Goal: Task Accomplishment & Management: Complete application form

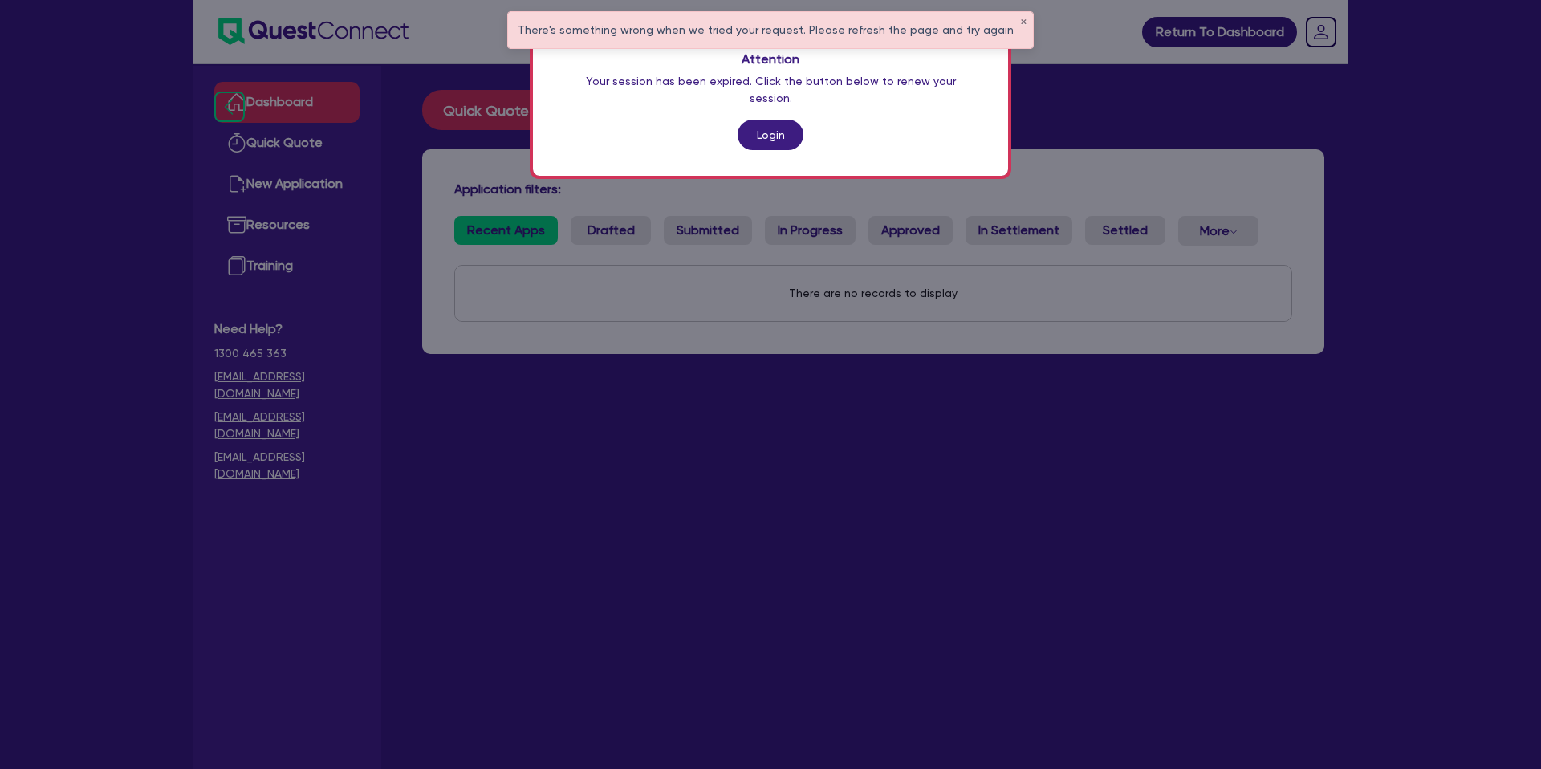
scroll to position [48, 0]
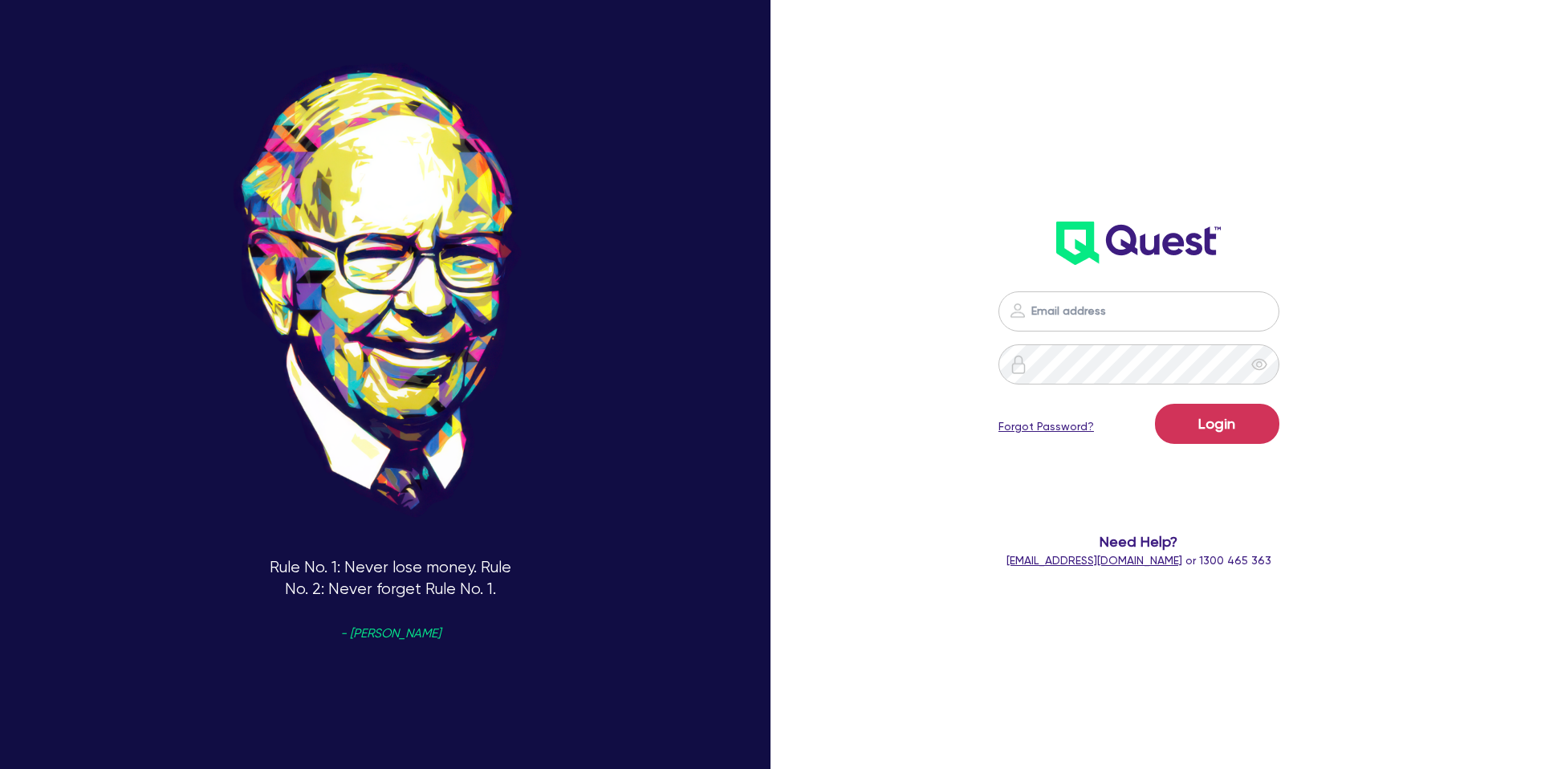
drag, startPoint x: 1148, startPoint y: 277, endPoint x: 1155, endPoint y: 296, distance: 20.6
click at [1150, 279] on div "Login Forgot Password? Need Help? help@quest.finance or 1300 465 363" at bounding box center [1138, 430] width 445 height 310
drag, startPoint x: 1155, startPoint y: 298, endPoint x: 1183, endPoint y: 327, distance: 40.9
click at [1156, 301] on input "email" at bounding box center [1138, 311] width 281 height 40
type input "gabriel.vanjour@quest.finance"
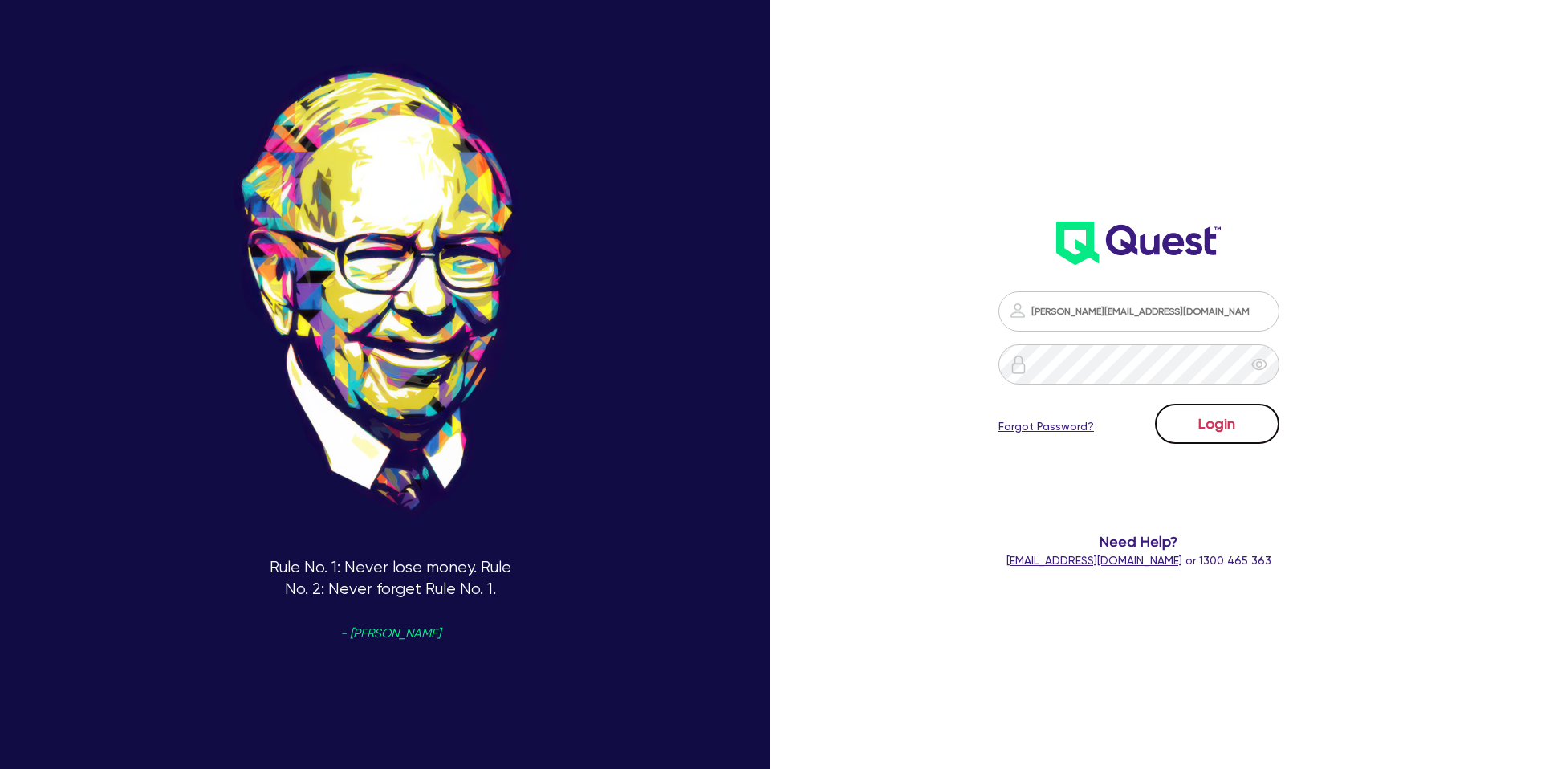
click at [1221, 420] on button "Login" at bounding box center [1217, 424] width 124 height 40
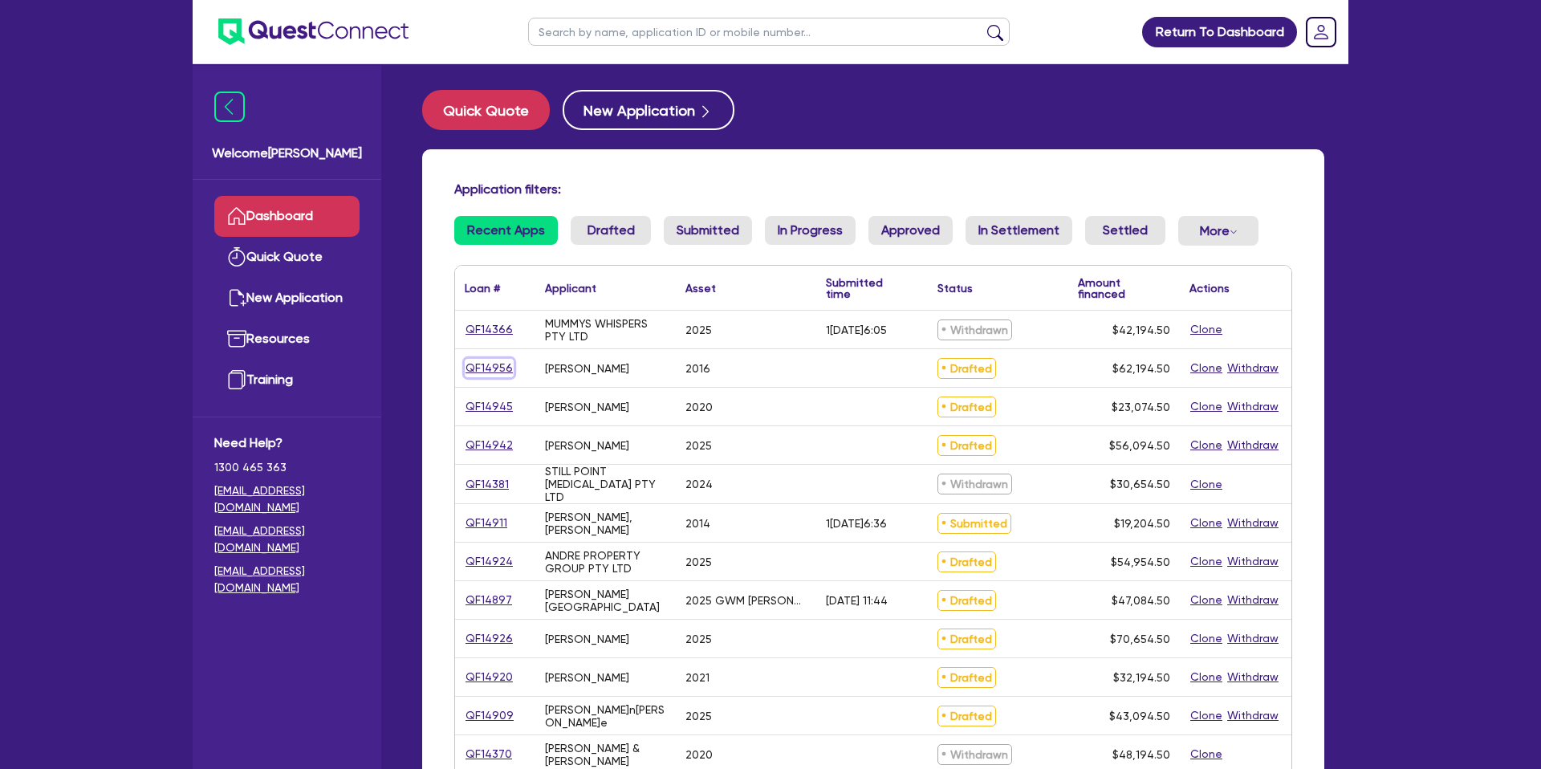
click at [497, 365] on link "QF14956" at bounding box center [489, 368] width 49 height 18
select select "CARS_AND_LIGHT_TRUCKS"
select select "PASSENGER_VEHICLES"
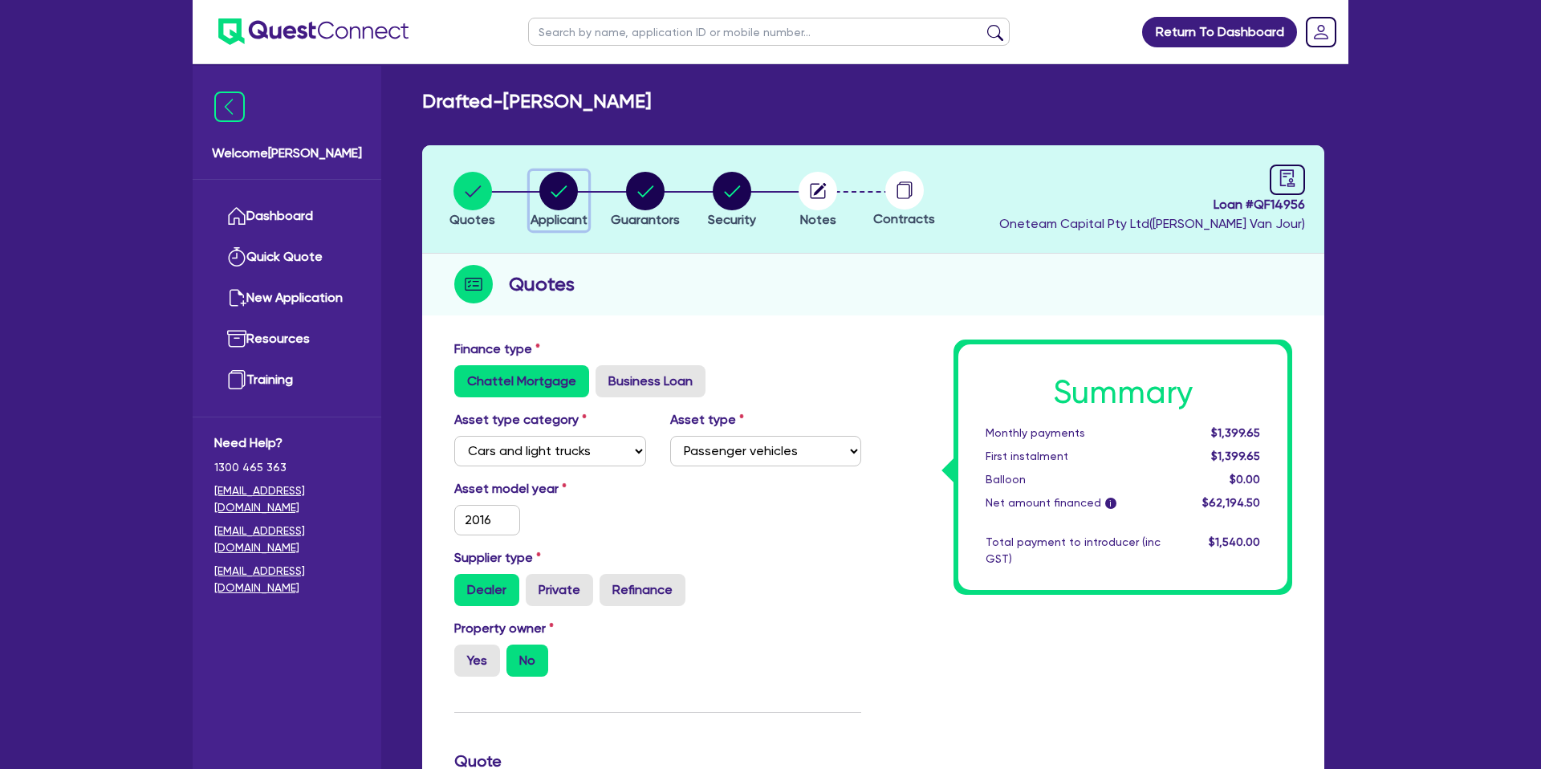
click at [546, 205] on icon "button" at bounding box center [558, 191] width 39 height 39
select select "SOLE_TRADER"
select select "BUILDING_CONSTRUCTION"
select select "TRADES_SERVICES_CONSUMERS"
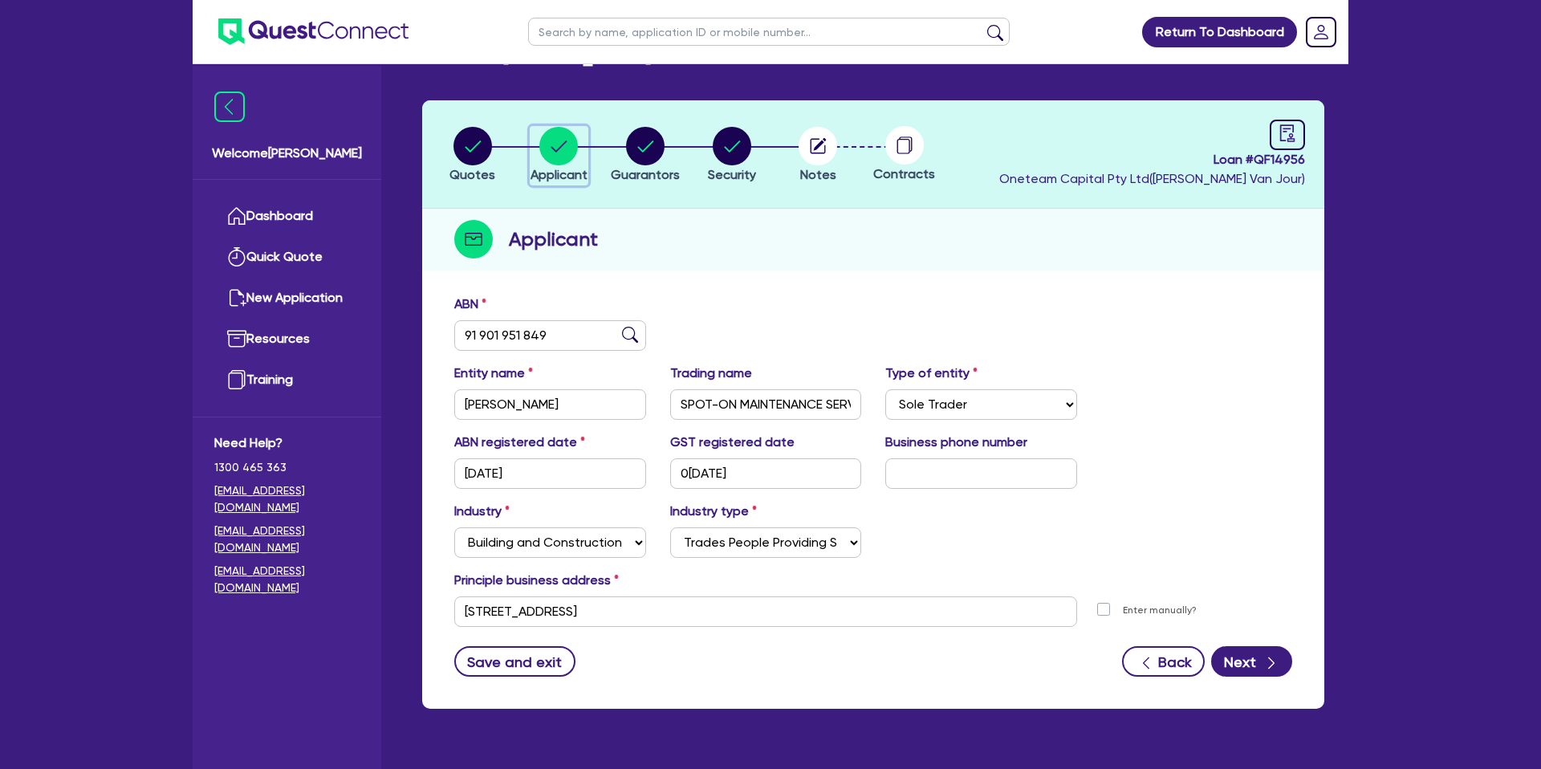
scroll to position [46, 0]
click at [467, 144] on circle "button" at bounding box center [472, 145] width 39 height 39
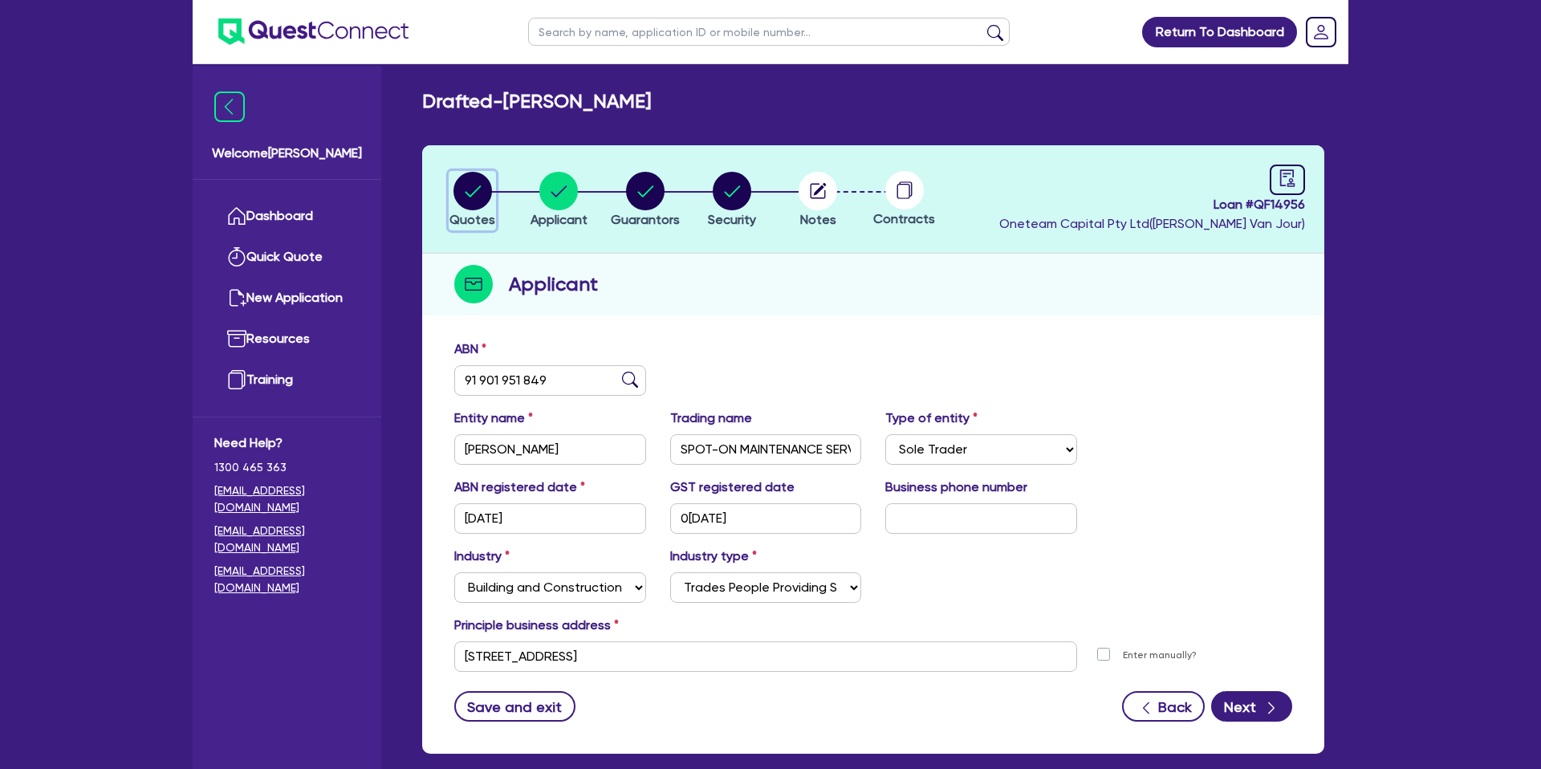
select select "CARS_AND_LIGHT_TRUCKS"
select select "PASSENGER_VEHICLES"
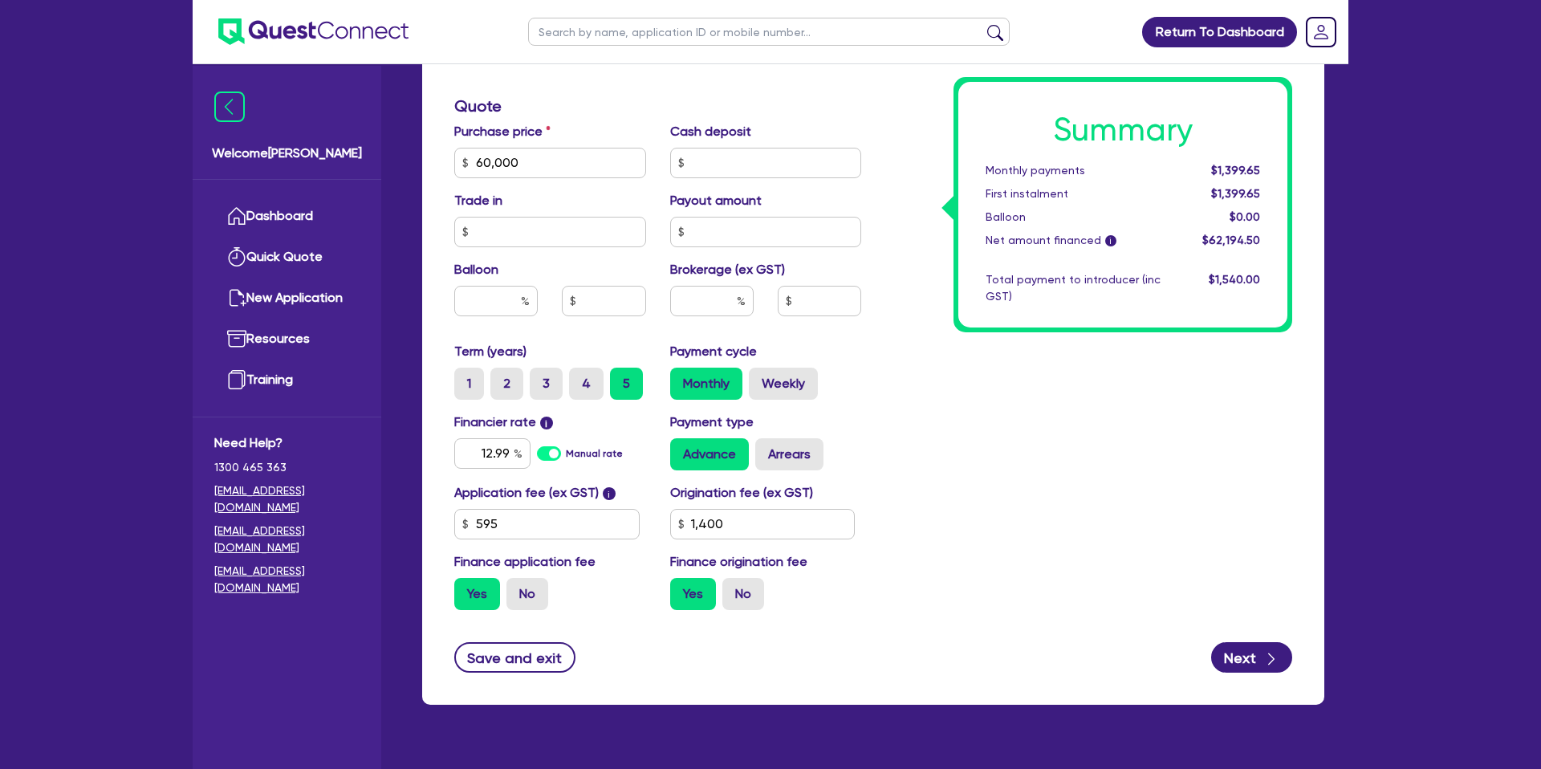
scroll to position [652, 0]
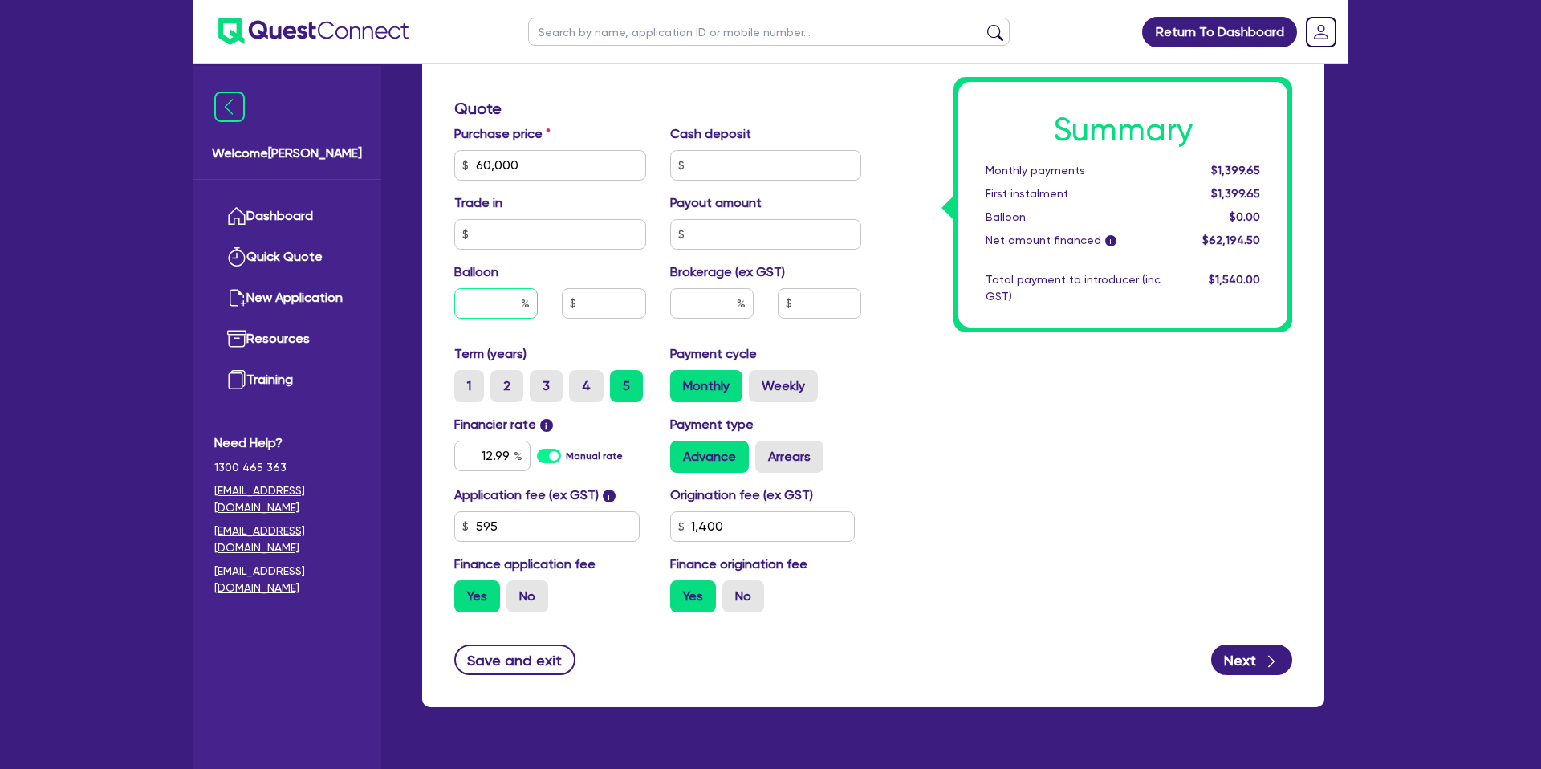
click at [517, 302] on input "text" at bounding box center [495, 303] width 83 height 30
type input "60,000"
type input "1,400"
click at [957, 381] on div "Summary Monthly payments $1,399.65 First instalment $1,399.65 Balloon $0.00 Net…" at bounding box center [1088, 156] width 431 height 938
type input "60,000"
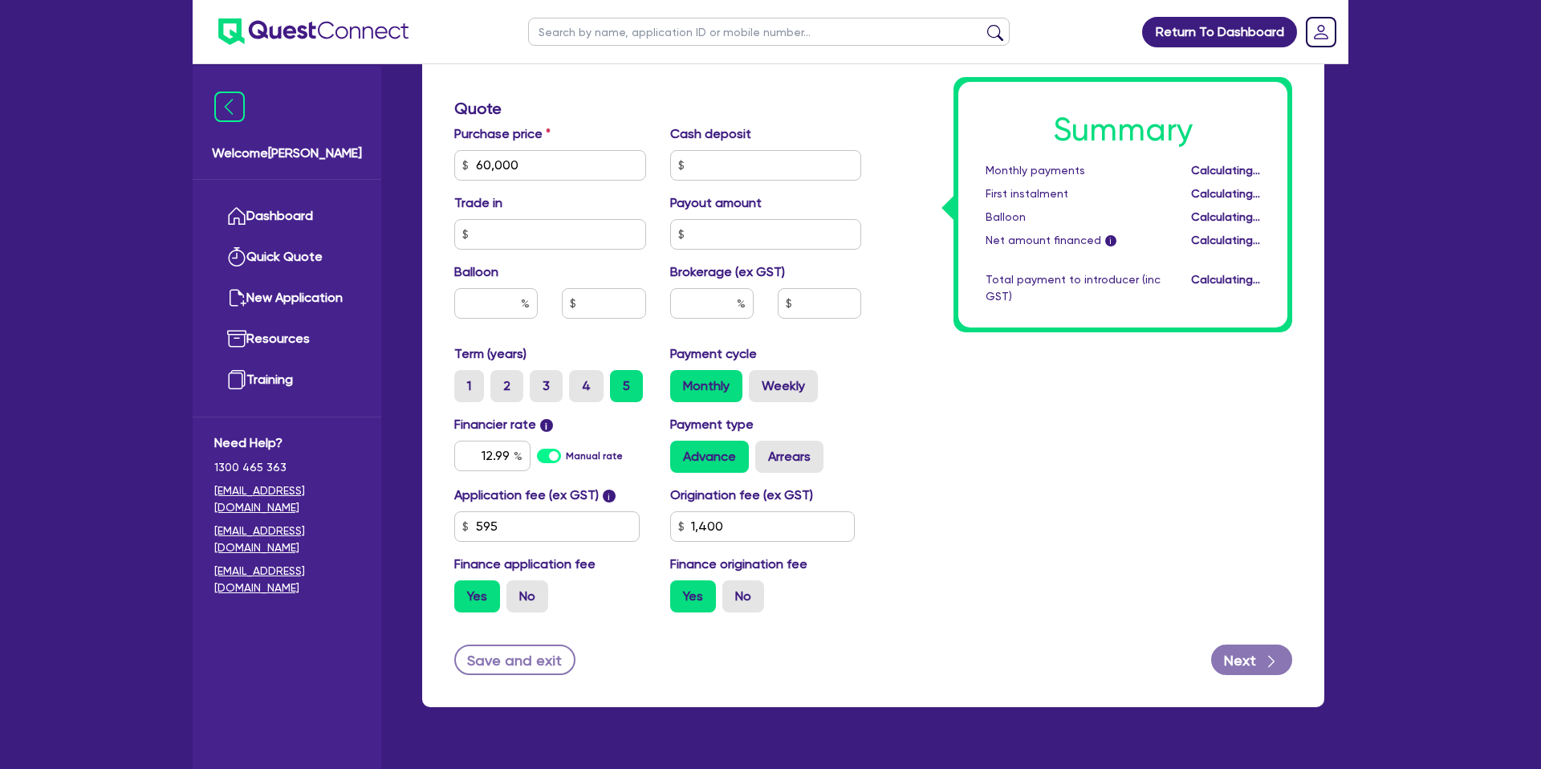
type input "1,400"
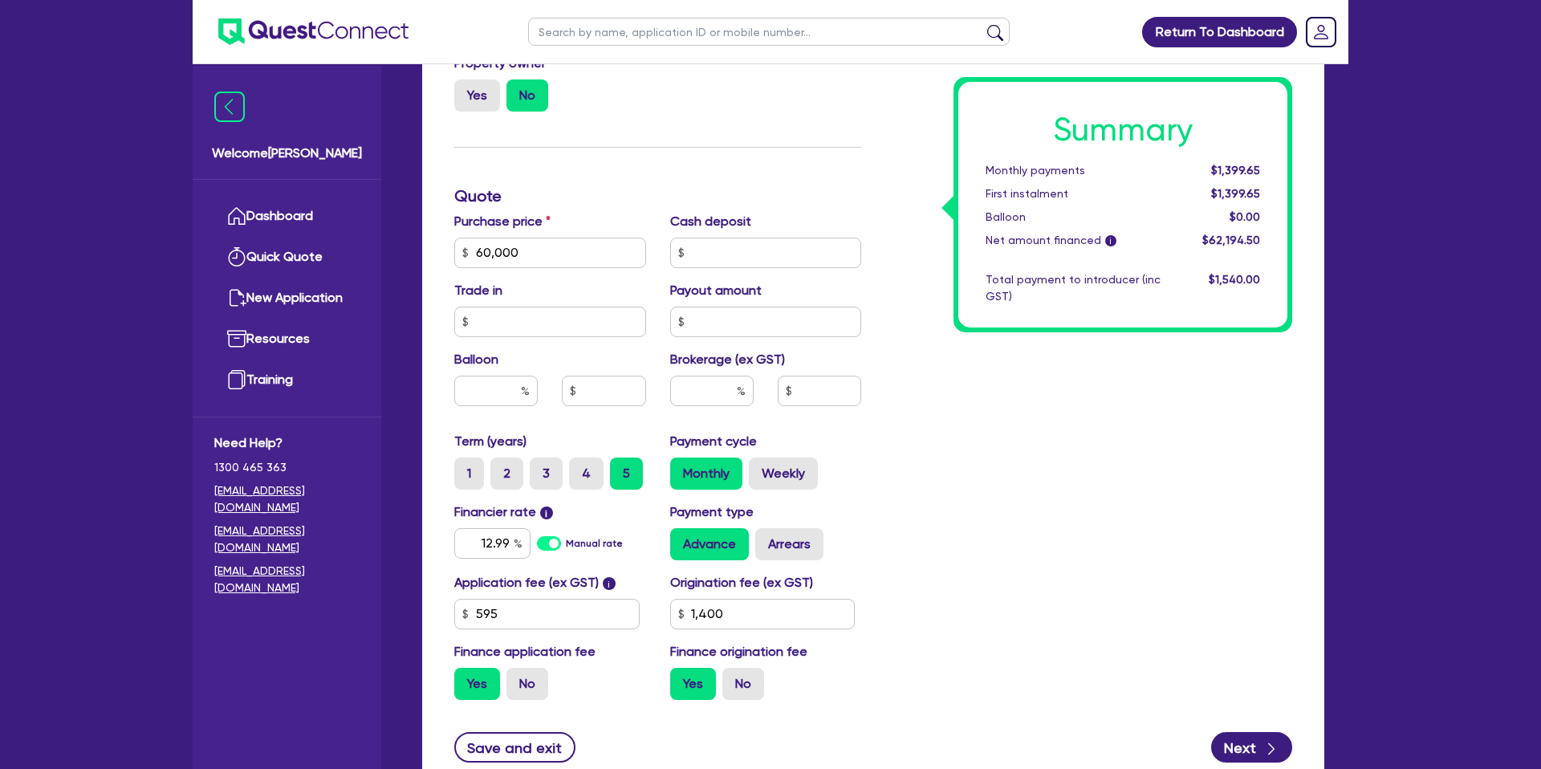
scroll to position [546, 0]
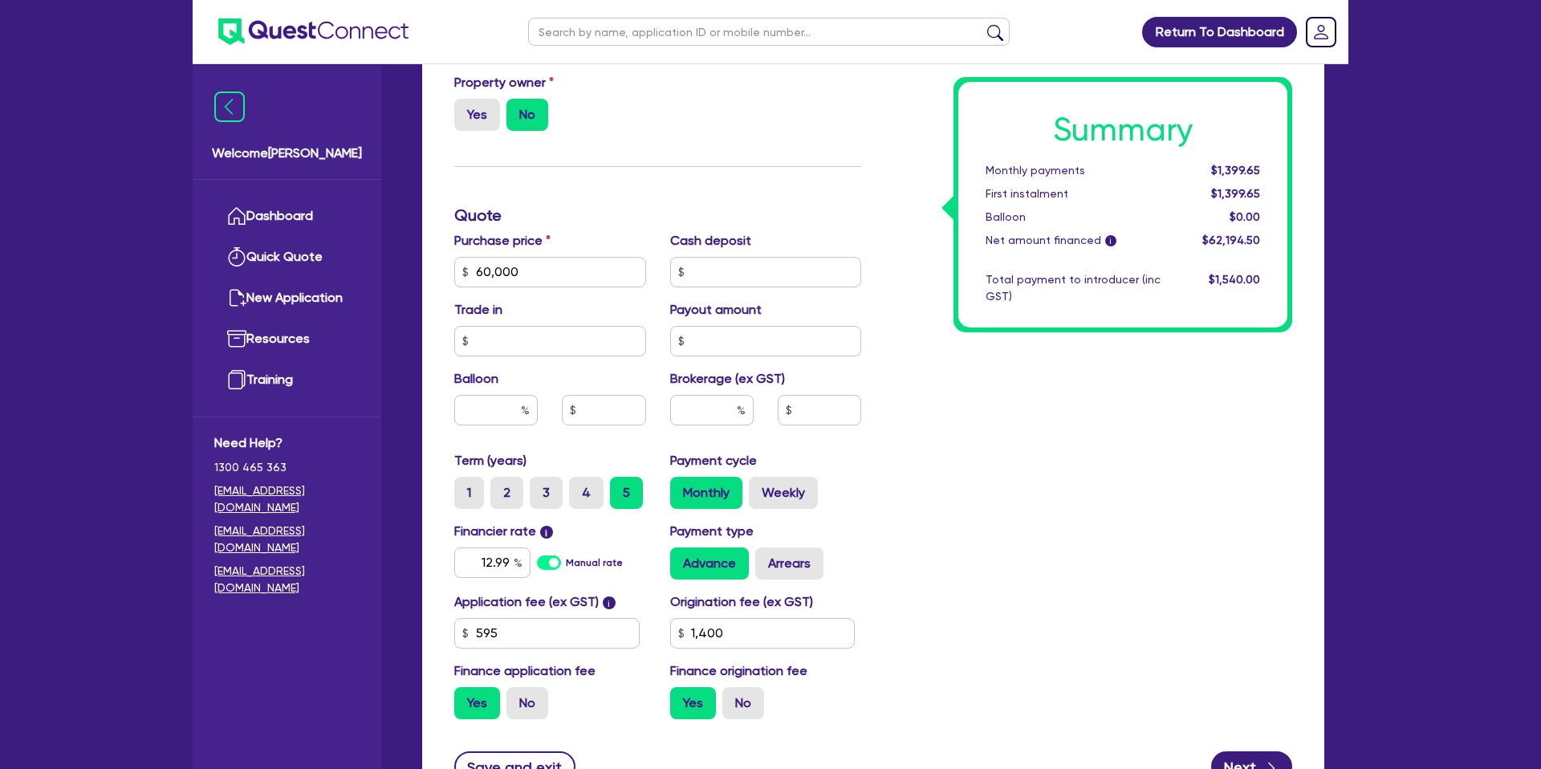
click at [545, 245] on label "Purchase price" at bounding box center [502, 240] width 96 height 19
click at [534, 266] on input "60,000" at bounding box center [550, 272] width 192 height 30
type input "6"
type input "35,000"
type input "1,400"
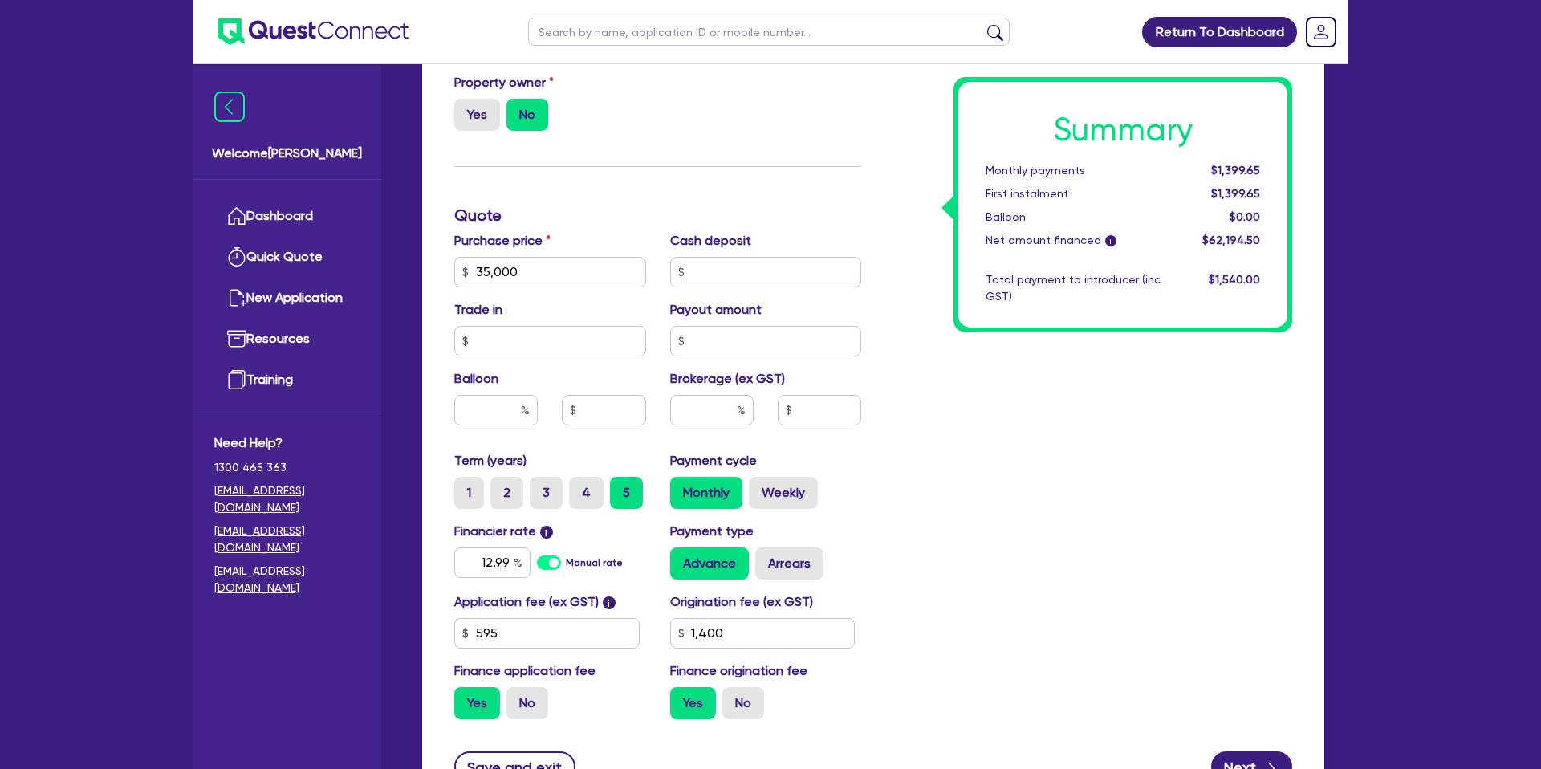
click at [1076, 527] on div "Summary Monthly payments $1,399.65 First instalment $1,399.65 Balloon $0.00 Net…" at bounding box center [1088, 263] width 431 height 938
click at [523, 345] on input "text" at bounding box center [550, 340] width 192 height 30
type input "6"
type input "5"
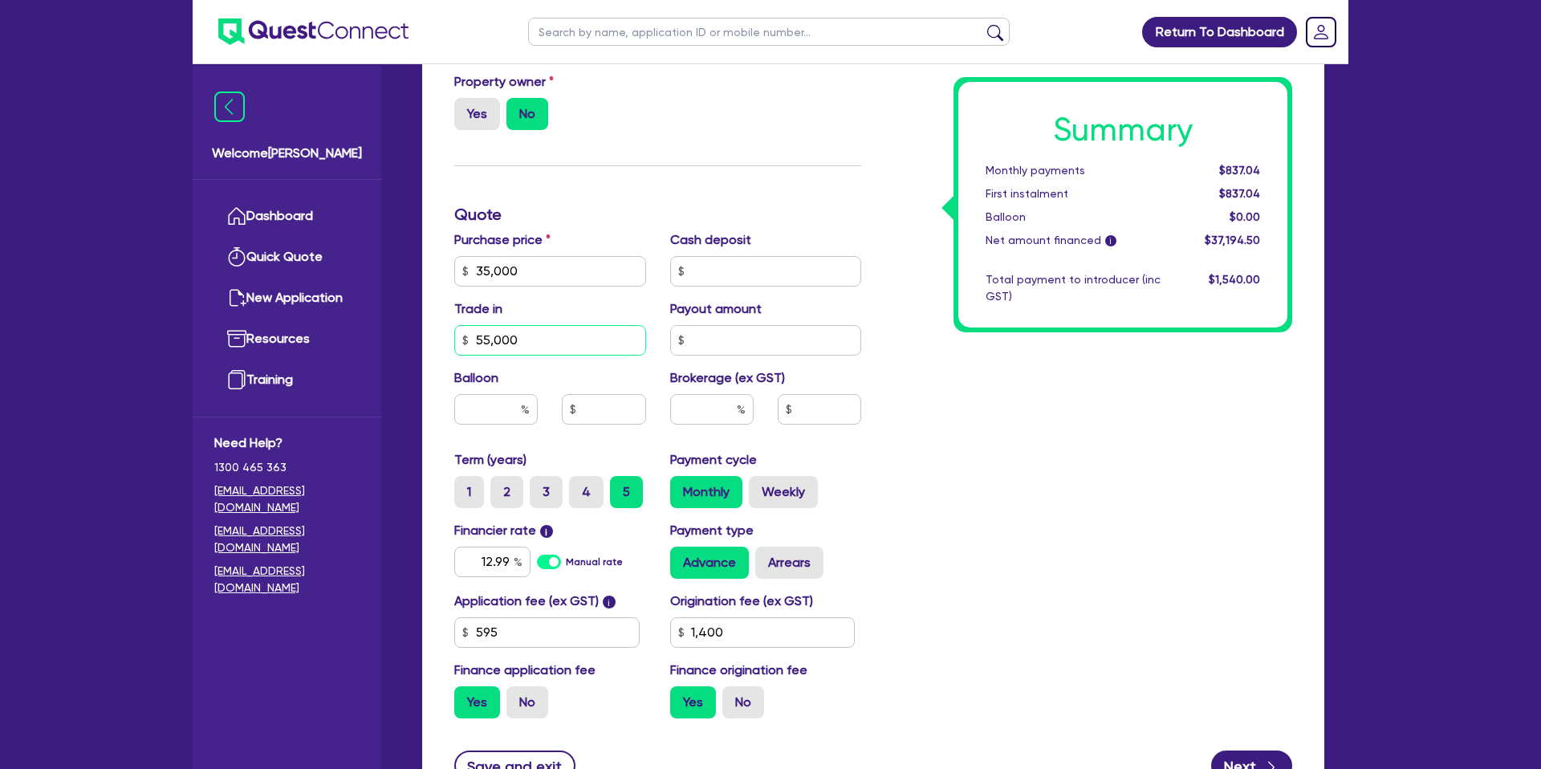
type input "55,000"
click at [749, 343] on input "text" at bounding box center [766, 340] width 192 height 30
type input "1,400"
type input "62,000"
type input "1,400"
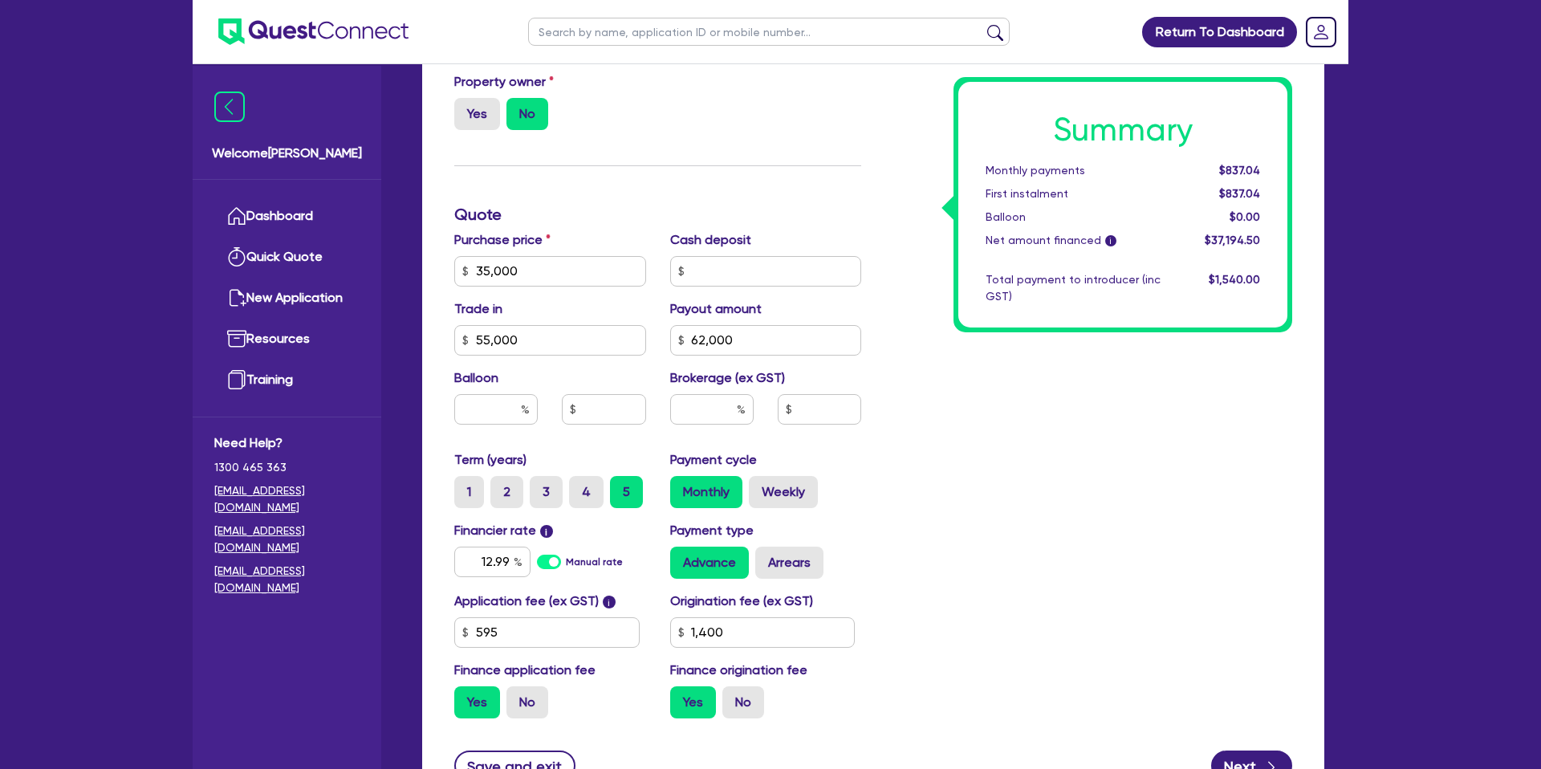
click at [1050, 353] on div "Summary Monthly payments $837.04 First instalment $837.04 Balloon $0.00 Net amo…" at bounding box center [1088, 262] width 431 height 938
click at [763, 343] on input "62,000" at bounding box center [766, 340] width 192 height 30
type input "6"
type input "59,000"
click at [997, 353] on div "Summary Monthly payments $994.57 First instalment $994.57 Balloon $0.00 Net amo…" at bounding box center [1088, 262] width 431 height 938
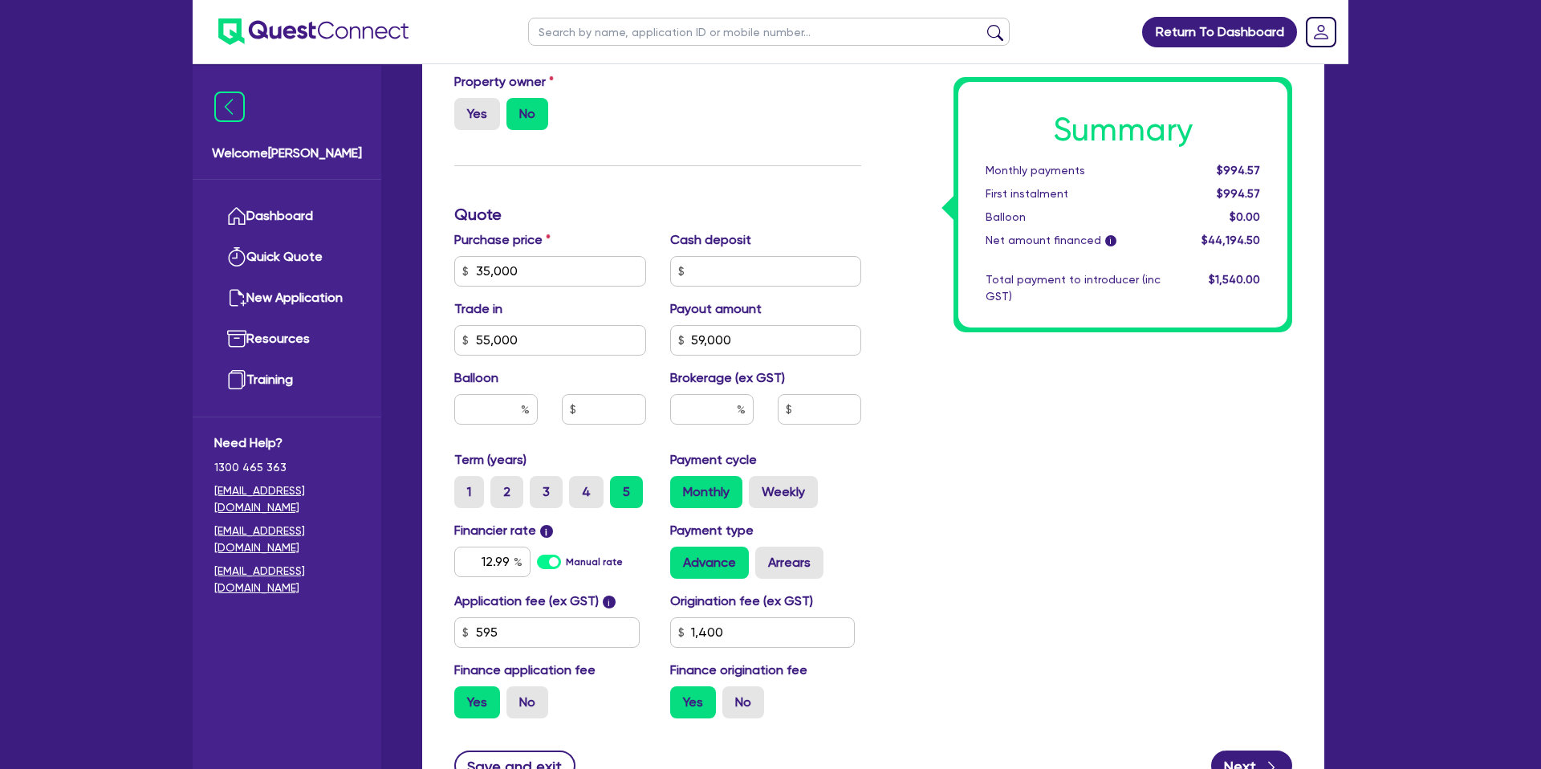
type input "1,400"
click at [500, 404] on input "text" at bounding box center [495, 409] width 83 height 30
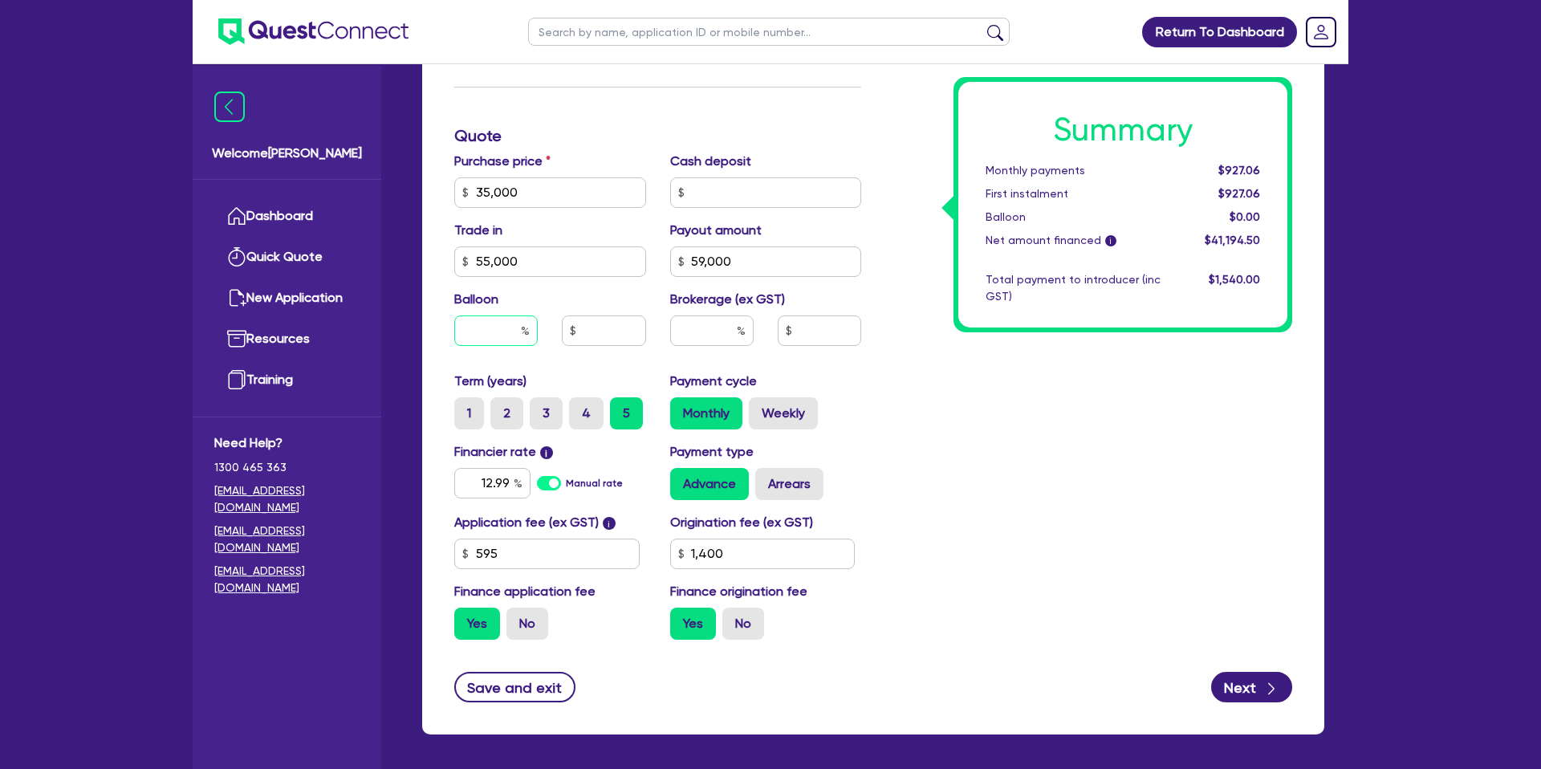
scroll to position [689, 0]
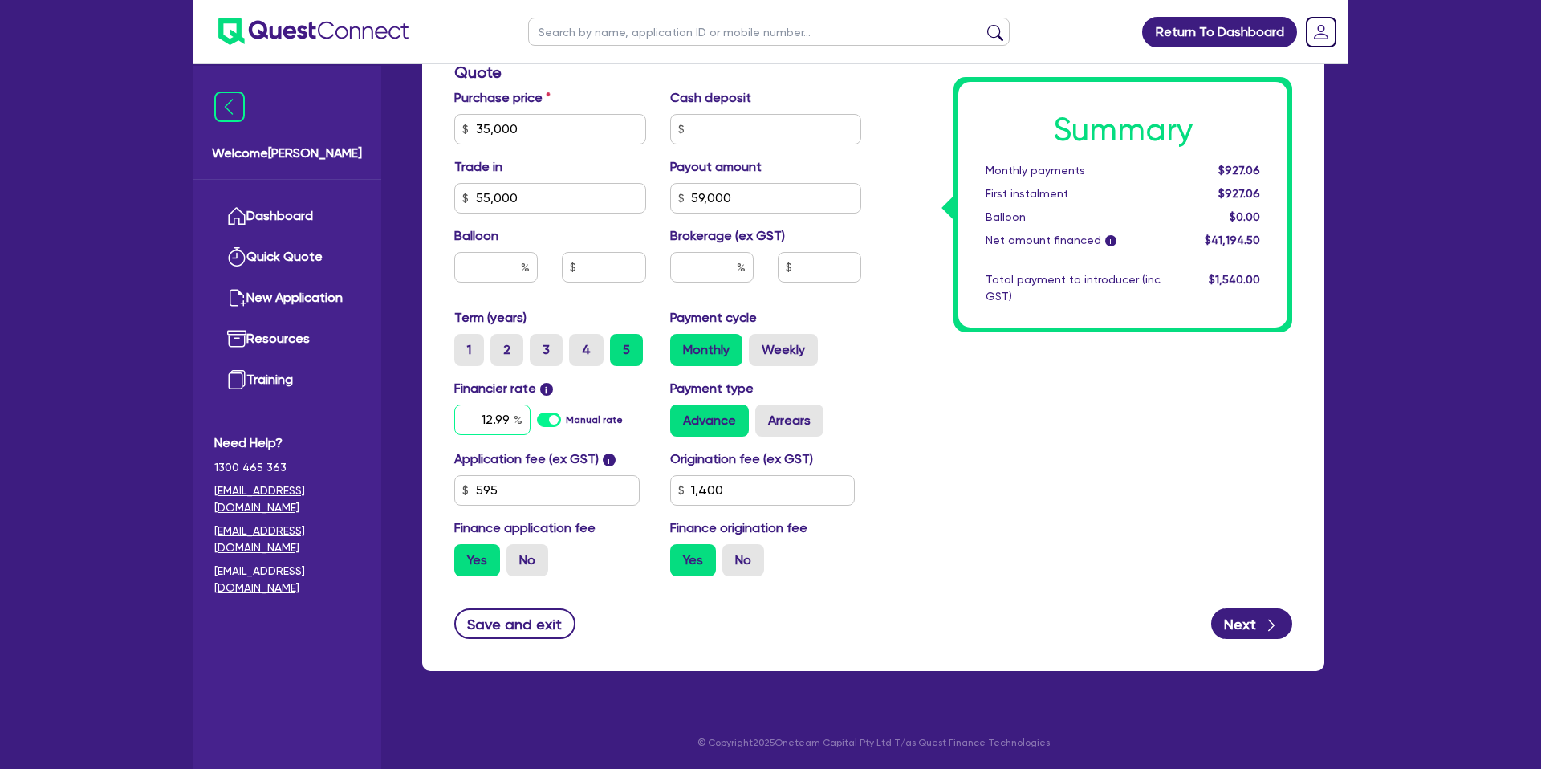
click at [511, 415] on input "12.99" at bounding box center [492, 419] width 76 height 30
type input "12.9"
type input "1,400"
type input "1"
type input "14.95"
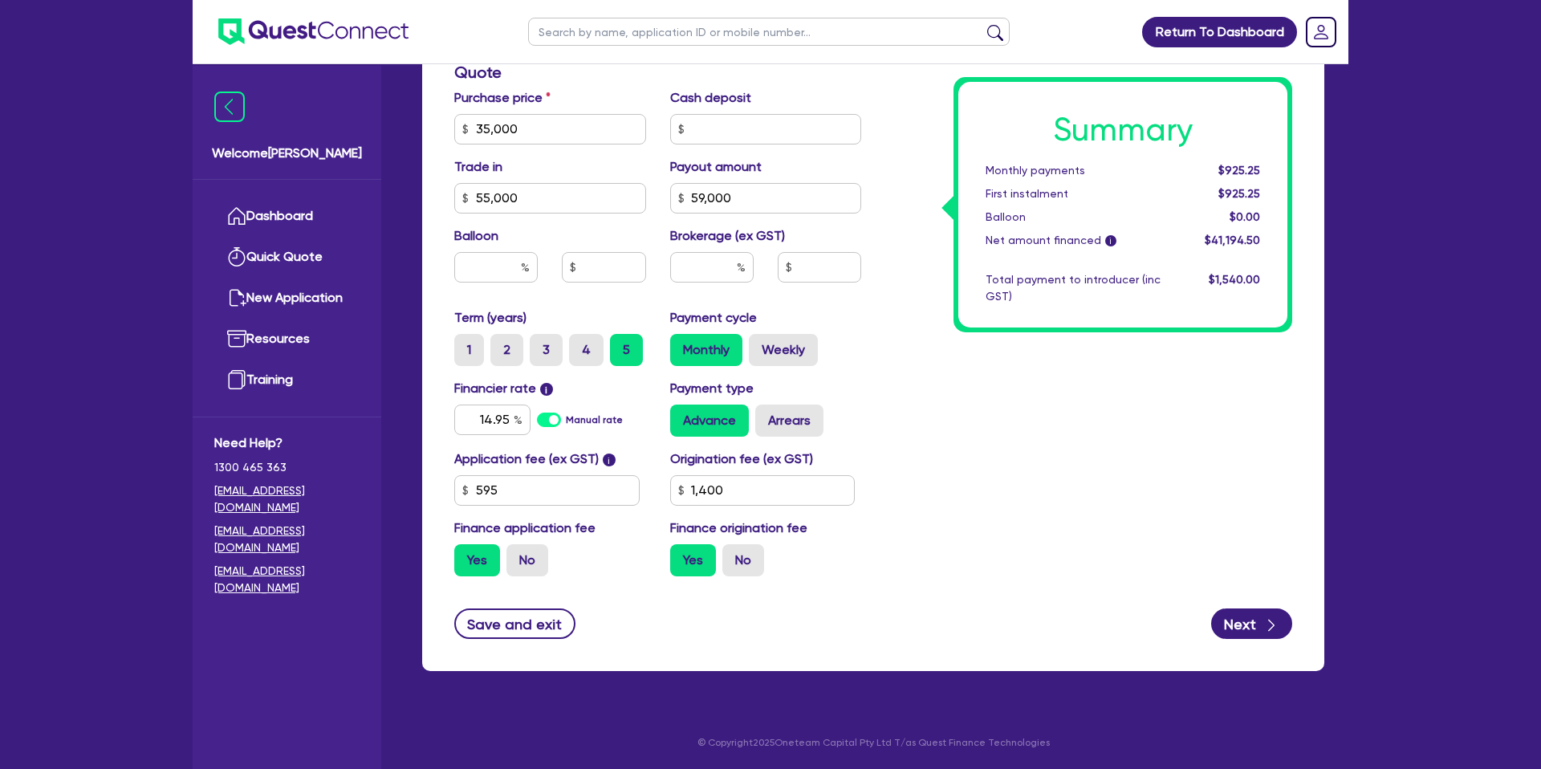
click at [1027, 457] on div "Summary Monthly payments $925.25 First instalment $925.25 Balloon $0.00 Net amo…" at bounding box center [1088, 120] width 431 height 938
type input "1,400"
click at [734, 274] on input "text" at bounding box center [711, 267] width 83 height 30
type input "8"
type input "1,400"
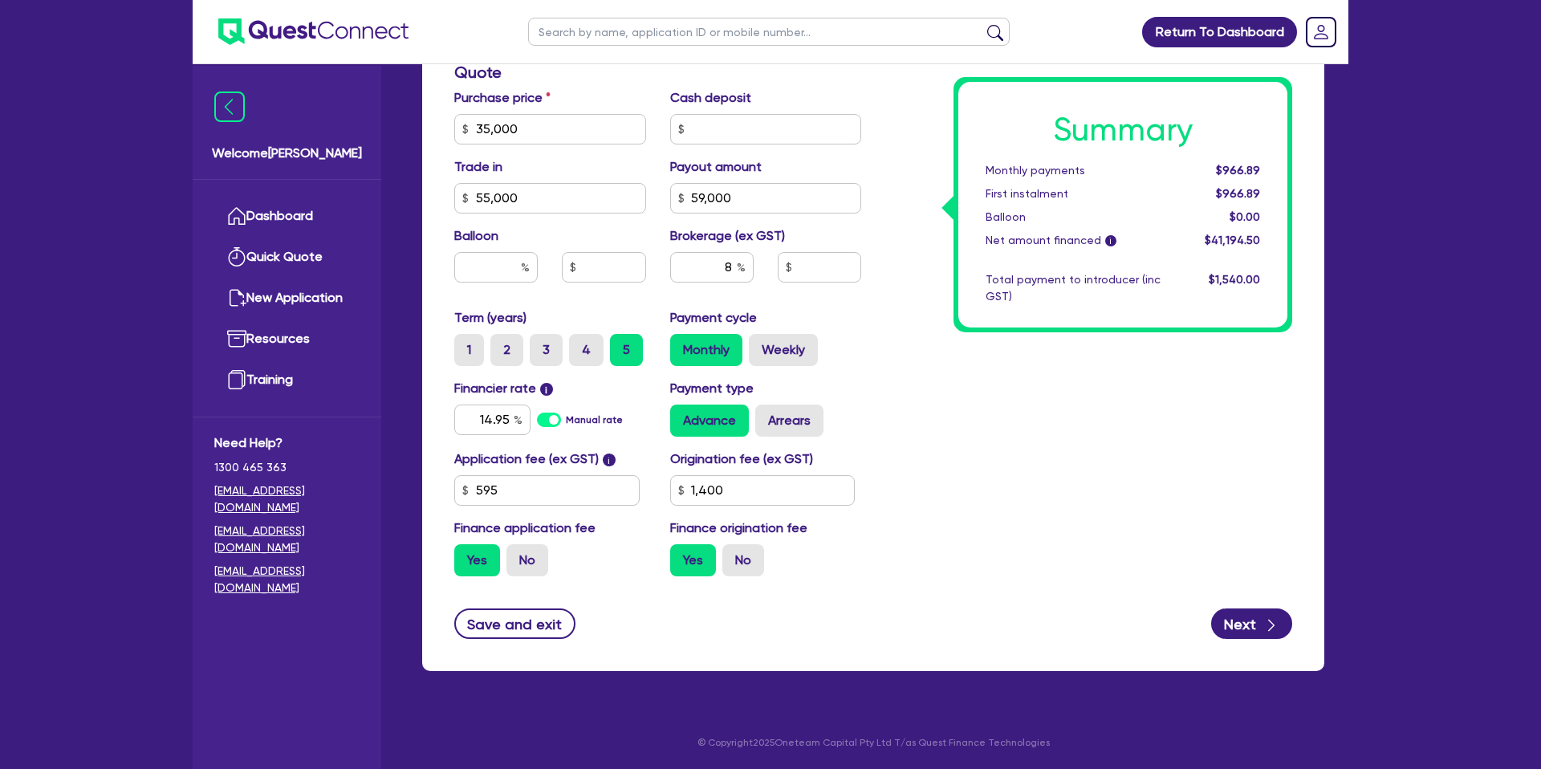
type input "3,295.56"
type input "1,400"
click at [1118, 351] on div "Summary Monthly payments $966.89 First instalment $966.89 Balloon $0.00 Net amo…" at bounding box center [1088, 120] width 431 height 938
click at [787, 342] on label "Weekly" at bounding box center [783, 350] width 69 height 32
click at [759, 342] on input "Weekly" at bounding box center [754, 339] width 10 height 10
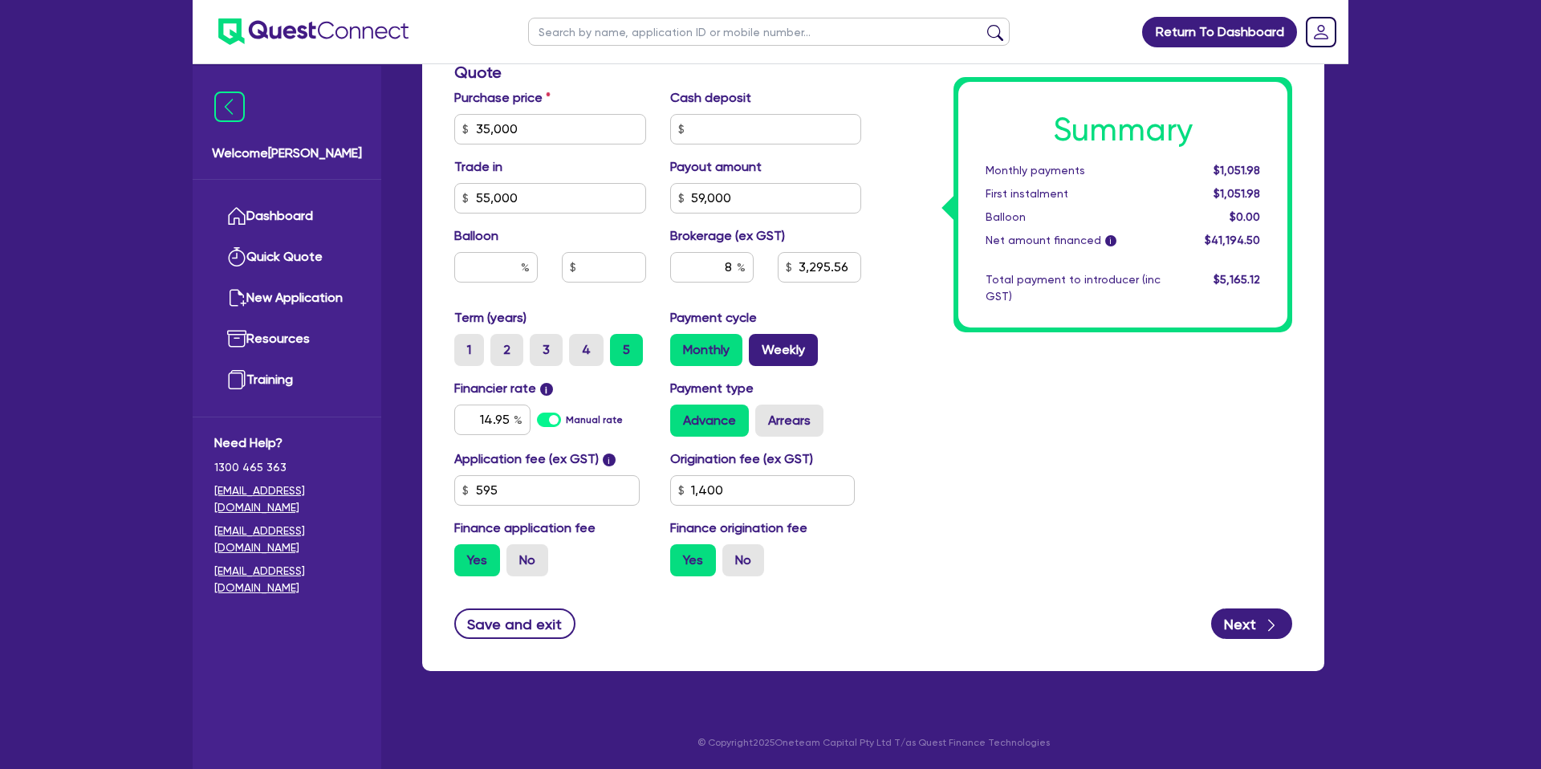
radio input "true"
type input "3,295.56"
type input "1,400"
type input "3,295.56"
type input "1,400"
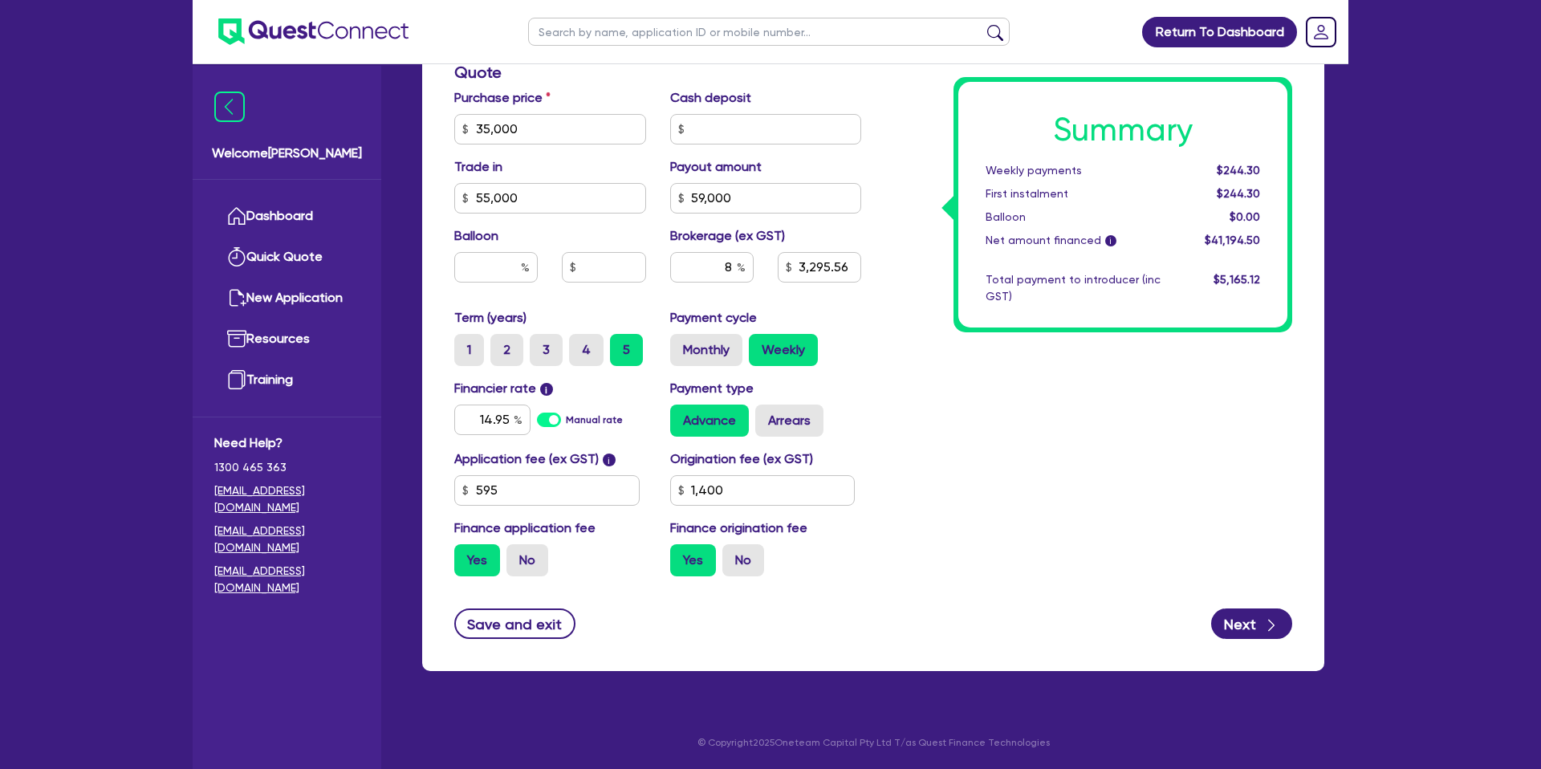
click at [1116, 422] on div "Summary Weekly payments $244.30 First instalment $244.30 Balloon $0.00 Net amou…" at bounding box center [1088, 120] width 431 height 938
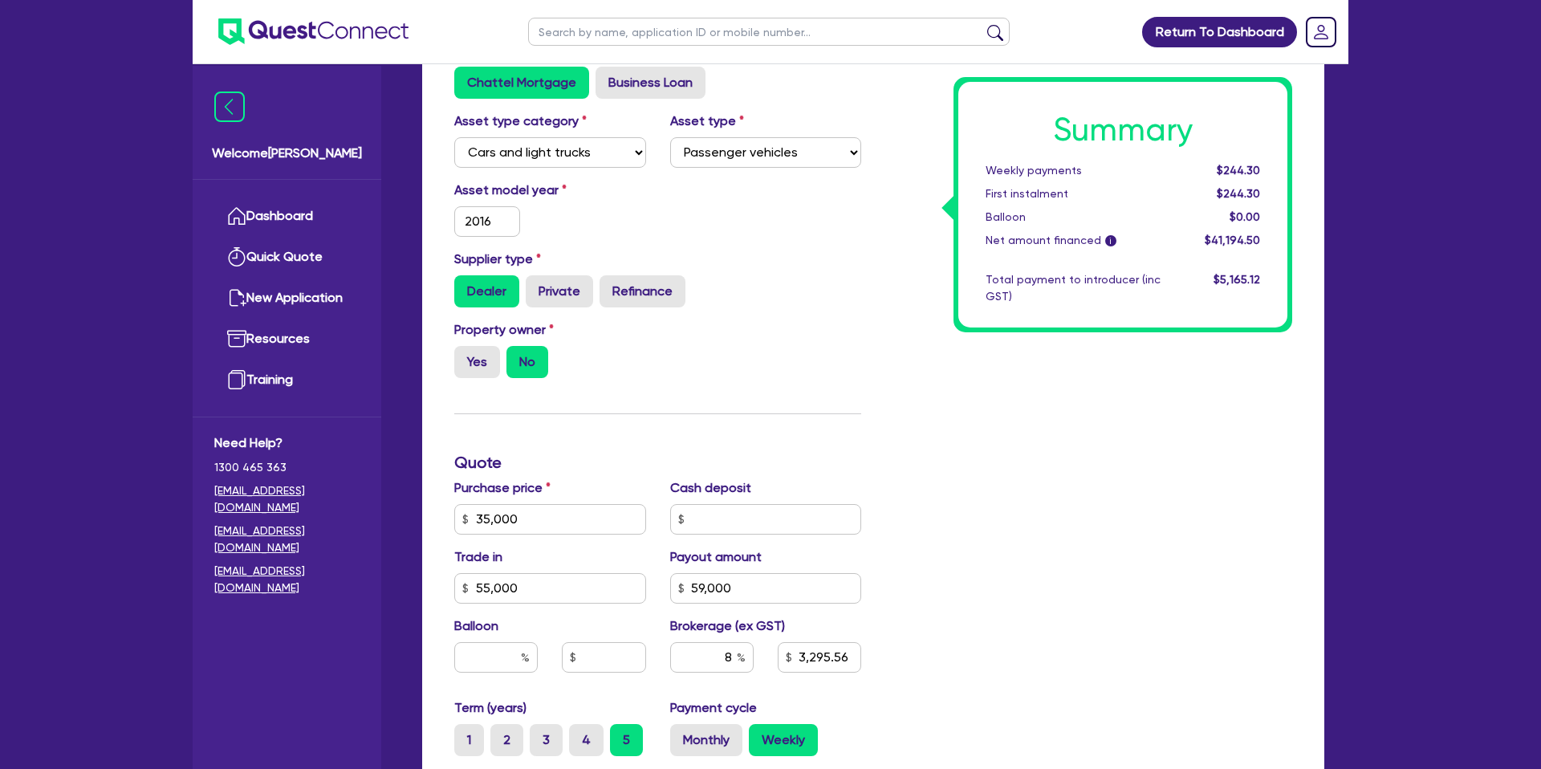
scroll to position [302, 0]
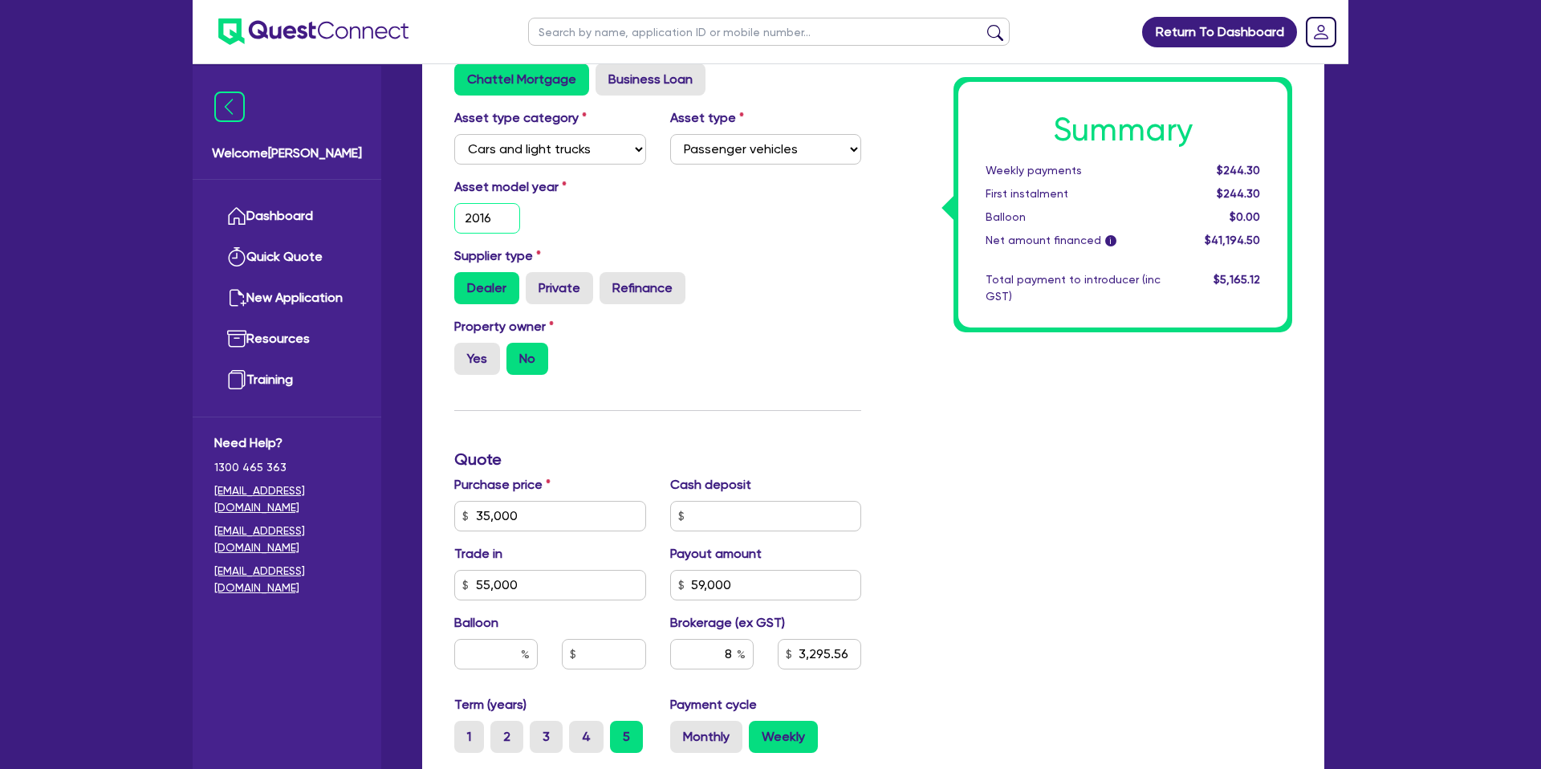
click at [489, 211] on input "2016" at bounding box center [487, 218] width 66 height 30
type input "2"
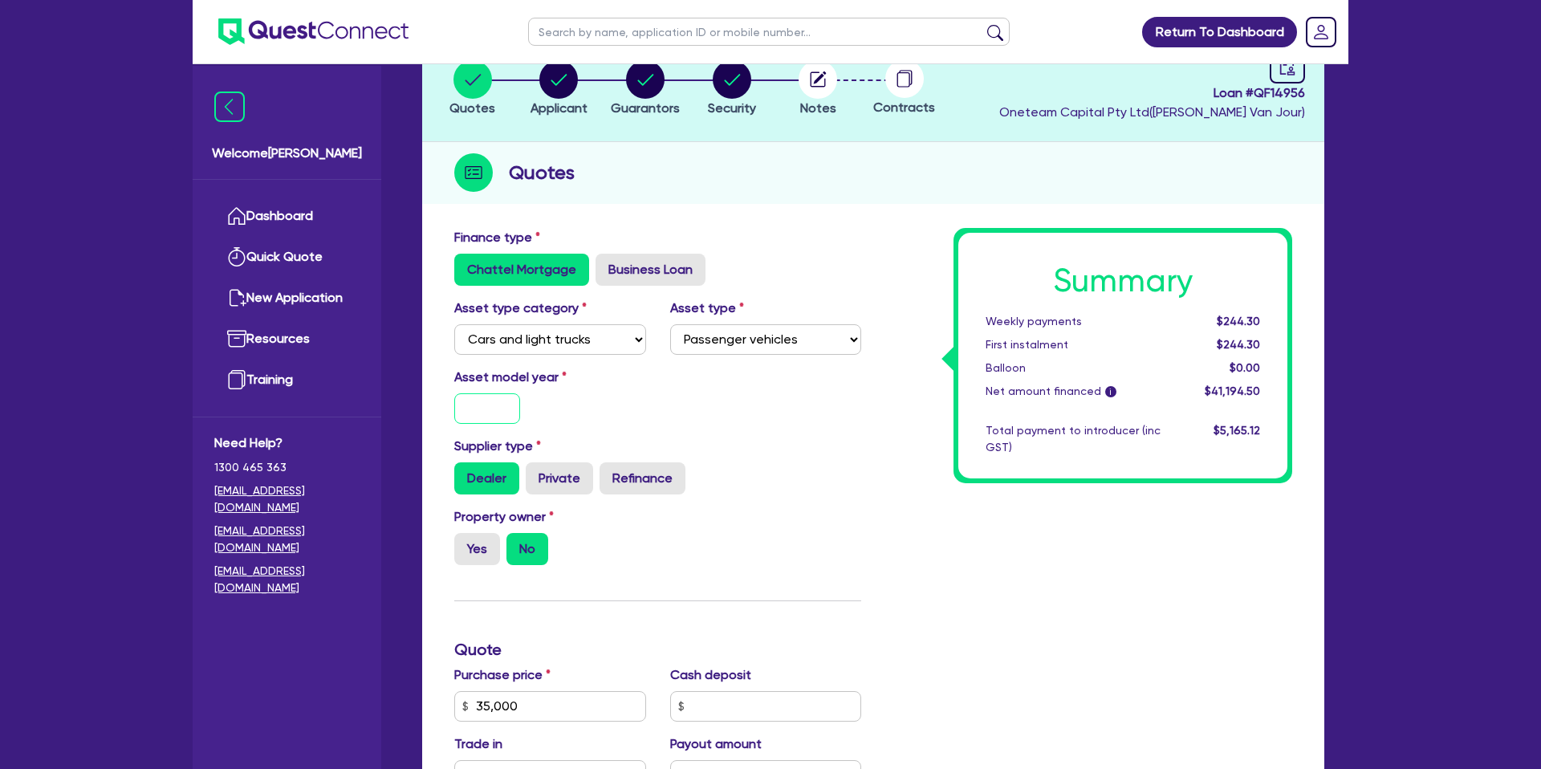
scroll to position [182, 0]
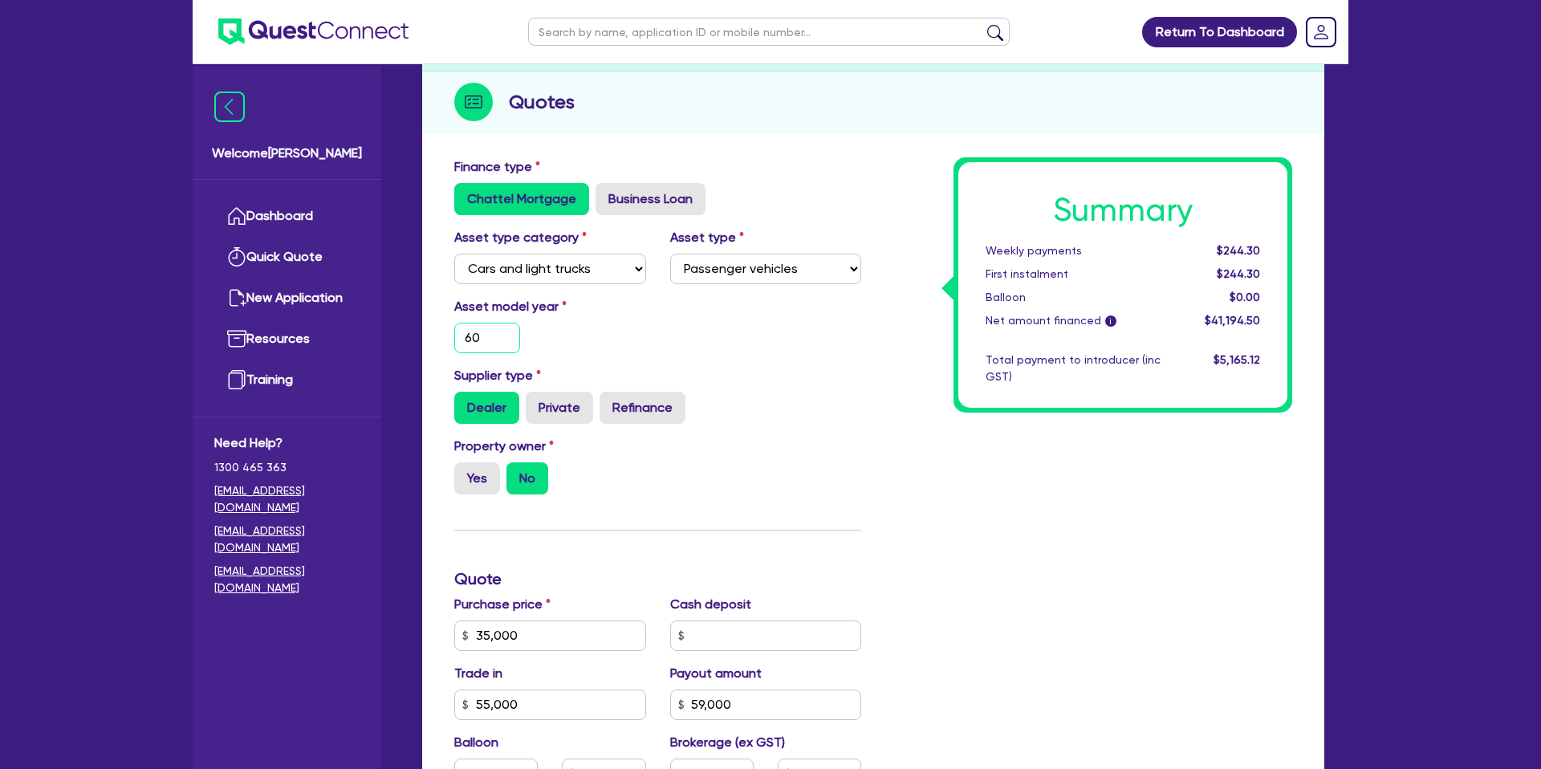
type input "6"
type input "2016"
click at [879, 384] on div "Summary Weekly payments $244.30 First instalment $244.30 Balloon $0.00 Net amou…" at bounding box center [1088, 626] width 431 height 938
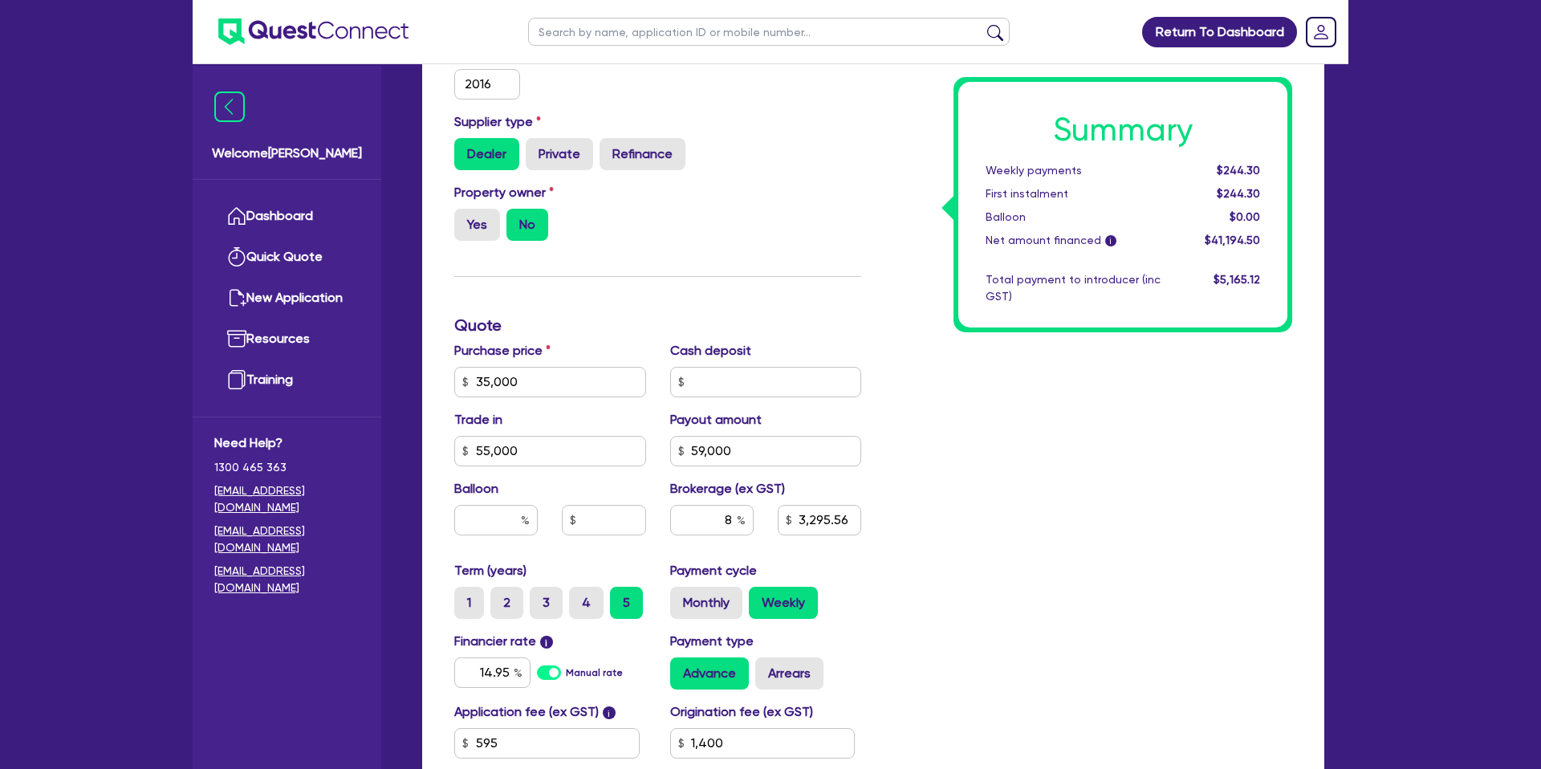
scroll to position [441, 0]
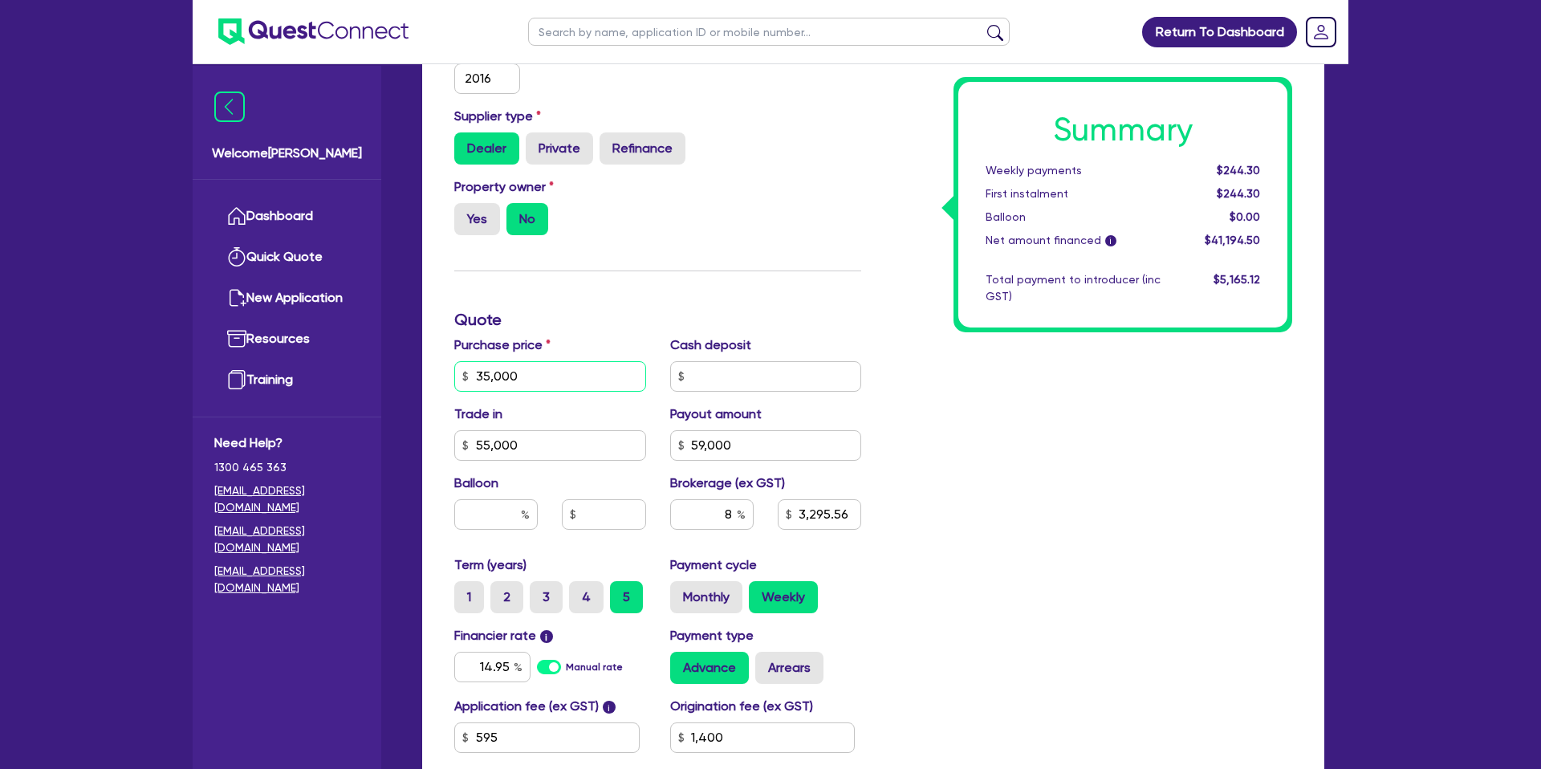
click at [485, 372] on input "35,000" at bounding box center [550, 376] width 192 height 30
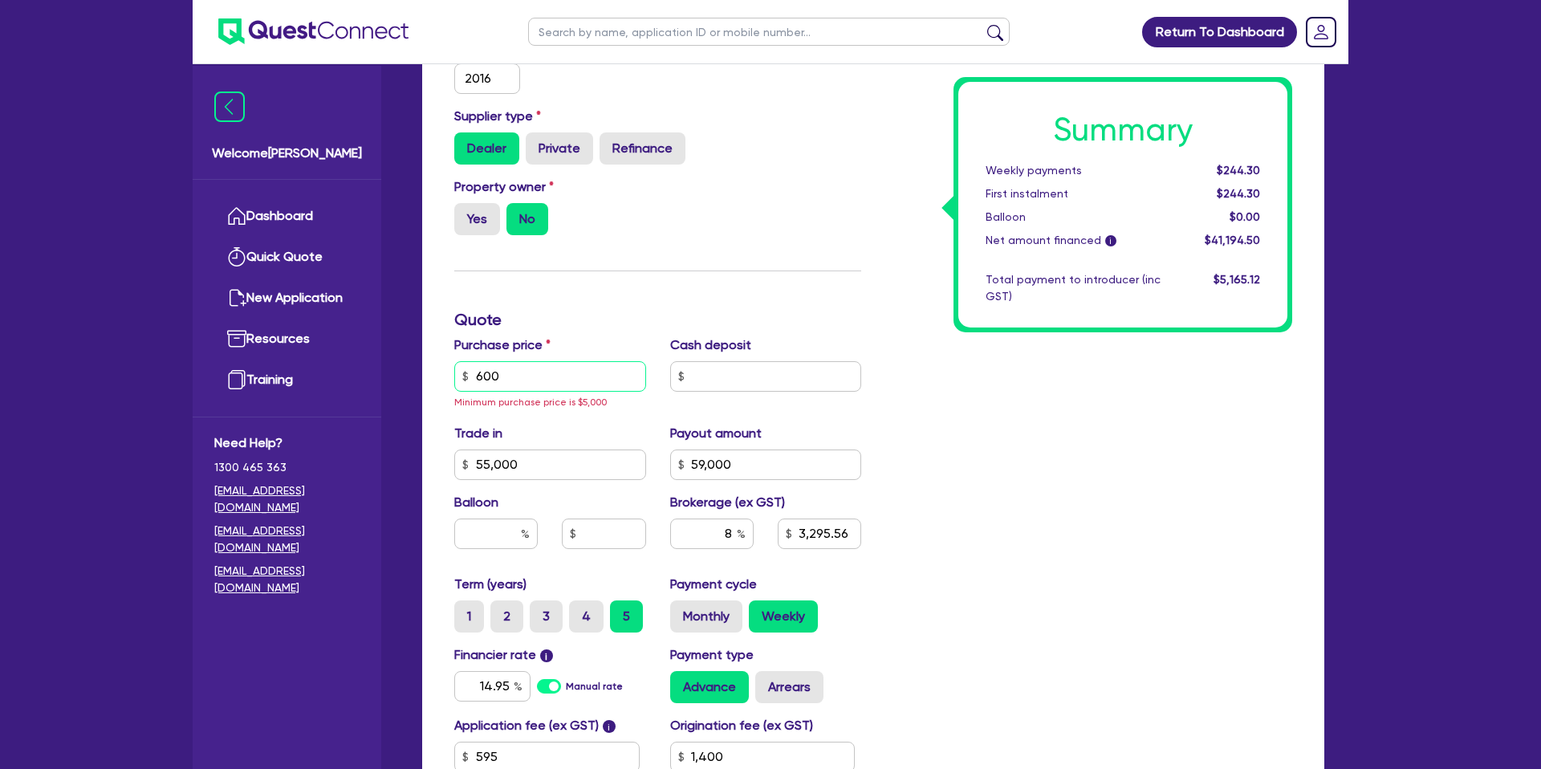
type input "6,000"
type input "3,295.56"
type input "1,400"
type input "975.56"
type input "1,400"
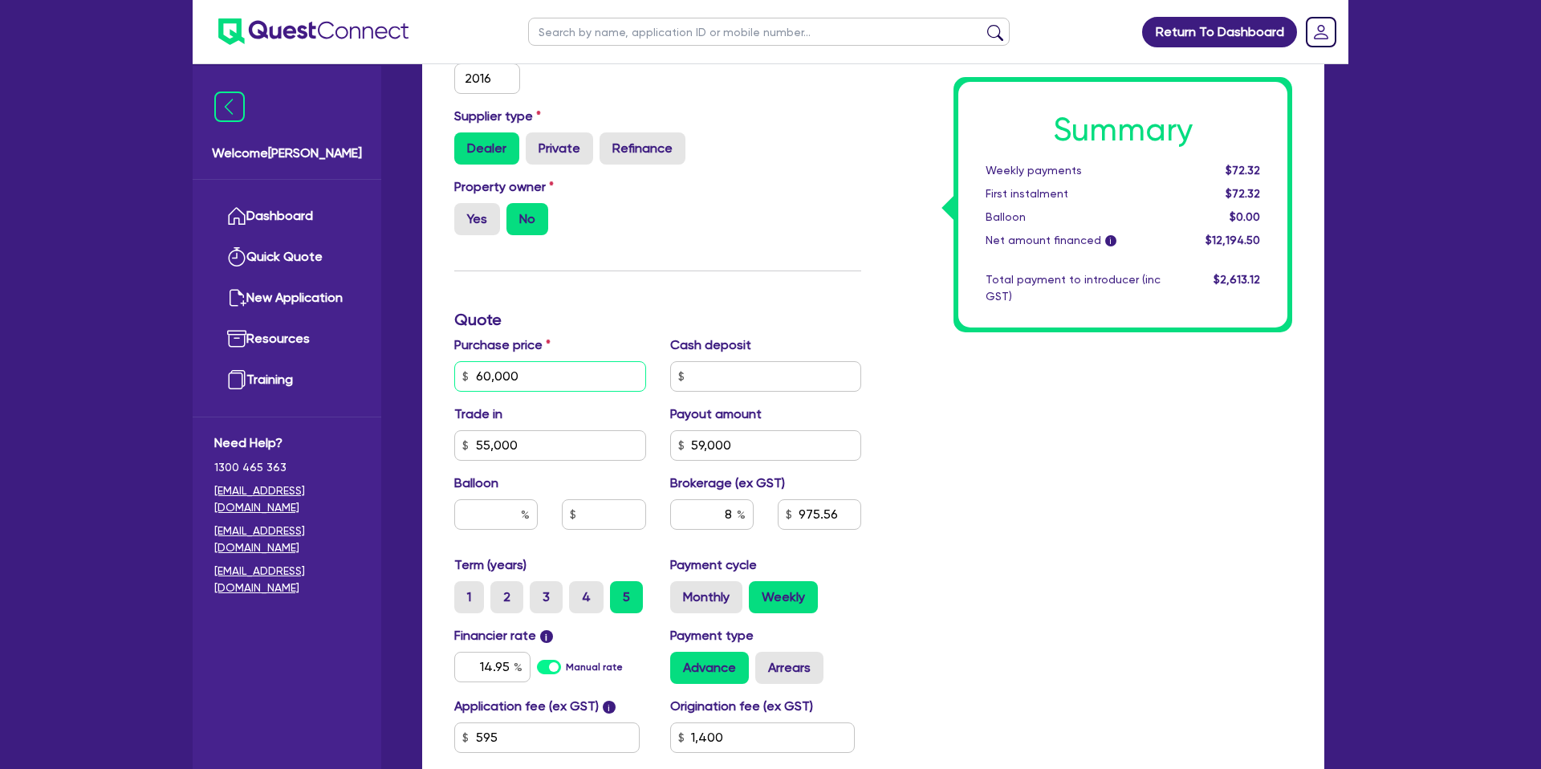
type input "60,000"
type input "1,400"
type input "5,295.56"
type input "1,400"
click at [503, 434] on input "55,000" at bounding box center [550, 445] width 192 height 30
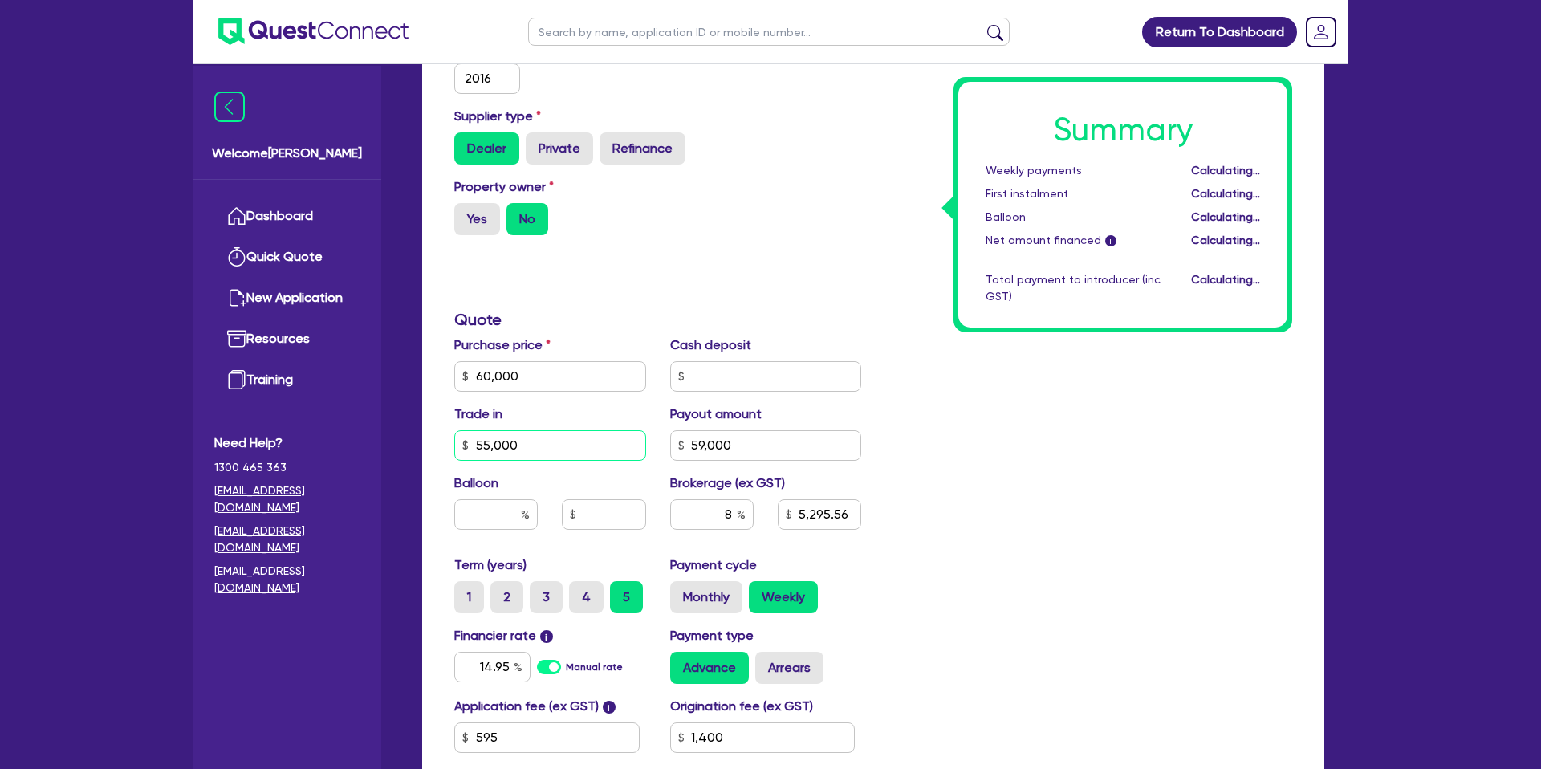
click at [503, 435] on input "55,000" at bounding box center [550, 445] width 192 height 30
type input "5,295.56"
type input "1,400"
type input "9,695.56"
type input "1,400"
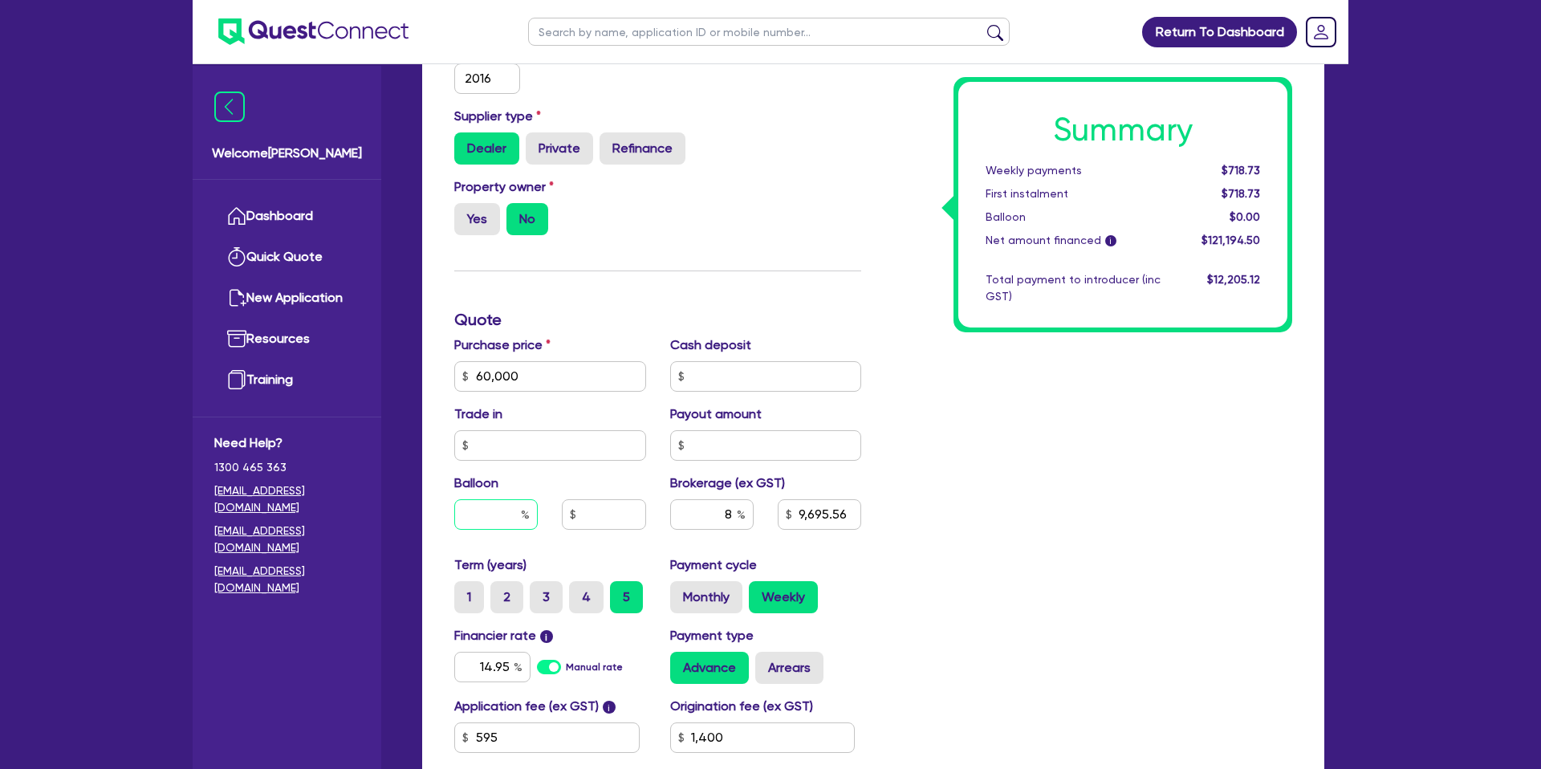
type input "9,695.56"
type input "1,400"
type input "4,975.56"
type input "1,400"
type input "4,975.56"
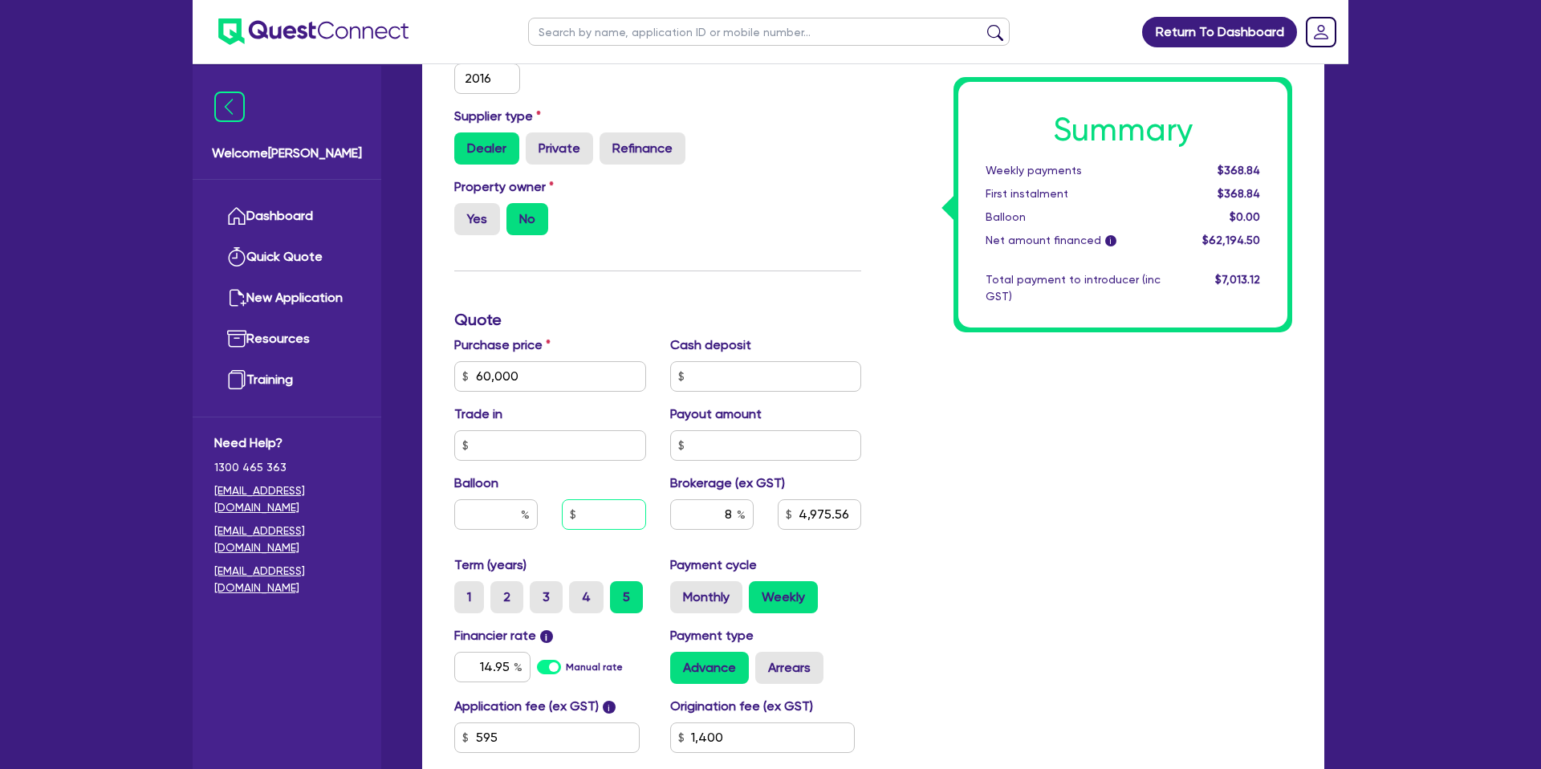
type input "1,400"
type input "4,975.56"
type input "1,400"
type input "4,975.56"
type input "1,400"
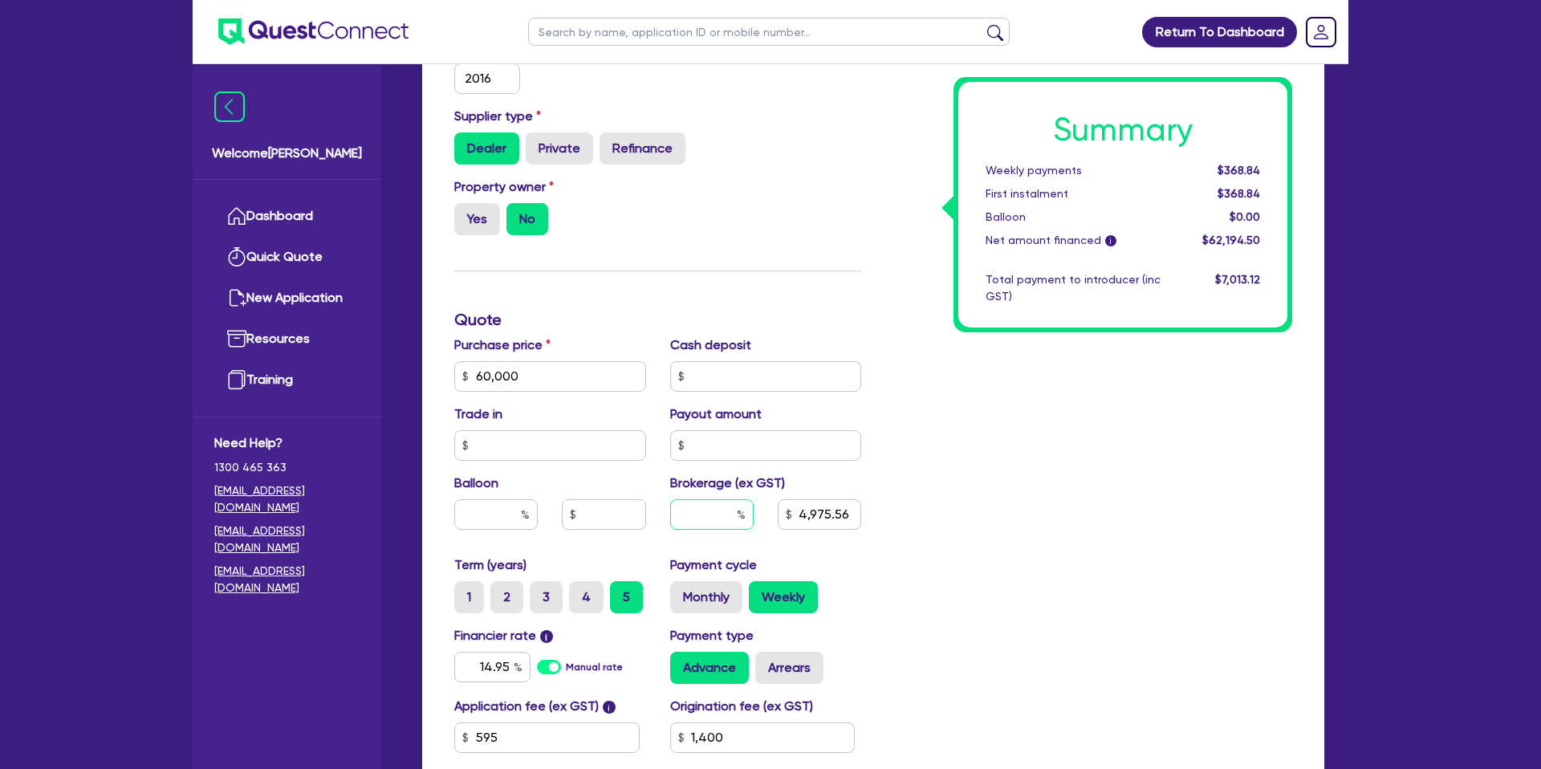
type input "1,400"
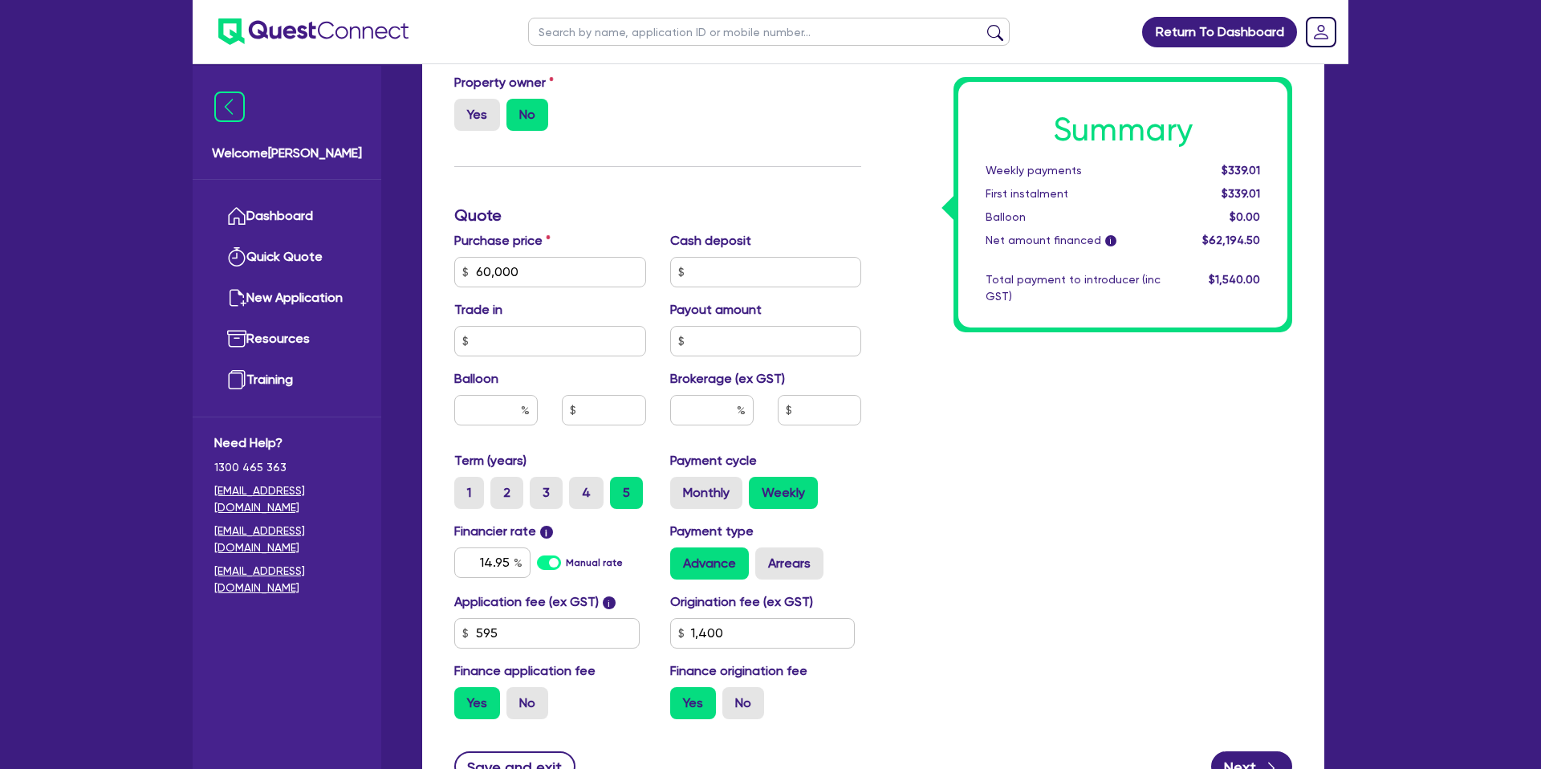
scroll to position [689, 0]
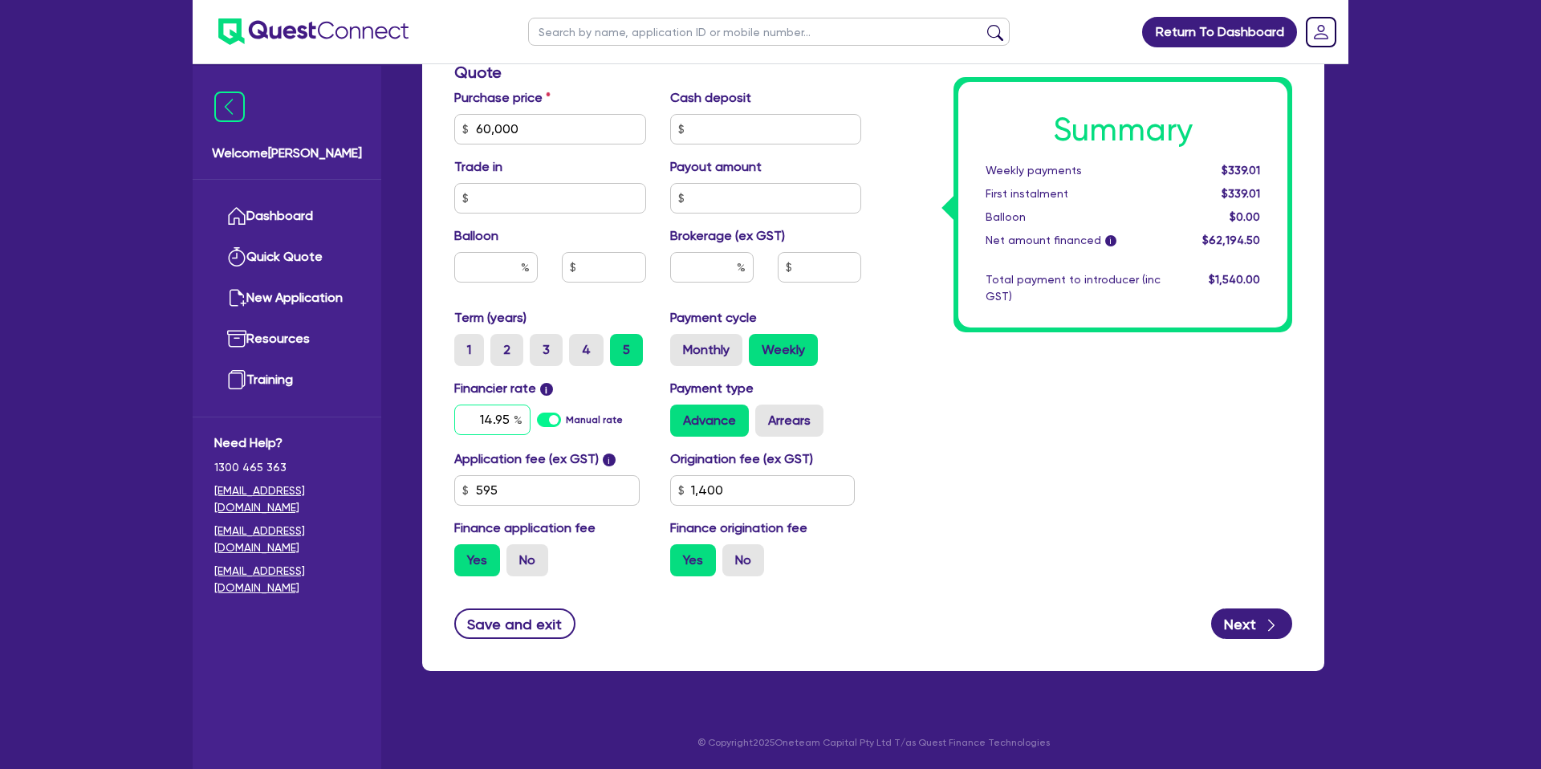
click at [503, 412] on input "14.95" at bounding box center [492, 419] width 76 height 30
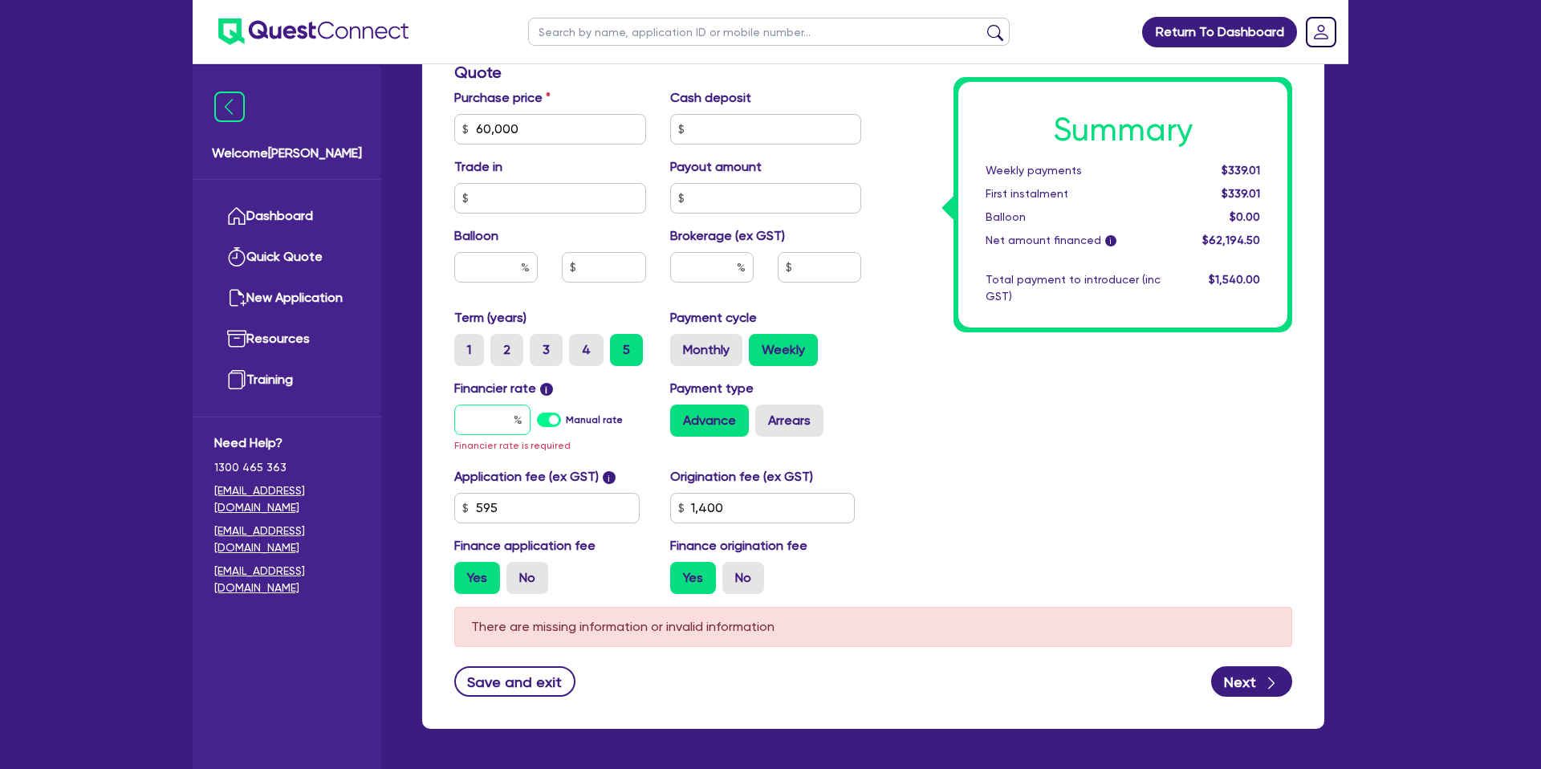
type input "1"
type input "1,400"
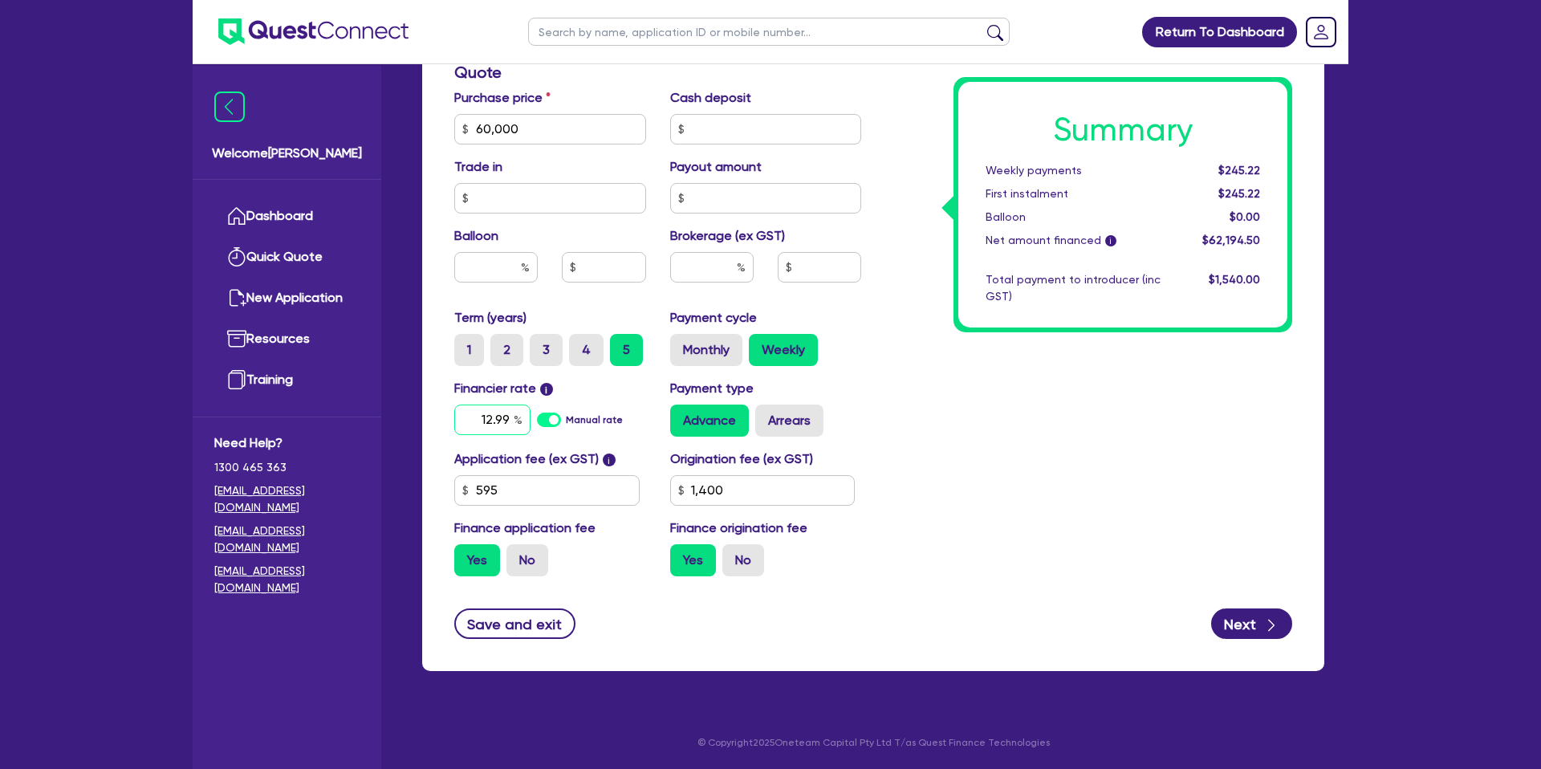
type input "12.99"
type input "1,400"
click at [1026, 398] on div "Summary Weekly payments $245.22 First instalment $245.22 Balloon $0.00 Net amou…" at bounding box center [1088, 120] width 431 height 938
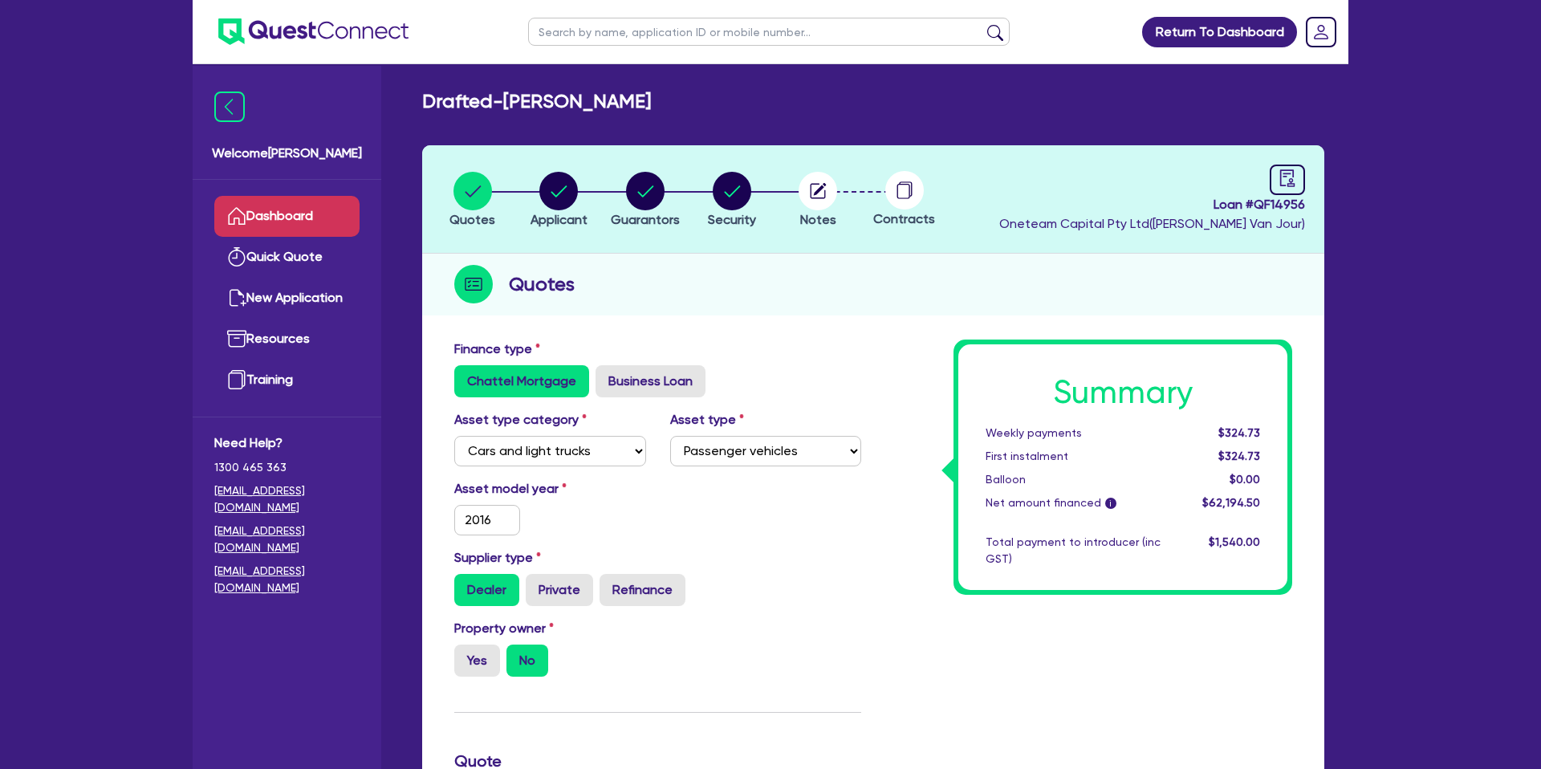
click at [280, 221] on link "Dashboard" at bounding box center [286, 216] width 145 height 41
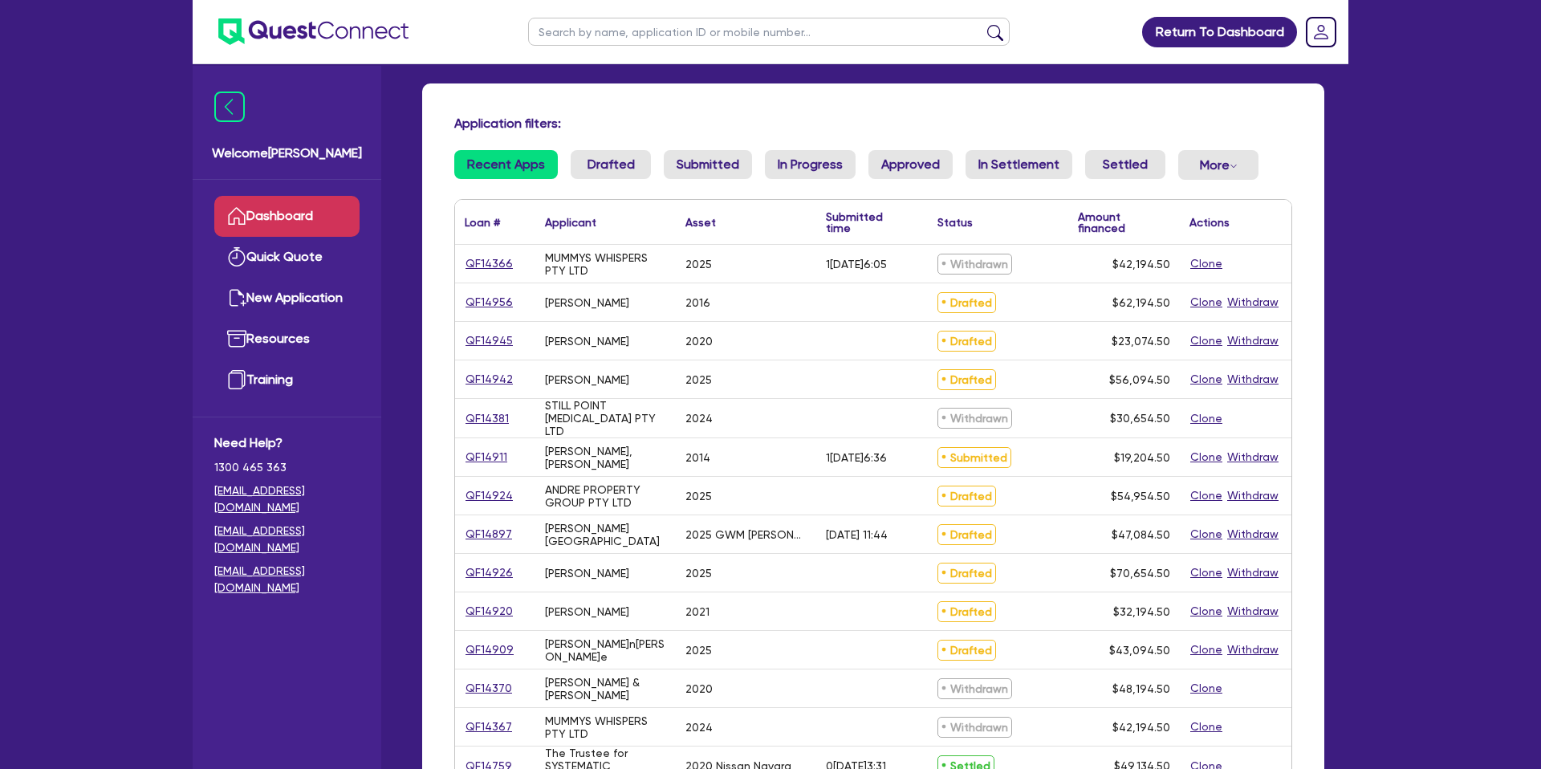
scroll to position [71, 0]
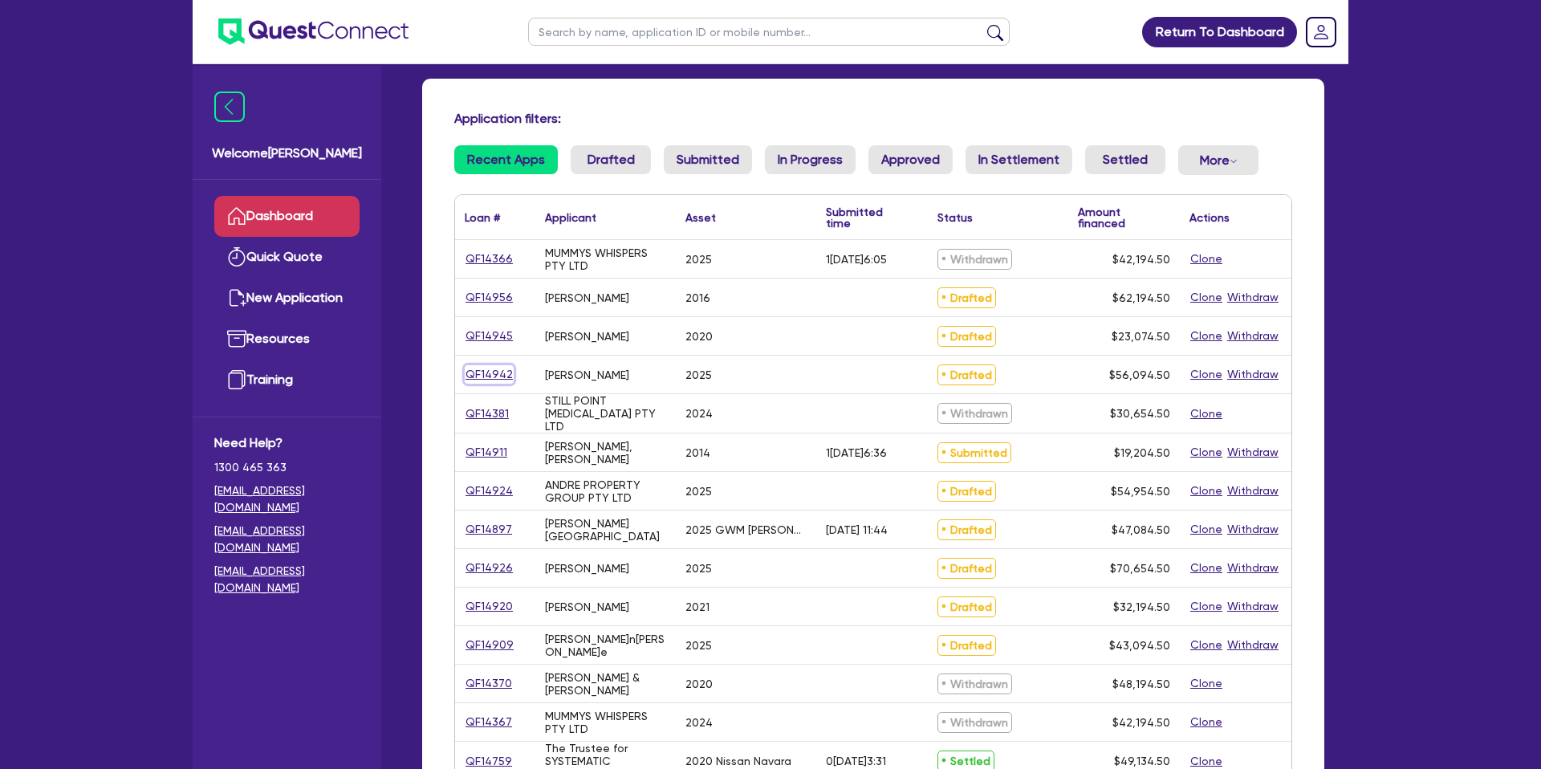
click at [498, 369] on link "QF14942" at bounding box center [489, 374] width 49 height 18
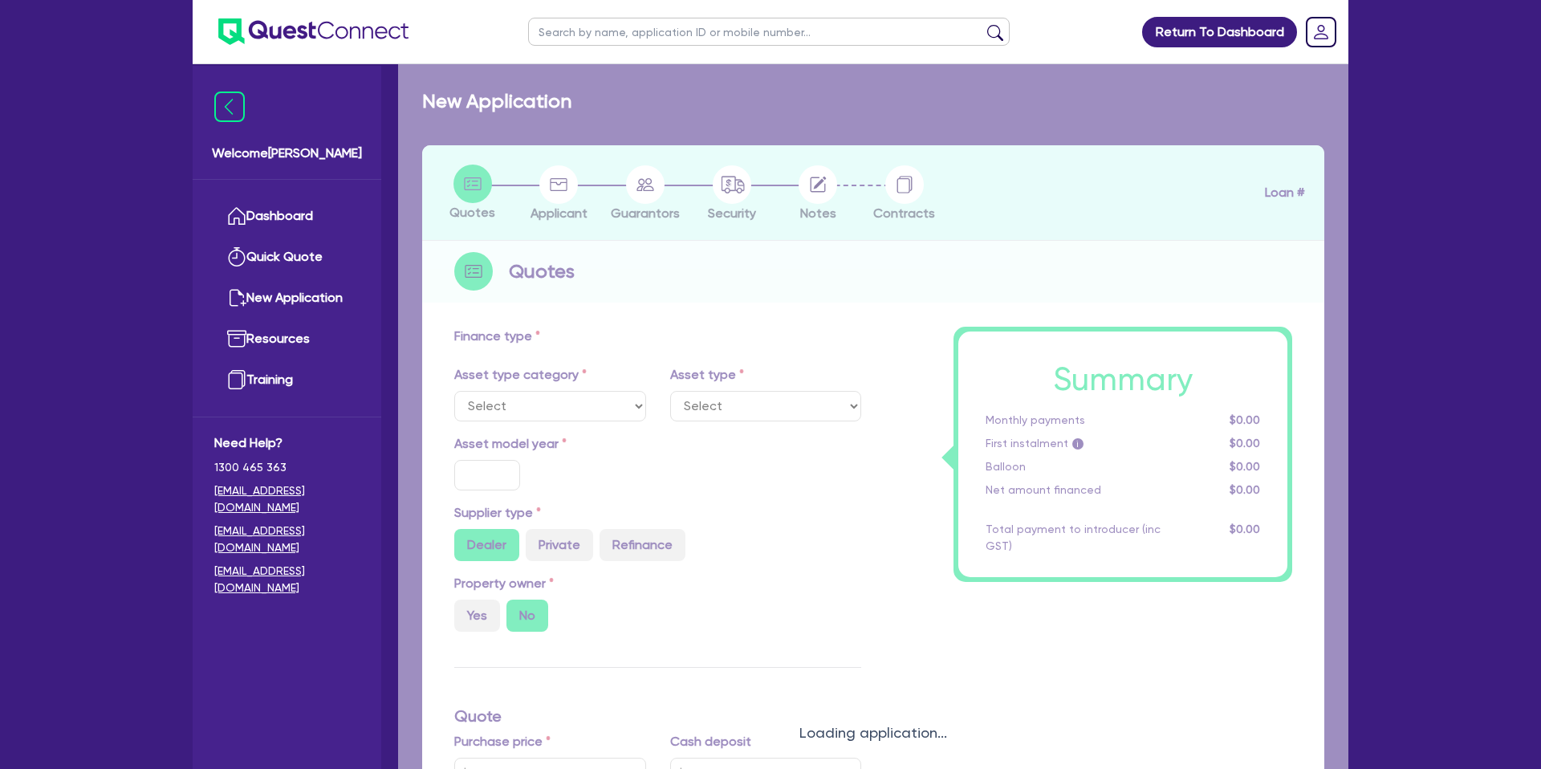
select select "CARS_AND_LIGHT_TRUCKS"
type input "2025"
type input "53,900"
type input "10.99"
type input "1,400"
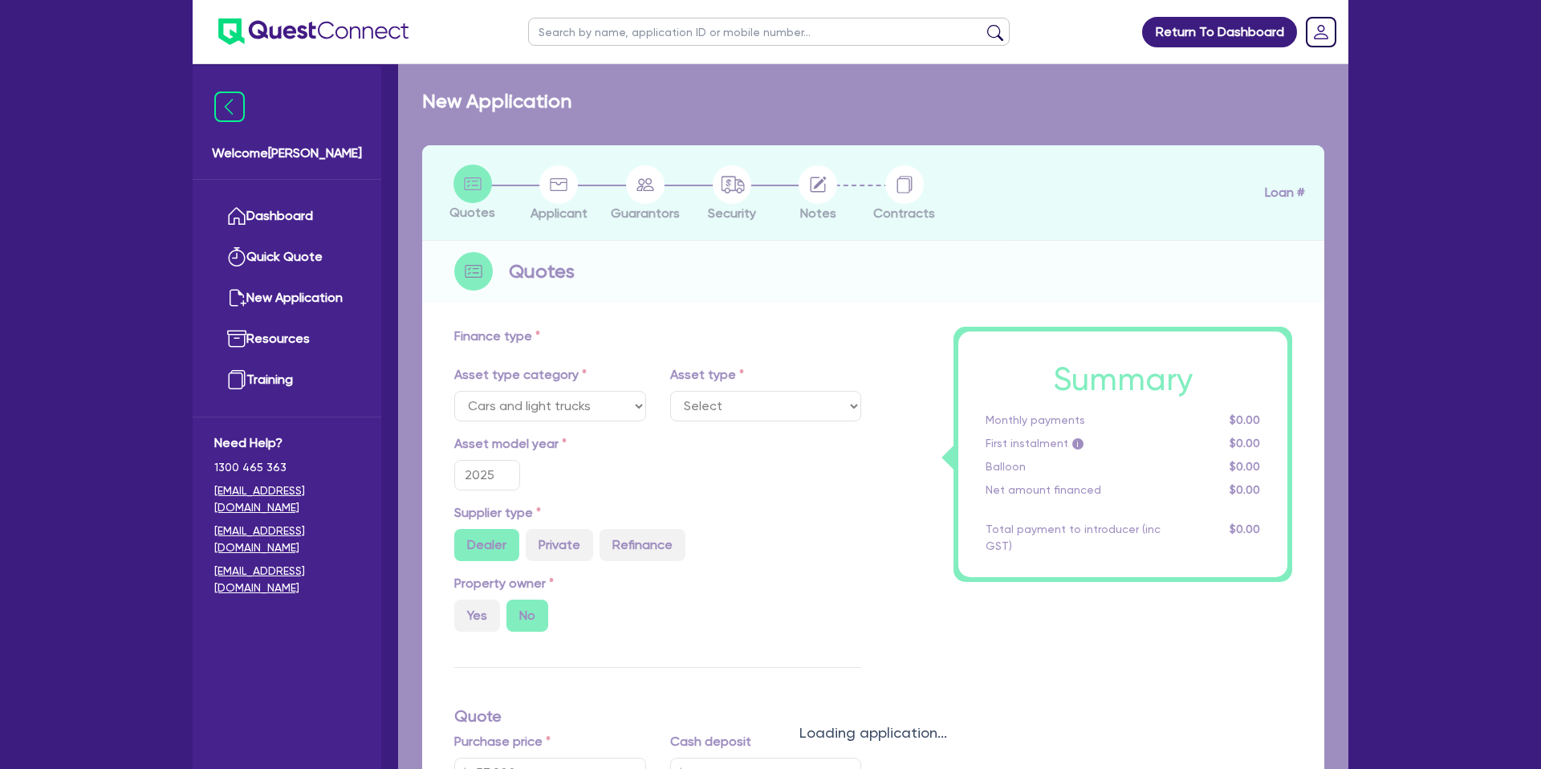
select select "PASSENGER_VEHICLES"
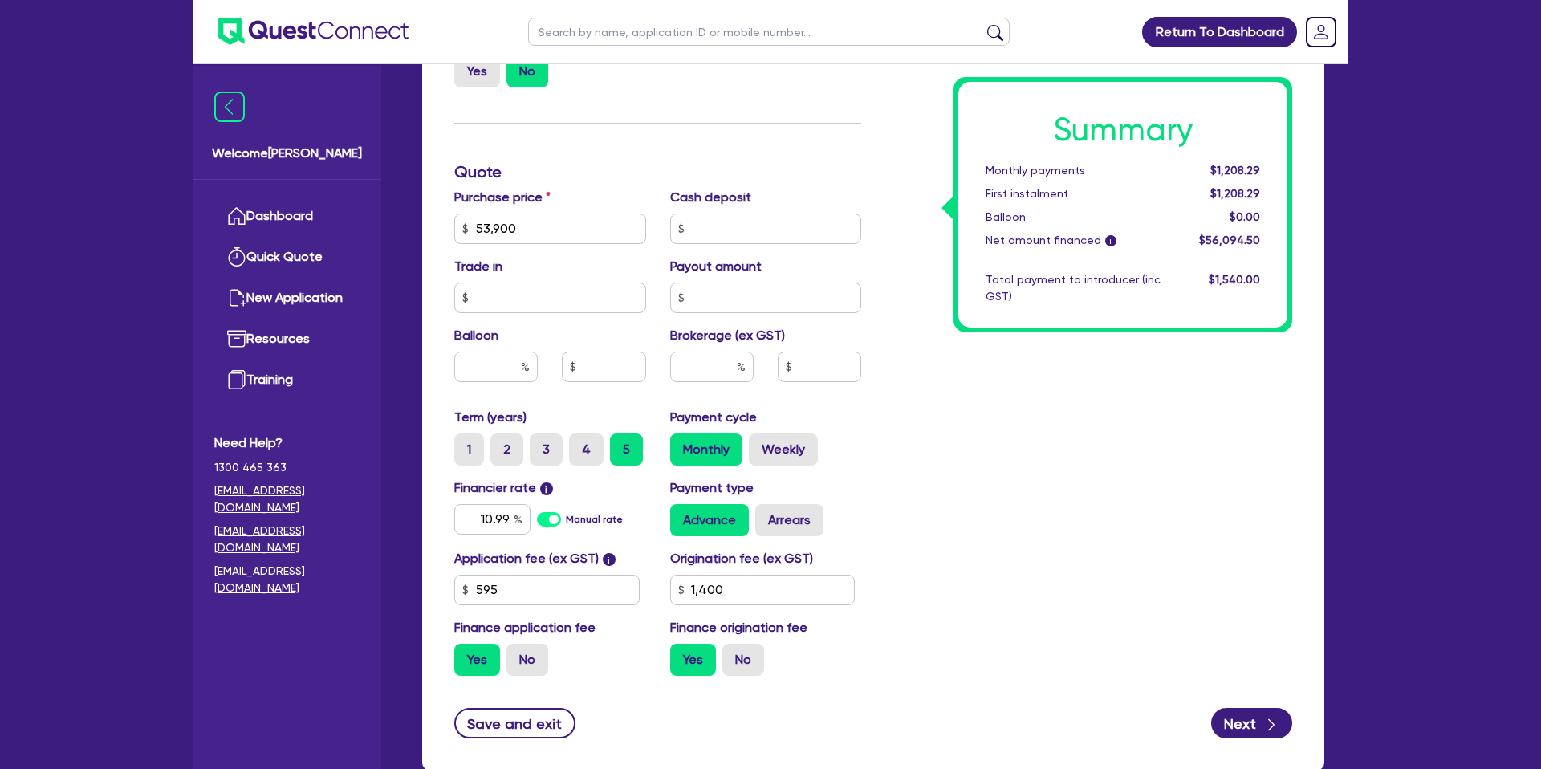
scroll to position [595, 0]
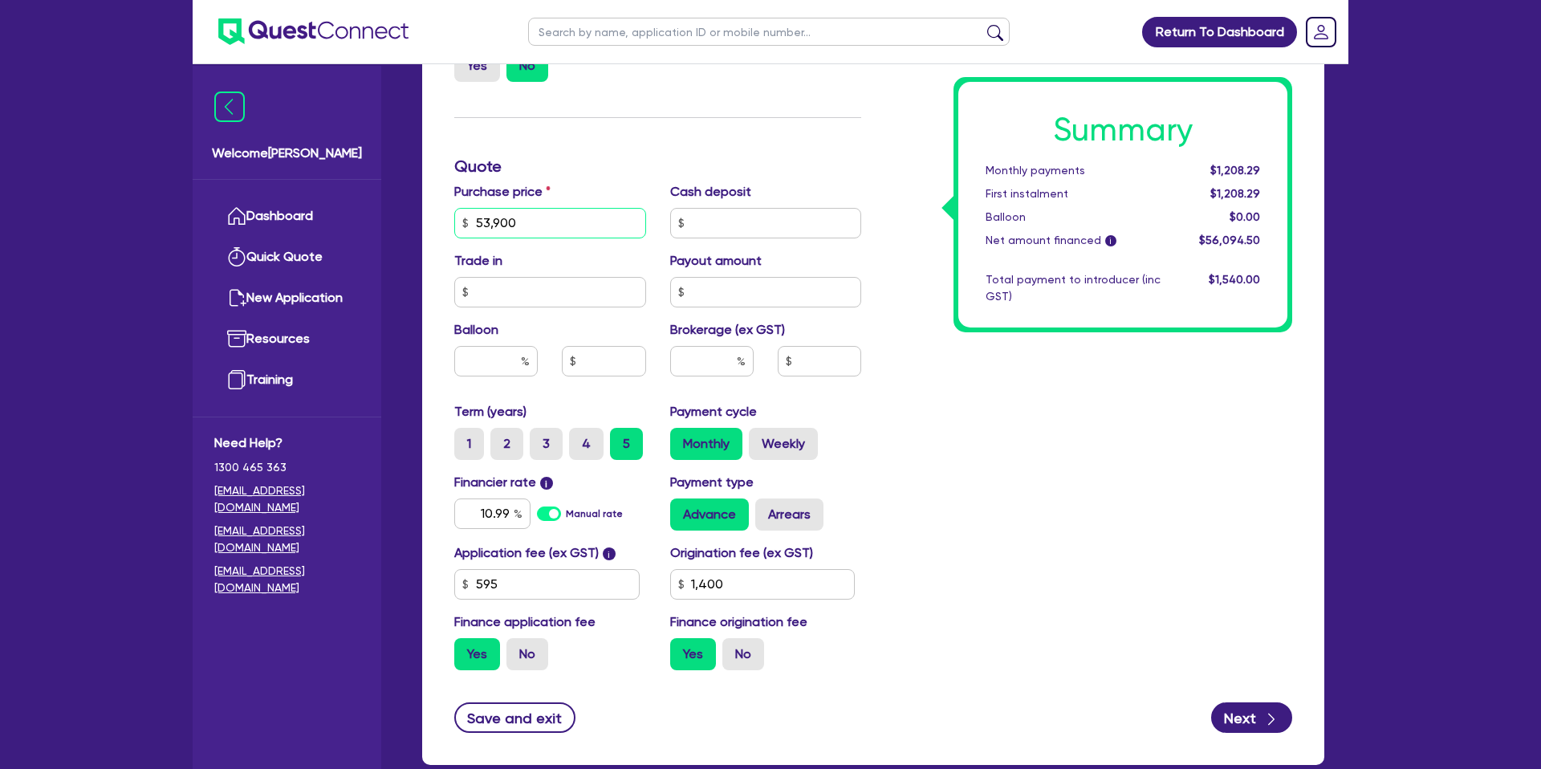
click at [535, 226] on input "53,900" at bounding box center [550, 223] width 192 height 30
type input "5"
type input "35,000"
drag, startPoint x: 993, startPoint y: 387, endPoint x: 688, endPoint y: 295, distance: 318.4
click at [967, 374] on div "Summary Monthly payments Calculating... First instalment Calculating... Balloon…" at bounding box center [1088, 214] width 431 height 938
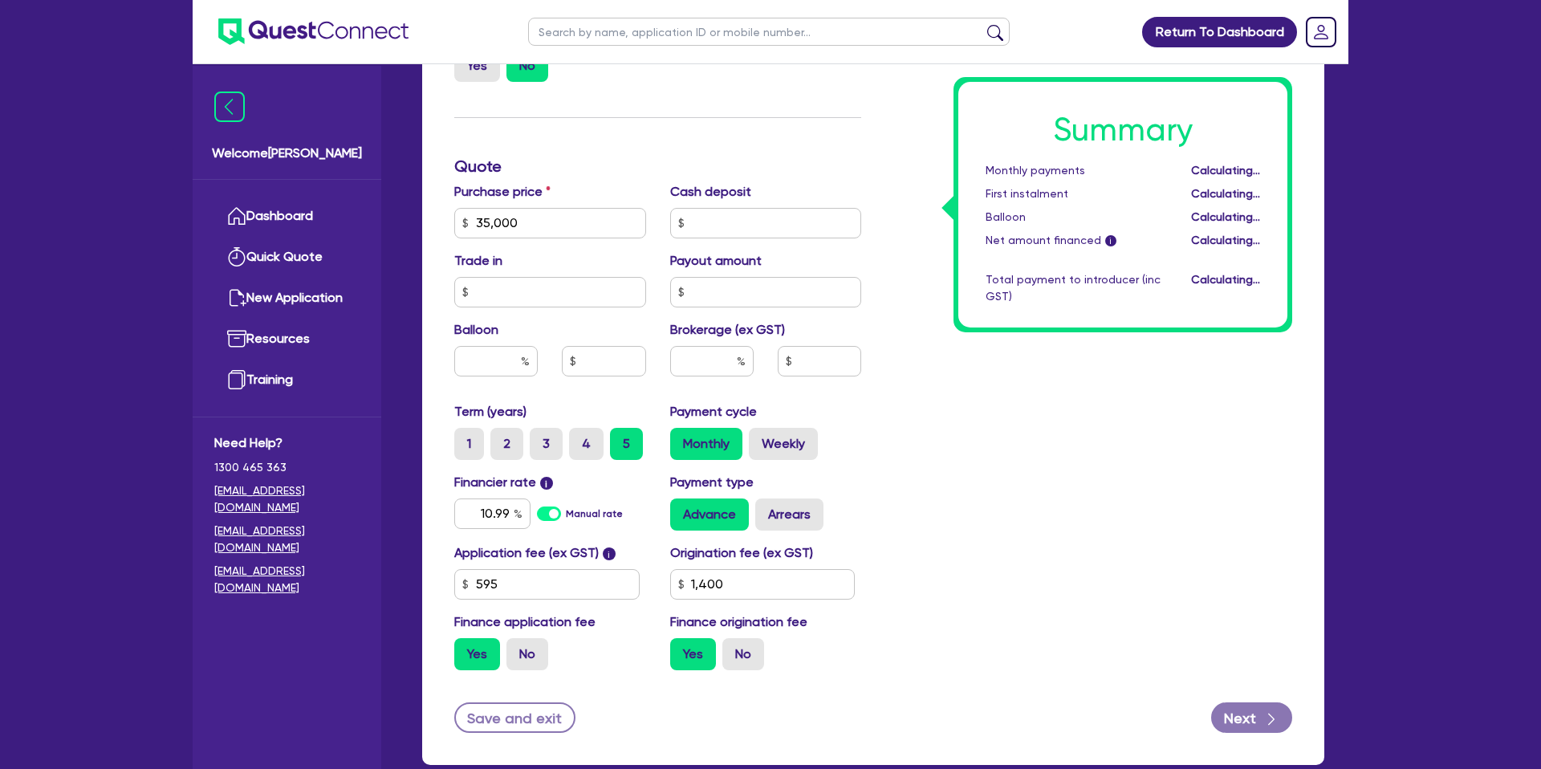
type input "1,400"
click at [607, 299] on input "text" at bounding box center [550, 292] width 192 height 30
type input "5"
type input "55,000"
click at [730, 295] on input "text" at bounding box center [766, 292] width 192 height 30
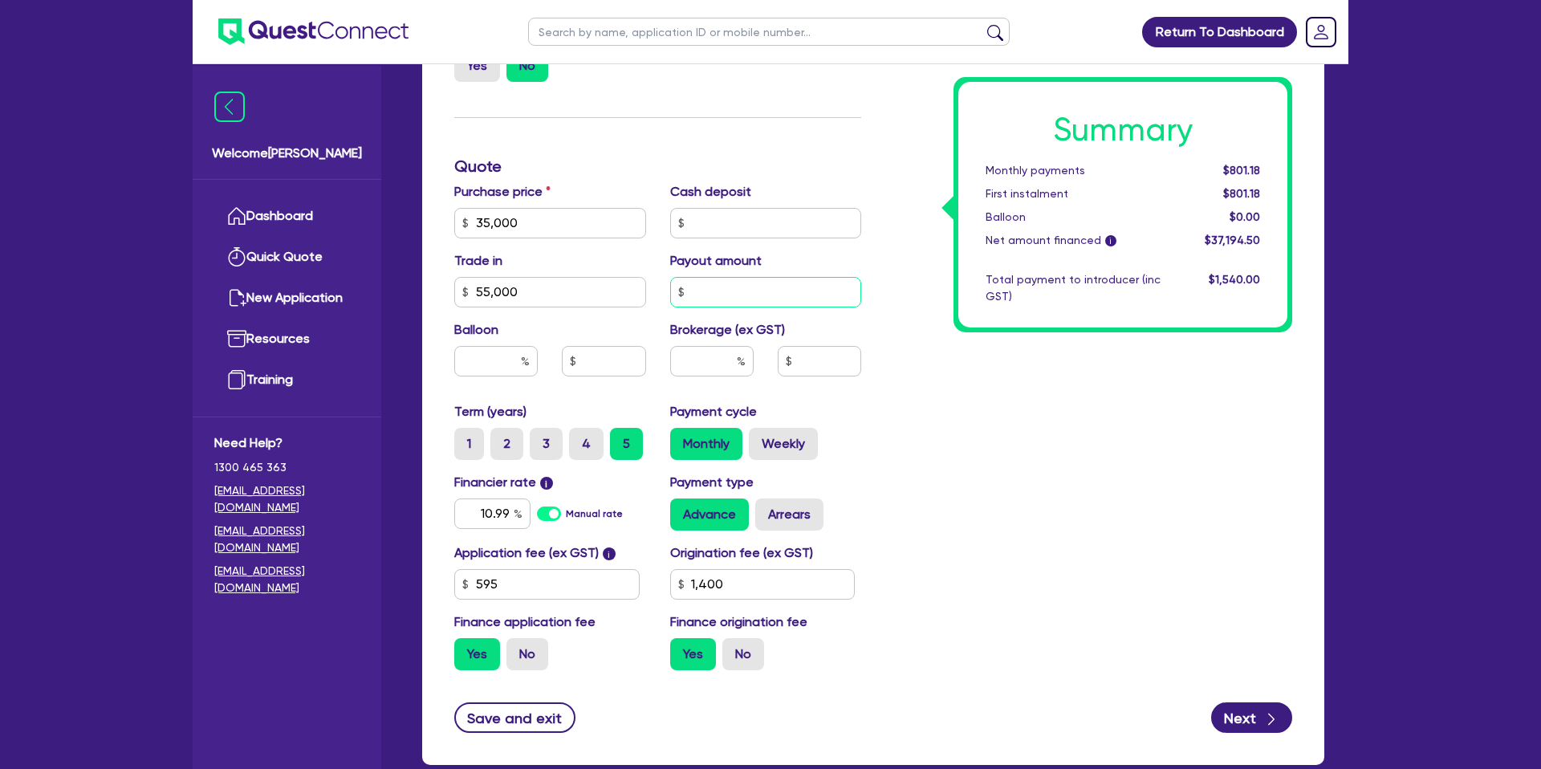
type input "1,400"
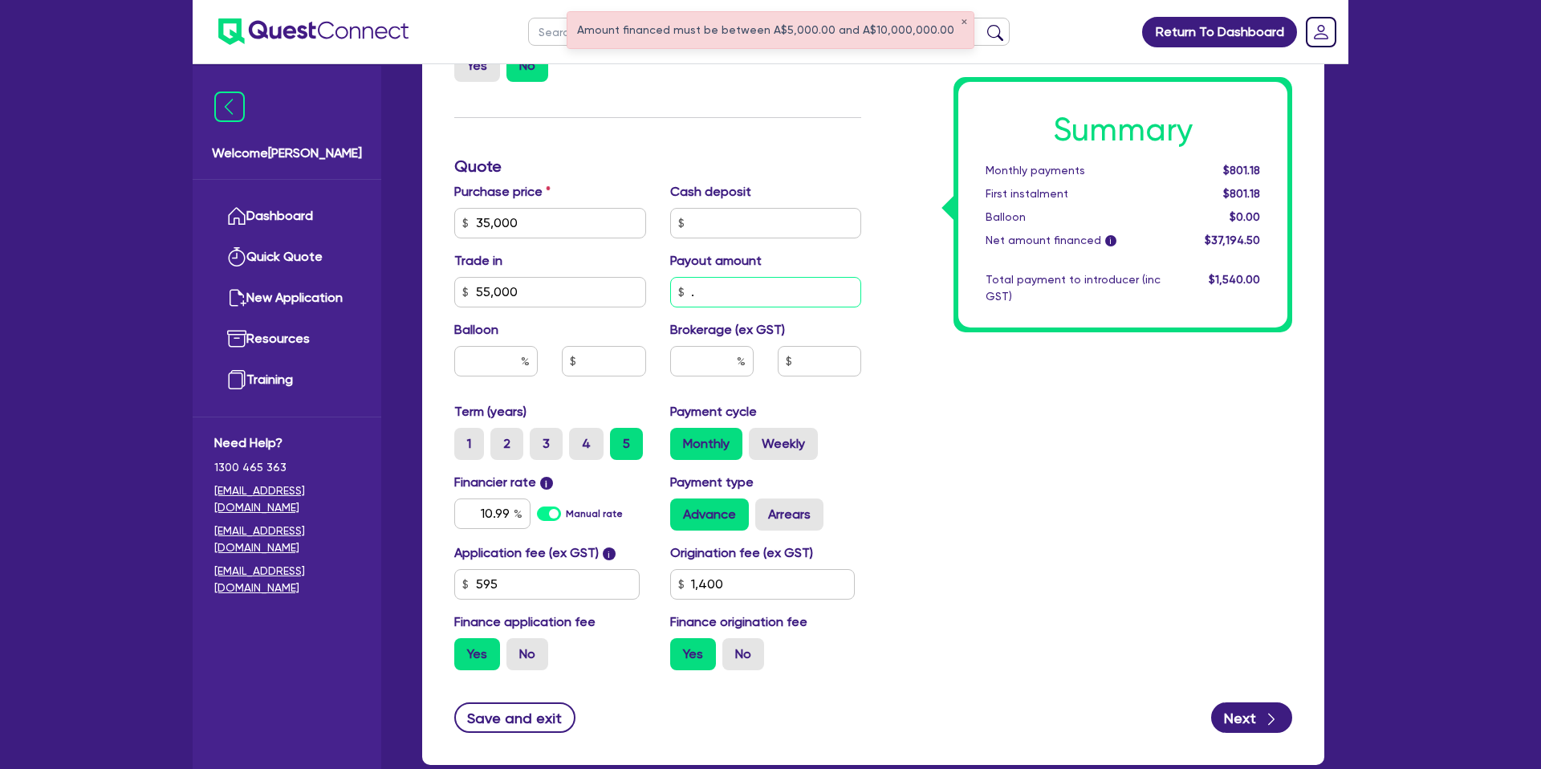
type input "."
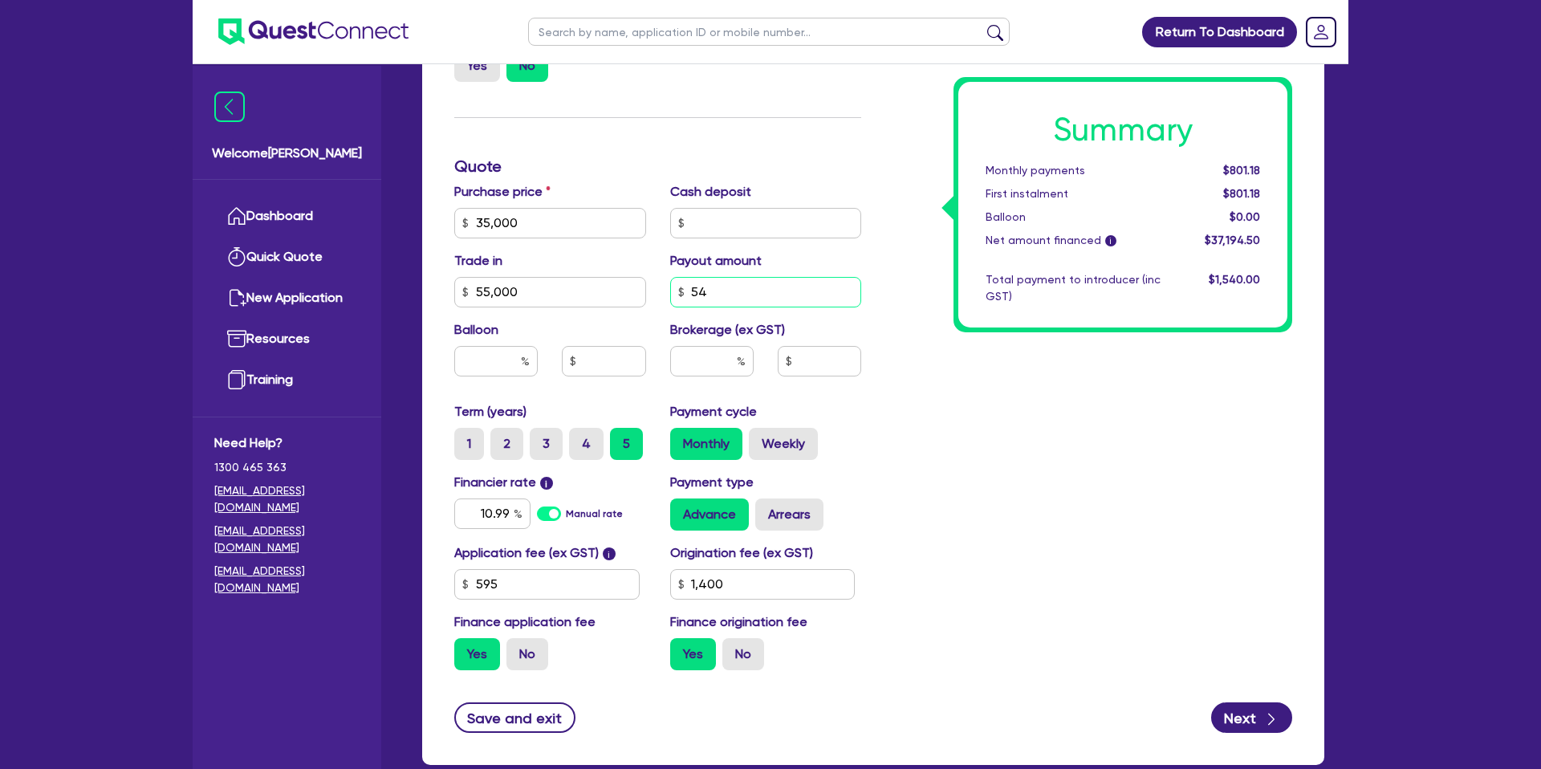
type input "5"
type input "59,000"
type input "1,400"
click at [1067, 400] on div "Summary Monthly payments $801.18 First instalment $801.18 Balloon $0.00 Net amo…" at bounding box center [1088, 214] width 431 height 938
click at [762, 444] on label "Weekly" at bounding box center [783, 444] width 69 height 32
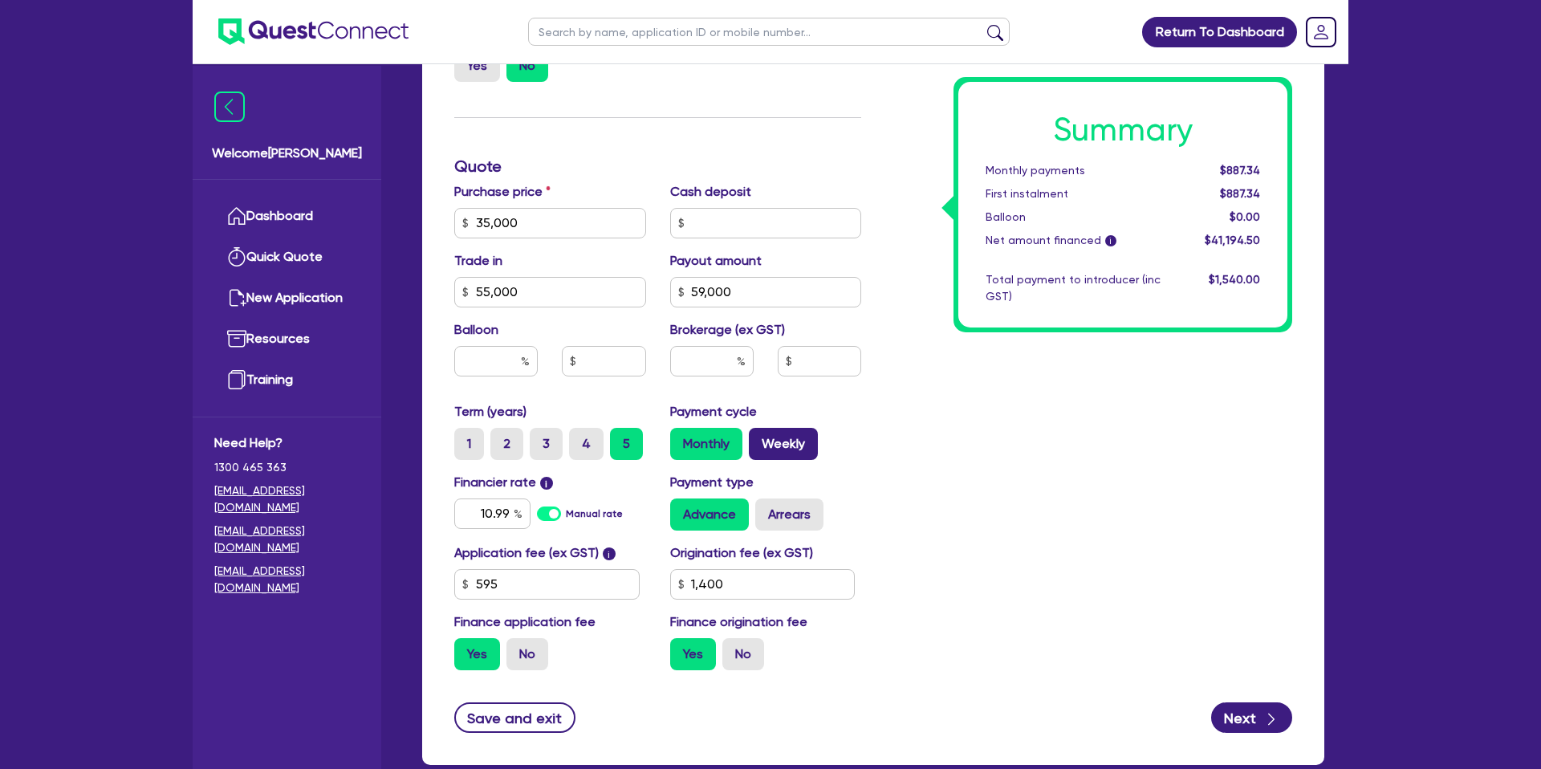
click at [759, 438] on input "Weekly" at bounding box center [754, 433] width 10 height 10
radio input "true"
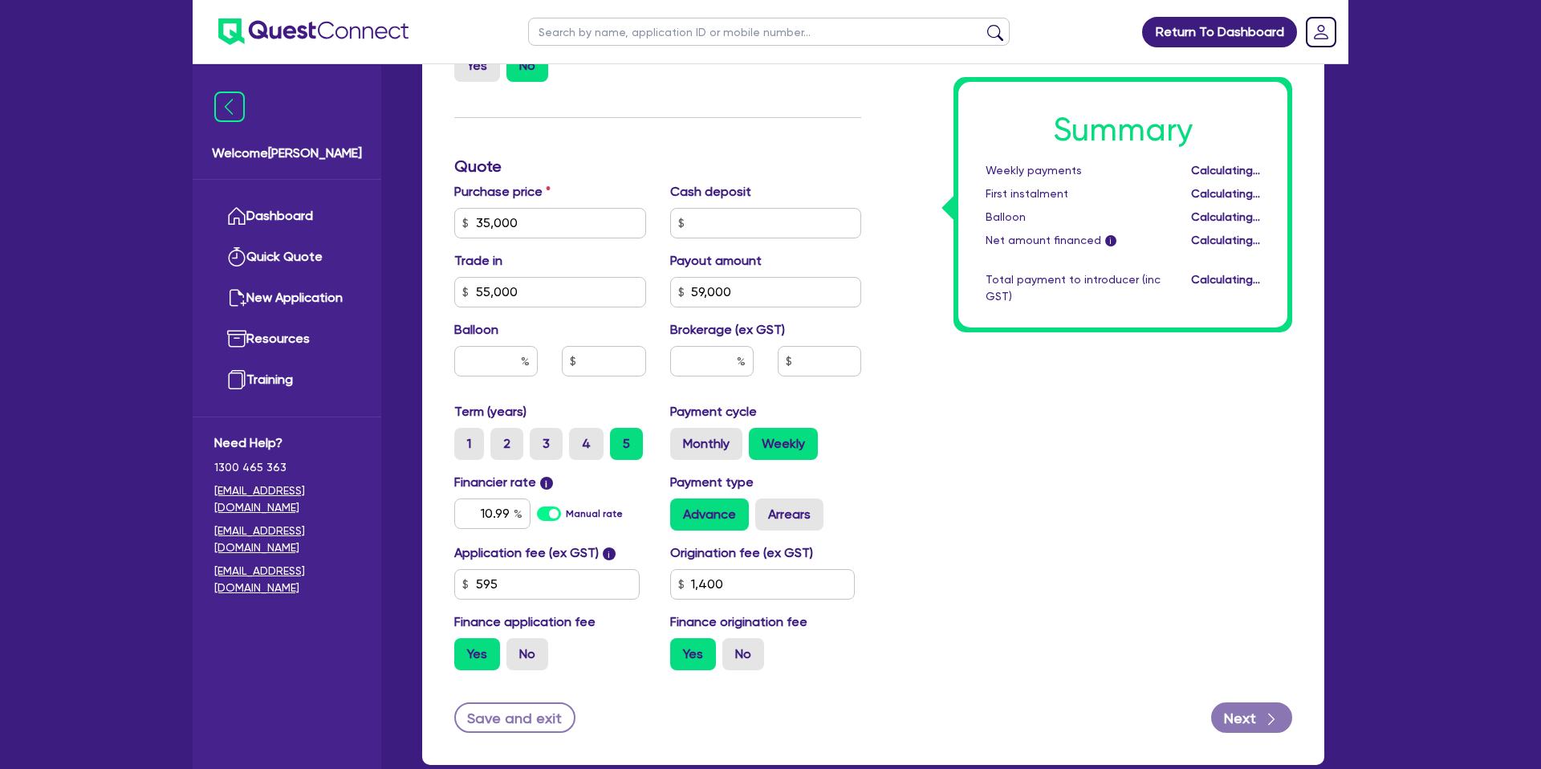
type input "1,400"
click at [511, 512] on input "10.99" at bounding box center [492, 513] width 76 height 30
type input "1"
type input "14.95"
drag, startPoint x: 1153, startPoint y: 574, endPoint x: 754, endPoint y: 295, distance: 487.5
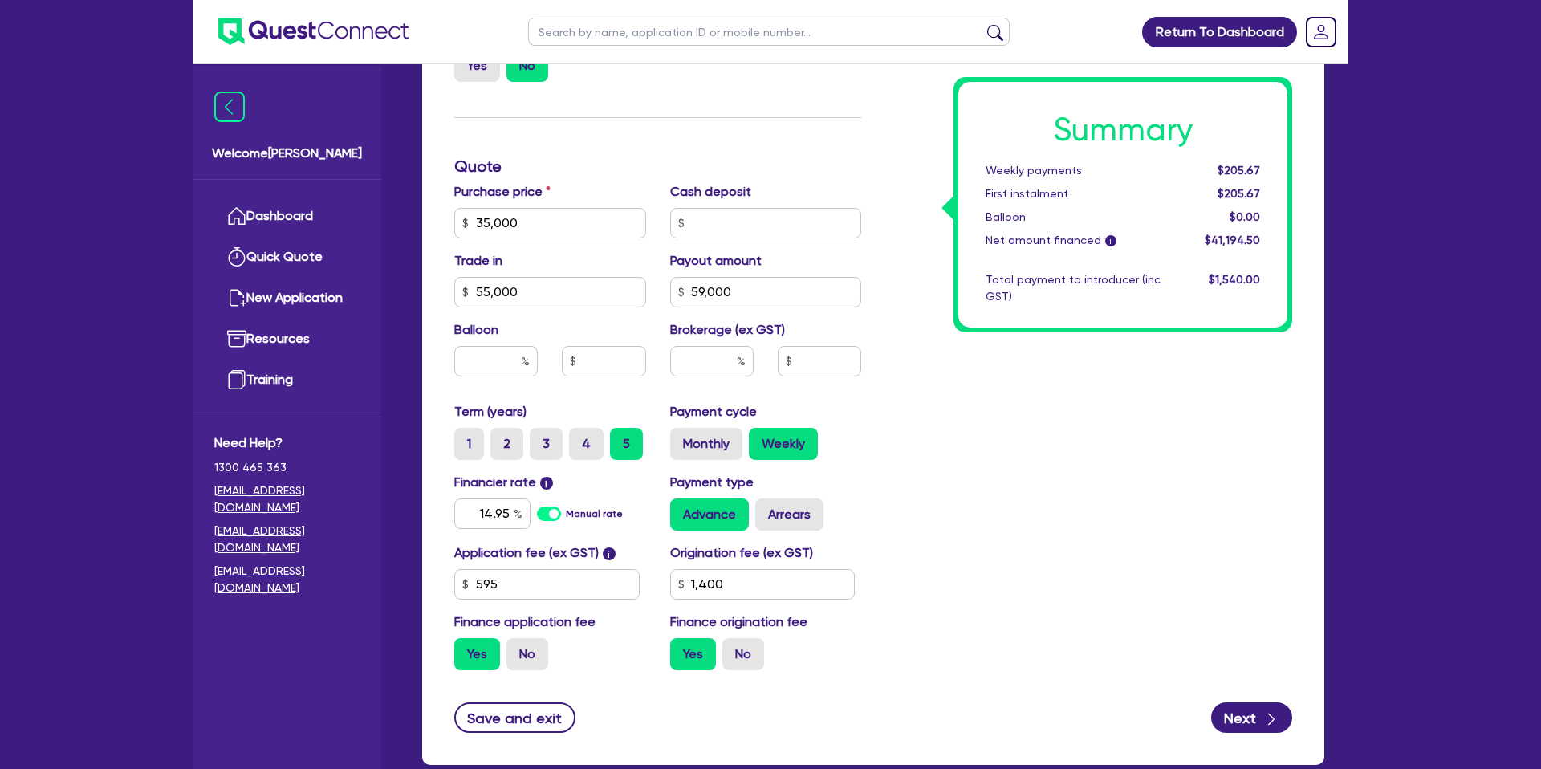
click at [1102, 530] on div "Summary Weekly payments $205.67 First instalment $205.67 Balloon $0.00 Net amou…" at bounding box center [1088, 214] width 431 height 938
type input "1,400"
click at [733, 362] on input "text" at bounding box center [711, 361] width 83 height 30
type input "8"
type input "1,400"
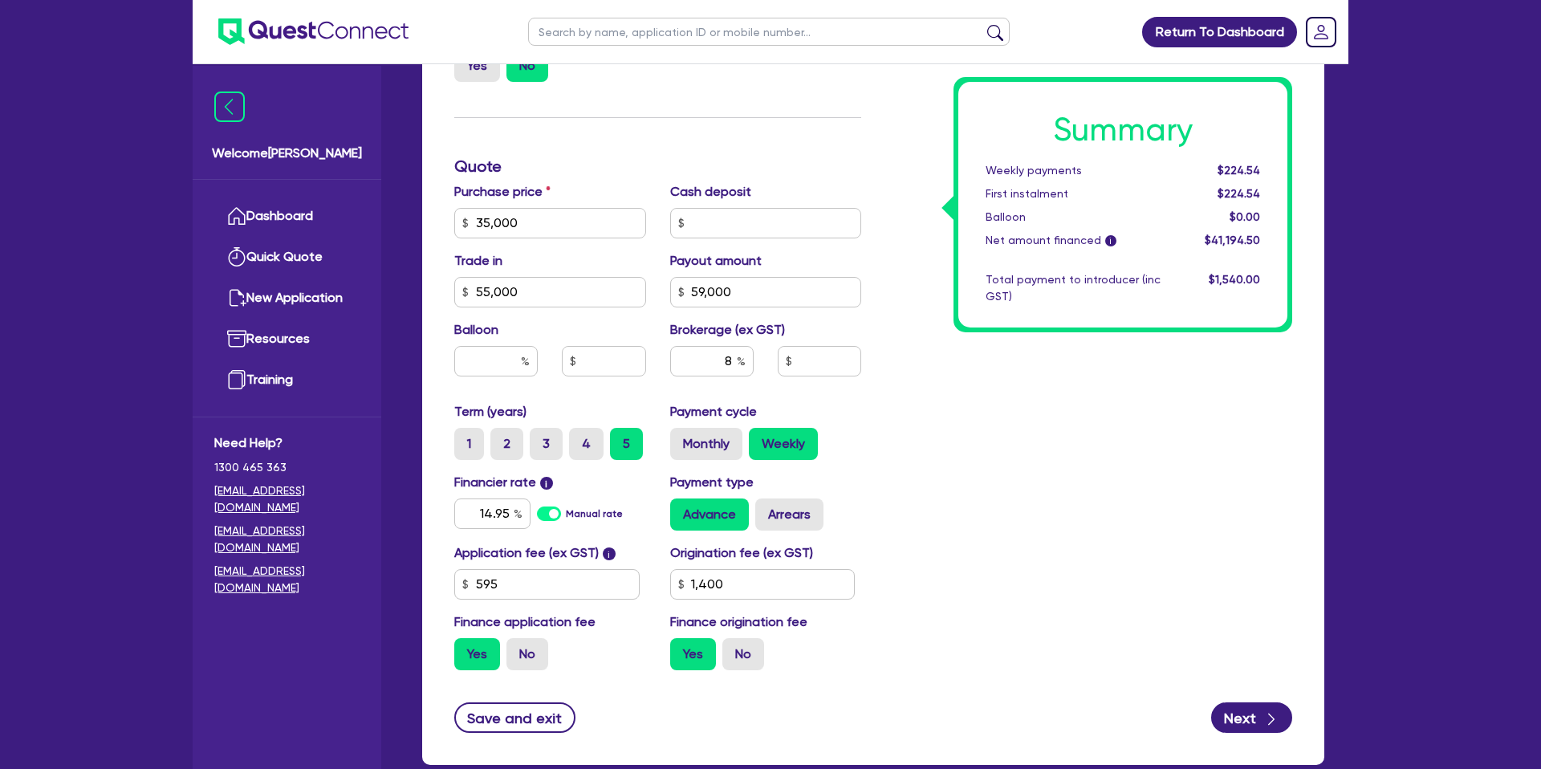
type input "3,295.56"
click at [1003, 468] on div "Summary Weekly payments $224.54 First instalment $224.54 Balloon $0.00 Net amou…" at bounding box center [1088, 214] width 431 height 938
drag, startPoint x: 725, startPoint y: 587, endPoint x: 752, endPoint y: 579, distance: 28.4
click at [727, 586] on input "1,400" at bounding box center [762, 584] width 185 height 30
type input "1"
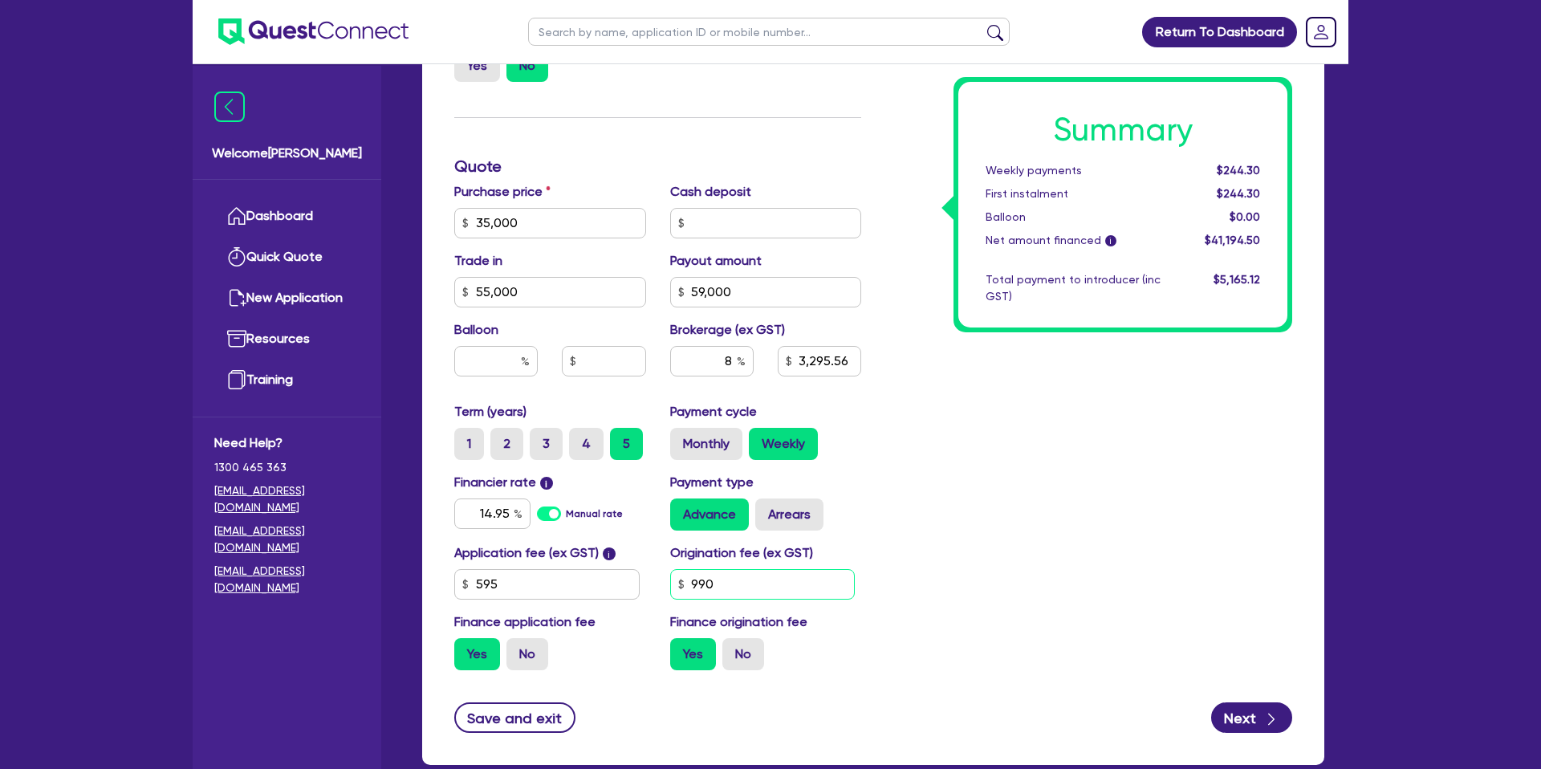
type input "990"
type input "3,259.48"
drag, startPoint x: 1131, startPoint y: 489, endPoint x: 1114, endPoint y: 474, distance: 22.2
click at [1131, 489] on div "Summary Weekly payments Calculating... First instalment Calculating... Balloon …" at bounding box center [1088, 214] width 431 height 938
click at [754, 591] on input "990" at bounding box center [762, 584] width 185 height 30
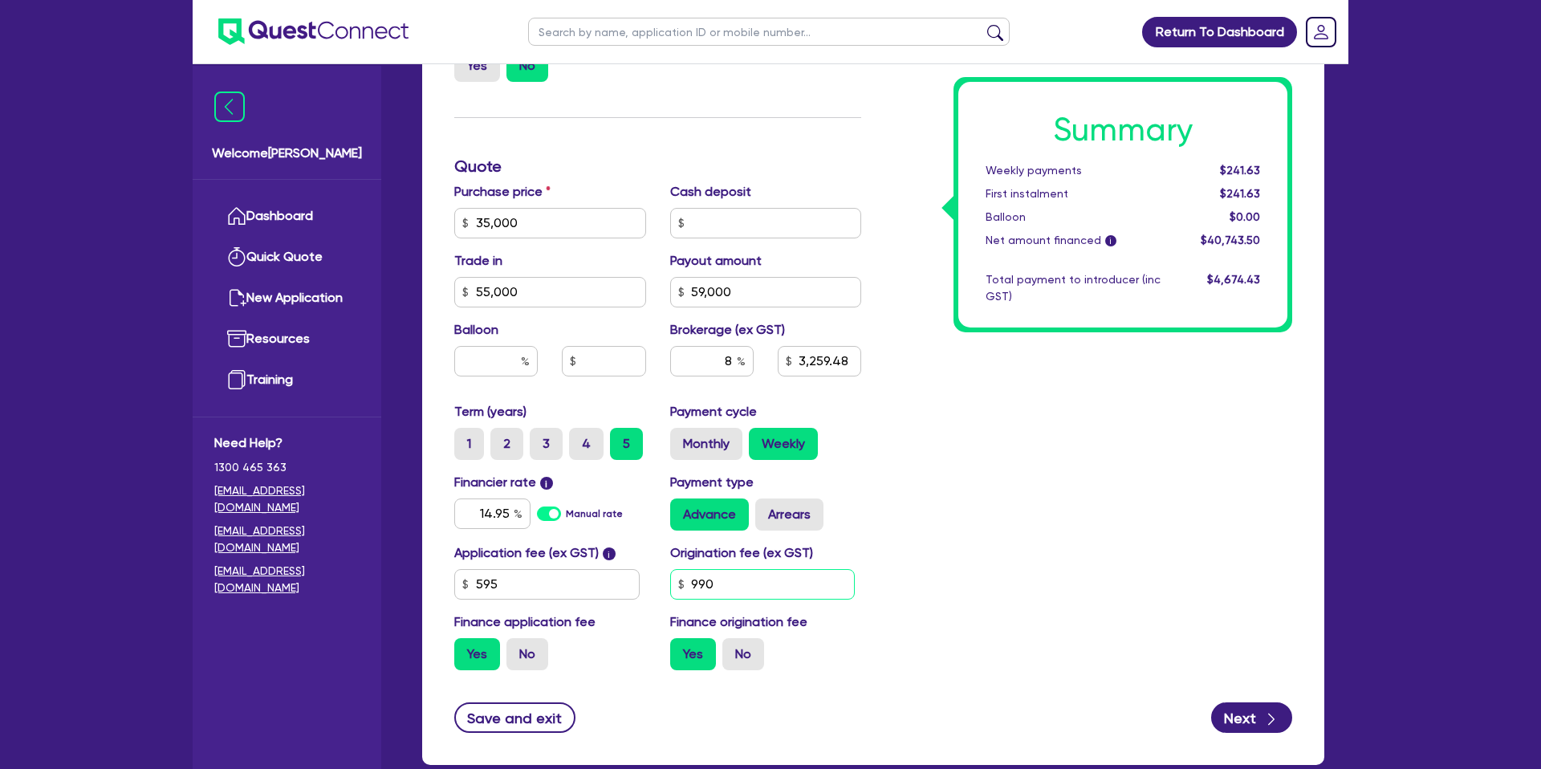
scroll to position [594, 0]
type input "900"
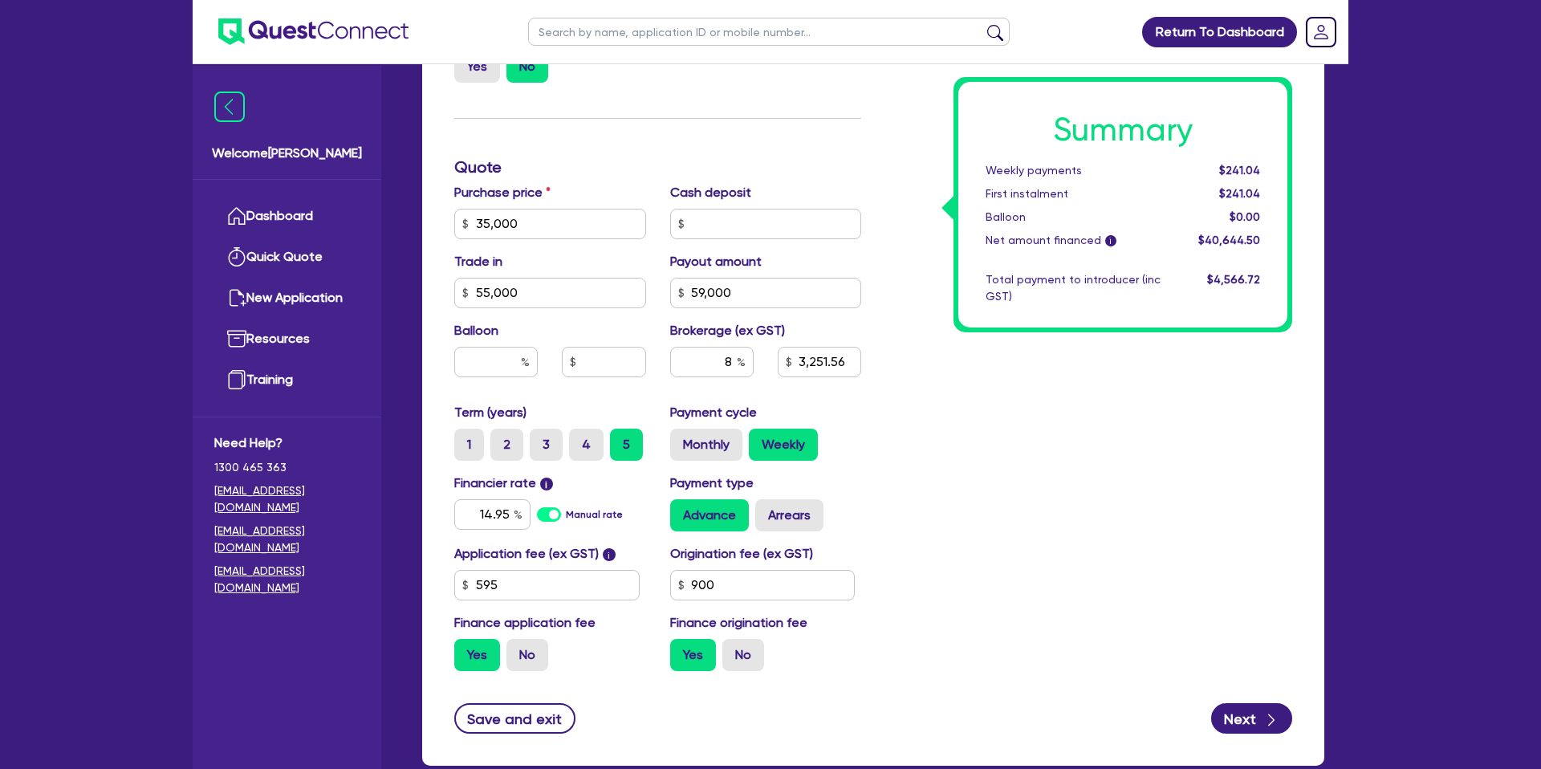
drag, startPoint x: 1095, startPoint y: 575, endPoint x: 1055, endPoint y: 587, distance: 40.9
click at [1094, 575] on div "Summary Weekly payments $241.04 First instalment $241.04 Balloon $0.00 Net amou…" at bounding box center [1088, 215] width 431 height 938
drag, startPoint x: 1204, startPoint y: 274, endPoint x: 1334, endPoint y: 283, distance: 130.3
click at [1334, 283] on div "Quotes Applicant [GEOGRAPHIC_DATA] Security Notes Contracts Loan # QF14942 Onet…" at bounding box center [873, 167] width 926 height 1233
drag, startPoint x: 1305, startPoint y: 286, endPoint x: 1177, endPoint y: 317, distance: 131.4
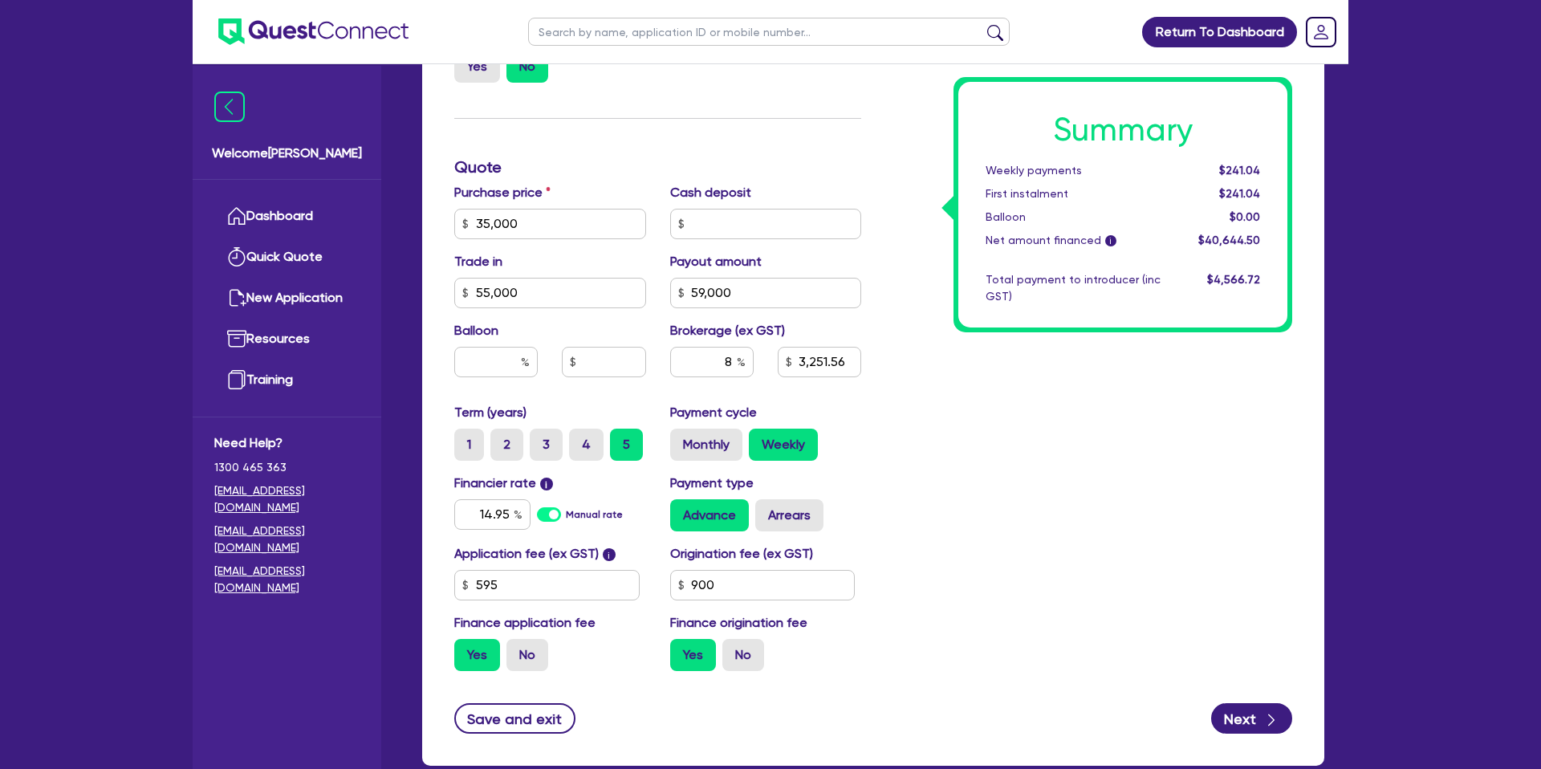
click at [1272, 295] on div "Finance type Chattel Mortgage Business Loan Asset type category Select Cars and…" at bounding box center [873, 252] width 902 height 1028
click at [922, 400] on div "Summary Weekly payments $241.04 First instalment $241.04 Balloon $0.00 Net amou…" at bounding box center [1088, 215] width 431 height 938
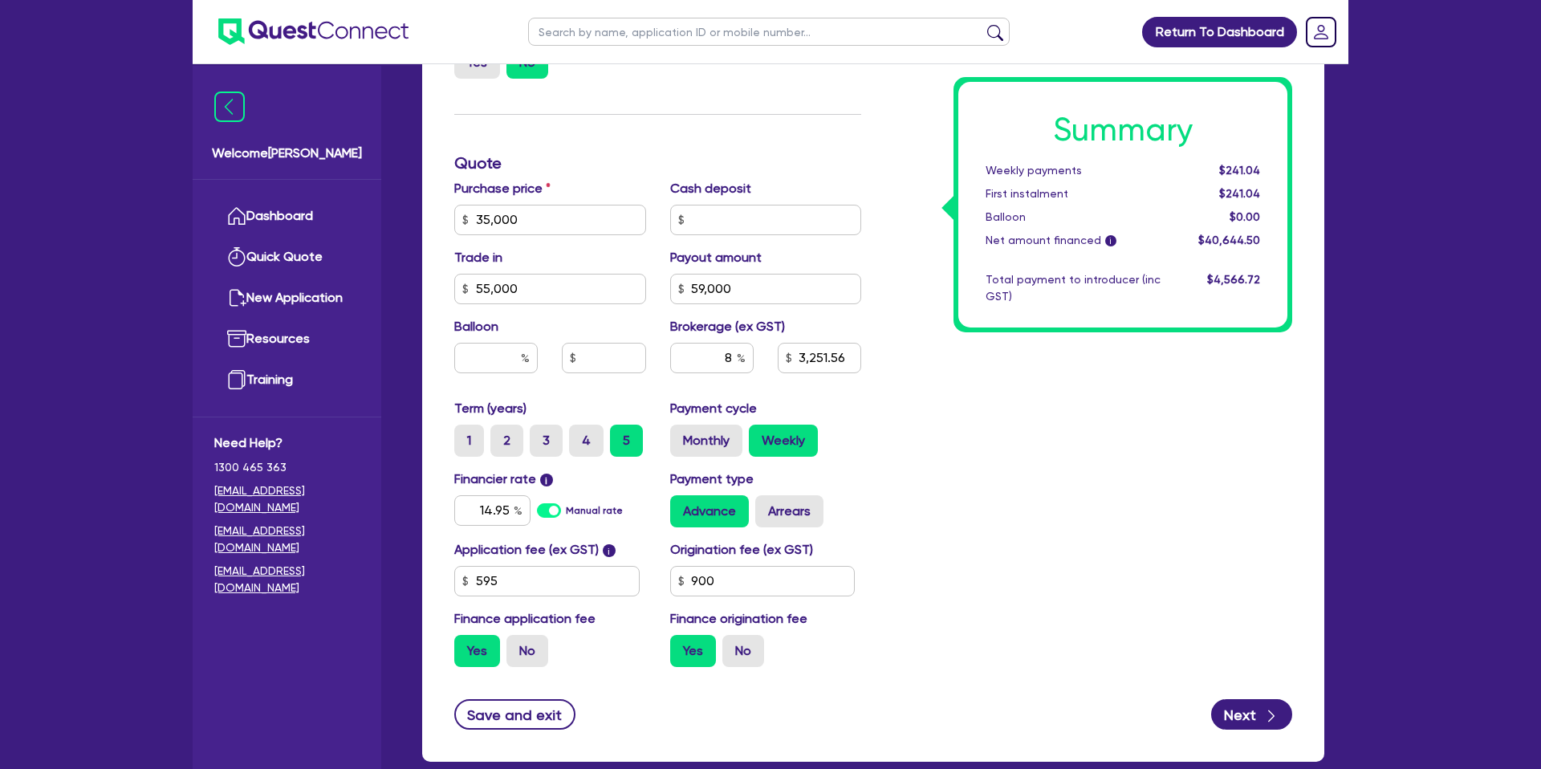
scroll to position [689, 0]
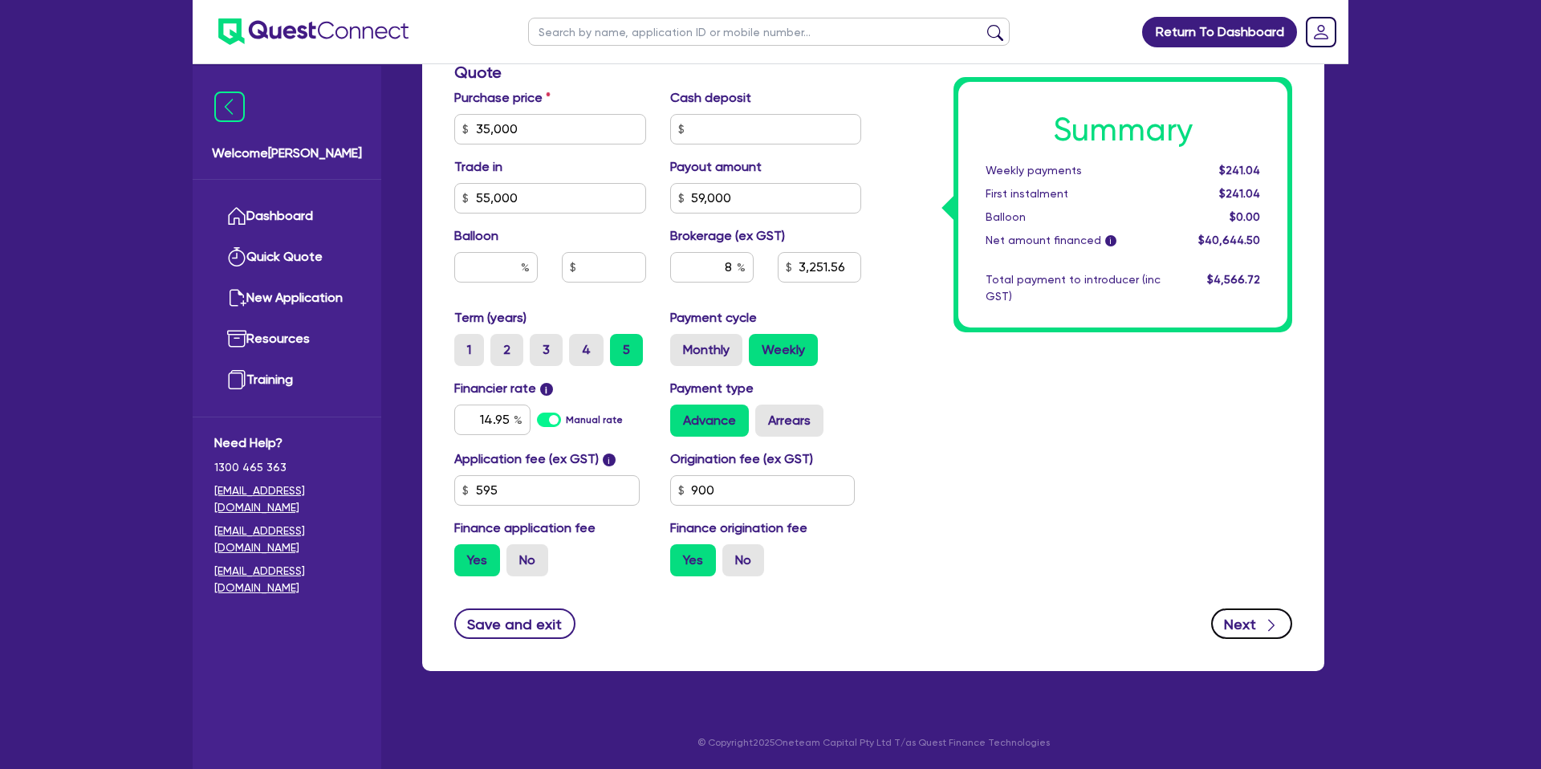
click at [1264, 632] on icon "button" at bounding box center [1271, 625] width 16 height 16
type input "3,251.56"
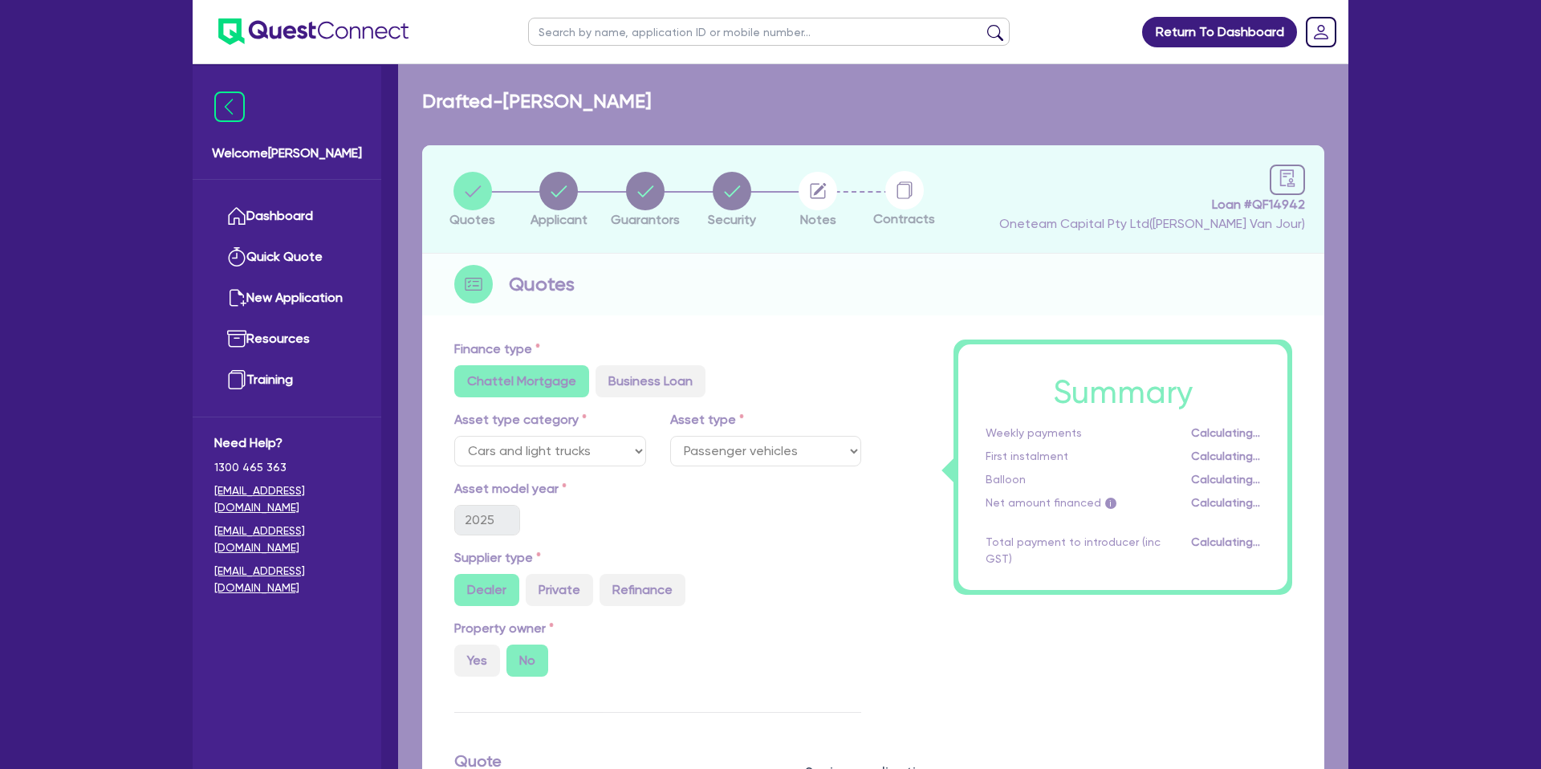
select select "SOLE_TRADER"
select select "BUILDING_CONSTRUCTION"
select select "TRADES_SERVICES_CONSUMERS"
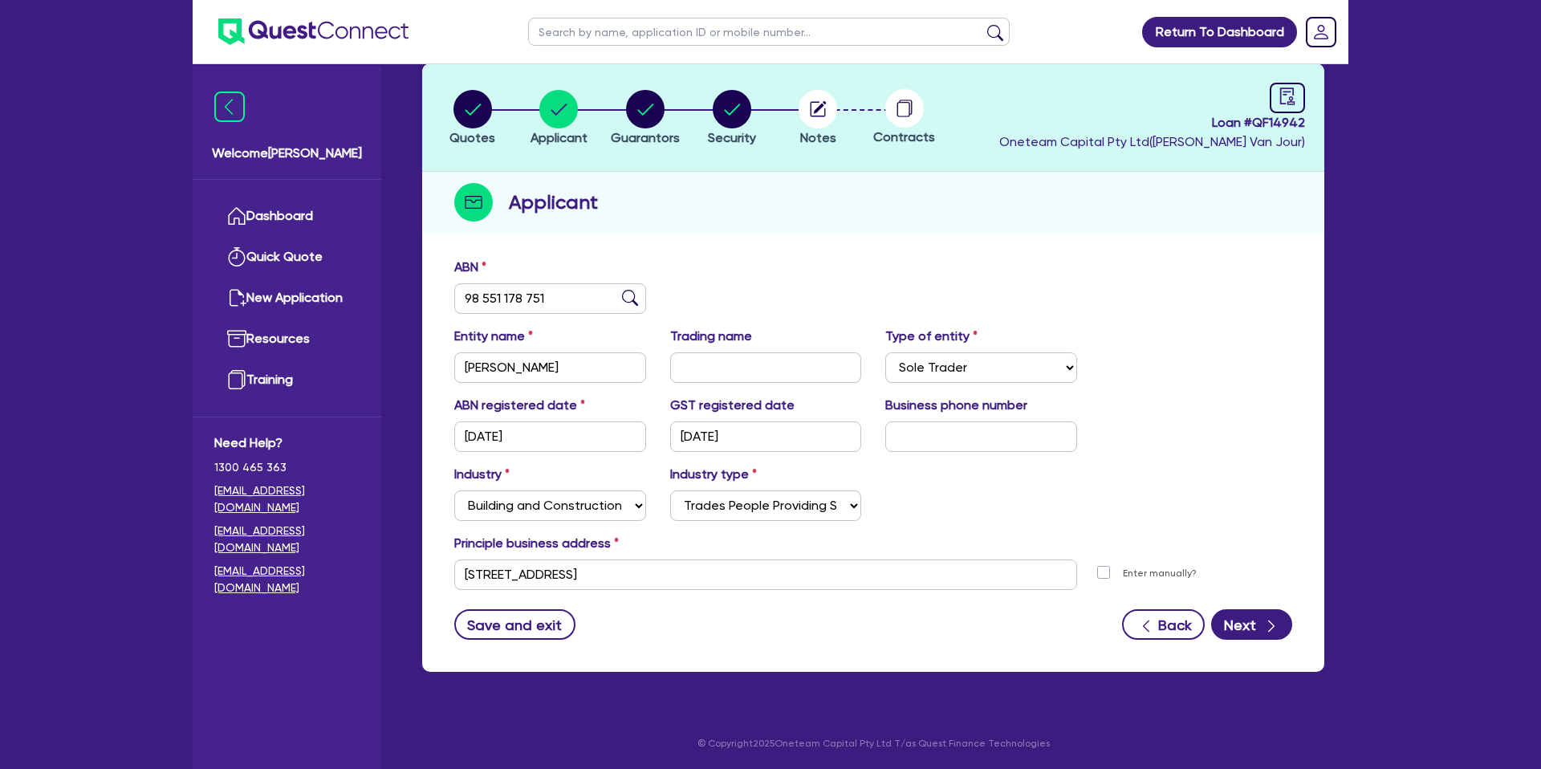
scroll to position [83, 0]
click at [532, 437] on input "[DATE]" at bounding box center [550, 435] width 192 height 30
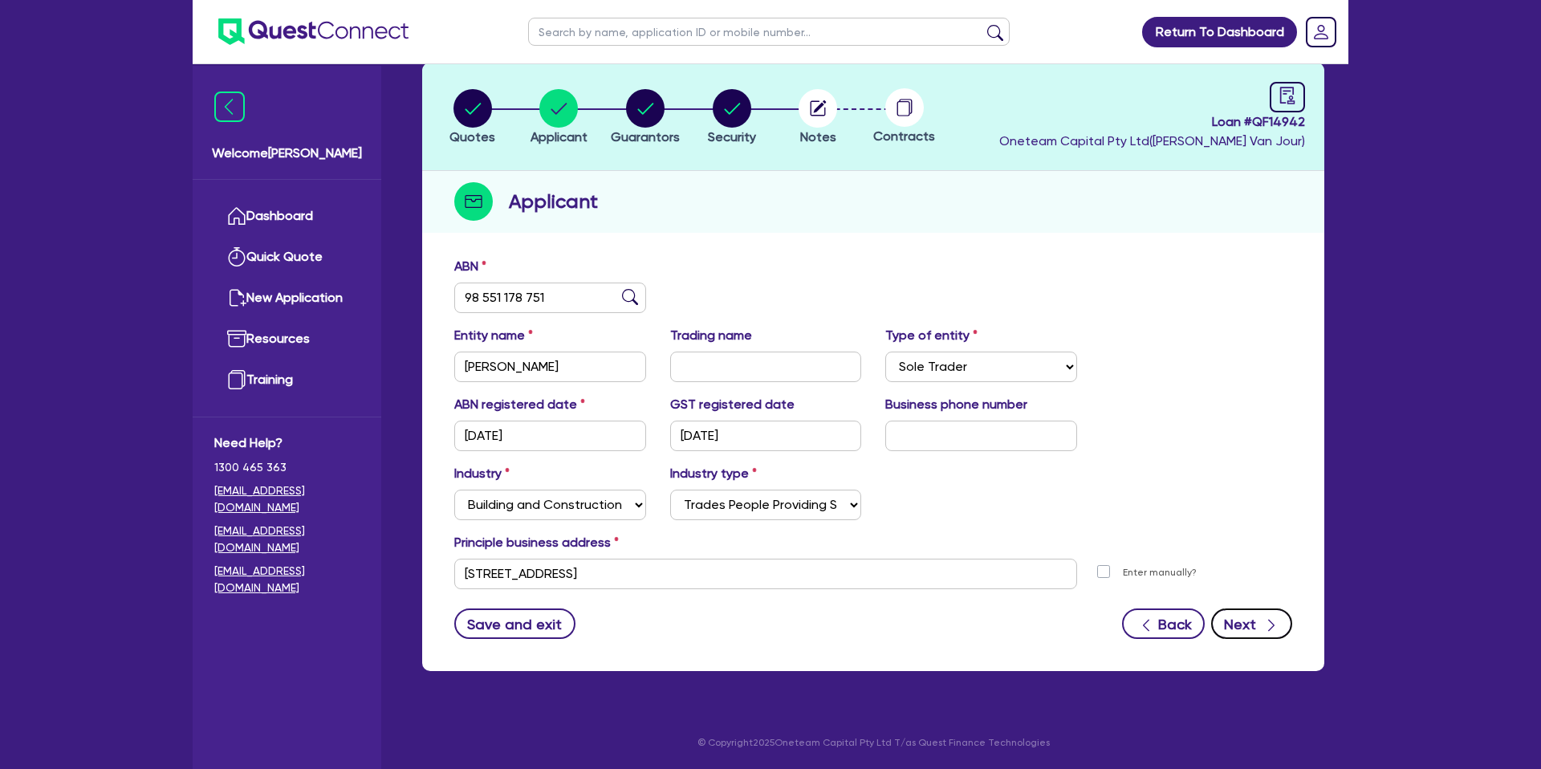
click at [1244, 621] on button "Next" at bounding box center [1251, 623] width 81 height 30
select select "MR"
select select "QLD"
select select "DE_FACTO"
select select "CASH"
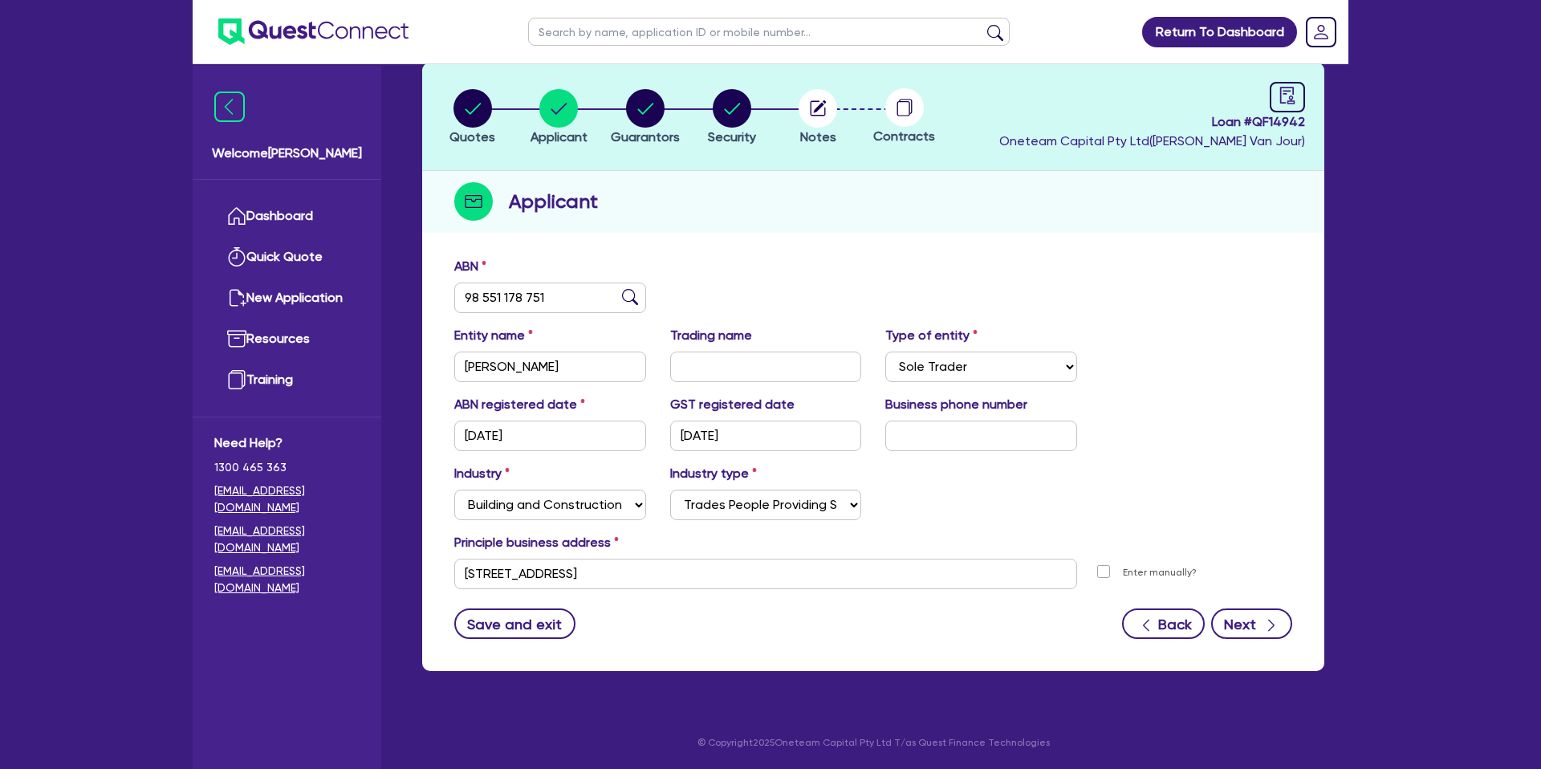
select select "VEHICLE_LOAN"
select select "PERSONAL_LOAN"
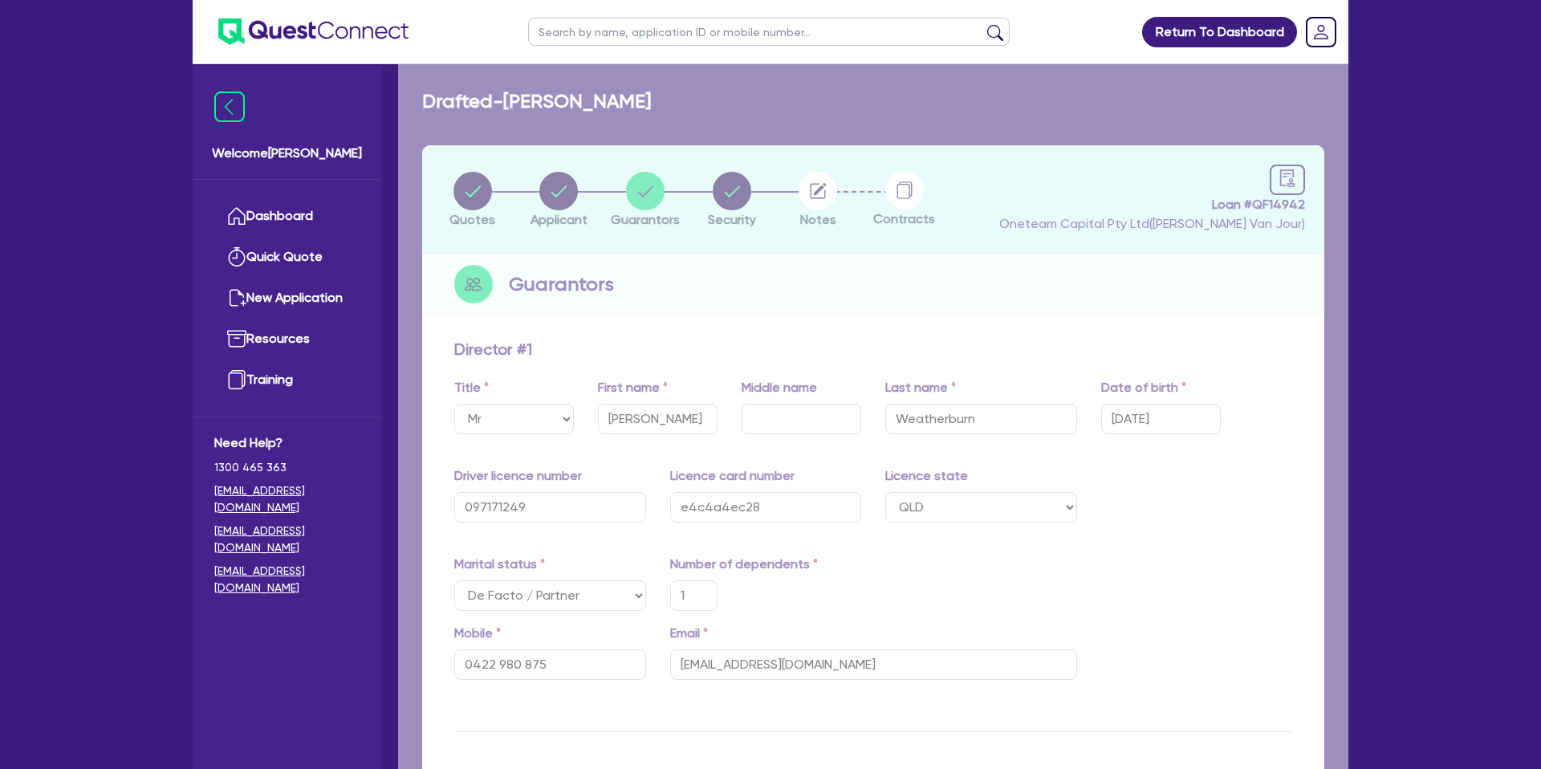
type input "1"
type input "0422 980 875"
type input "6,000"
type input "70,000"
type input "1,293"
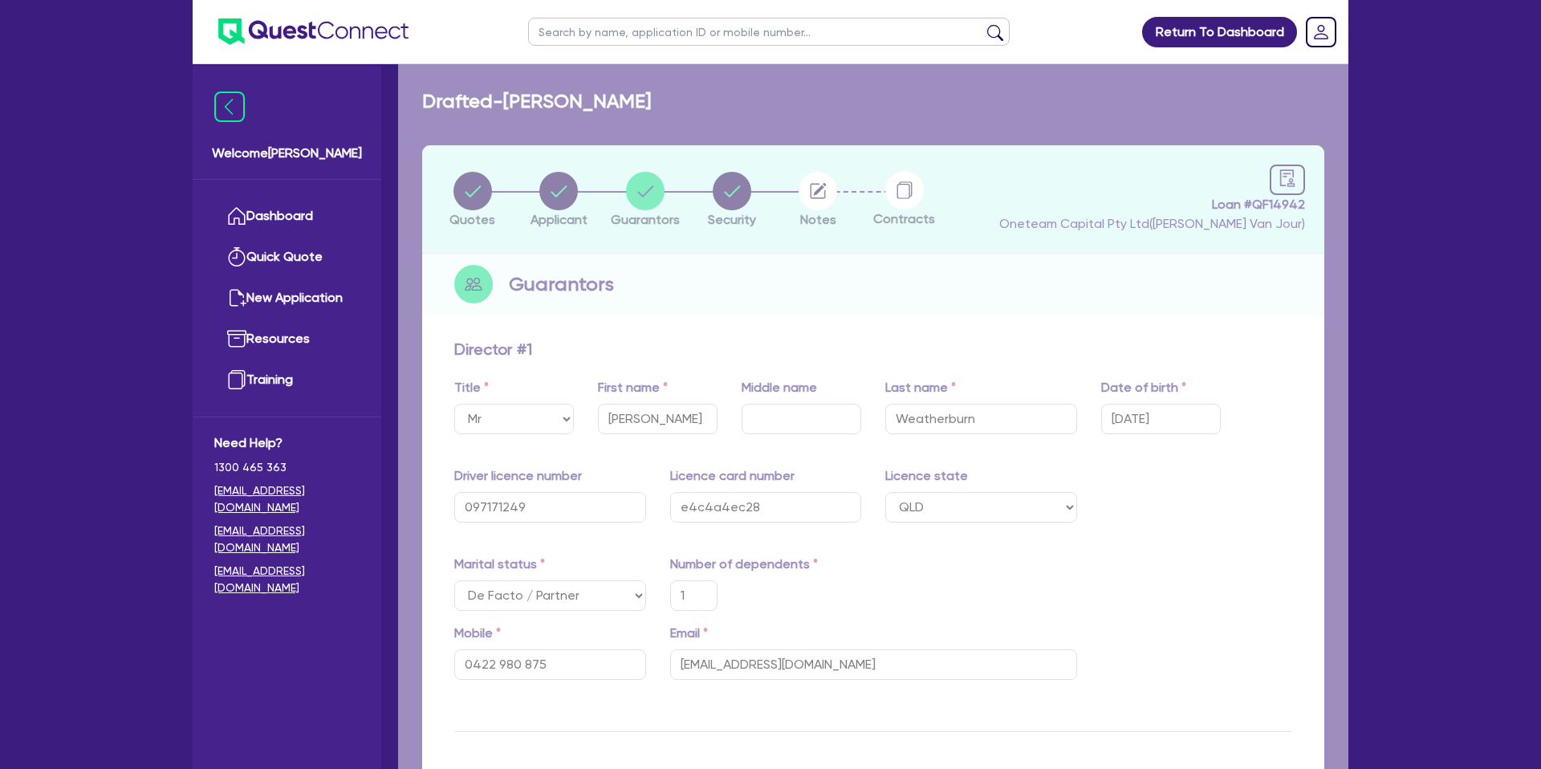
type input "40,000"
type input "1,100"
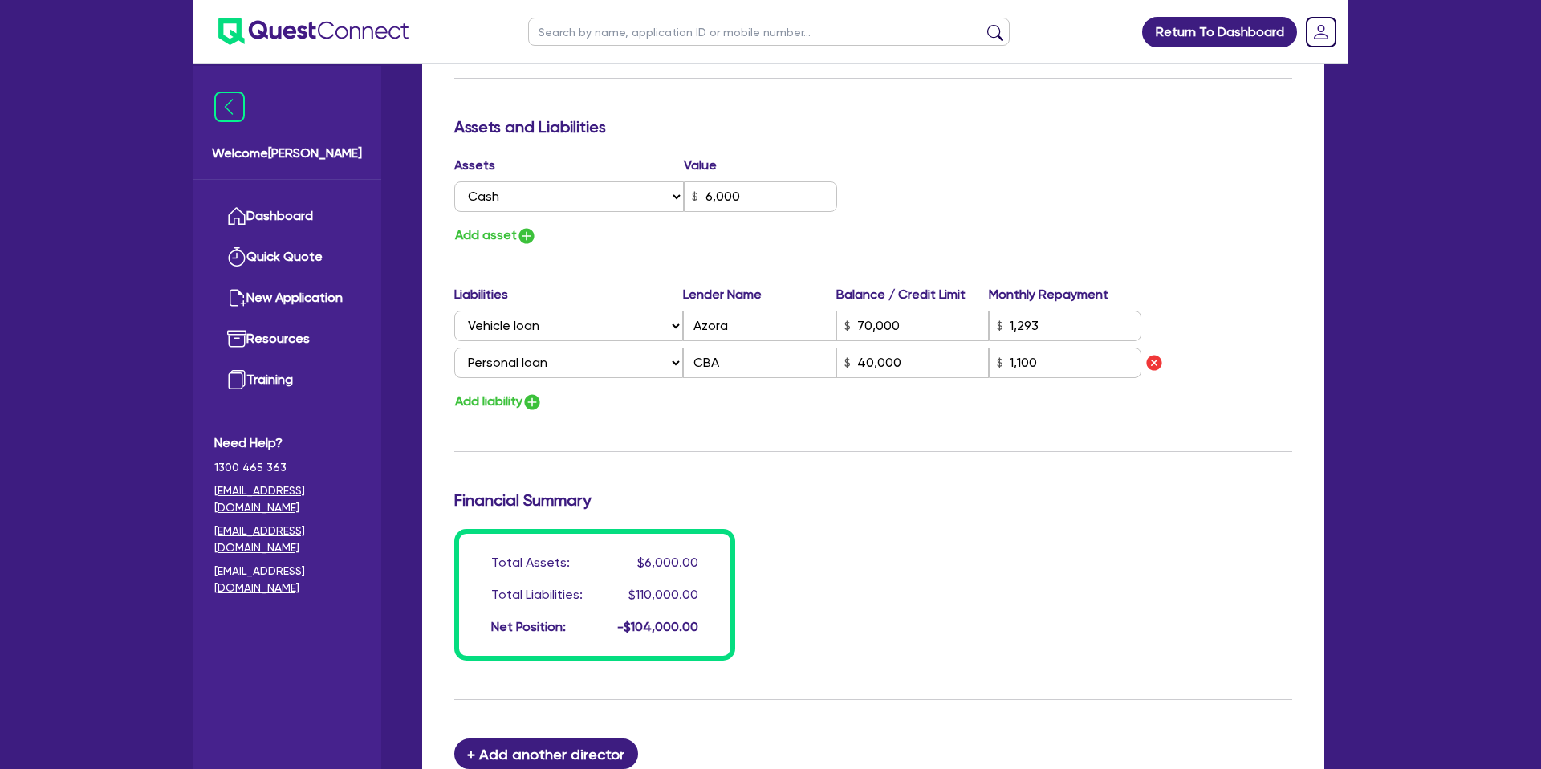
scroll to position [936, 0]
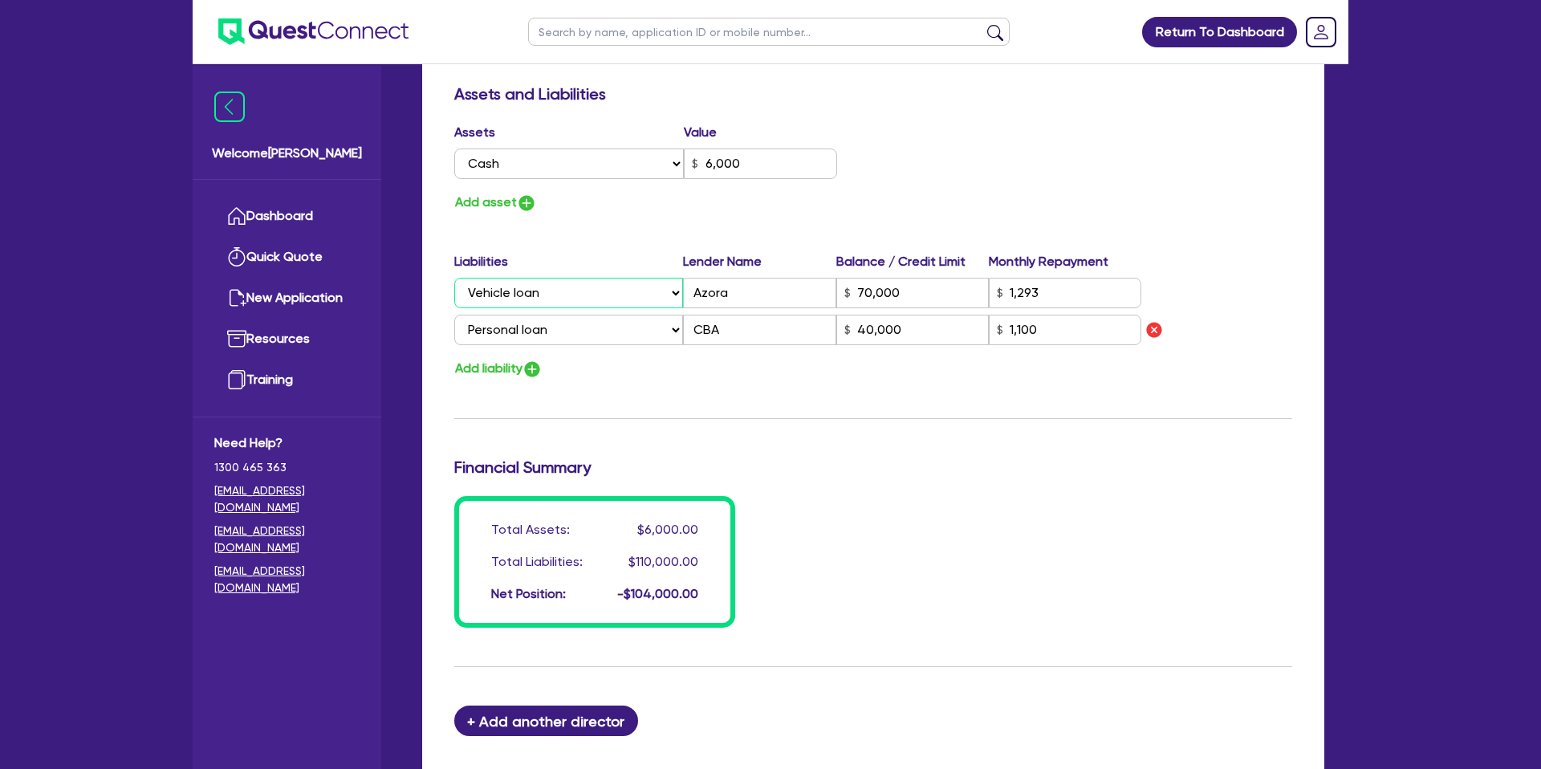
click at [673, 296] on select "Select Liability Credit card Mortgage Investment property loan Vehicle loan Tru…" at bounding box center [568, 293] width 229 height 30
click at [454, 278] on select "Select Liability Credit card Mortgage Investment property loan Vehicle loan Tru…" at bounding box center [568, 293] width 229 height 30
click at [742, 300] on input "Azora" at bounding box center [759, 293] width 152 height 30
type input "1"
type input "0422 980 875"
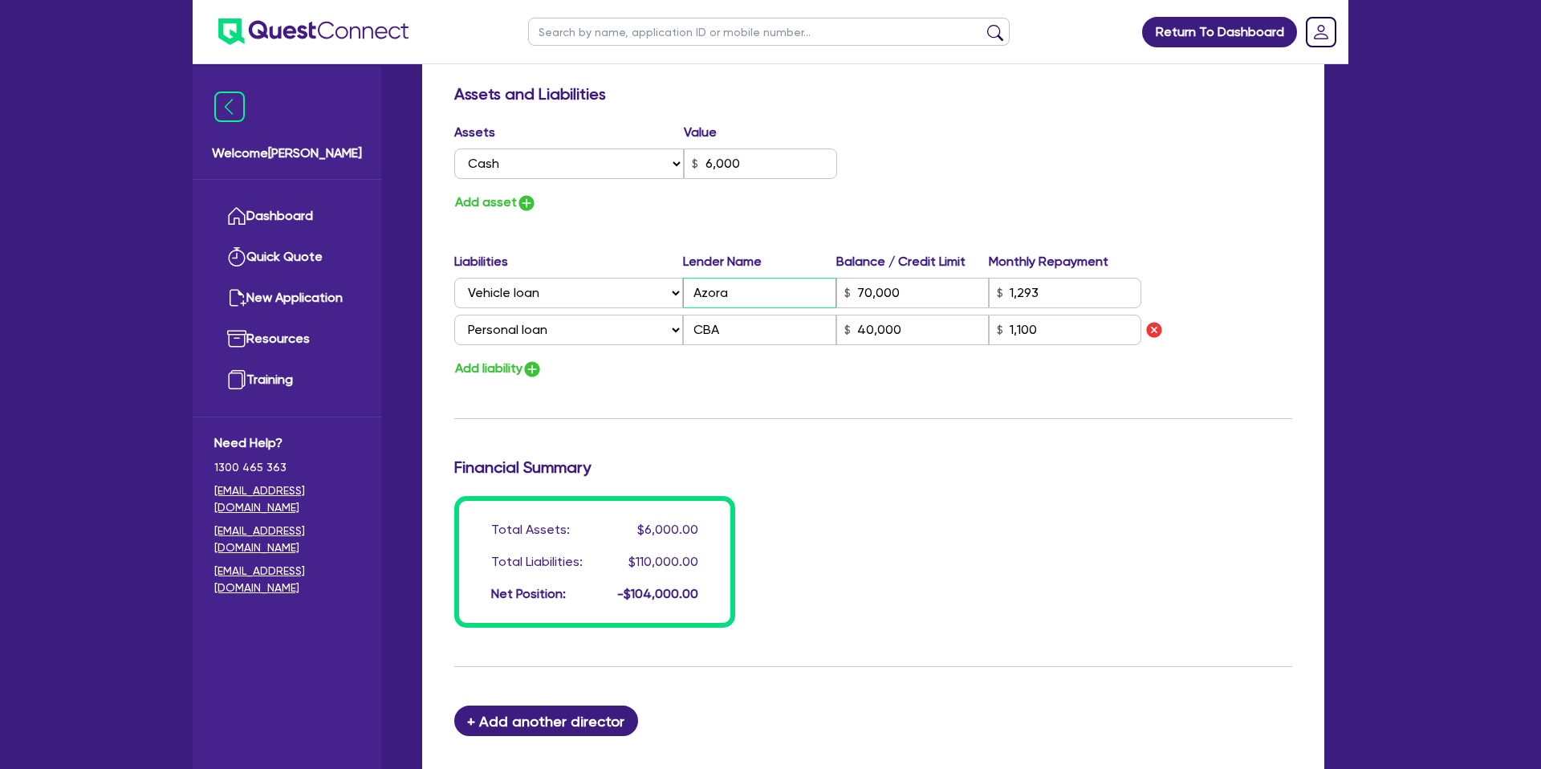
type input "6,000"
type input "Azora"
type input "70,000"
type input "1,293"
type input "40,000"
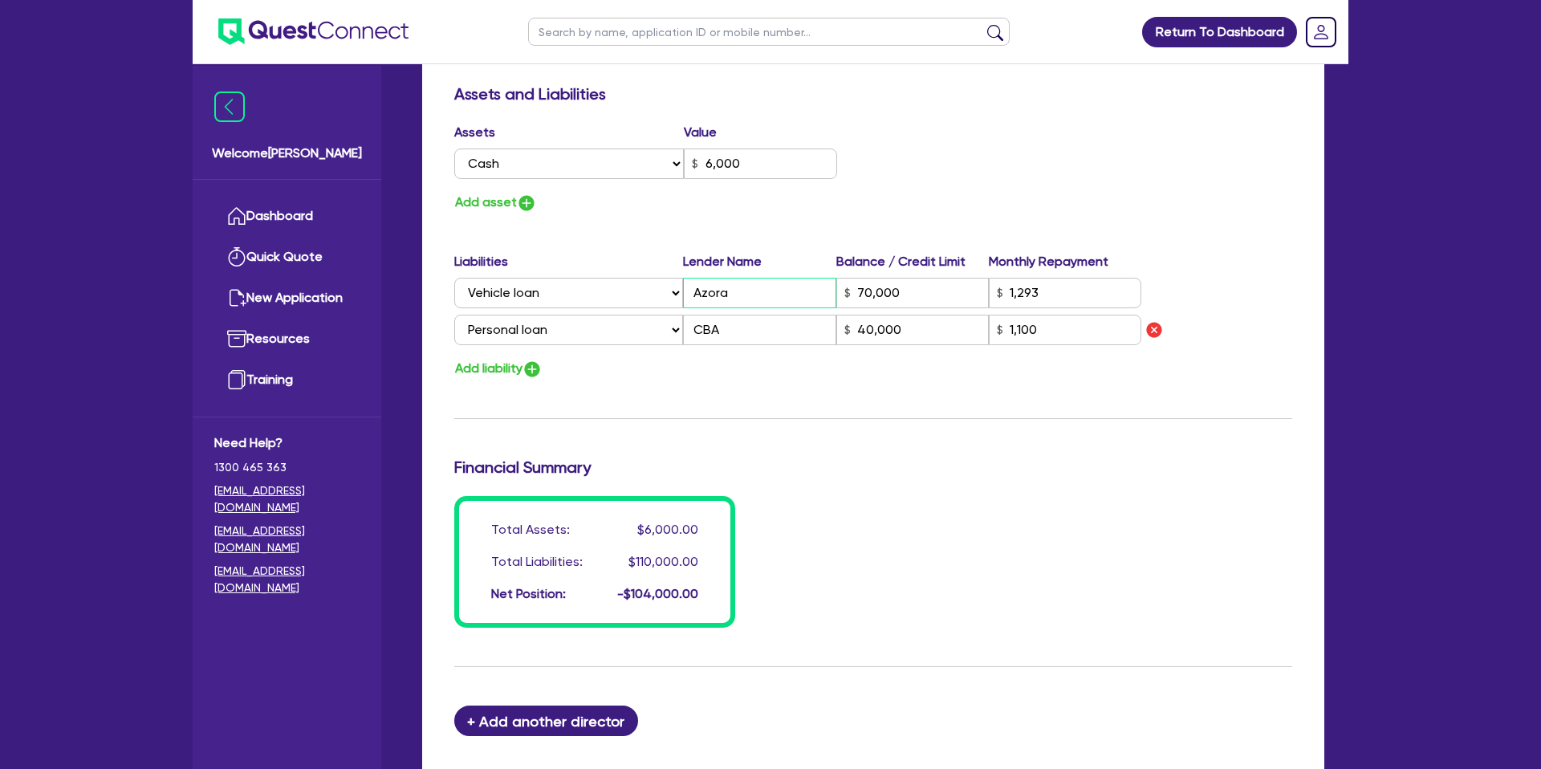
type input "1,100"
type input "1"
type input "0422 980 875"
type input "6,000"
type input "Azora T"
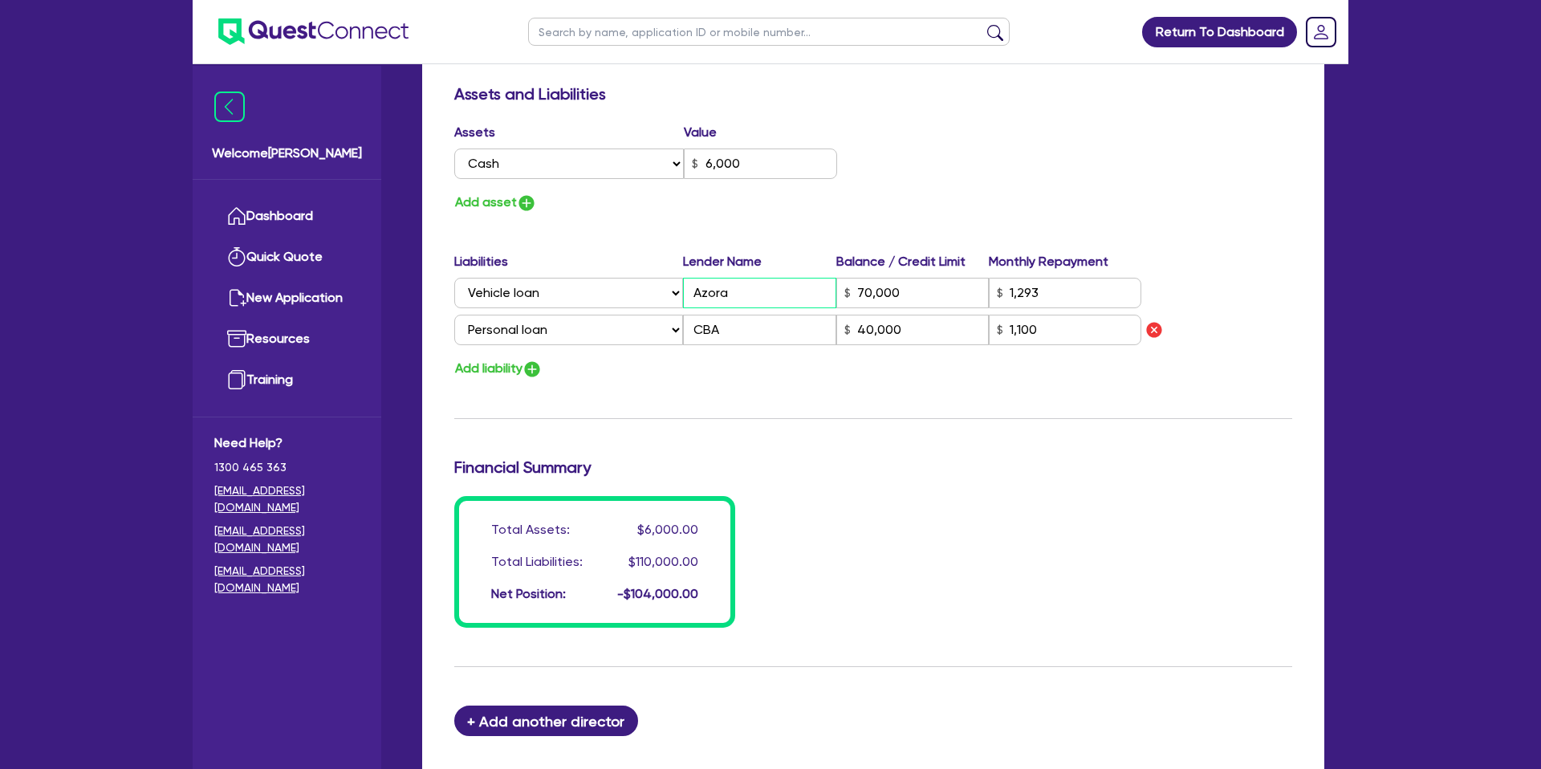
type input "70,000"
type input "1,293"
type input "40,000"
type input "1,100"
type input "1"
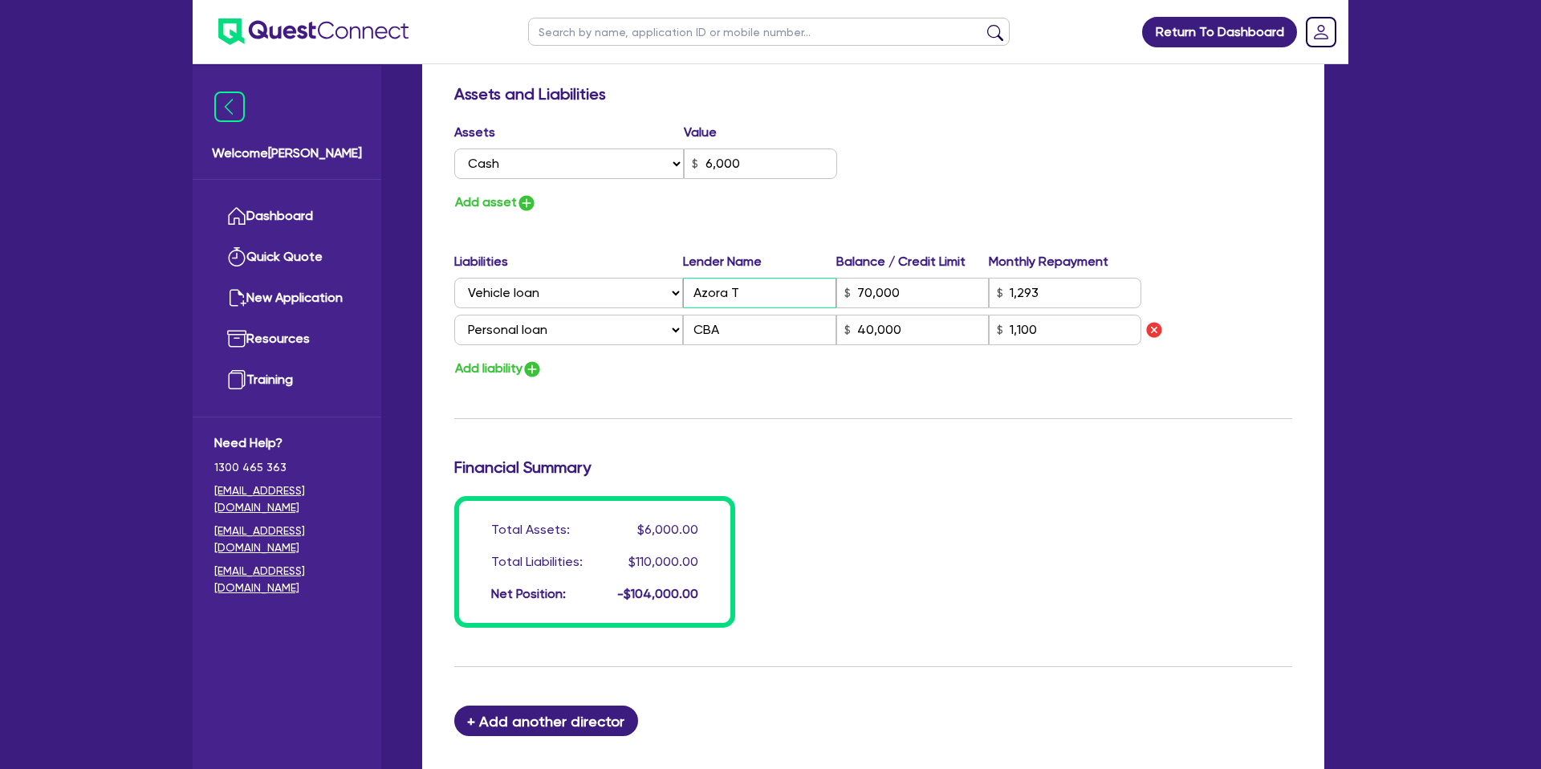
type input "0422 980 875"
type input "6,000"
type input "Azora TB"
type input "70,000"
type input "1,293"
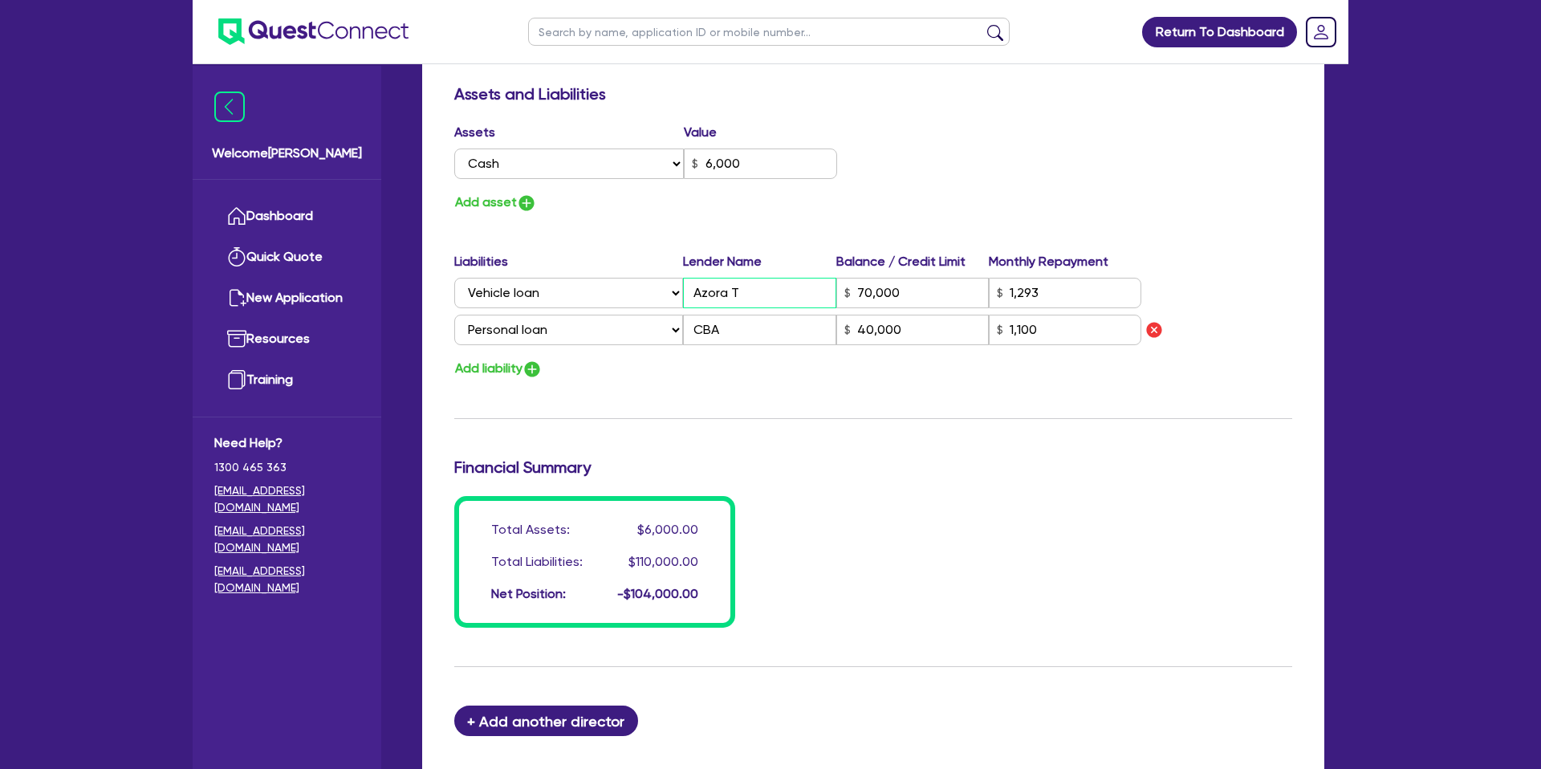
type input "40,000"
type input "1,100"
type input "1"
type input "0422 980 875"
type input "6,000"
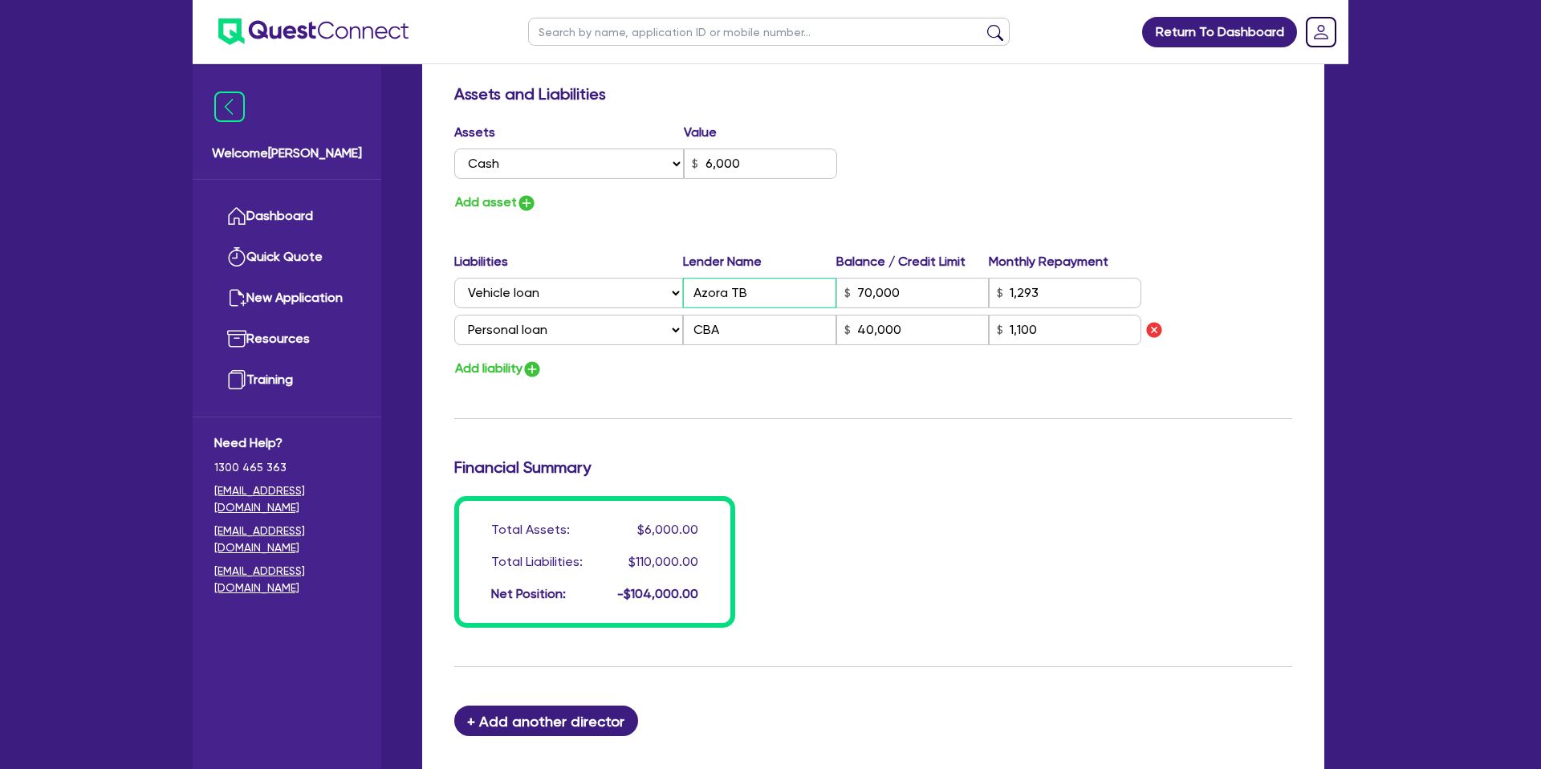
type input "Azora TBP"
type input "70,000"
type input "1,293"
type input "40,000"
type input "1,100"
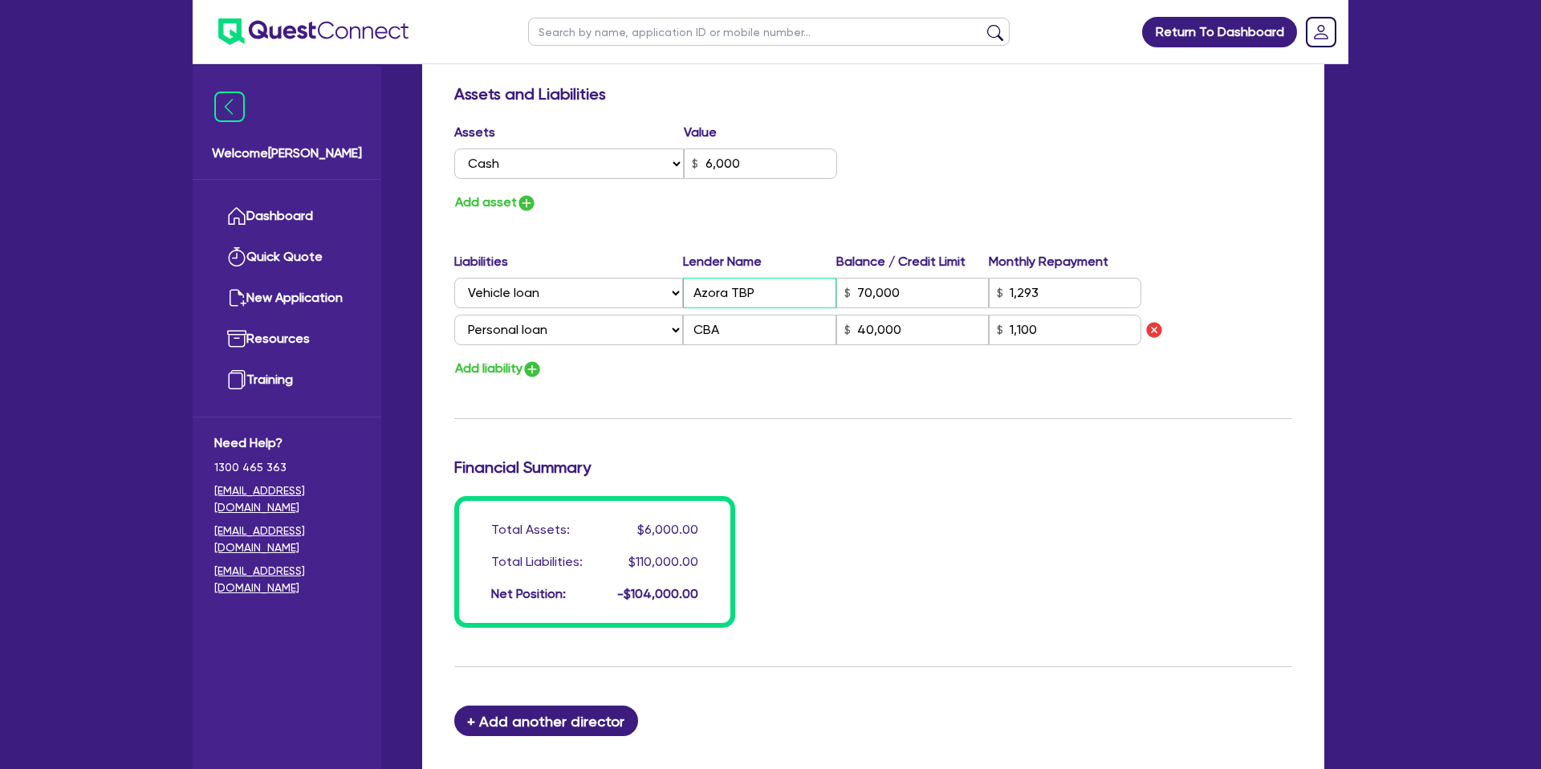
type input "1"
type input "0422 980 875"
type input "6,000"
type input "Azora TBPO"
type input "70,000"
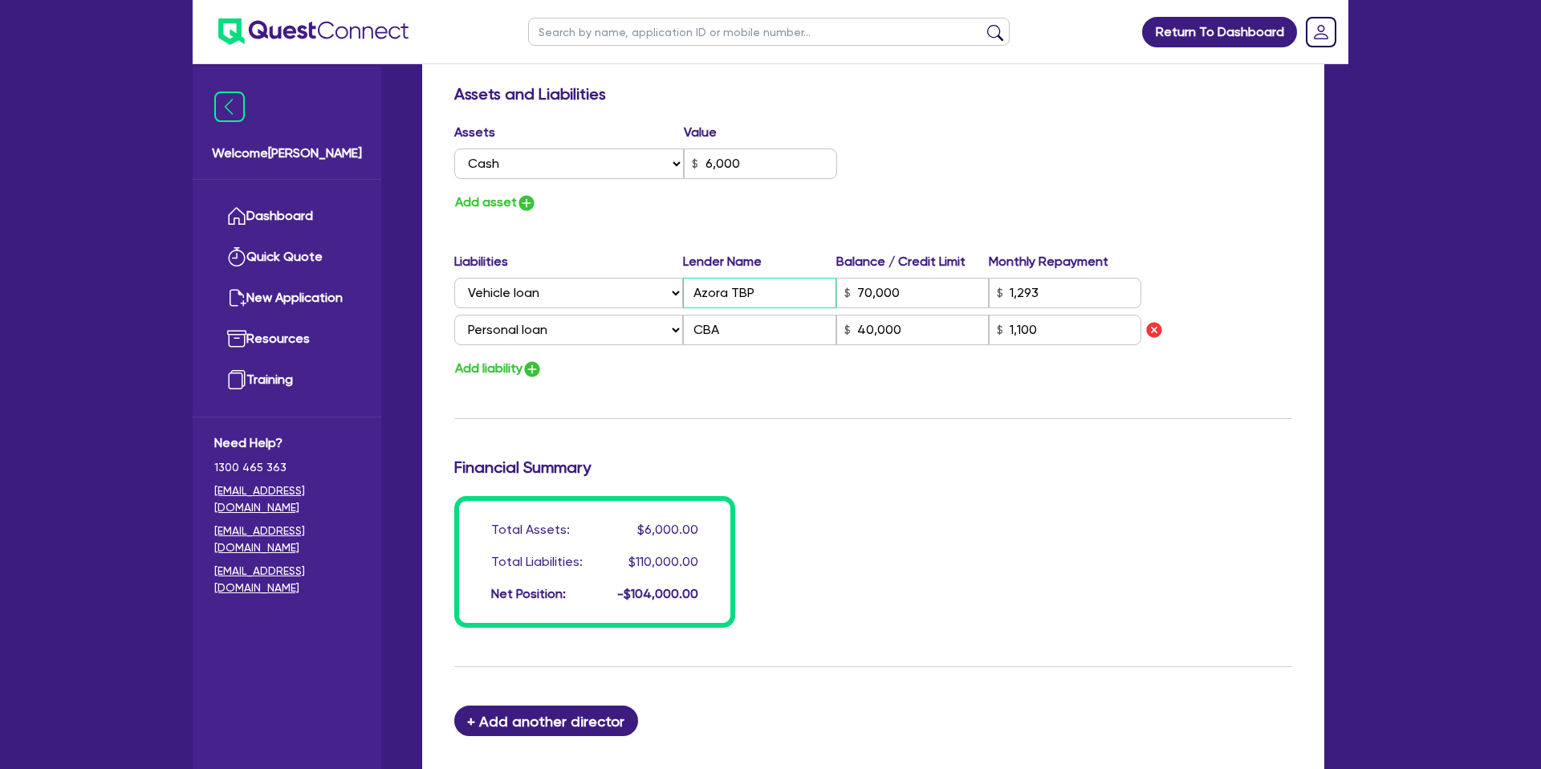
type input "1,293"
type input "40,000"
type input "1,100"
type input "Azora TBPO"
click at [920, 303] on input "70,000" at bounding box center [912, 293] width 152 height 30
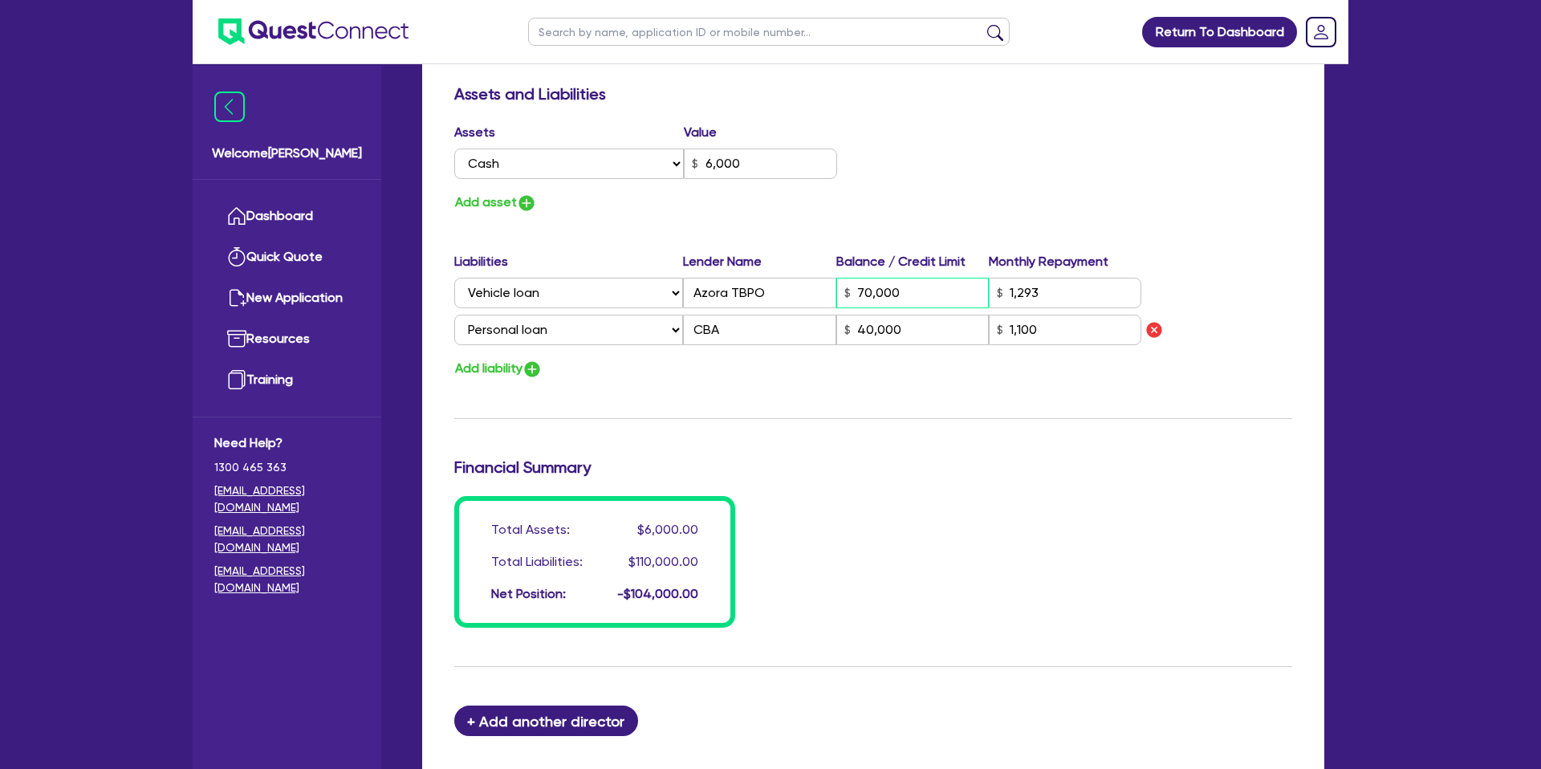
type input "1"
type input "0422 980 875"
type input "6,000"
type input "7,000"
type input "1,293"
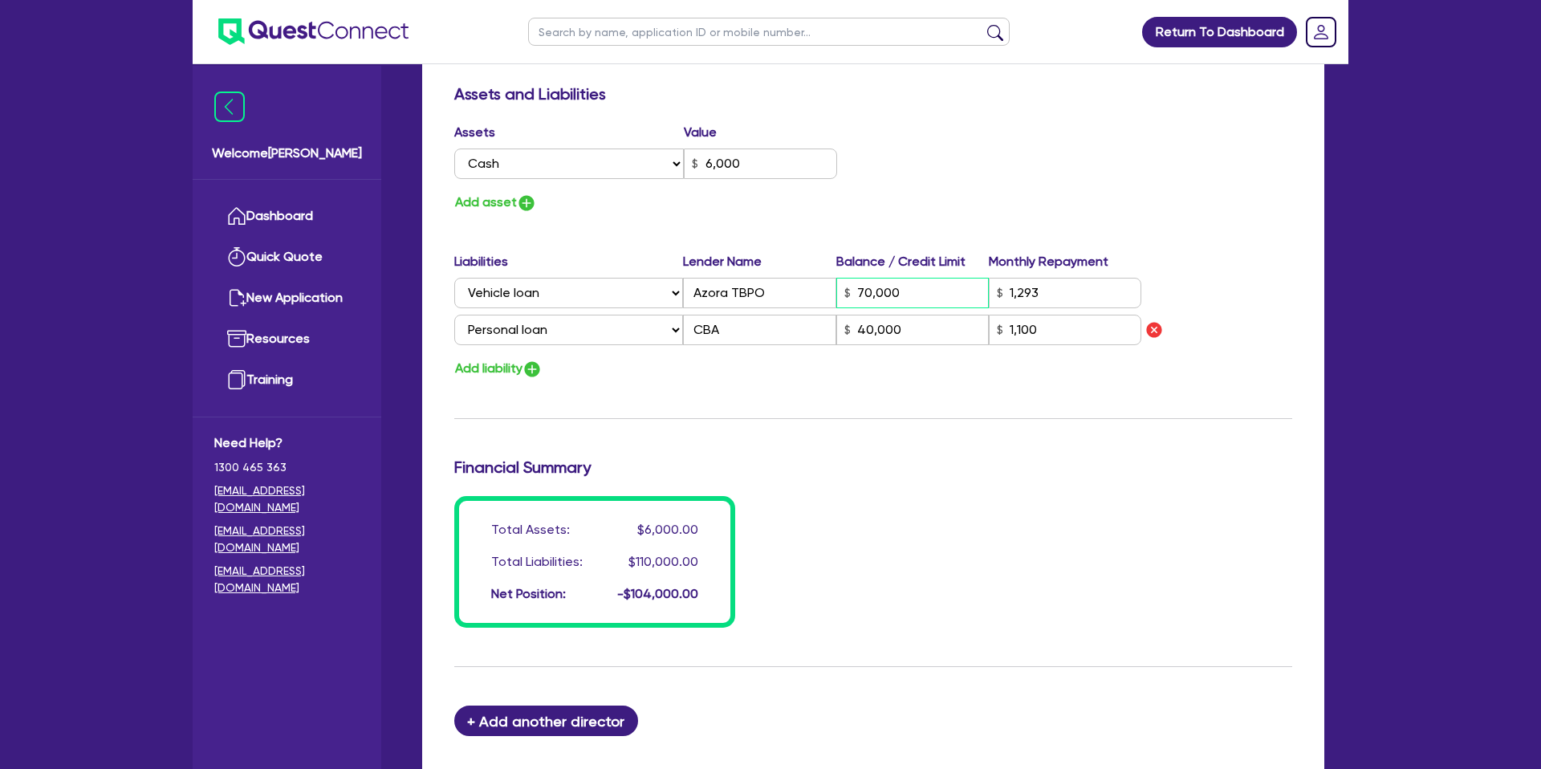
type input "40,000"
type input "1,100"
type input "1"
type input "0422 980 875"
type input "6,000"
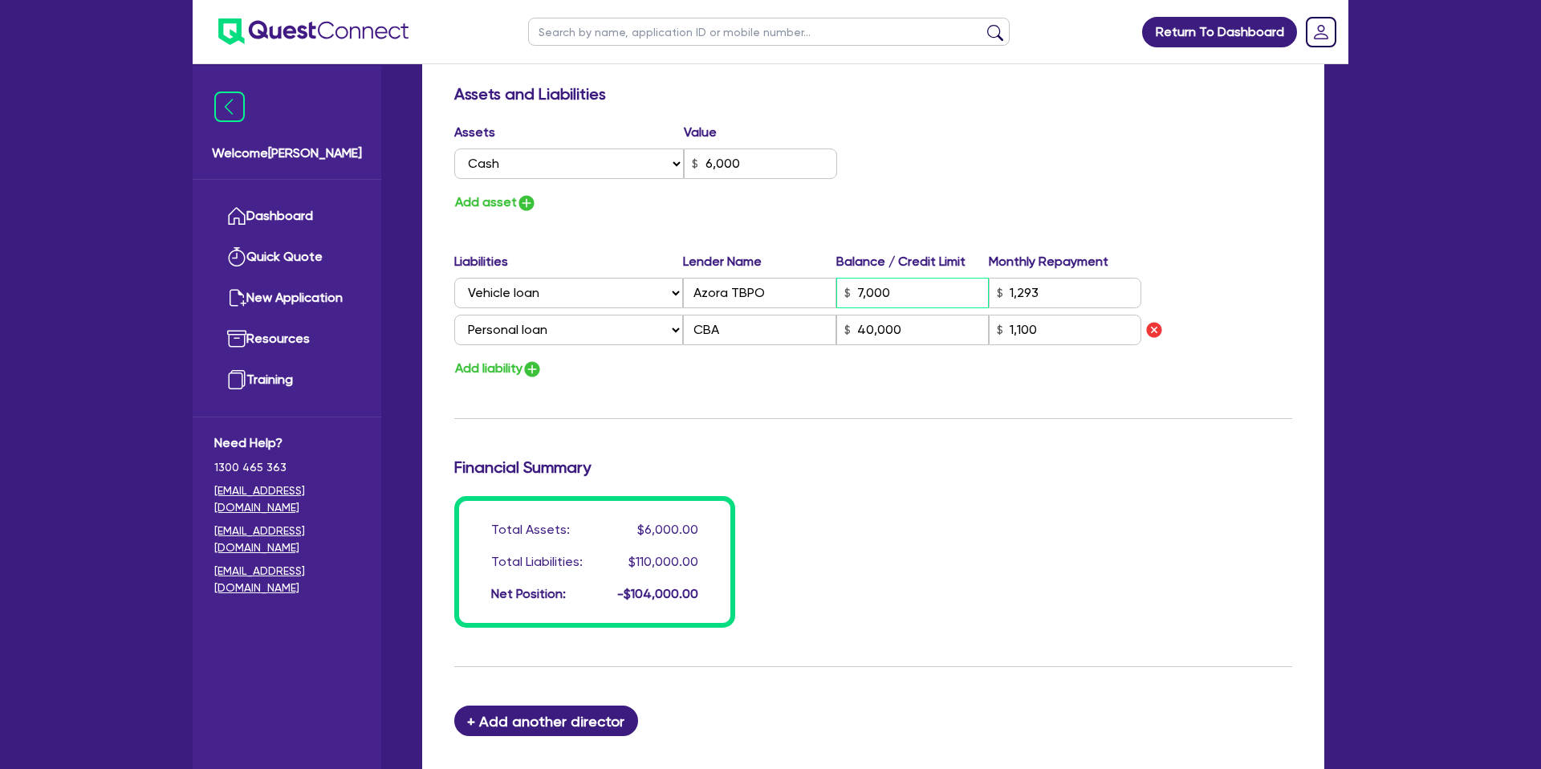
type input "700"
type input "1,293"
type input "40,000"
type input "1,100"
type input "1"
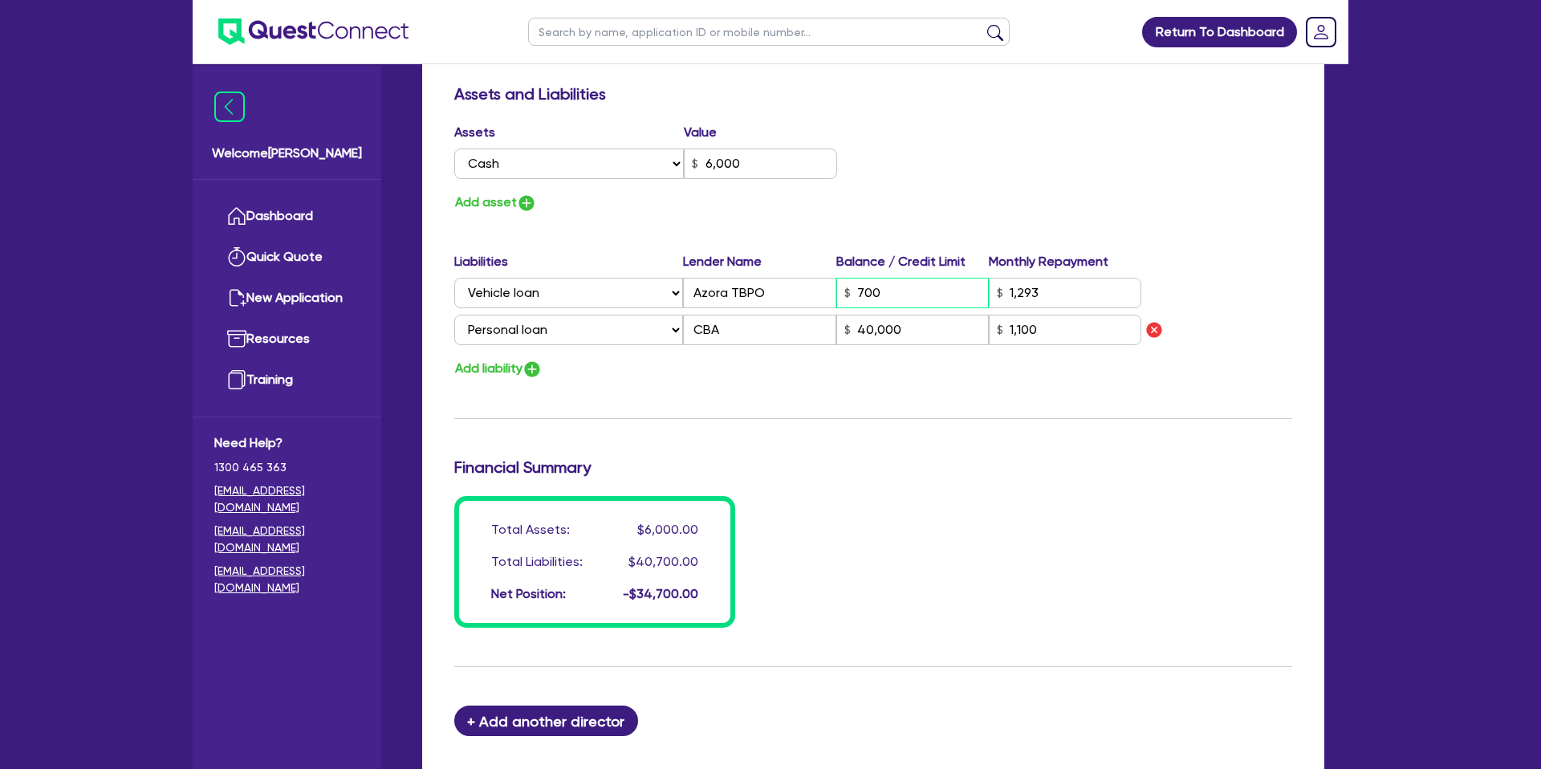
type input "0422 980 875"
type input "6,000"
type input "70"
type input "1,293"
type input "40,000"
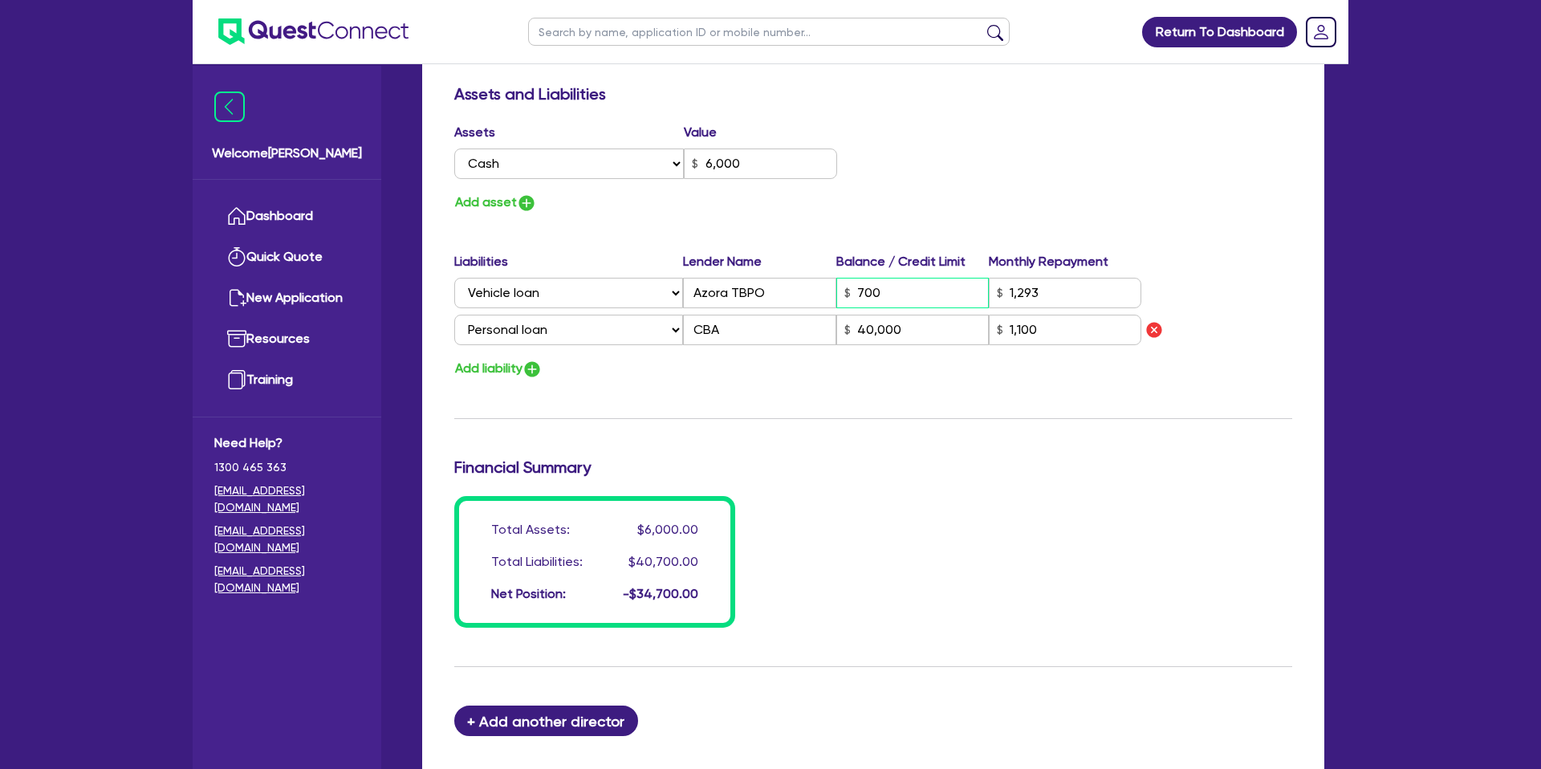
type input "1,100"
type input "1"
type input "0422 980 875"
type input "6,000"
type input "7"
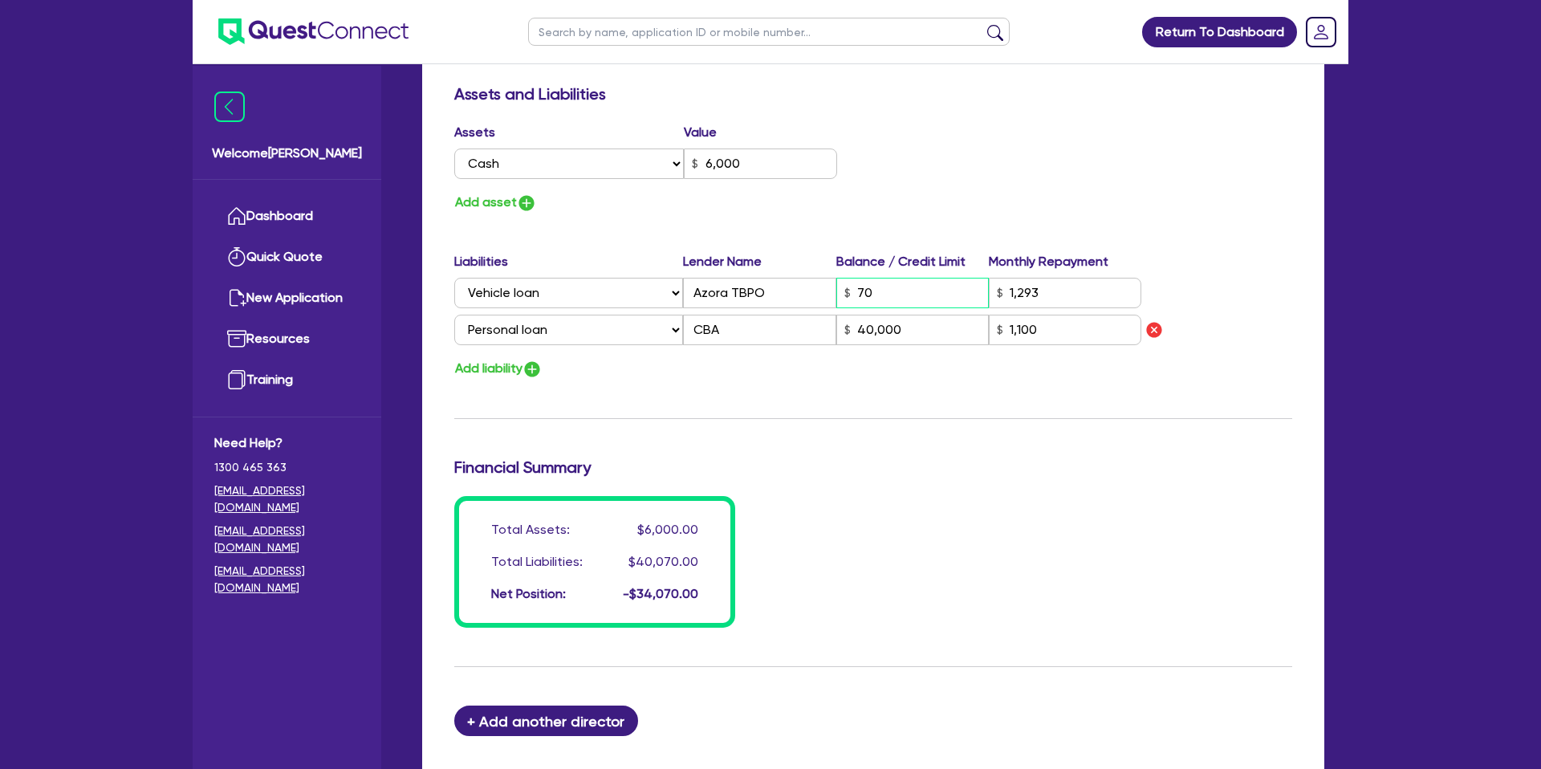
type input "1,293"
type input "40,000"
type input "1,100"
type input "1"
type input "0422 980 875"
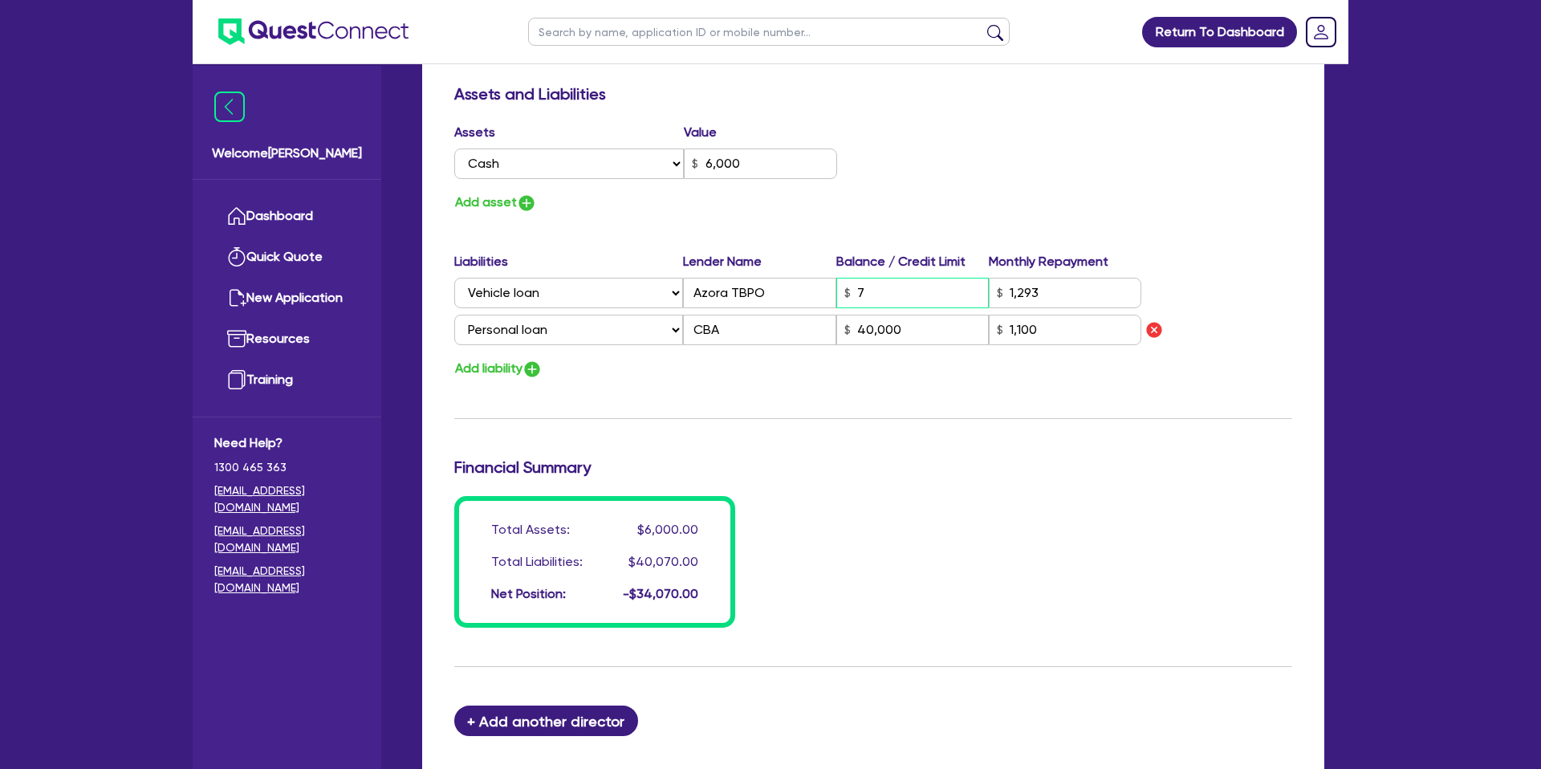
type input "6,000"
type input "1,293"
type input "40,000"
type input "1,100"
type input "1"
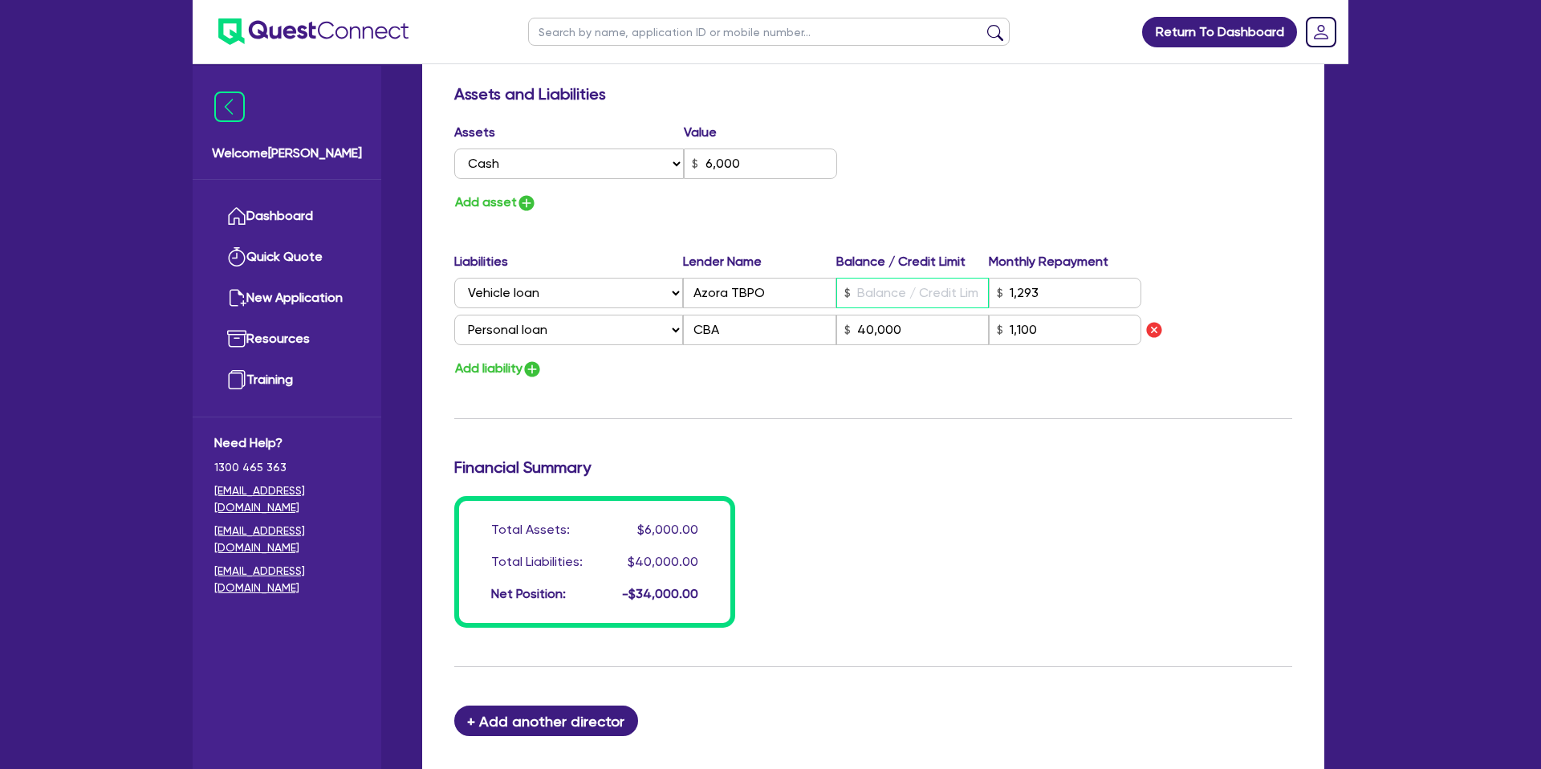
type input "0422 980 875"
type input "6,000"
type input "5"
type input "1,293"
click at [1087, 173] on div "Assets Value Select Asset Cash Property Investment property Vehicle Truck Trail…" at bounding box center [873, 168] width 862 height 91
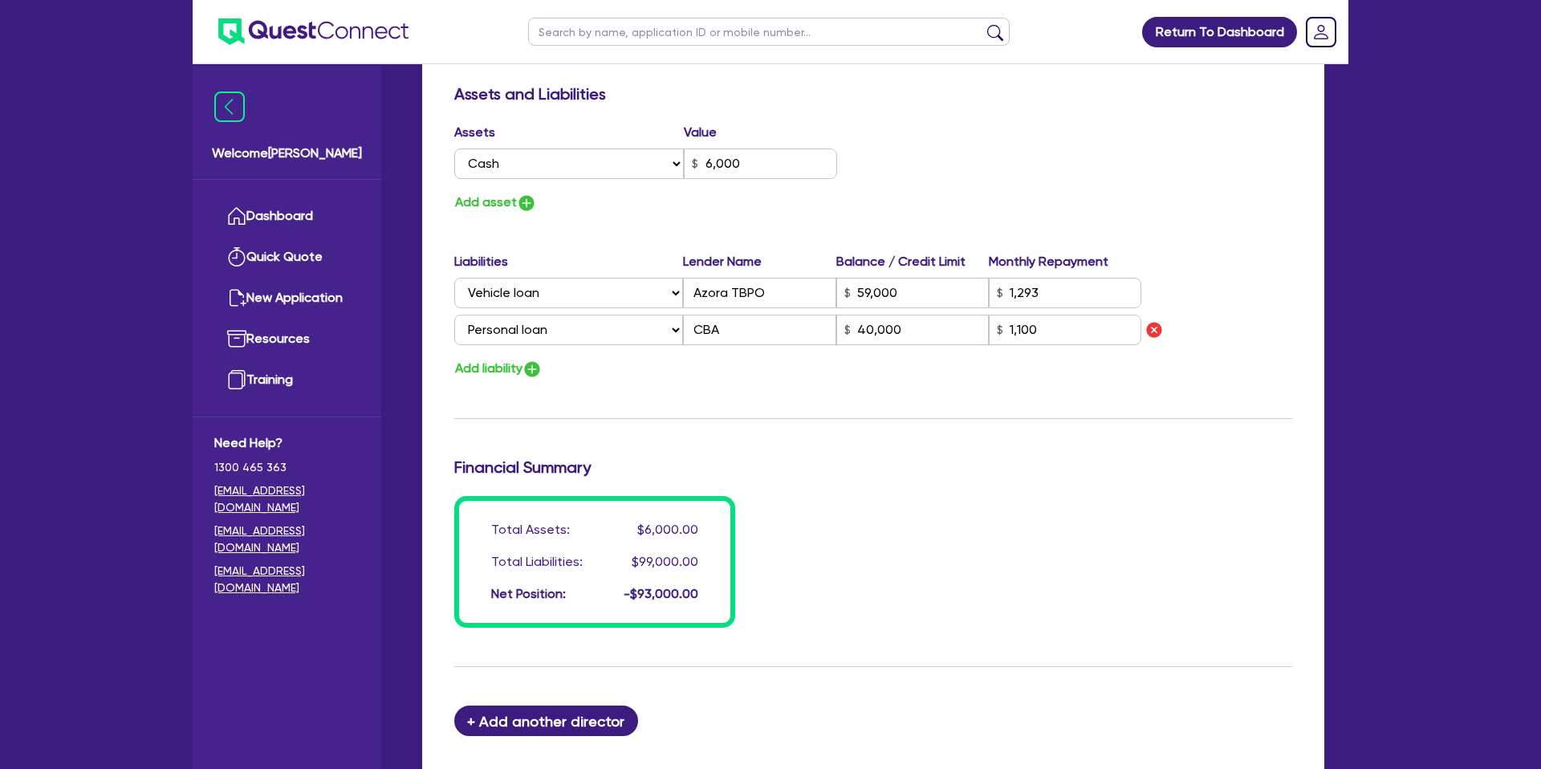
click at [1038, 446] on div "Update residential status for Director #1 Boarding is only acceptable when the …" at bounding box center [873, 16] width 838 height 1224
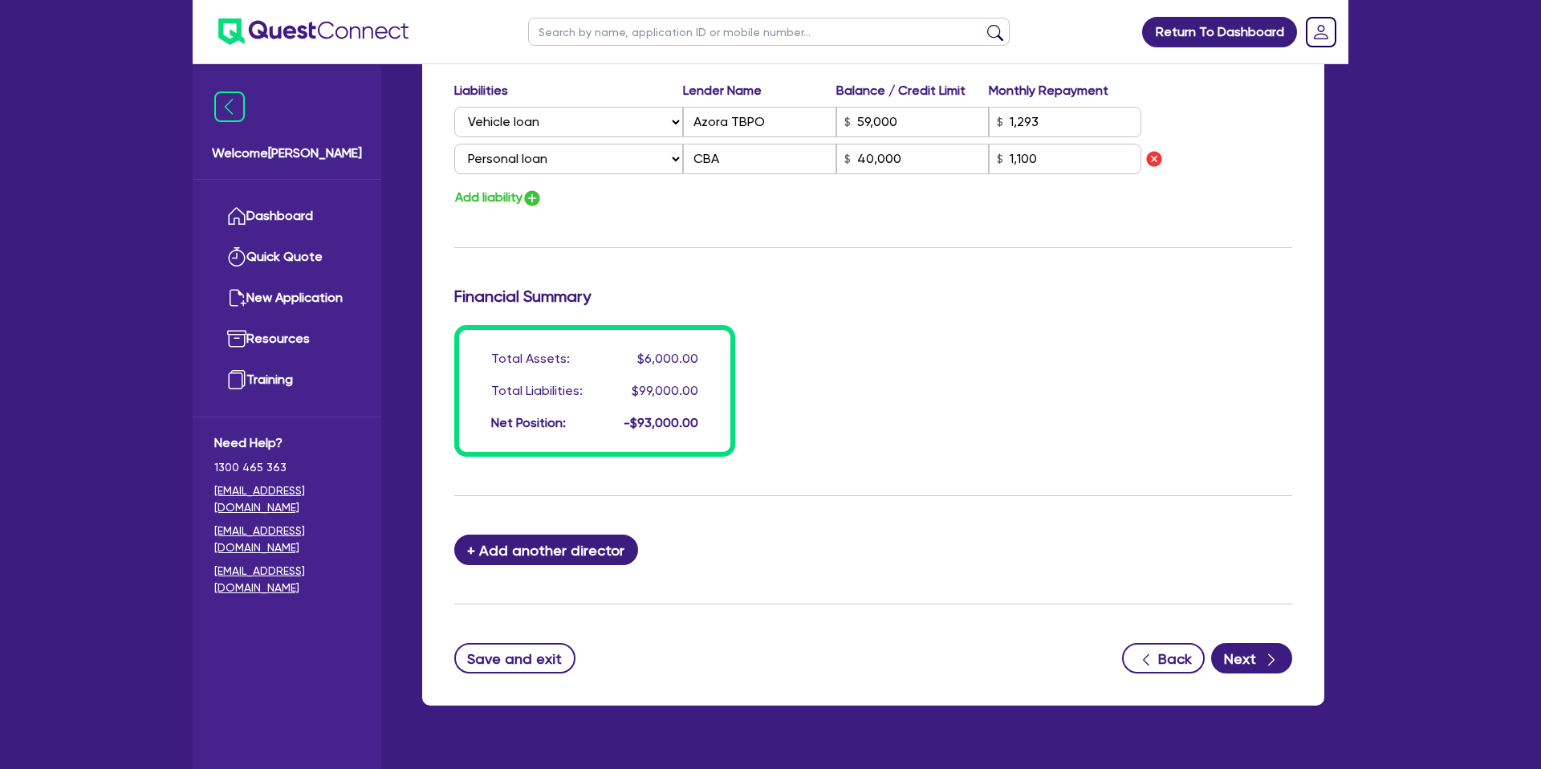
scroll to position [1141, 0]
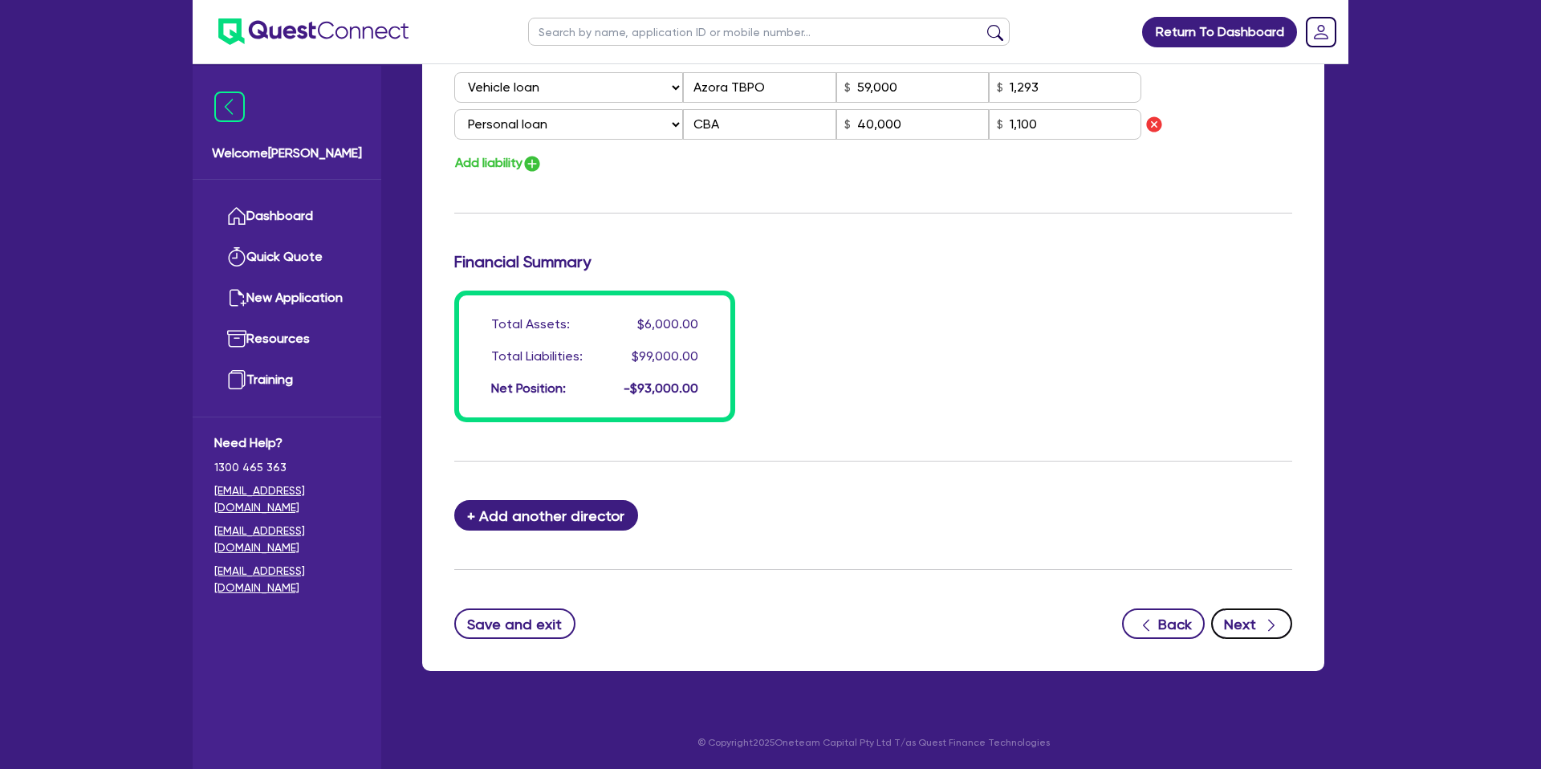
click at [1281, 621] on button "Next" at bounding box center [1251, 623] width 81 height 30
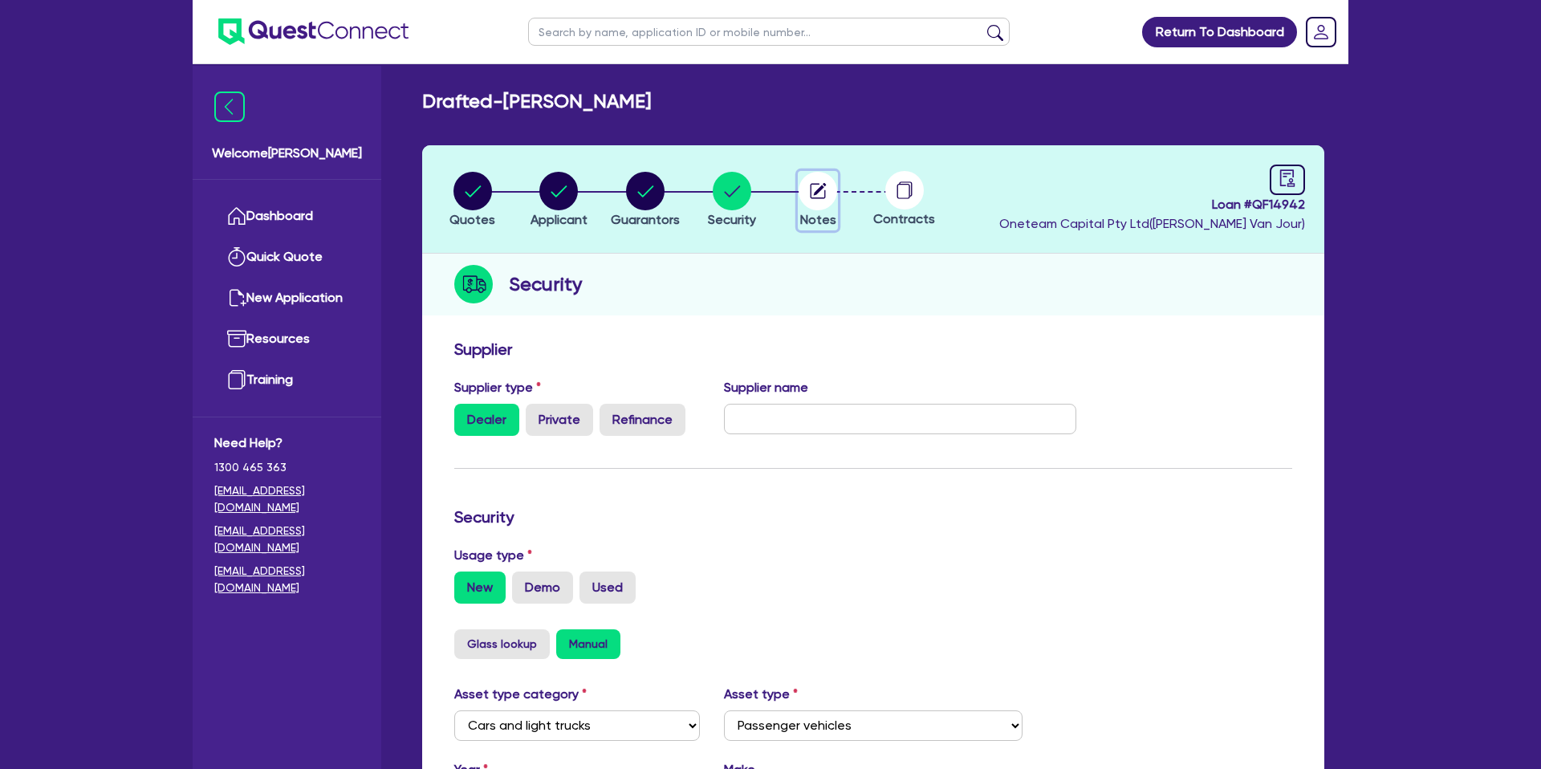
click at [819, 185] on circle "button" at bounding box center [817, 191] width 39 height 39
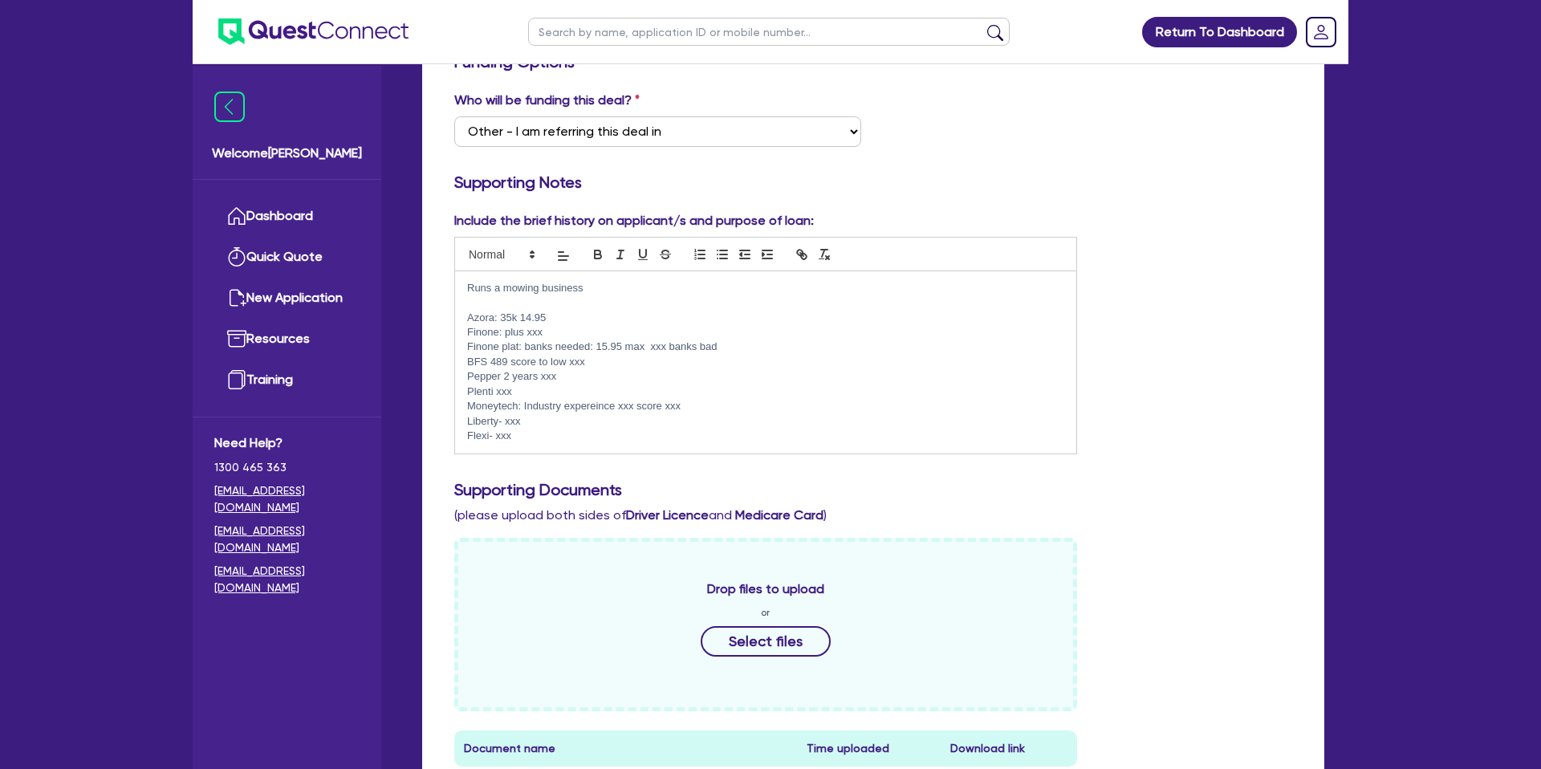
scroll to position [289, 0]
click at [467, 315] on p "Azora: 35k 14.95" at bounding box center [765, 316] width 597 height 14
drag, startPoint x: 466, startPoint y: 315, endPoint x: 745, endPoint y: 349, distance: 280.6
click at [745, 349] on div "Runs a mowing business Azora: 35k 14.95 Finone: plus xxx Finone plat: banks nee…" at bounding box center [765, 361] width 621 height 182
click at [745, 349] on p "Finone plat: banks needed: 15.95 max xxx banks bad" at bounding box center [765, 345] width 597 height 14
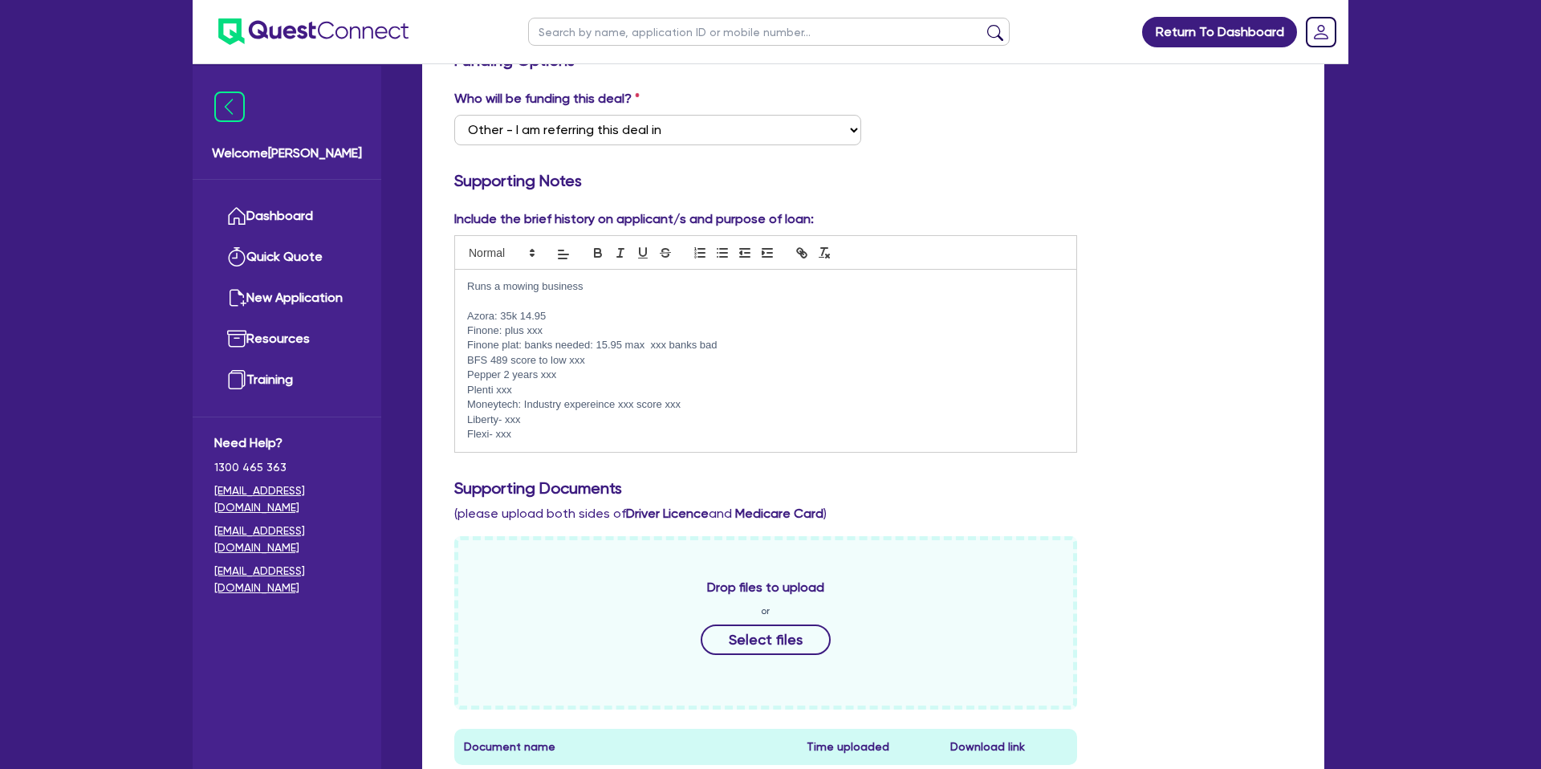
click at [464, 315] on div "Runs a mowing business Azora: 35k 14.95 Finone: plus xxx Finone plat: banks nee…" at bounding box center [765, 361] width 621 height 182
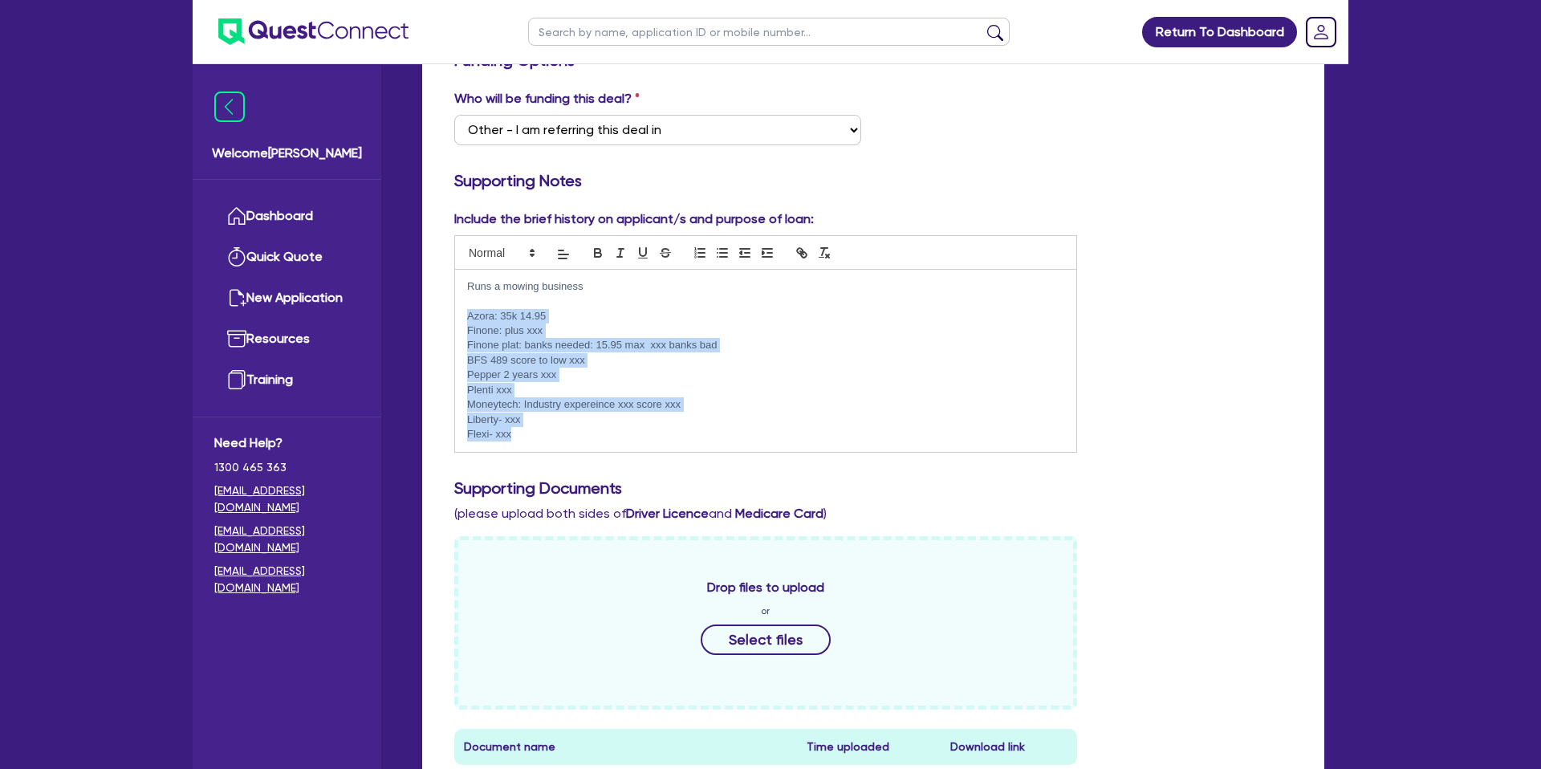
scroll to position [290, 0]
drag, startPoint x: 464, startPoint y: 315, endPoint x: 745, endPoint y: 435, distance: 306.3
click at [745, 437] on div "Runs a mowing business Azora: 35k 14.95 Finone: plus xxx Finone plat: banks nee…" at bounding box center [765, 360] width 621 height 182
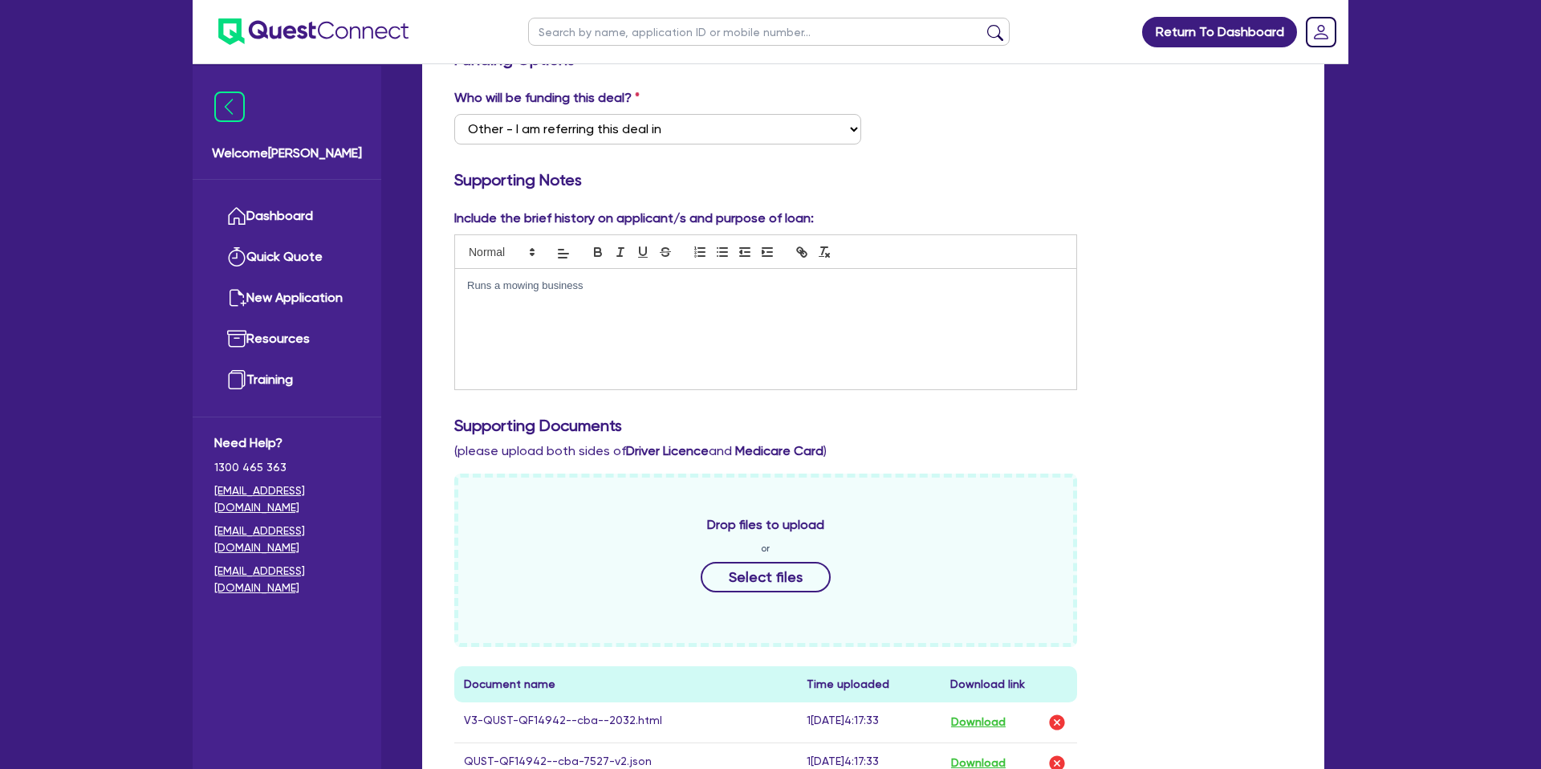
click at [469, 285] on p "Runs a mowing business" at bounding box center [765, 285] width 597 height 14
click at [1279, 340] on div "Include the brief history on applicant/s and purpose of loan: Runs a mowing bus…" at bounding box center [873, 306] width 862 height 194
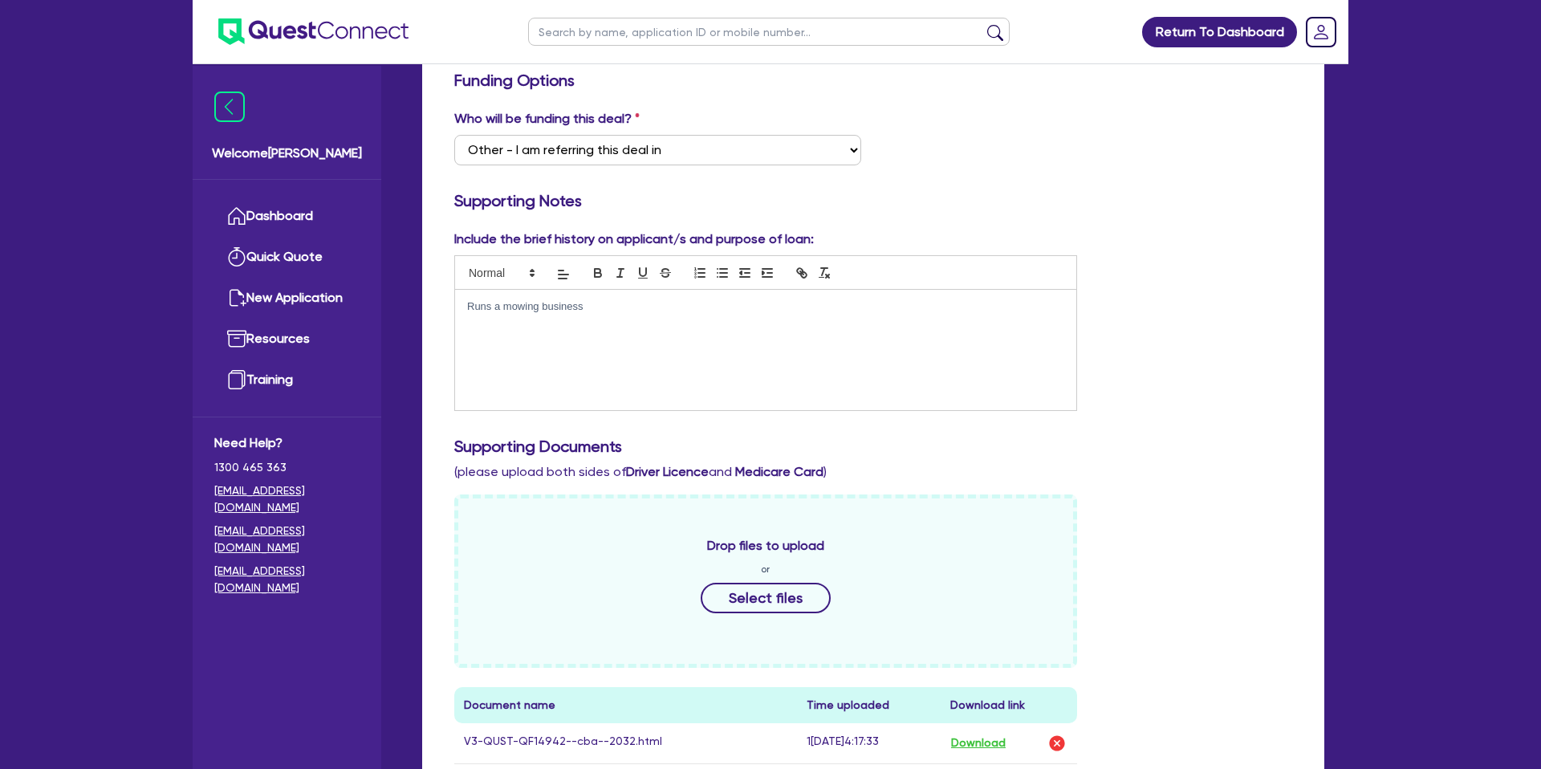
scroll to position [0, 0]
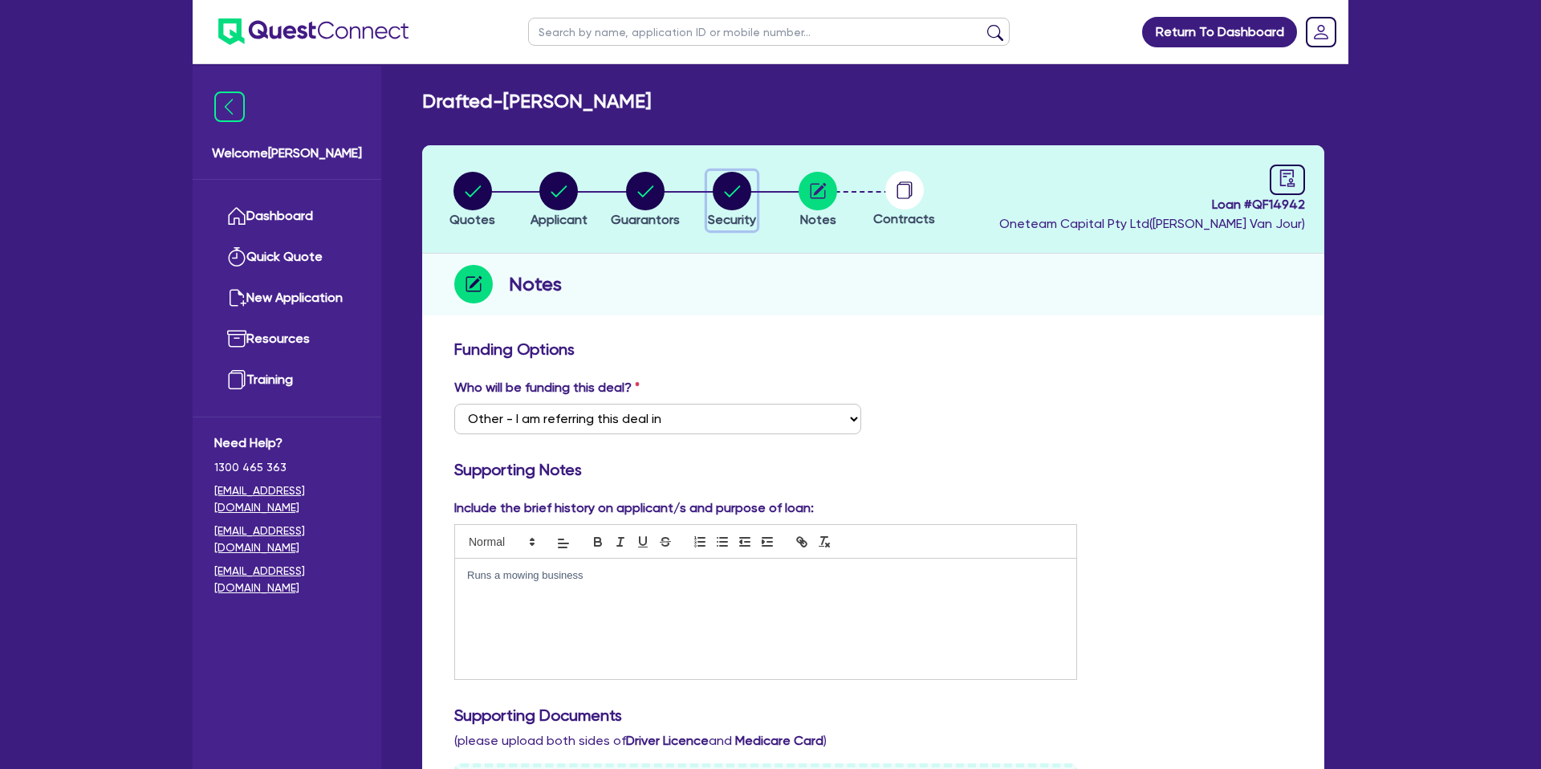
click at [730, 185] on circle "button" at bounding box center [732, 191] width 39 height 39
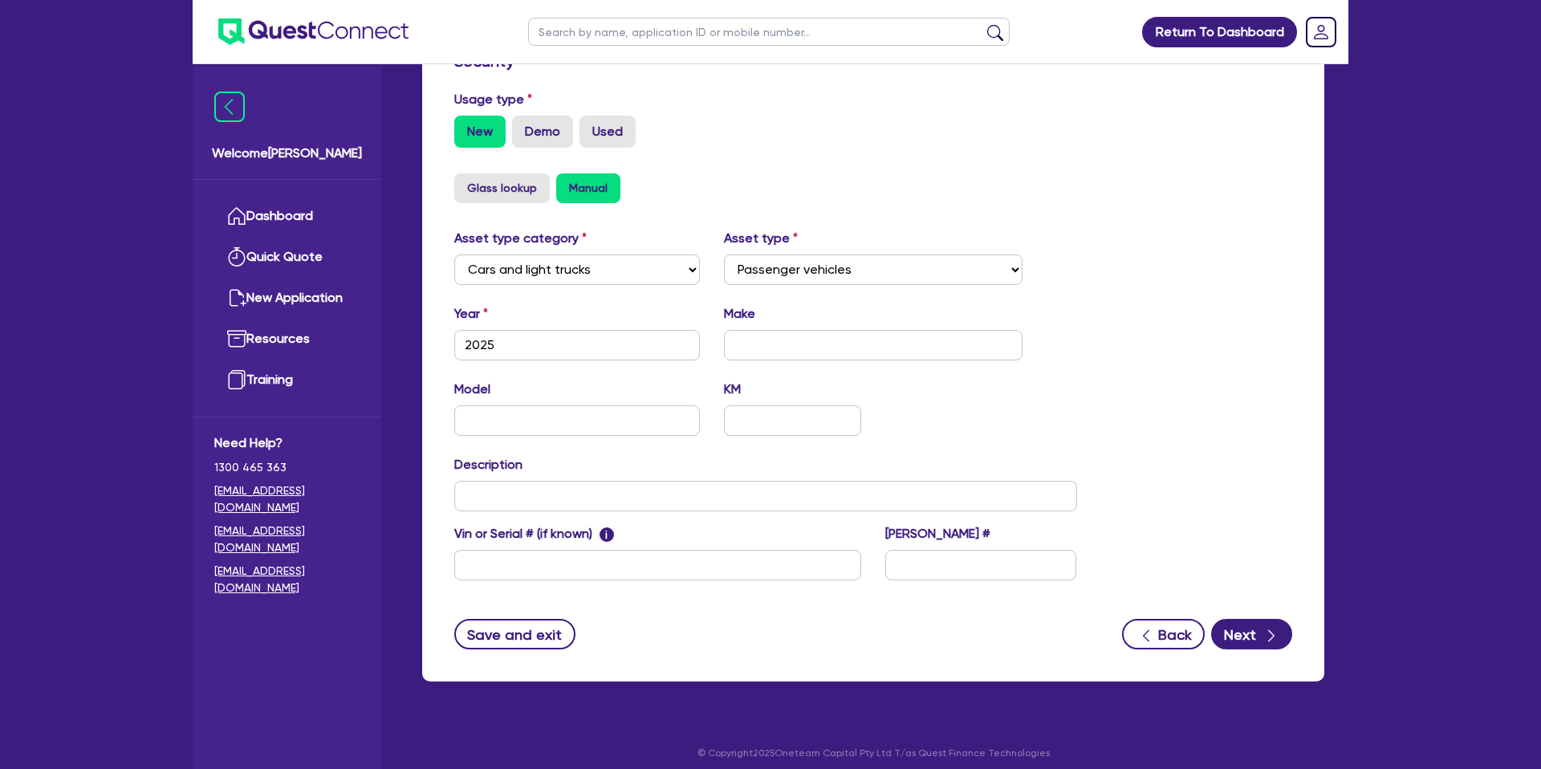
scroll to position [466, 0]
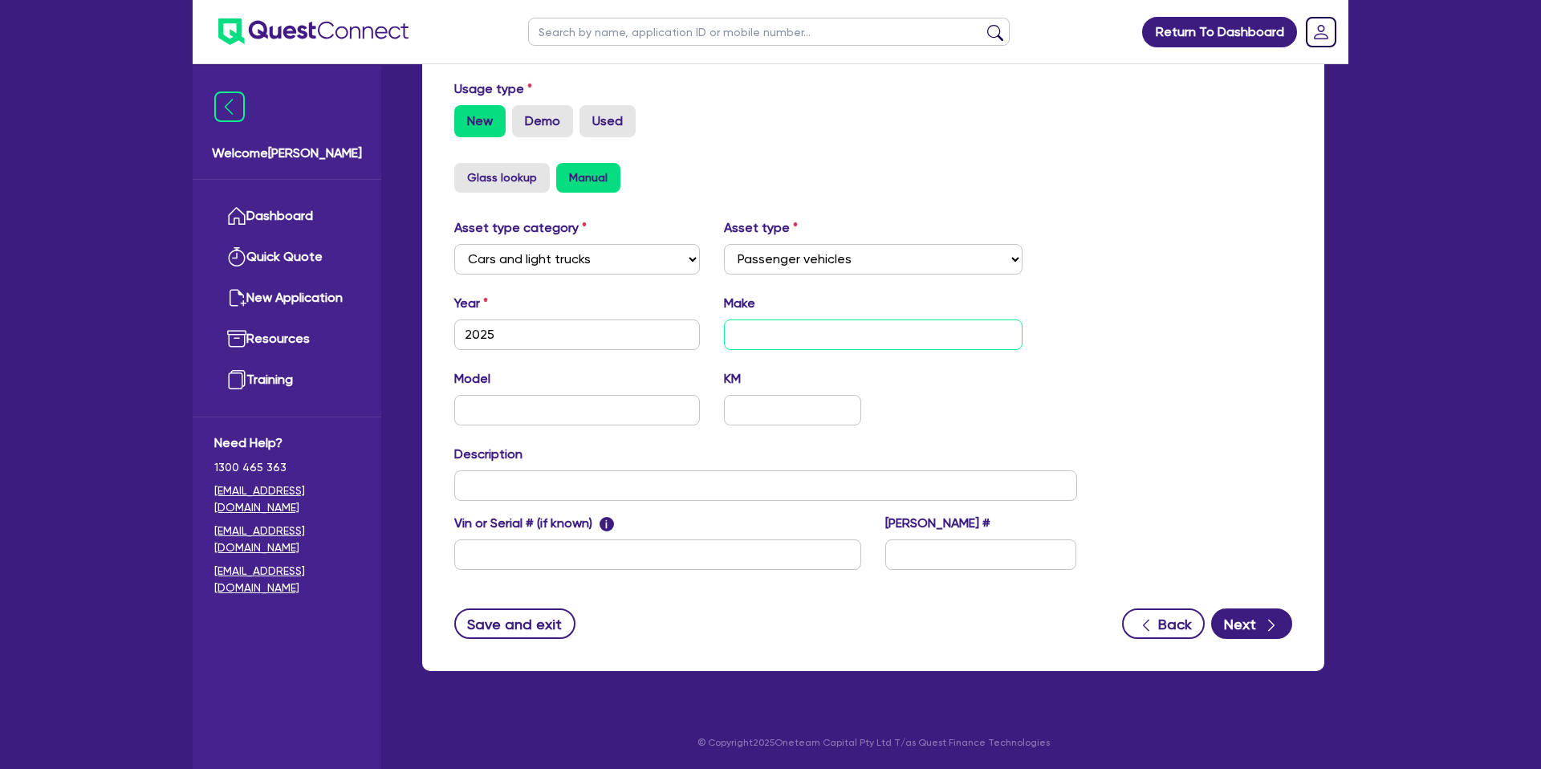
click at [791, 339] on input "text" at bounding box center [873, 334] width 299 height 30
drag, startPoint x: 1247, startPoint y: 351, endPoint x: 1355, endPoint y: 339, distance: 109.1
click at [1248, 350] on div "Asset type category Select Cars and light trucks Primary assets Secondary asset…" at bounding box center [873, 403] width 862 height 371
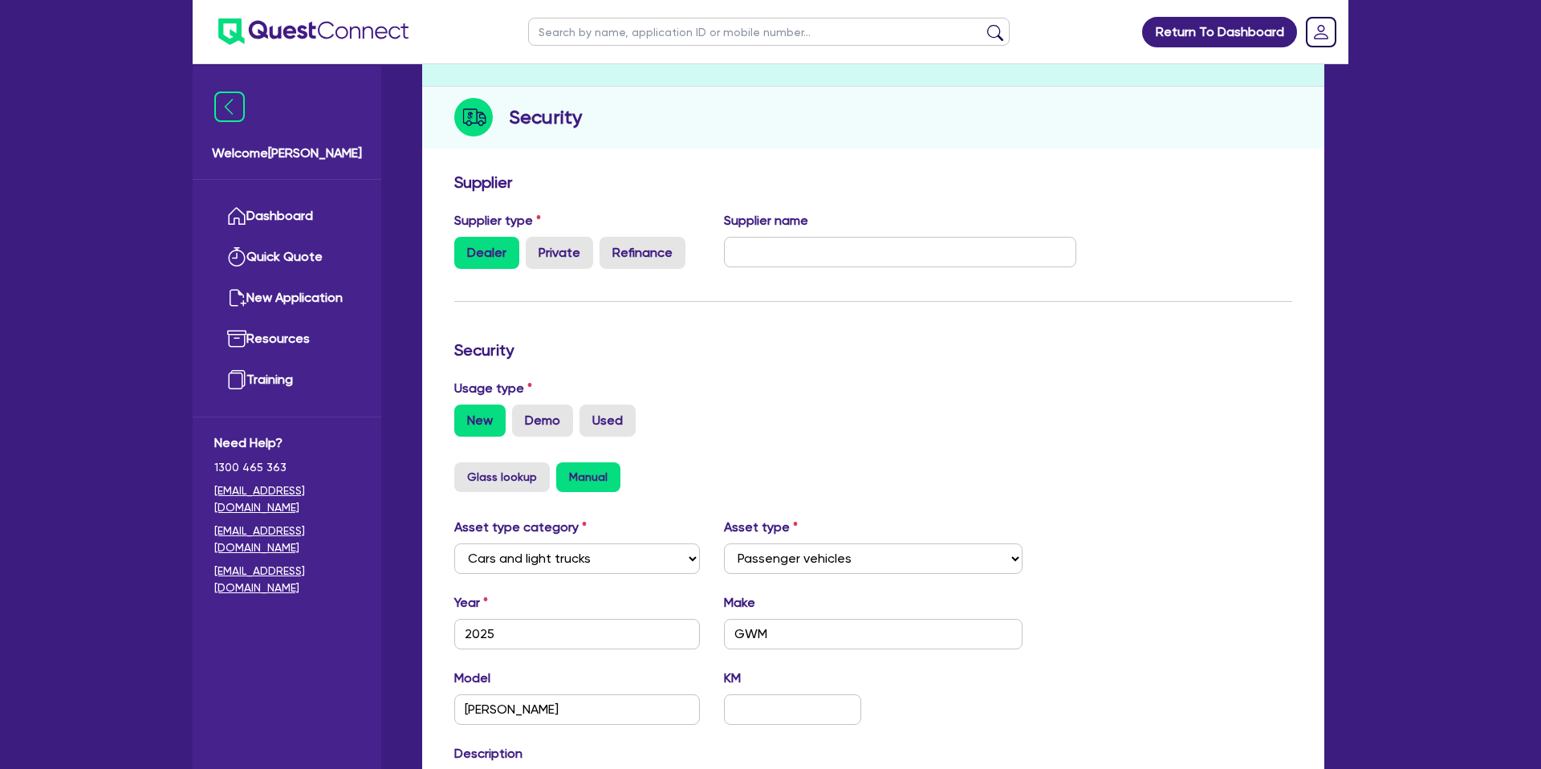
scroll to position [0, 0]
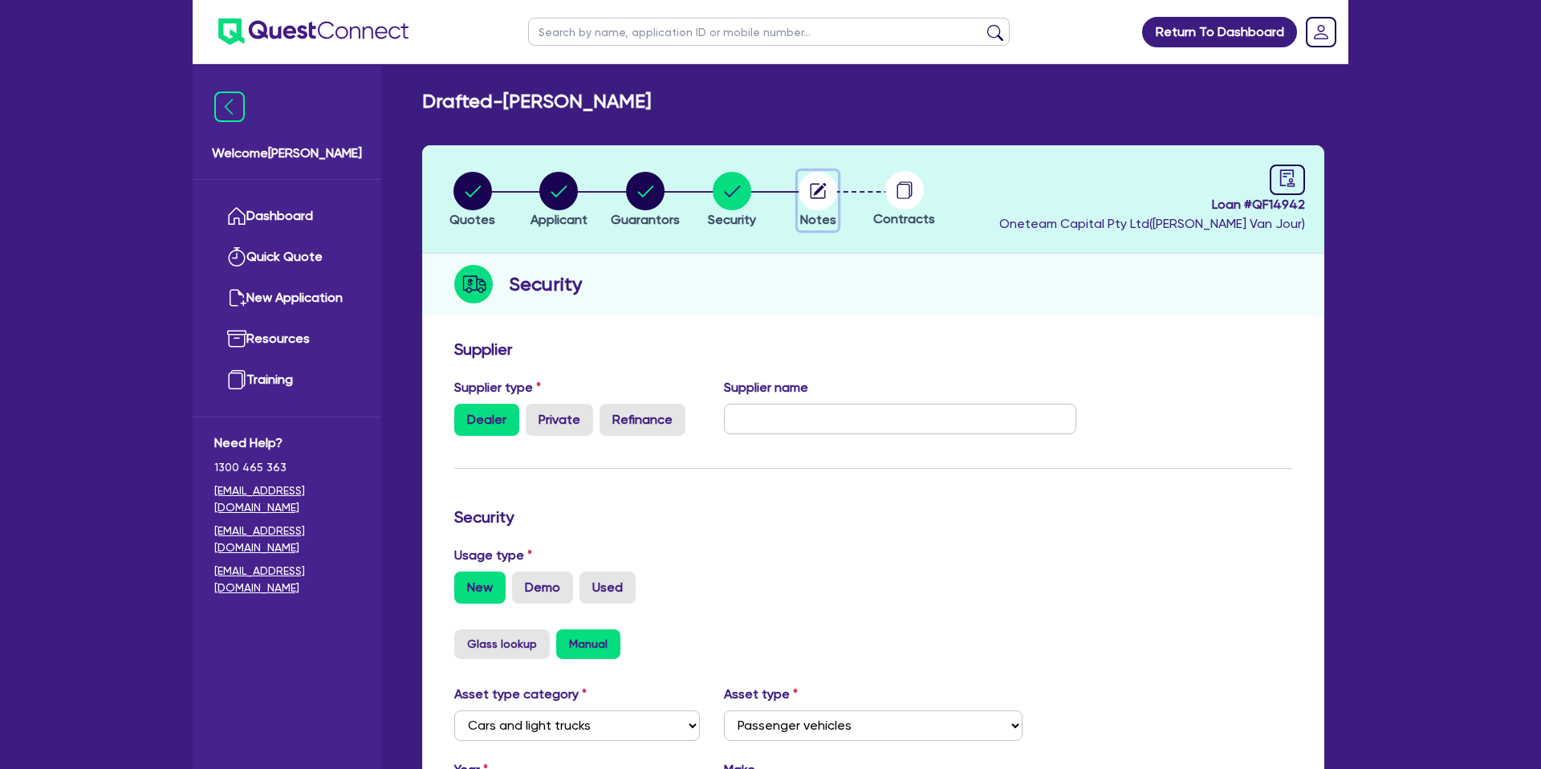
click at [823, 190] on circle "button" at bounding box center [817, 191] width 39 height 39
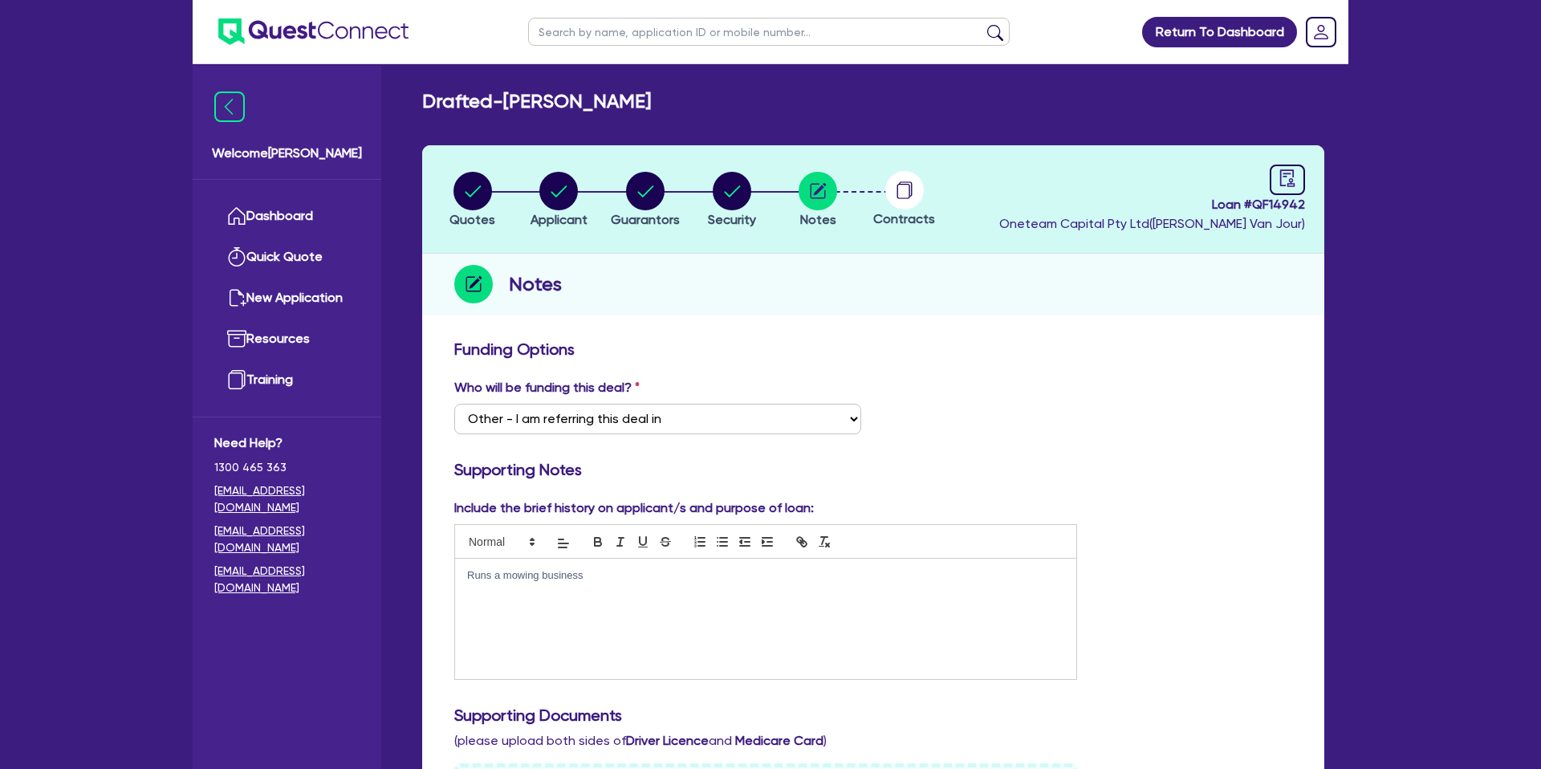
drag, startPoint x: 601, startPoint y: 571, endPoint x: 587, endPoint y: 577, distance: 15.8
click at [599, 572] on p "Runs a mowing business" at bounding box center [765, 575] width 597 height 14
drag, startPoint x: 575, startPoint y: 573, endPoint x: 457, endPoint y: 570, distance: 117.2
click at [457, 570] on div "Runs a mowing business" at bounding box center [765, 619] width 621 height 120
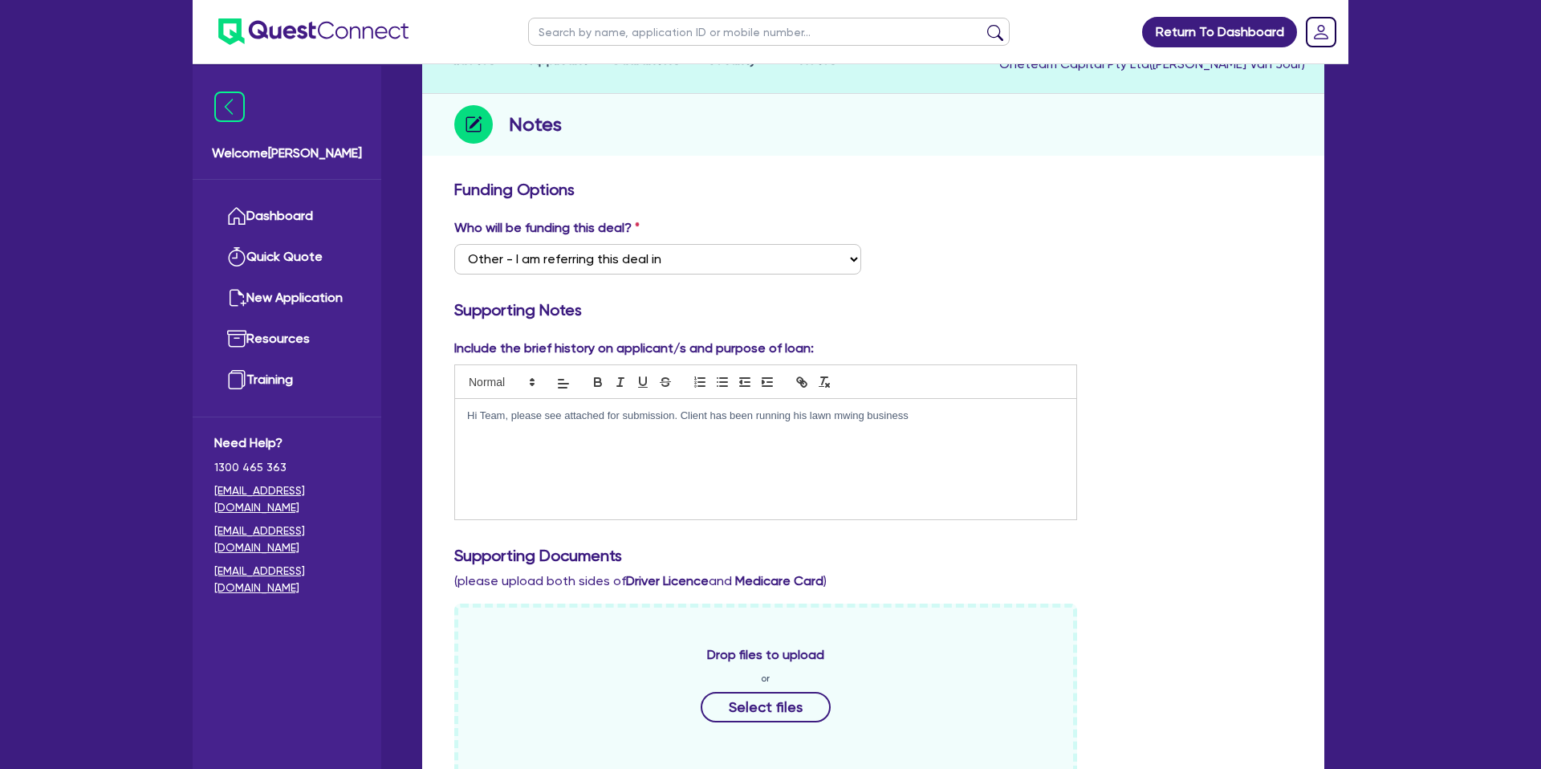
scroll to position [169, 0]
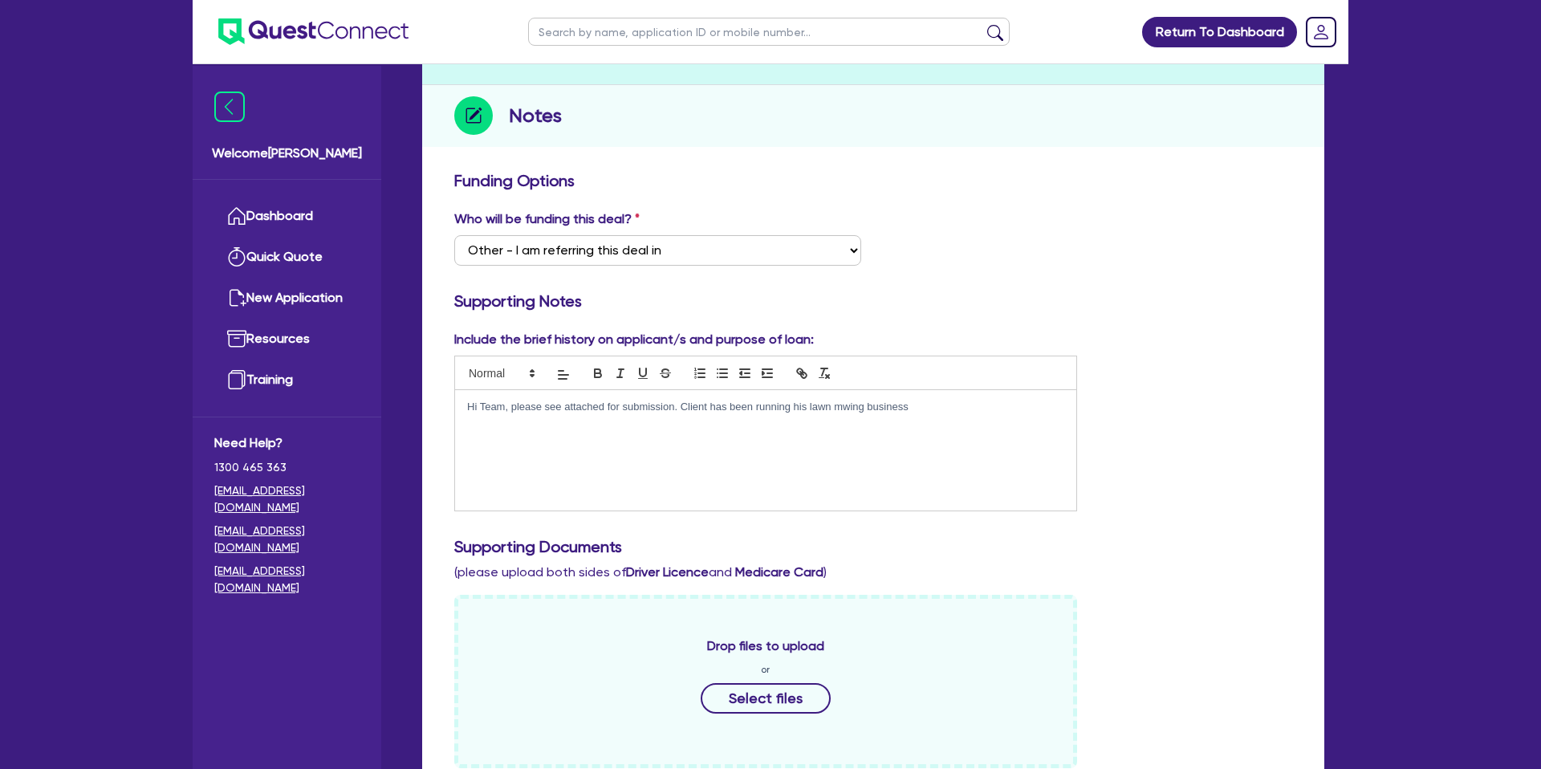
click at [840, 408] on p "Hi Team, please see attached for submission. Client has been running his lawn m…" at bounding box center [765, 407] width 597 height 14
click at [912, 403] on p "Hi Team, please see attached for submission. Client has been running his lawn m…" at bounding box center [765, 407] width 597 height 14
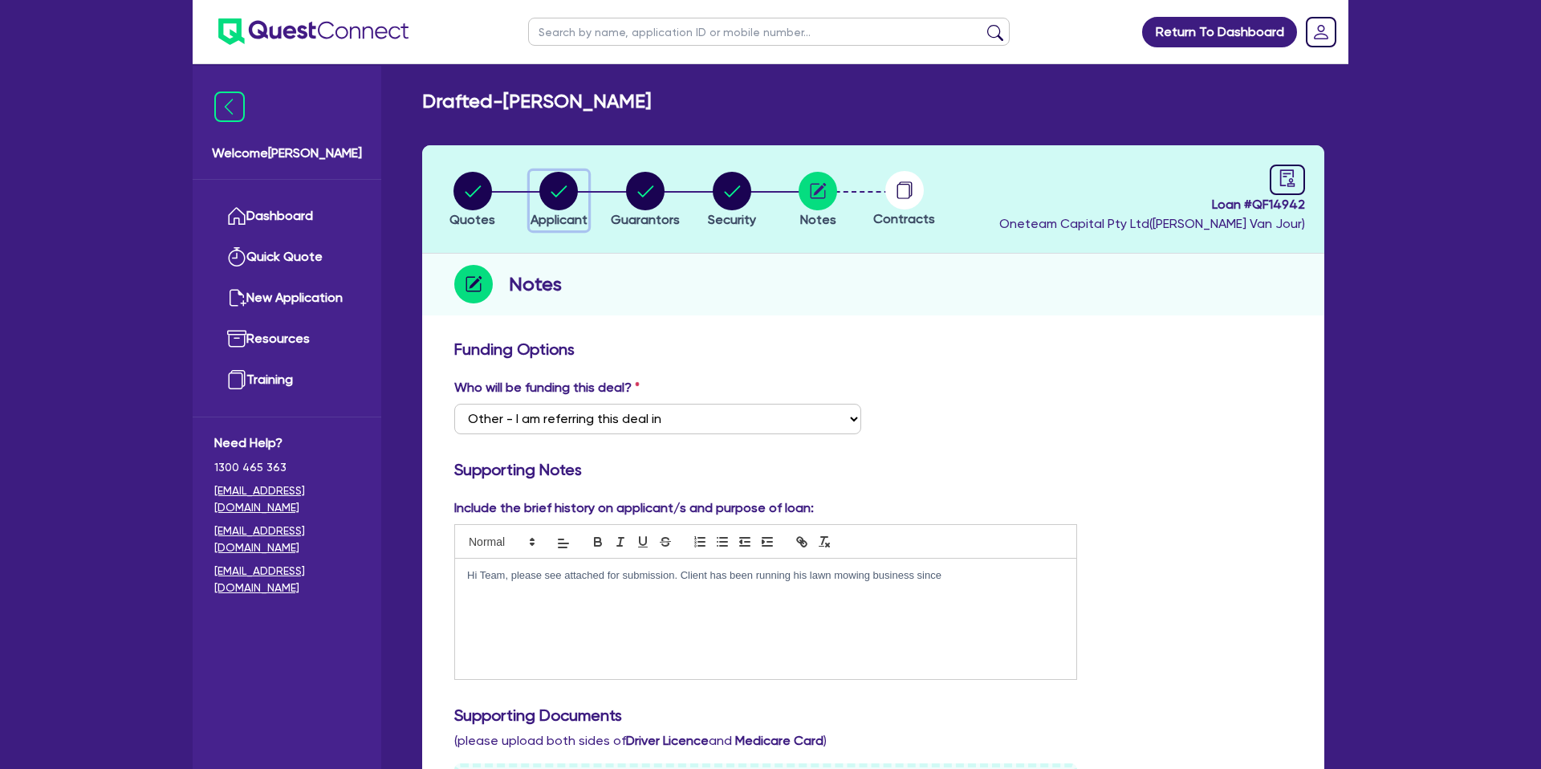
click at [586, 194] on div "button" at bounding box center [558, 191] width 57 height 39
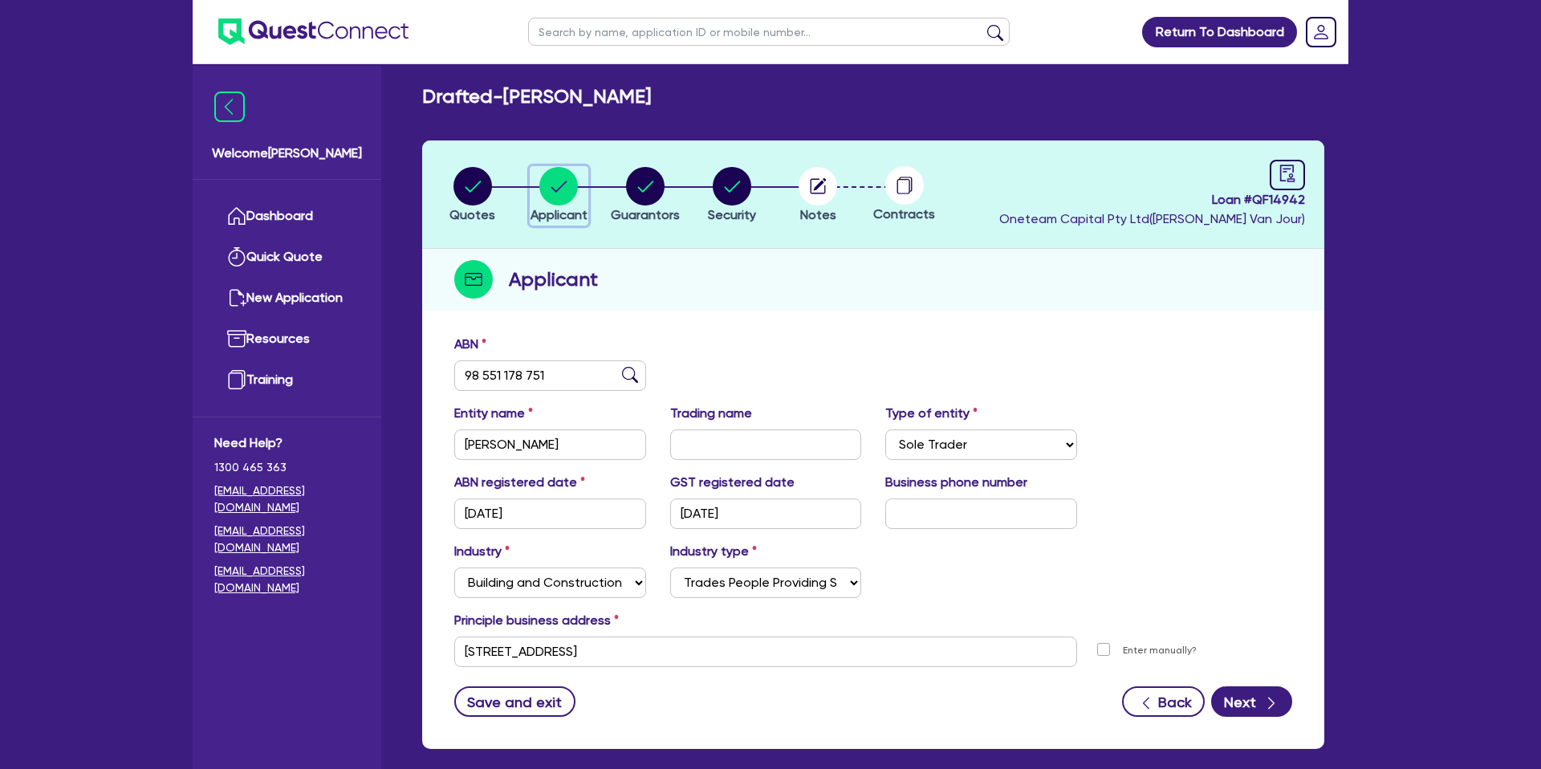
scroll to position [14, 0]
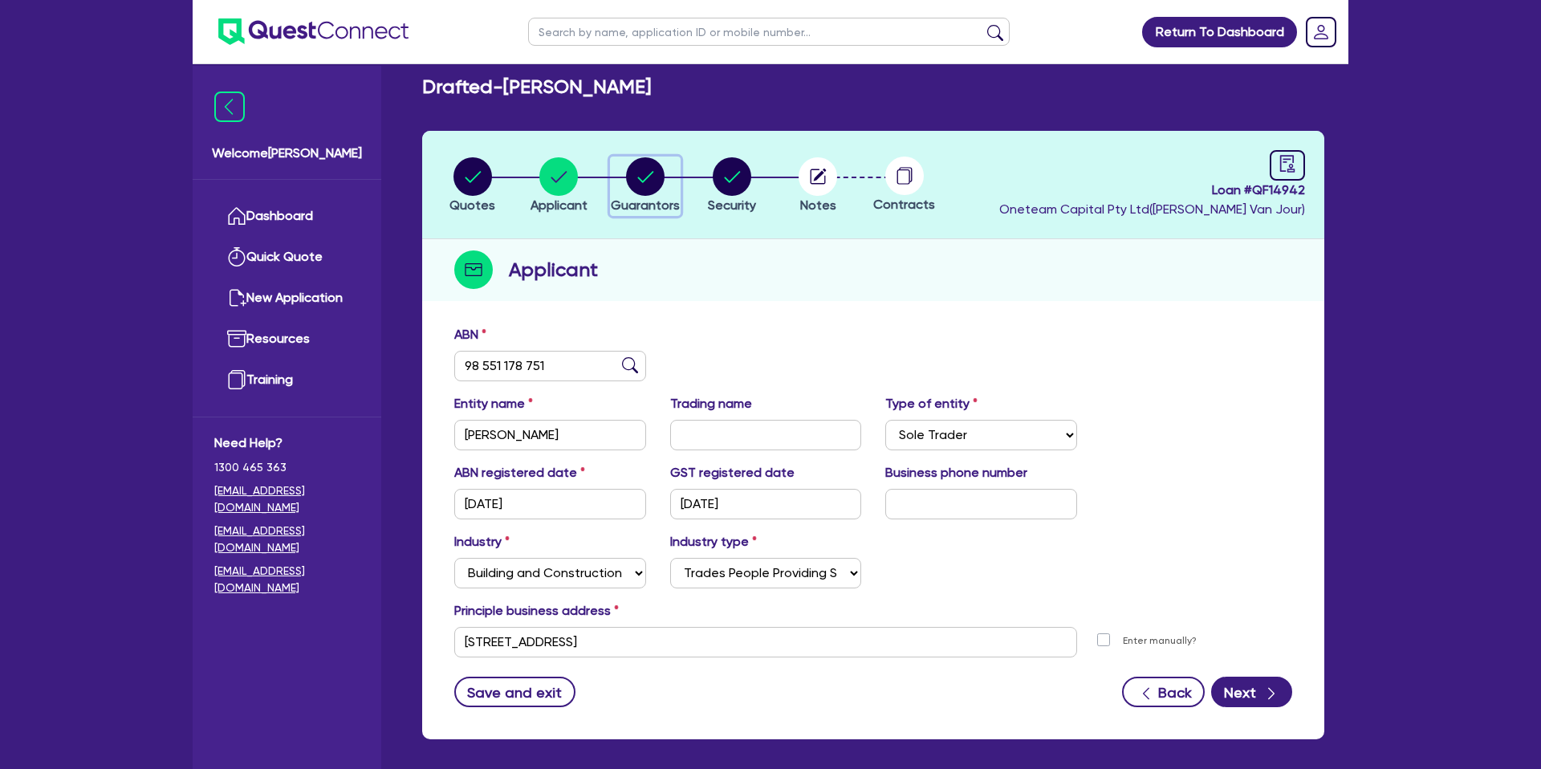
click at [632, 169] on circle "button" at bounding box center [645, 176] width 39 height 39
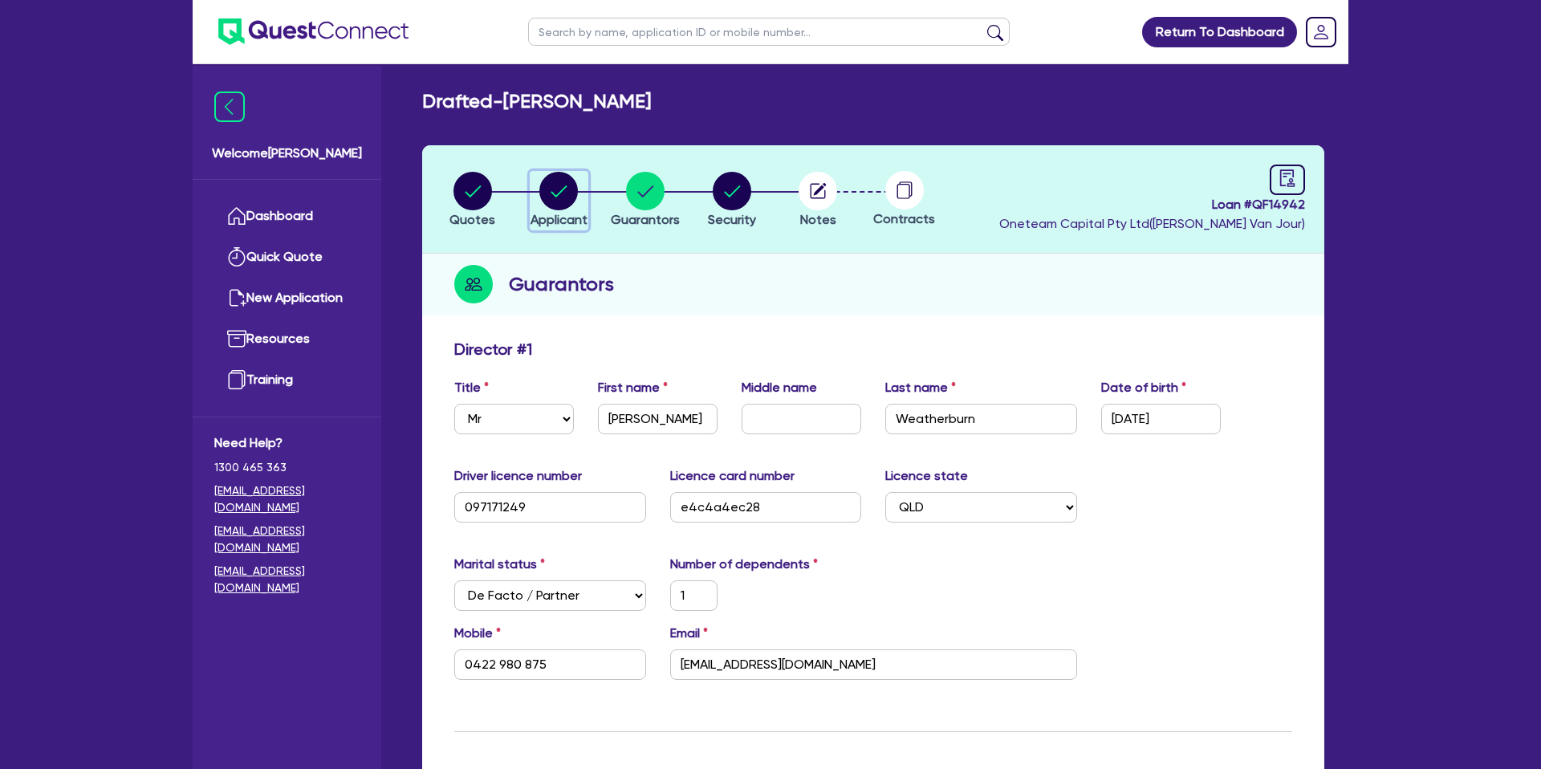
click at [571, 197] on circle "button" at bounding box center [558, 191] width 39 height 39
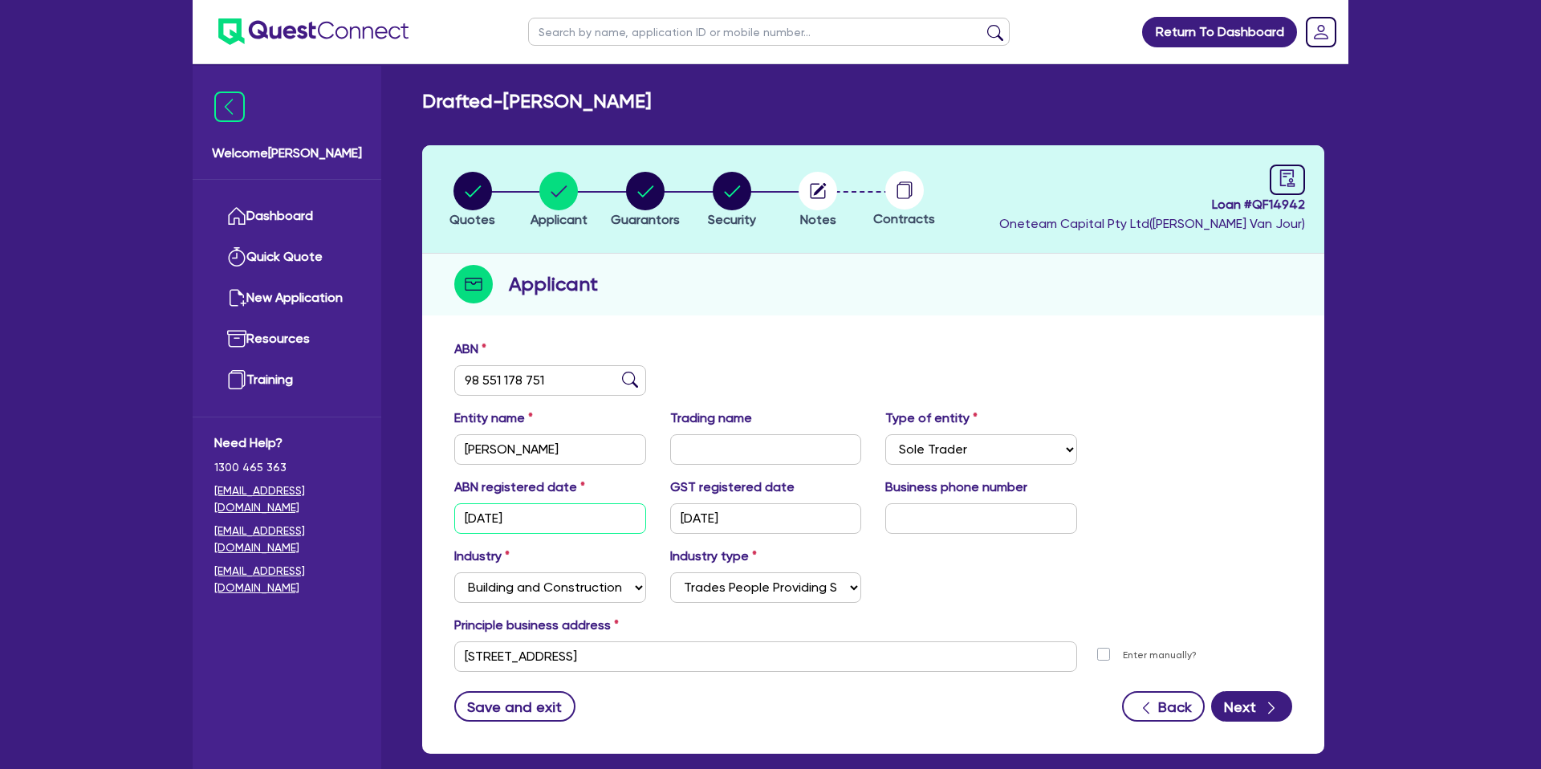
drag, startPoint x: 530, startPoint y: 519, endPoint x: 437, endPoint y: 526, distance: 94.1
click at [437, 526] on div "ABN 98 551 178 751 Entity name [PERSON_NAME] Trading name Type of entity Select…" at bounding box center [873, 542] width 902 height 422
click at [1296, 182] on link at bounding box center [1286, 180] width 35 height 30
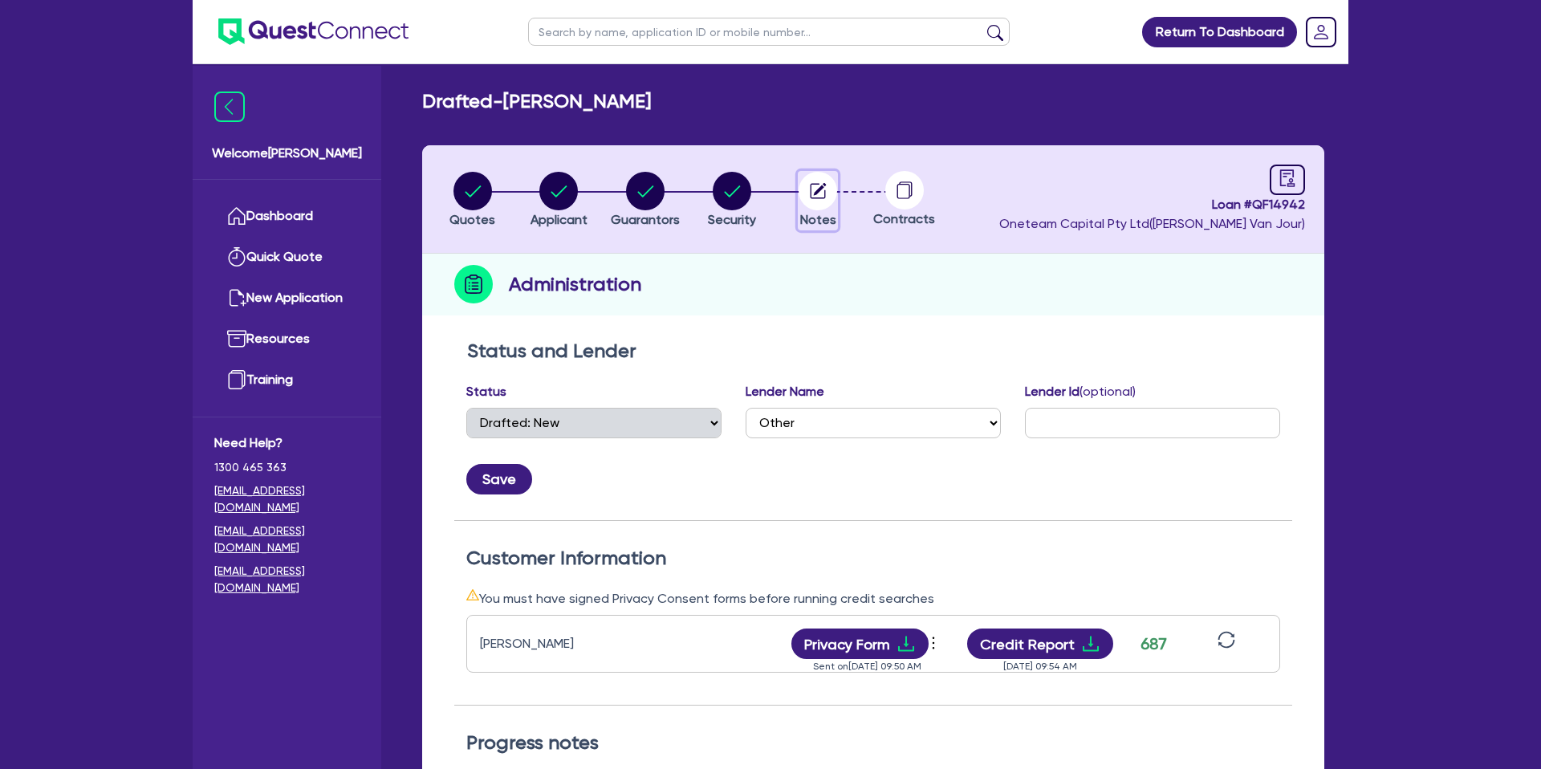
click at [821, 191] on circle "button" at bounding box center [817, 191] width 39 height 39
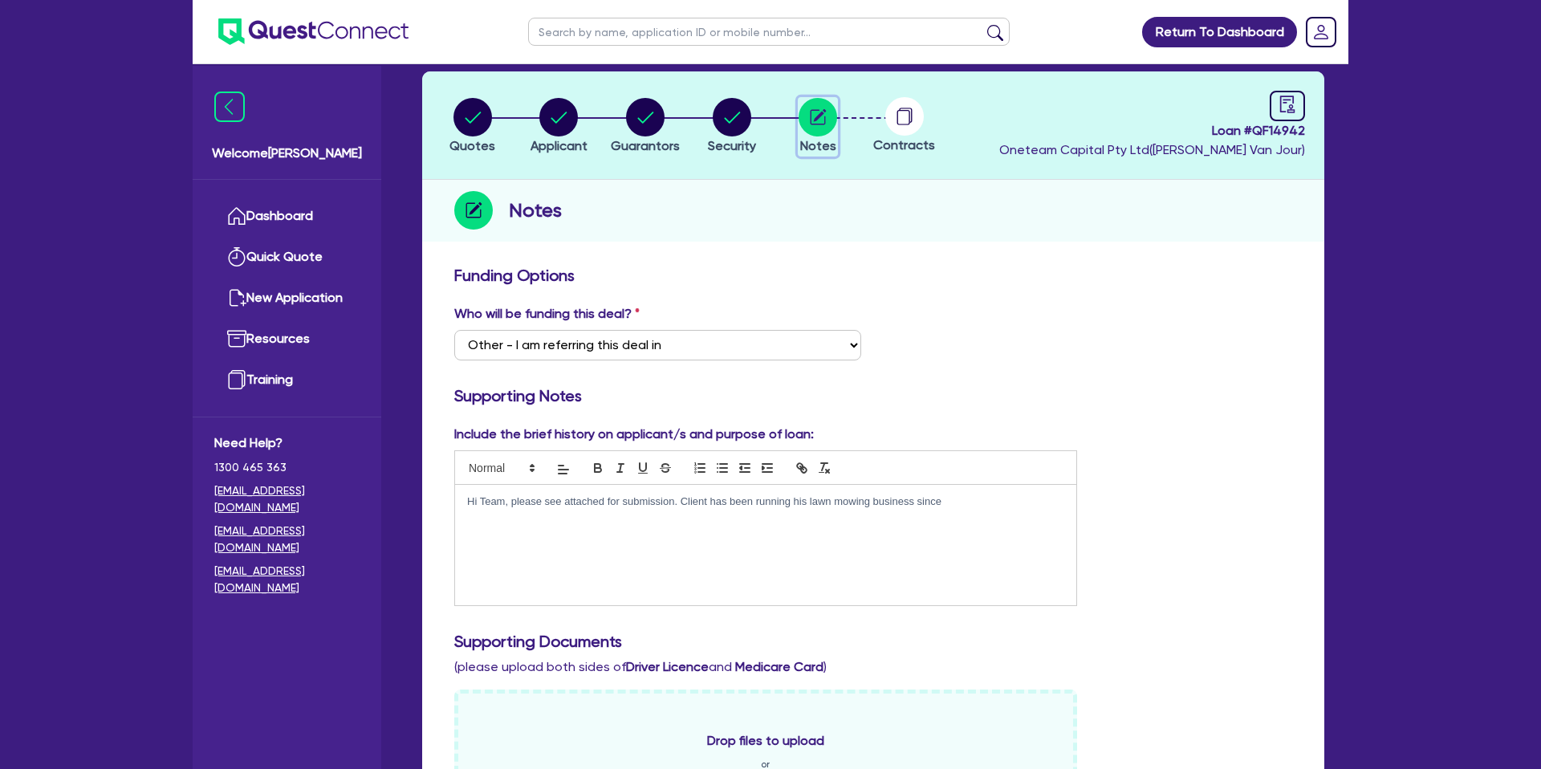
scroll to position [75, 0]
click at [967, 500] on p "Hi Team, please see attached for submission. Client has been running his lawn m…" at bounding box center [765, 501] width 597 height 14
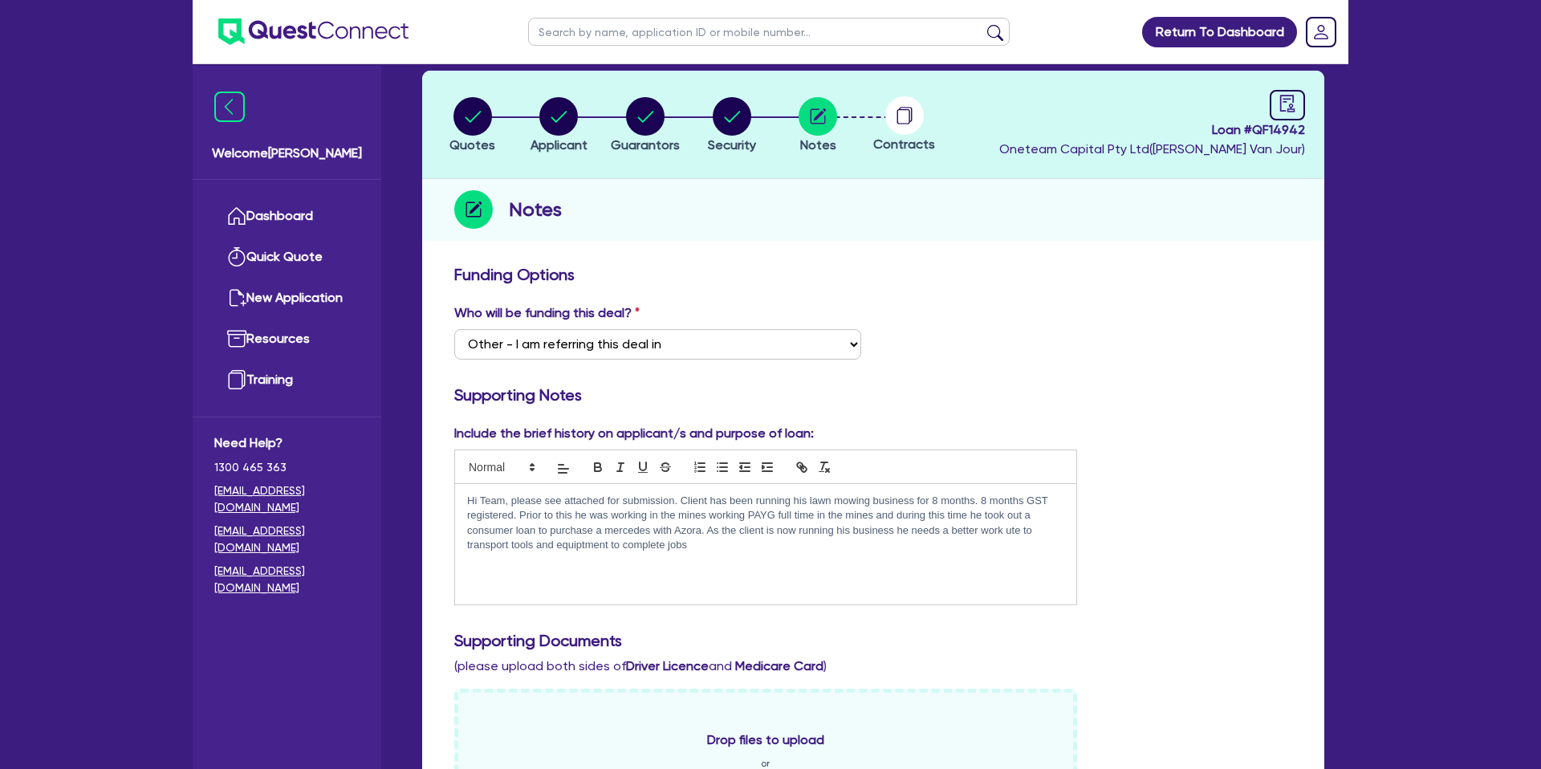
click at [587, 552] on p "Hi Team, please see attached for submission. Client has been running his lawn m…" at bounding box center [765, 523] width 597 height 59
click at [591, 544] on p "Hi Team, please see attached for submission. Client has been running his lawn m…" at bounding box center [765, 523] width 597 height 59
drag, startPoint x: 689, startPoint y: 548, endPoint x: 678, endPoint y: 541, distance: 12.7
click at [688, 547] on p "Hi Team, please see attached for submission. Client has been running his lawn m…" at bounding box center [765, 523] width 597 height 59
click at [710, 103] on div "button" at bounding box center [732, 116] width 48 height 39
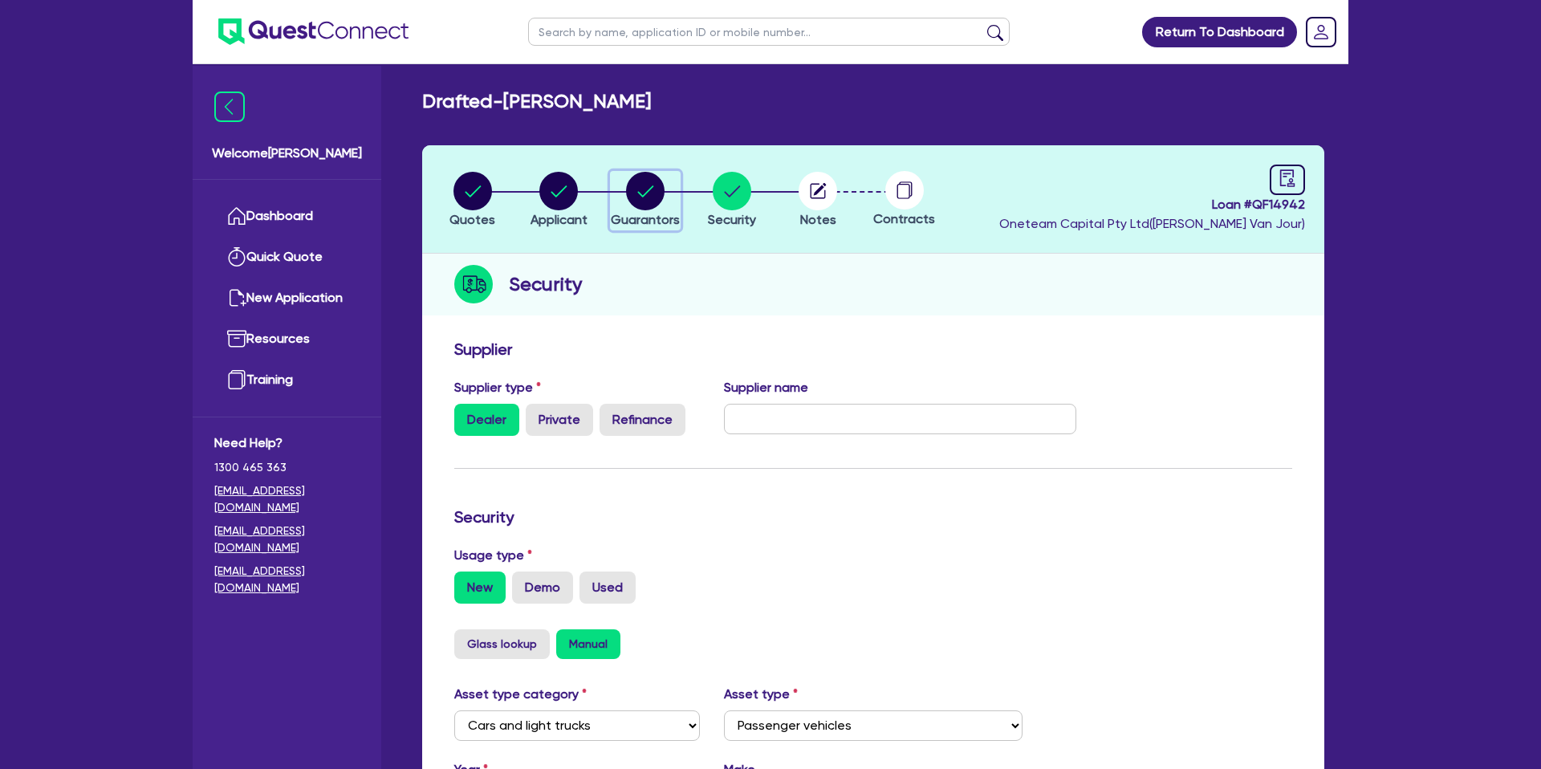
click at [664, 173] on div "button" at bounding box center [645, 191] width 69 height 39
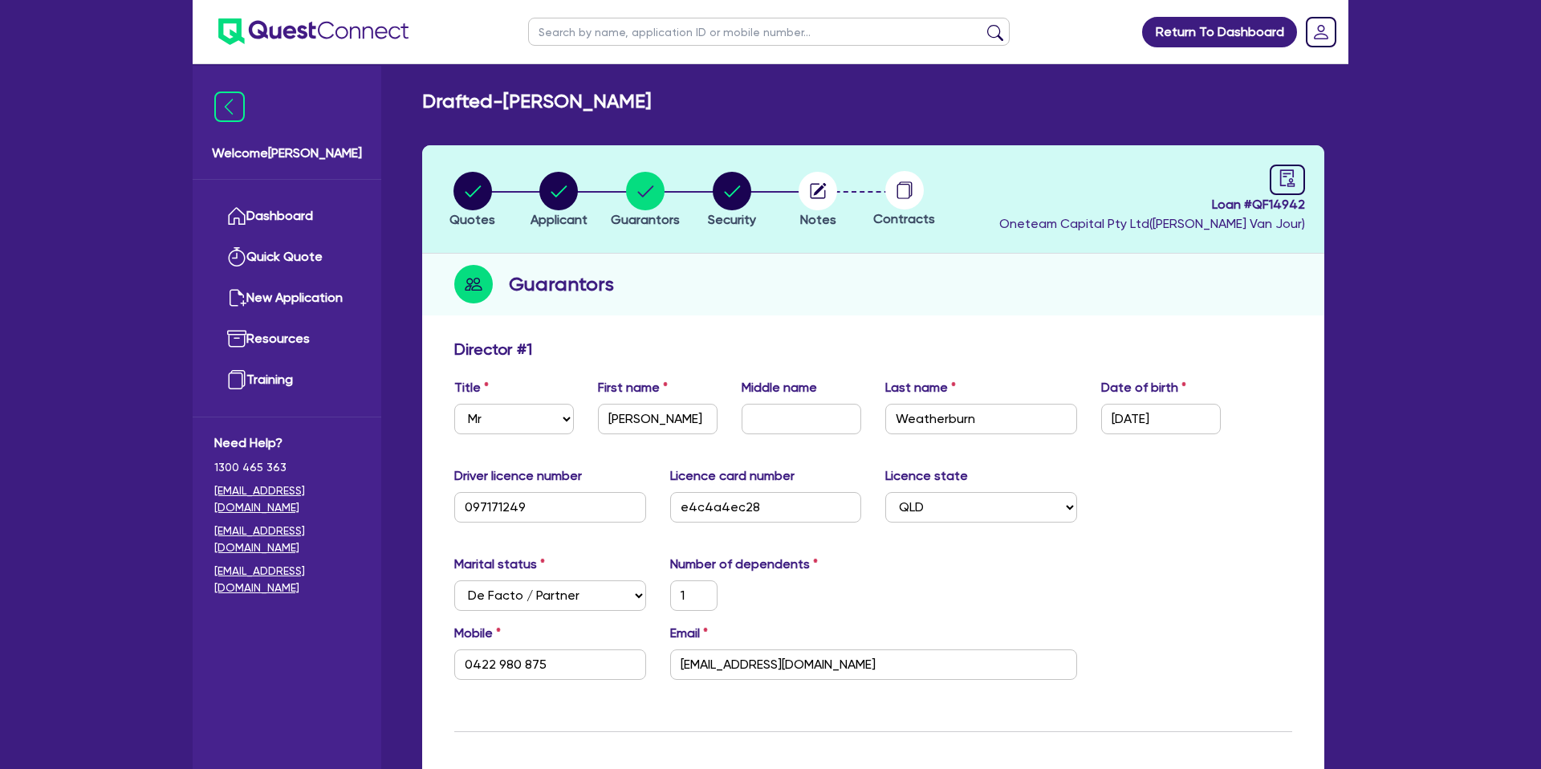
click at [1306, 181] on header "Quotes Applicant [GEOGRAPHIC_DATA] Security Notes Contracts Loan # QF14942 Onet…" at bounding box center [873, 199] width 902 height 108
click at [1279, 181] on icon "audit" at bounding box center [1287, 178] width 18 height 18
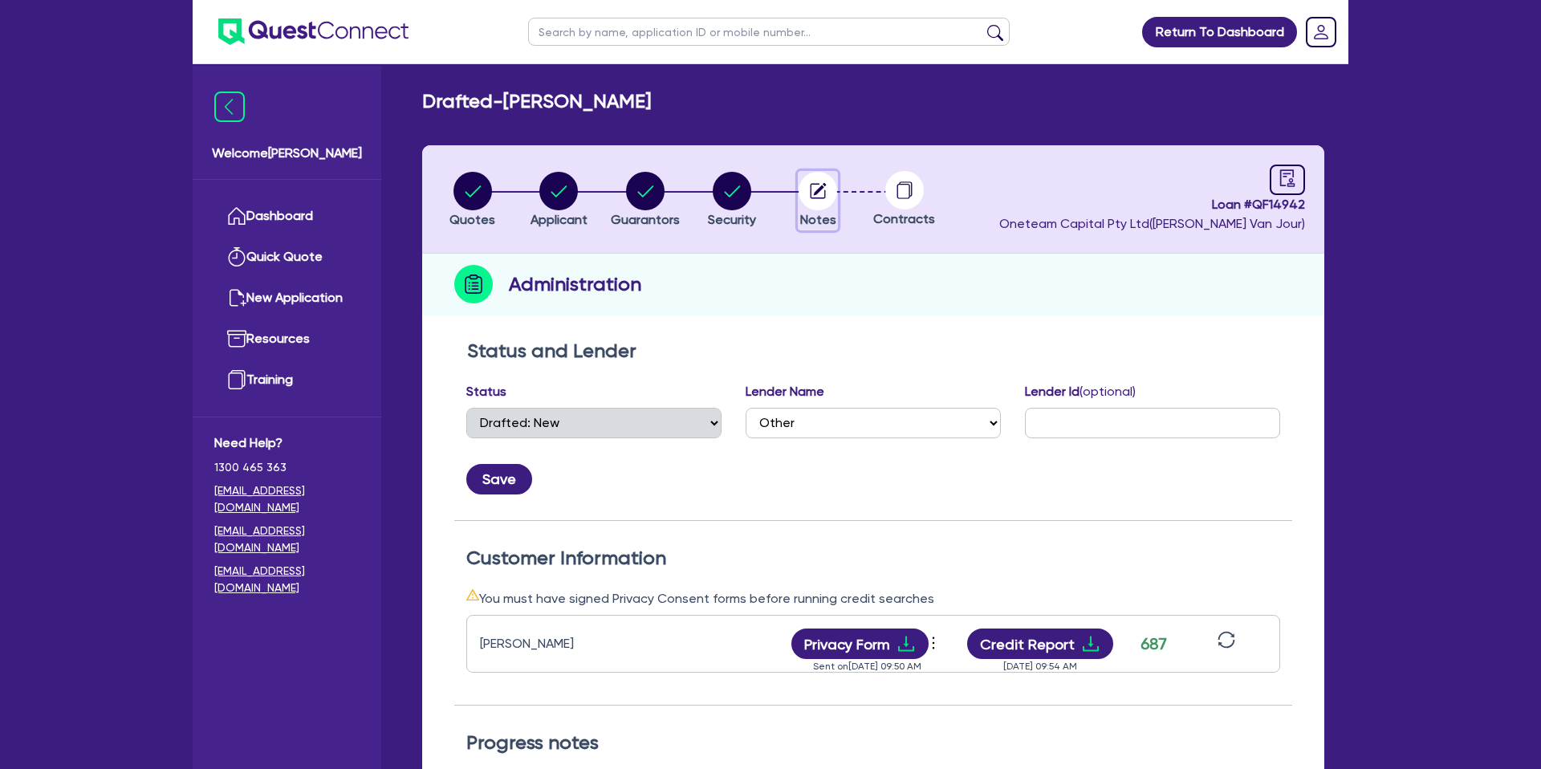
click at [826, 197] on circle "button" at bounding box center [817, 191] width 39 height 39
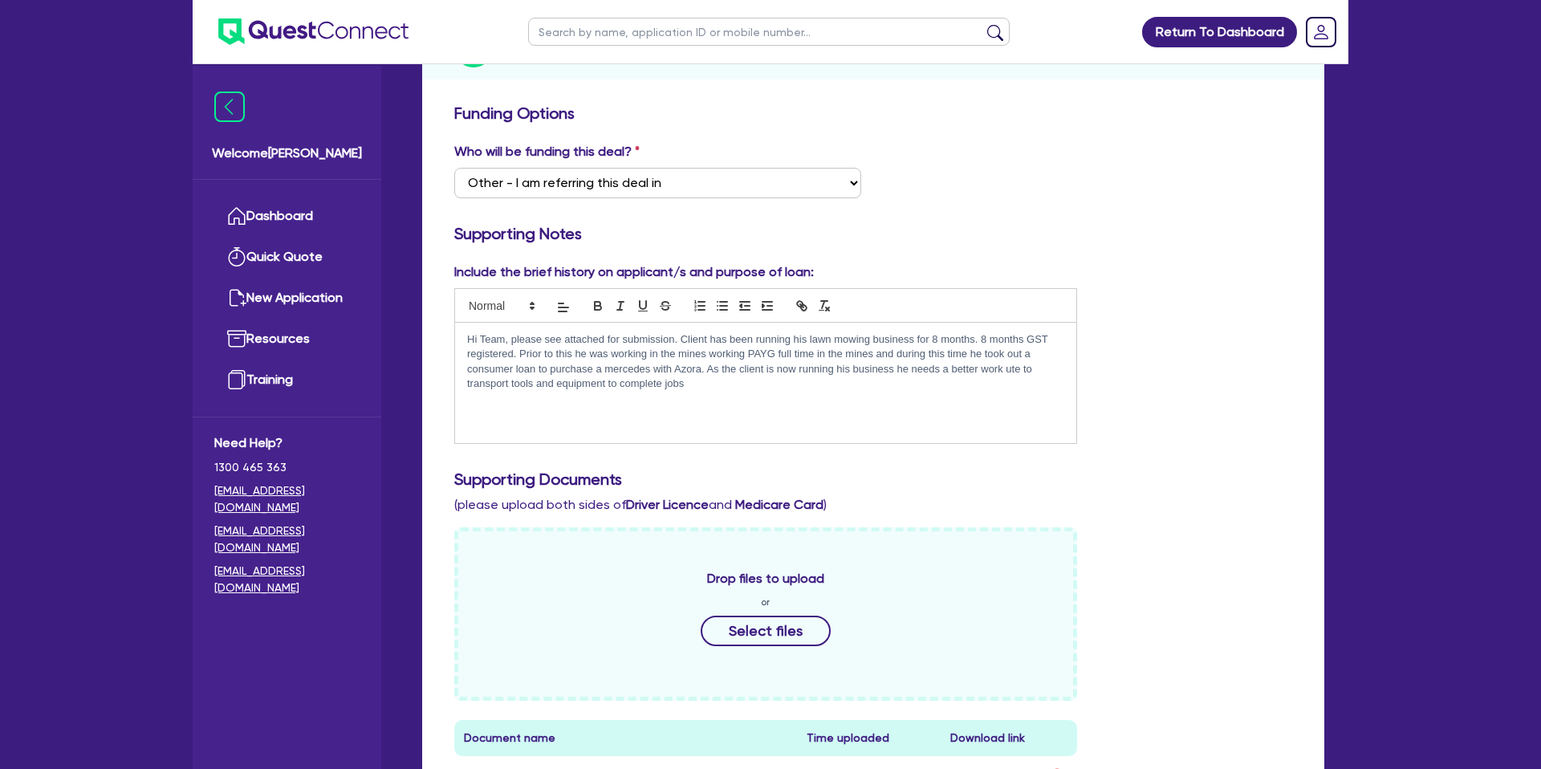
scroll to position [241, 0]
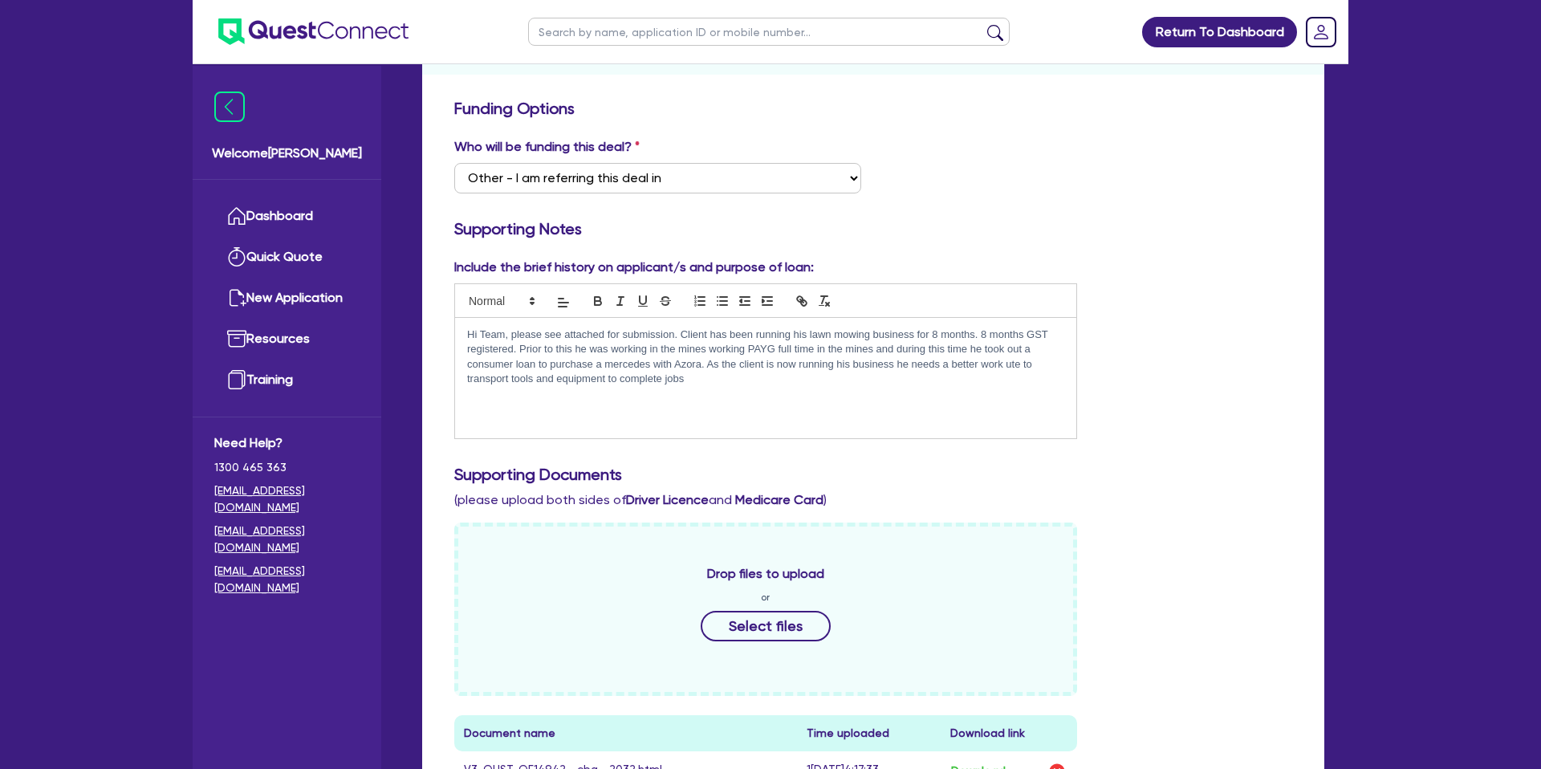
drag, startPoint x: 705, startPoint y: 364, endPoint x: 701, endPoint y: 374, distance: 11.5
click at [705, 364] on p "Hi Team, please see attached for submission. Client has been running his lawn m…" at bounding box center [765, 356] width 597 height 59
click at [695, 383] on p "Hi Team, please see attached for submission. Client has been running his lawn m…" at bounding box center [765, 356] width 597 height 59
click at [490, 397] on p "Hi Team, please see attached for submission. Client has been running his lawn m…" at bounding box center [765, 364] width 597 height 74
click at [502, 396] on p "Hi Team, please see attached for submission. Client has been running his lawn m…" at bounding box center [765, 364] width 597 height 74
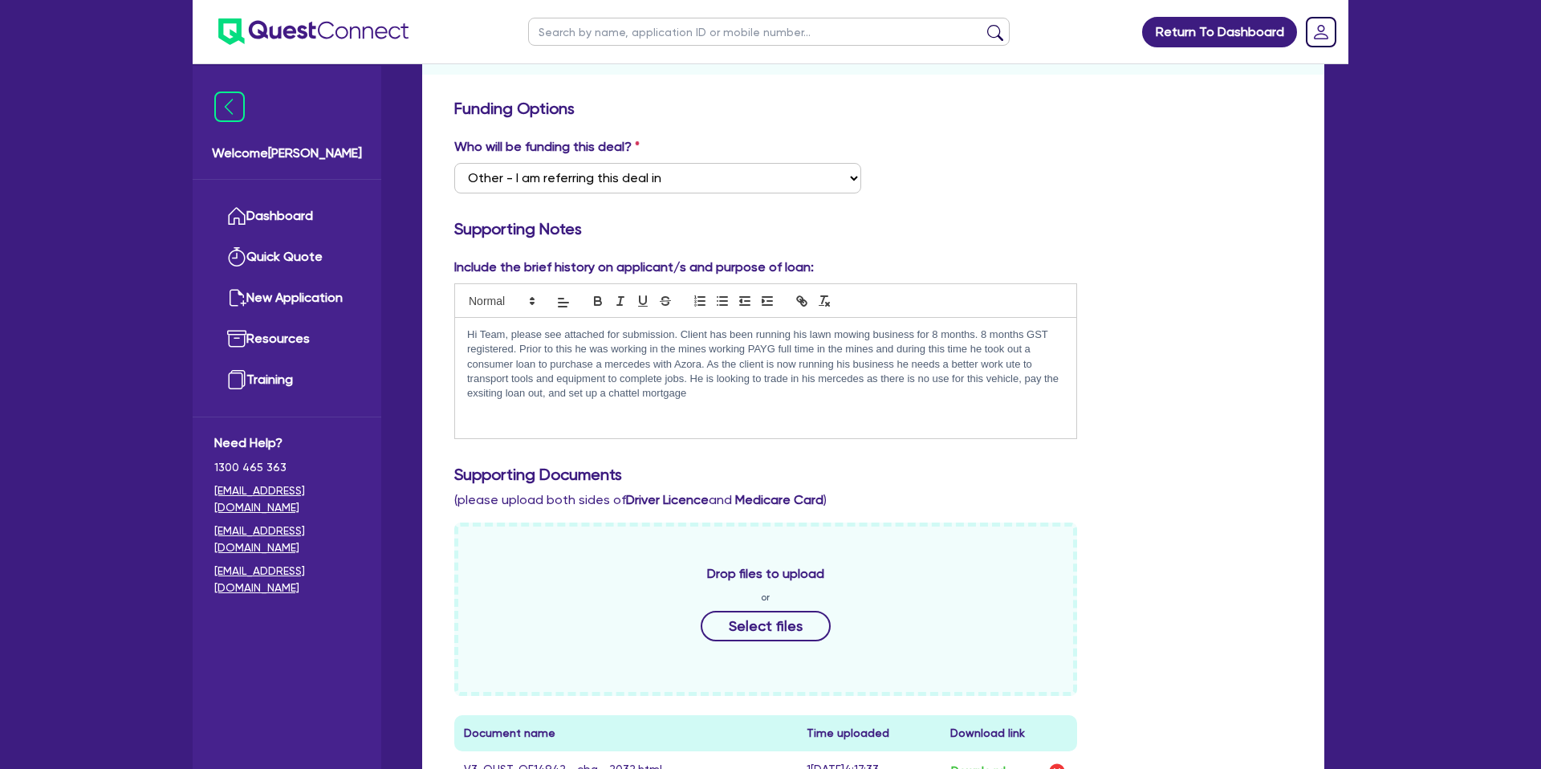
click at [729, 392] on p "Hi Team, please see attached for submission. Client has been running his lawn m…" at bounding box center [765, 364] width 597 height 74
click at [730, 380] on p "Hi Team, please see attached for submission. Client has been running his lawn m…" at bounding box center [765, 364] width 597 height 74
click at [705, 363] on p "Hi Team, please see attached for submission. Client has been running his lawn m…" at bounding box center [765, 364] width 597 height 74
click at [1038, 364] on p "Hi Team, please see attached for submission. Client has been running his lawn m…" at bounding box center [765, 364] width 597 height 74
click at [691, 378] on p "Hi Team, please see attached for submission. Client has been running his lawn m…" at bounding box center [765, 364] width 597 height 74
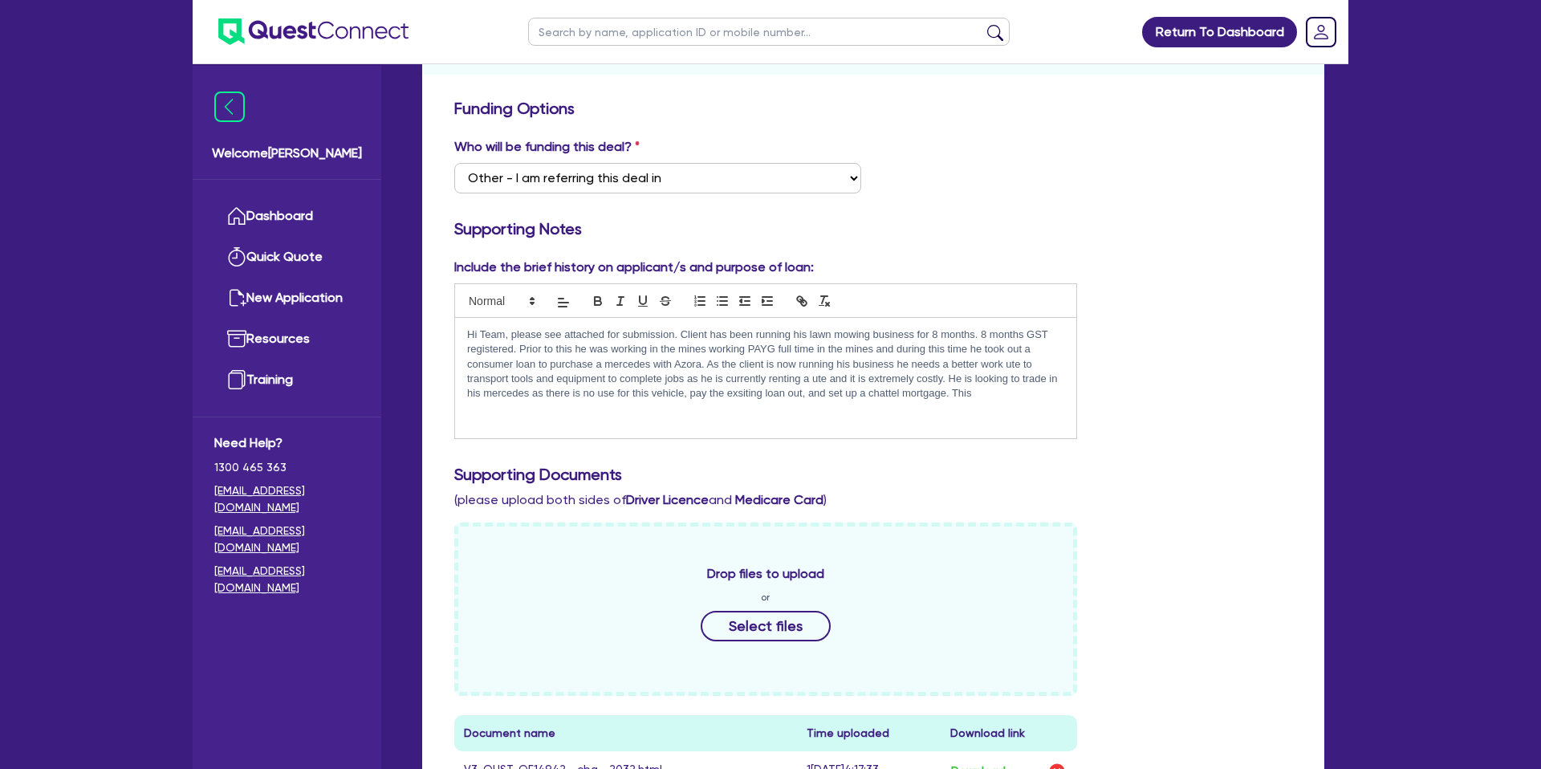
click at [986, 393] on p "Hi Team, please see attached for submission. Client has been running his lawn m…" at bounding box center [765, 364] width 597 height 74
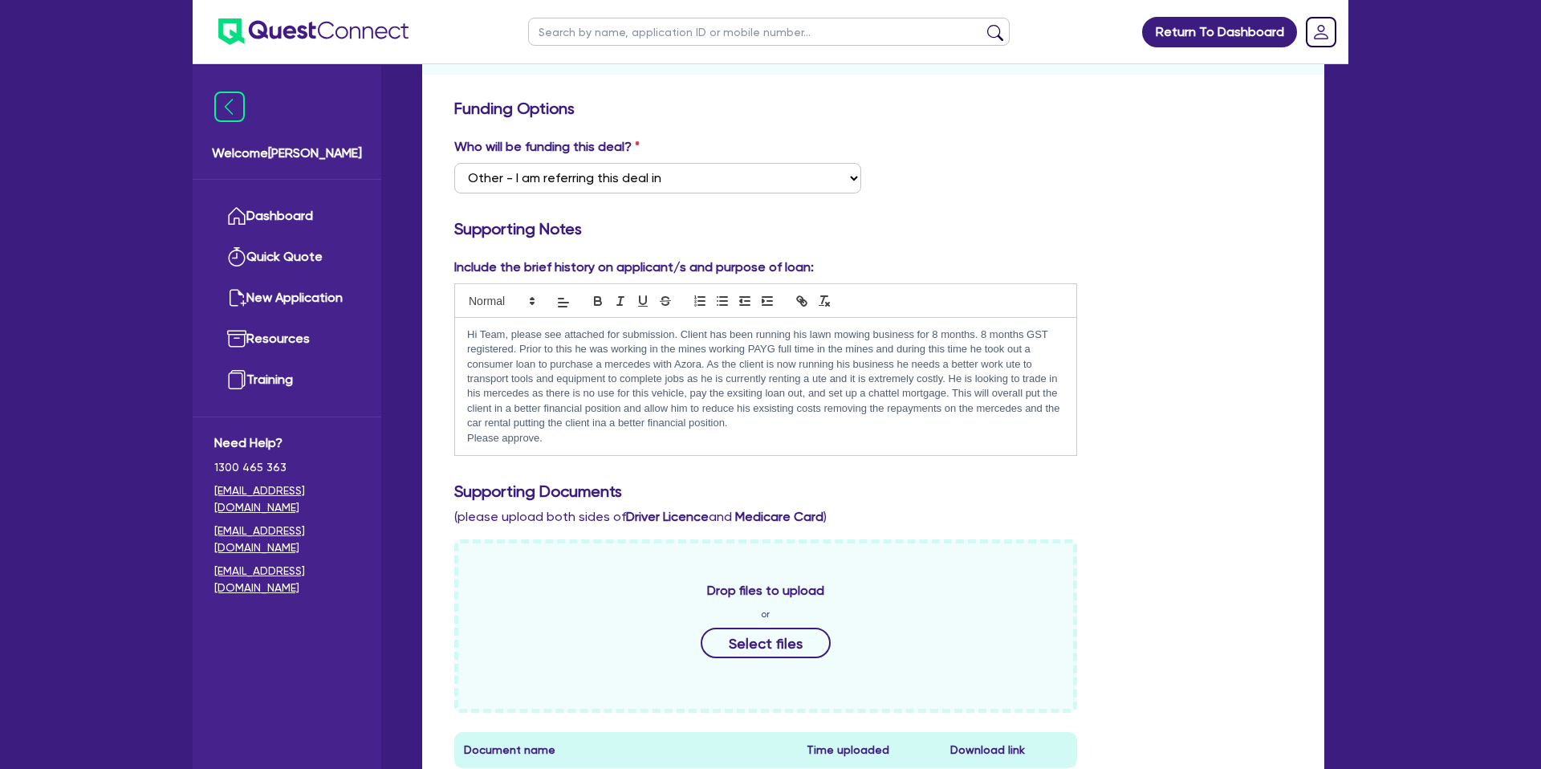
drag, startPoint x: 467, startPoint y: 331, endPoint x: 582, endPoint y: 449, distance: 164.6
click at [582, 449] on div "Hi Team, please see attached for submission. Client has been running his lawn m…" at bounding box center [765, 387] width 621 height 138
copy div "Hi Team, please see attached for submission. Client has been running his lawn m…"
drag, startPoint x: 619, startPoint y: 417, endPoint x: 534, endPoint y: 388, distance: 90.6
click at [615, 412] on p "Hi Team, please see attached for submission. Client has been running his lawn m…" at bounding box center [765, 379] width 597 height 104
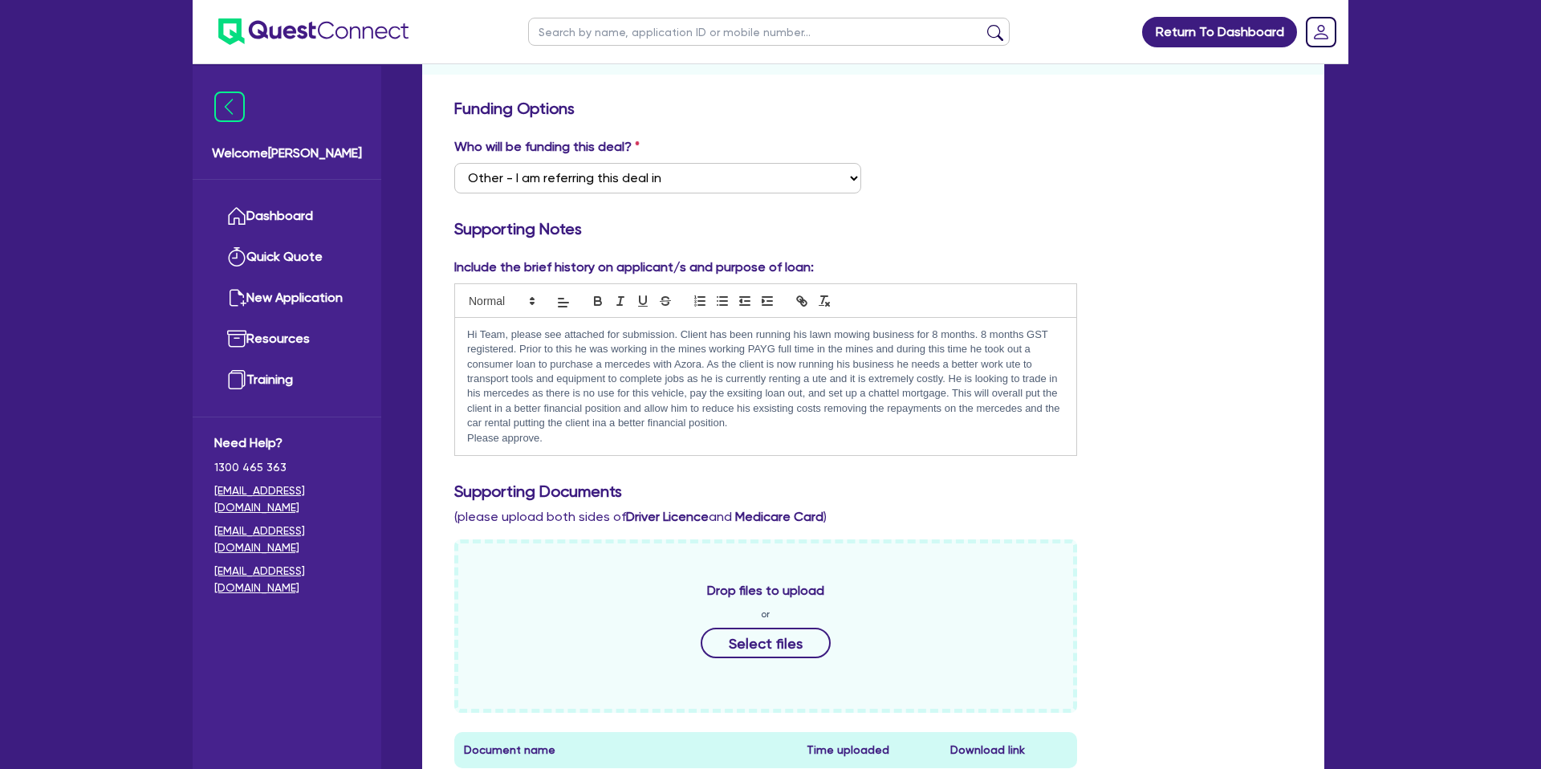
click at [455, 344] on div "Hi Team, please see attached for submission. Client has been running his lawn m…" at bounding box center [765, 387] width 621 height 138
click at [463, 330] on div "Hi Team, please see attached for submission. Client has been running his lawn m…" at bounding box center [765, 387] width 621 height 138
drag, startPoint x: 463, startPoint y: 330, endPoint x: 611, endPoint y: 446, distance: 188.6
click at [611, 446] on div "Hi Team, please see attached for submission. Client has been running his lawn m…" at bounding box center [765, 387] width 621 height 138
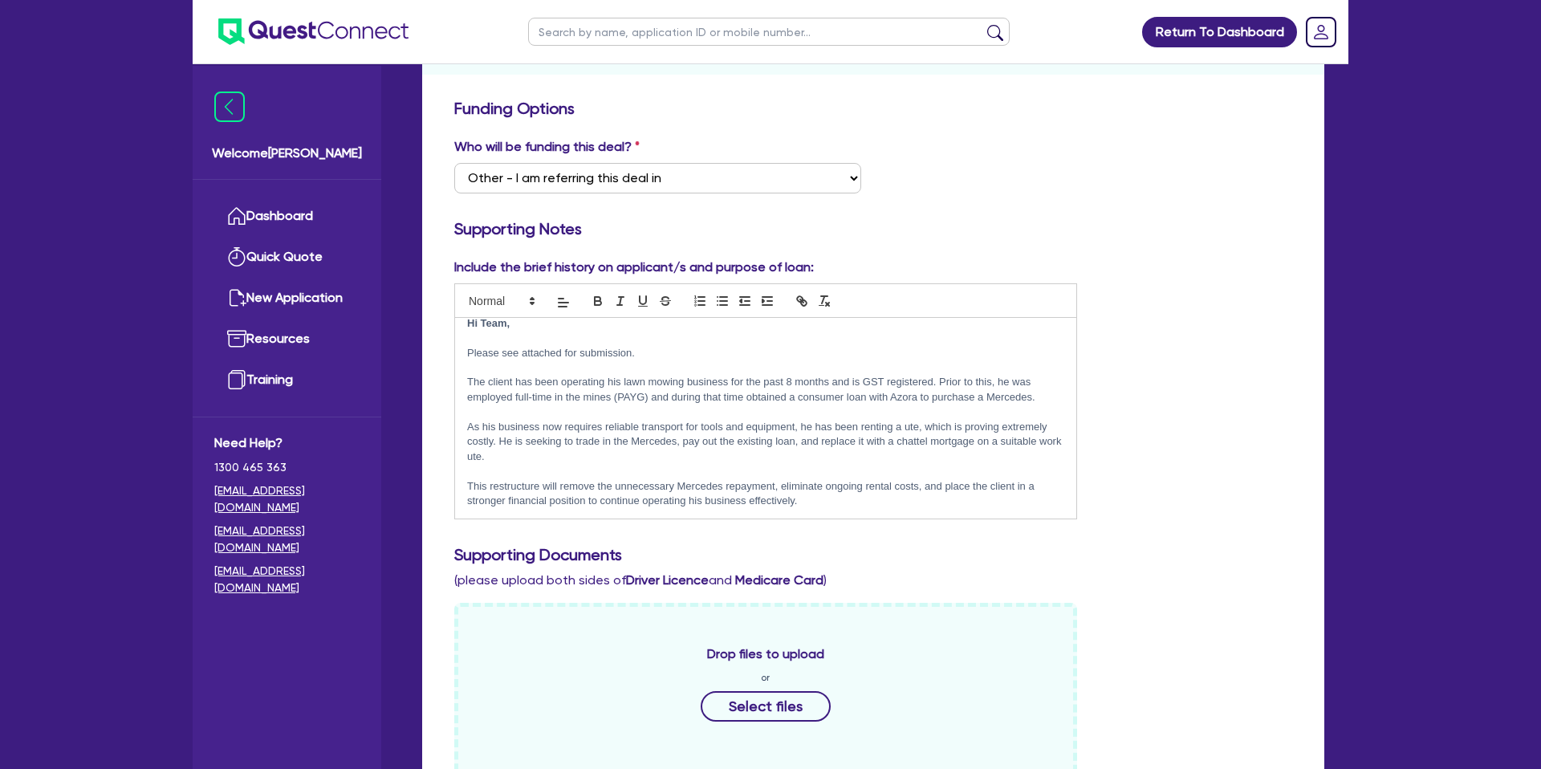
scroll to position [0, 0]
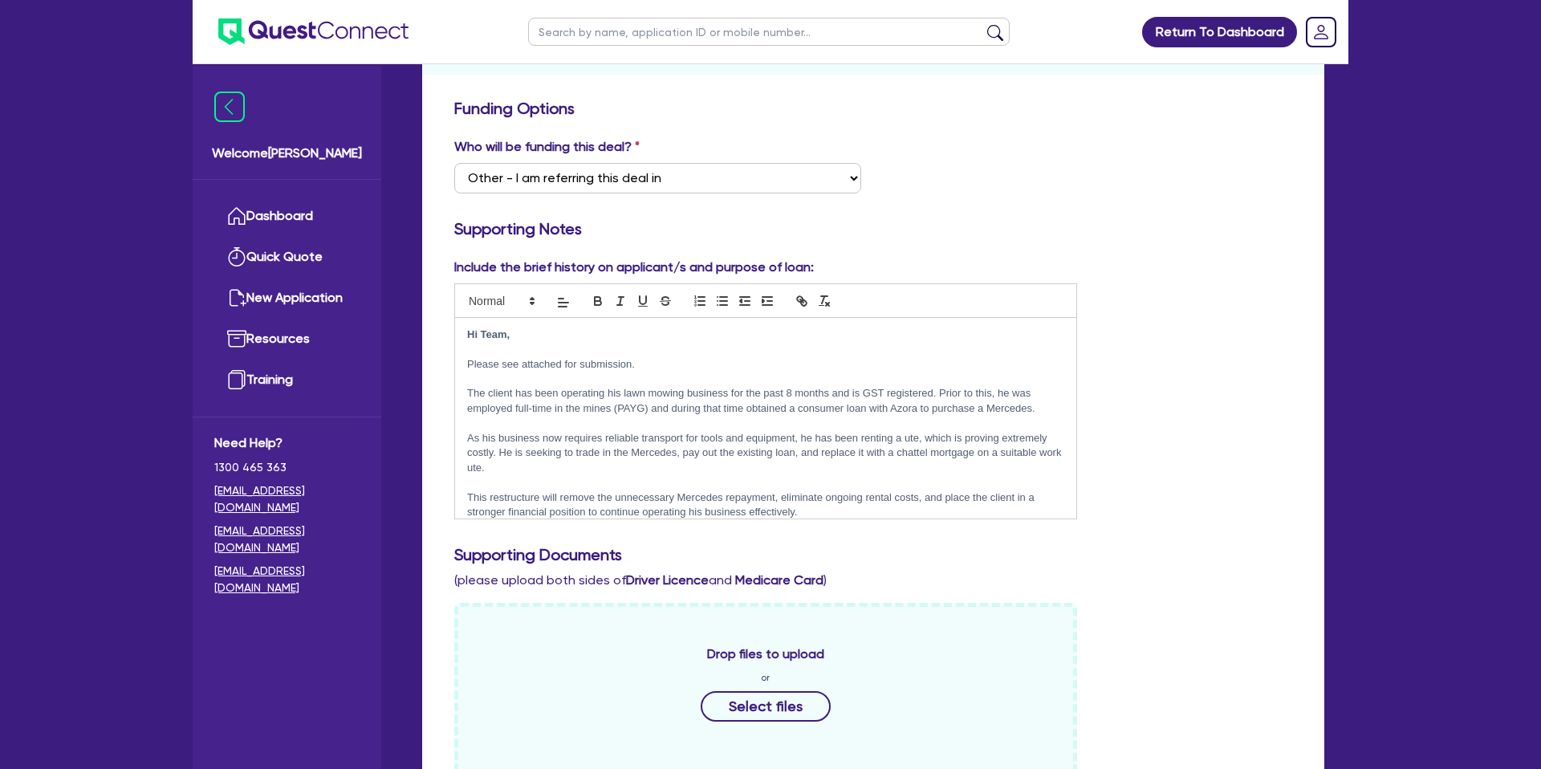
click at [522, 339] on p "Hi Team," at bounding box center [765, 334] width 597 height 14
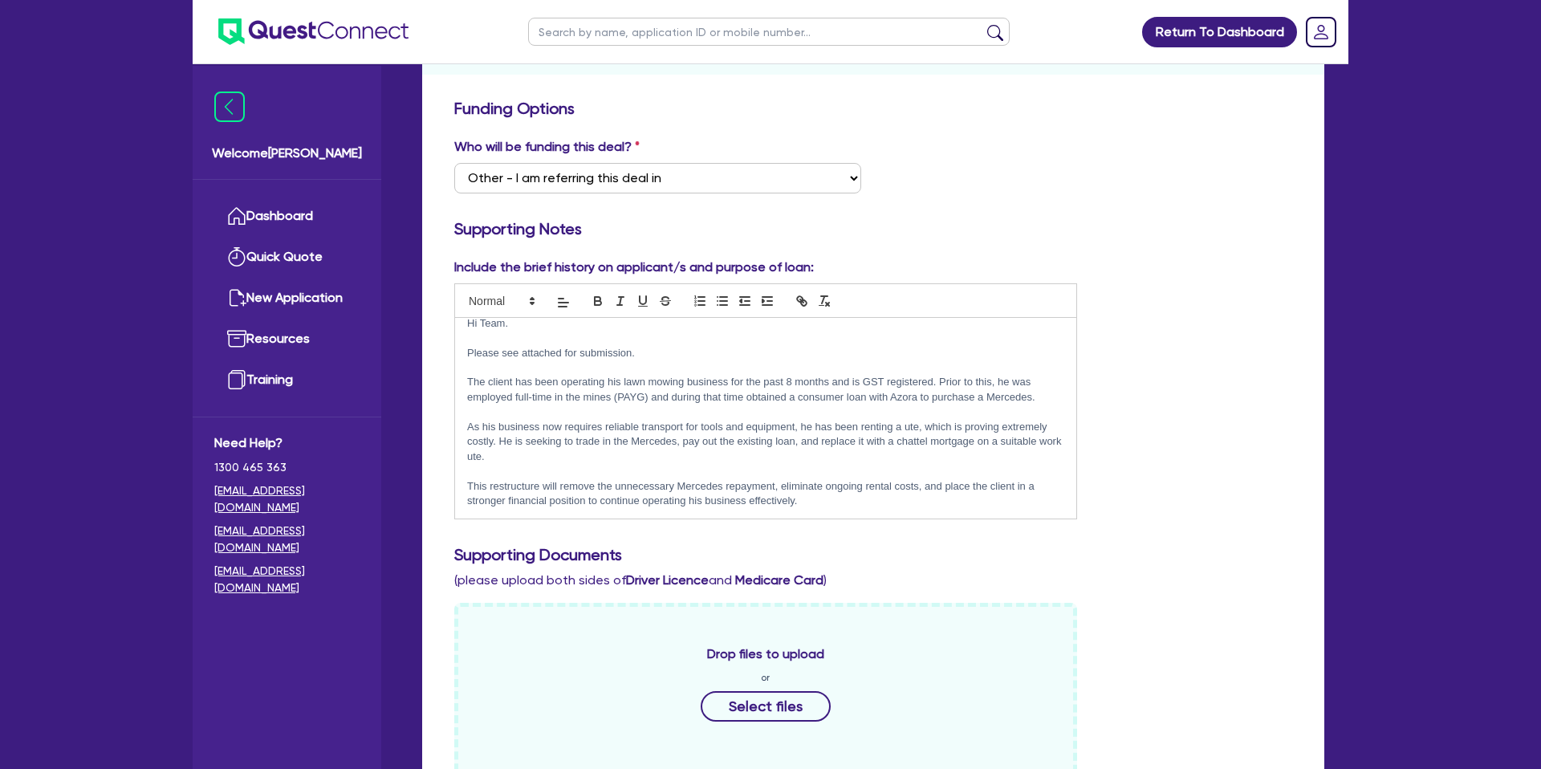
scroll to position [10, 0]
click at [833, 500] on p "This restructure will remove the unnecessary Mercedes repayment, eliminate ongo…" at bounding box center [765, 496] width 597 height 30
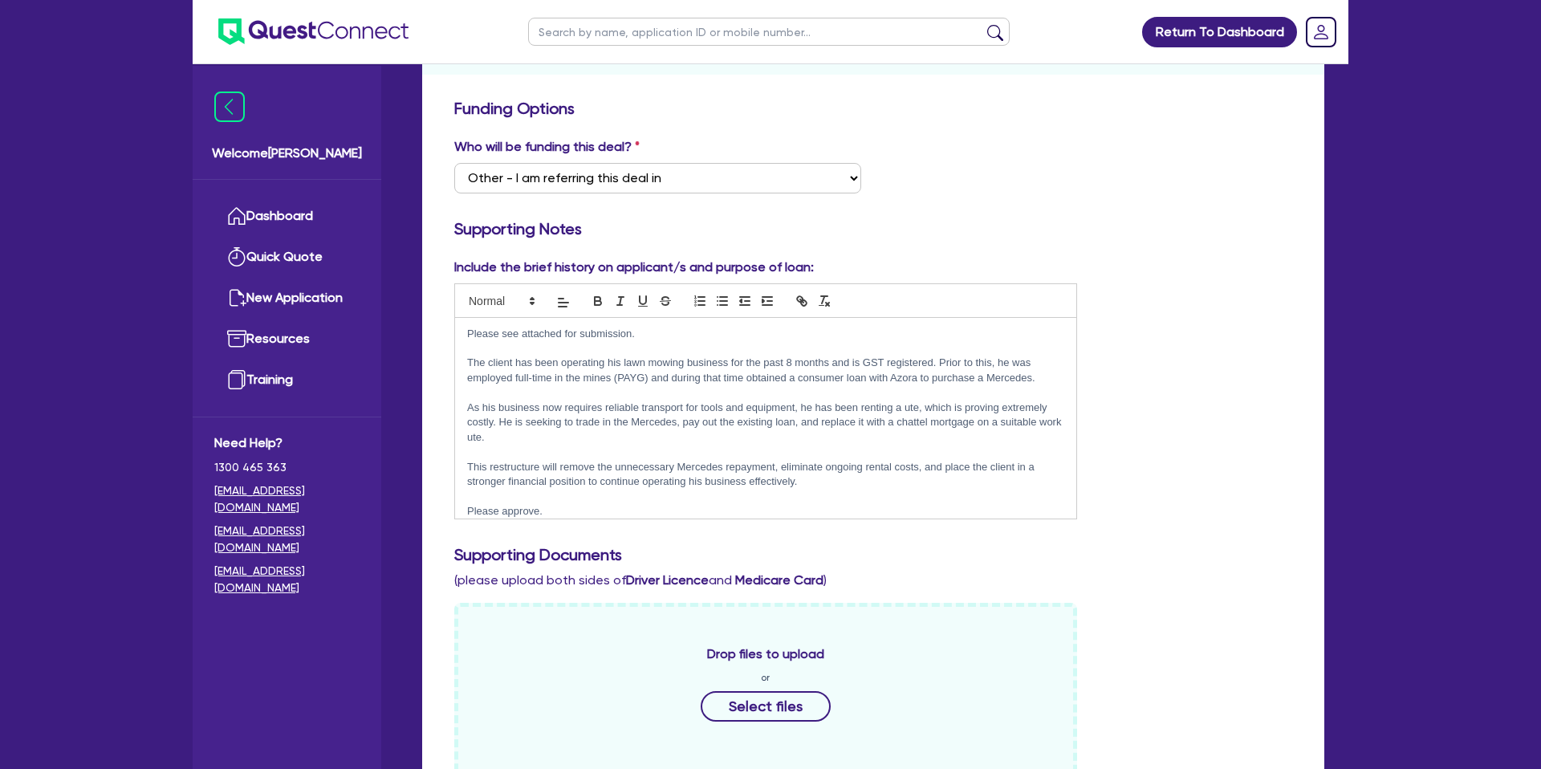
scroll to position [40, 0]
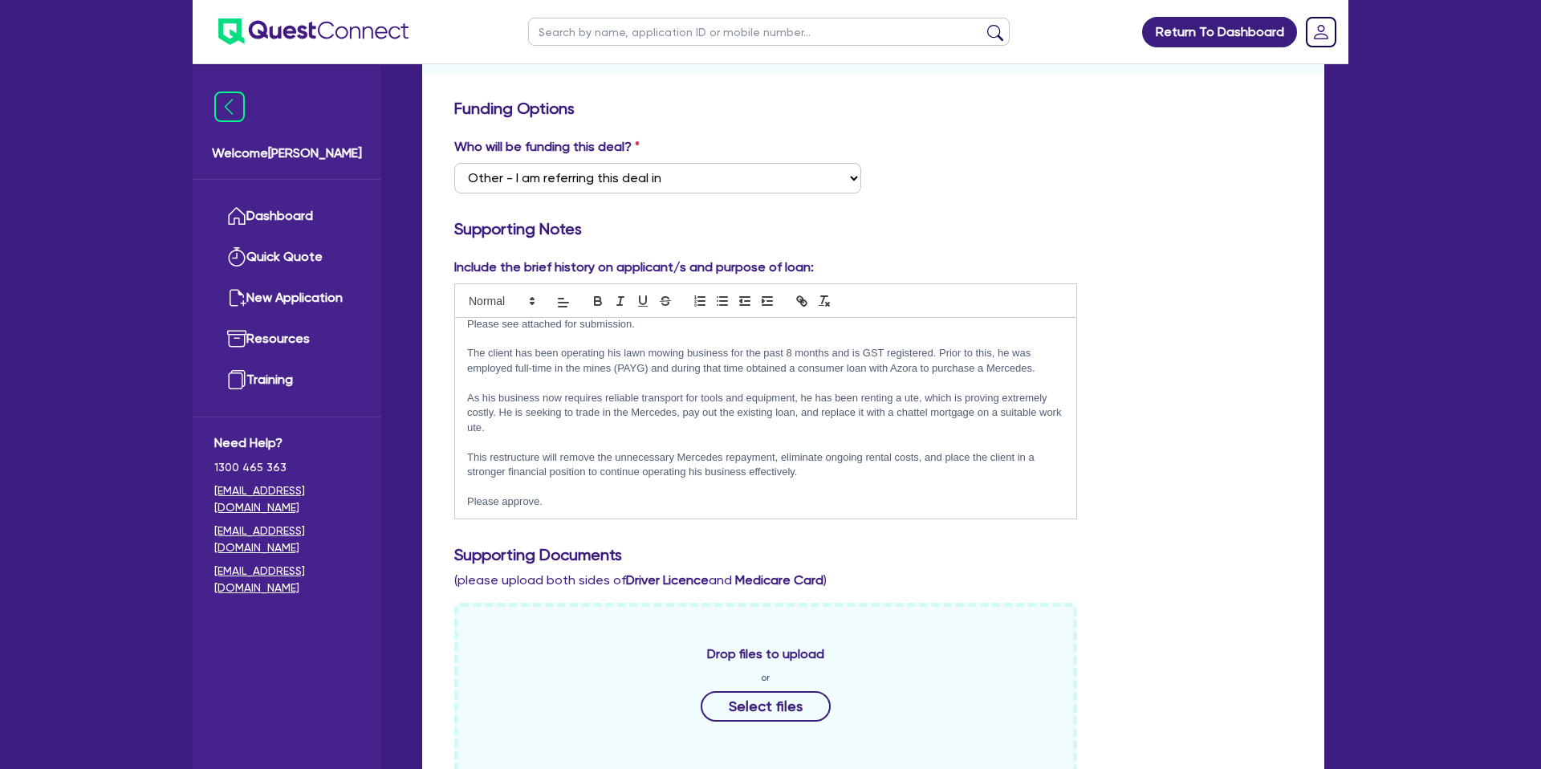
click at [1142, 335] on div "Include the brief history on applicant/s and purpose of loan: Hi Team. Please s…" at bounding box center [873, 395] width 862 height 274
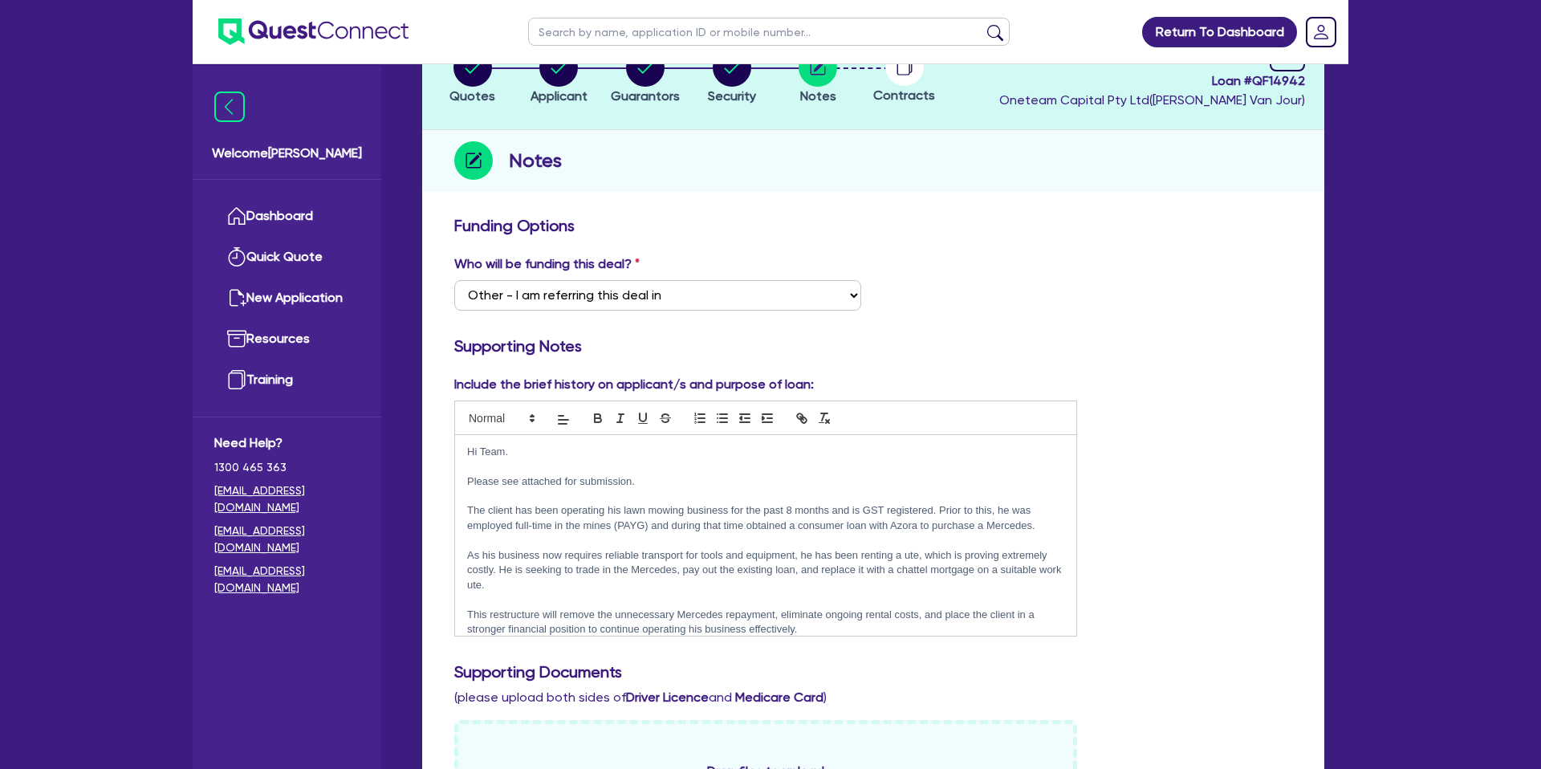
scroll to position [121, 0]
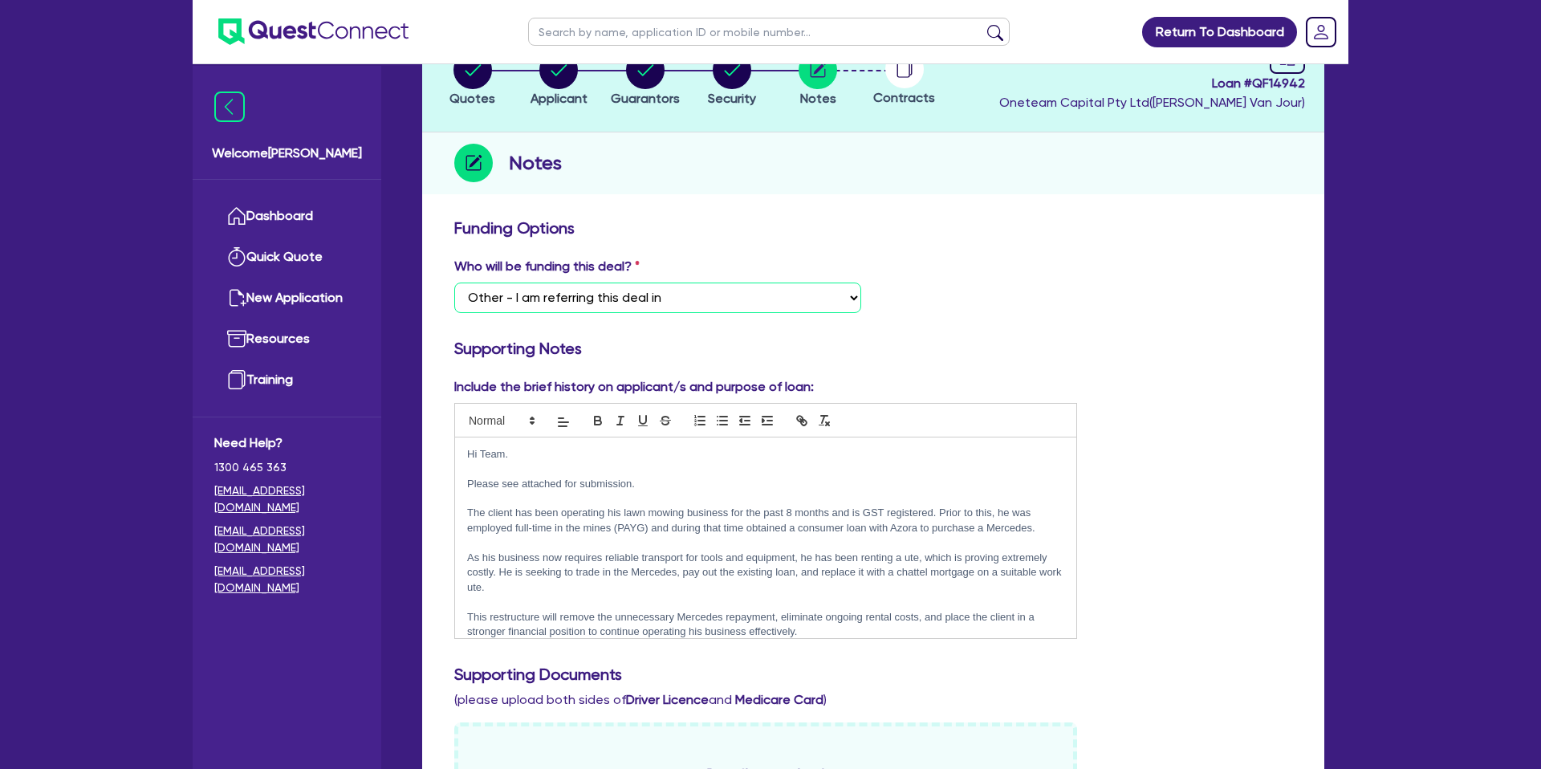
click at [565, 299] on select "Select I want Quest to fund 100% I will fund 100% I will co-fund with Quest Oth…" at bounding box center [657, 297] width 407 height 30
click at [454, 282] on select "Select I want Quest to fund 100% I will fund 100% I will co-fund with Quest Oth…" at bounding box center [657, 297] width 407 height 30
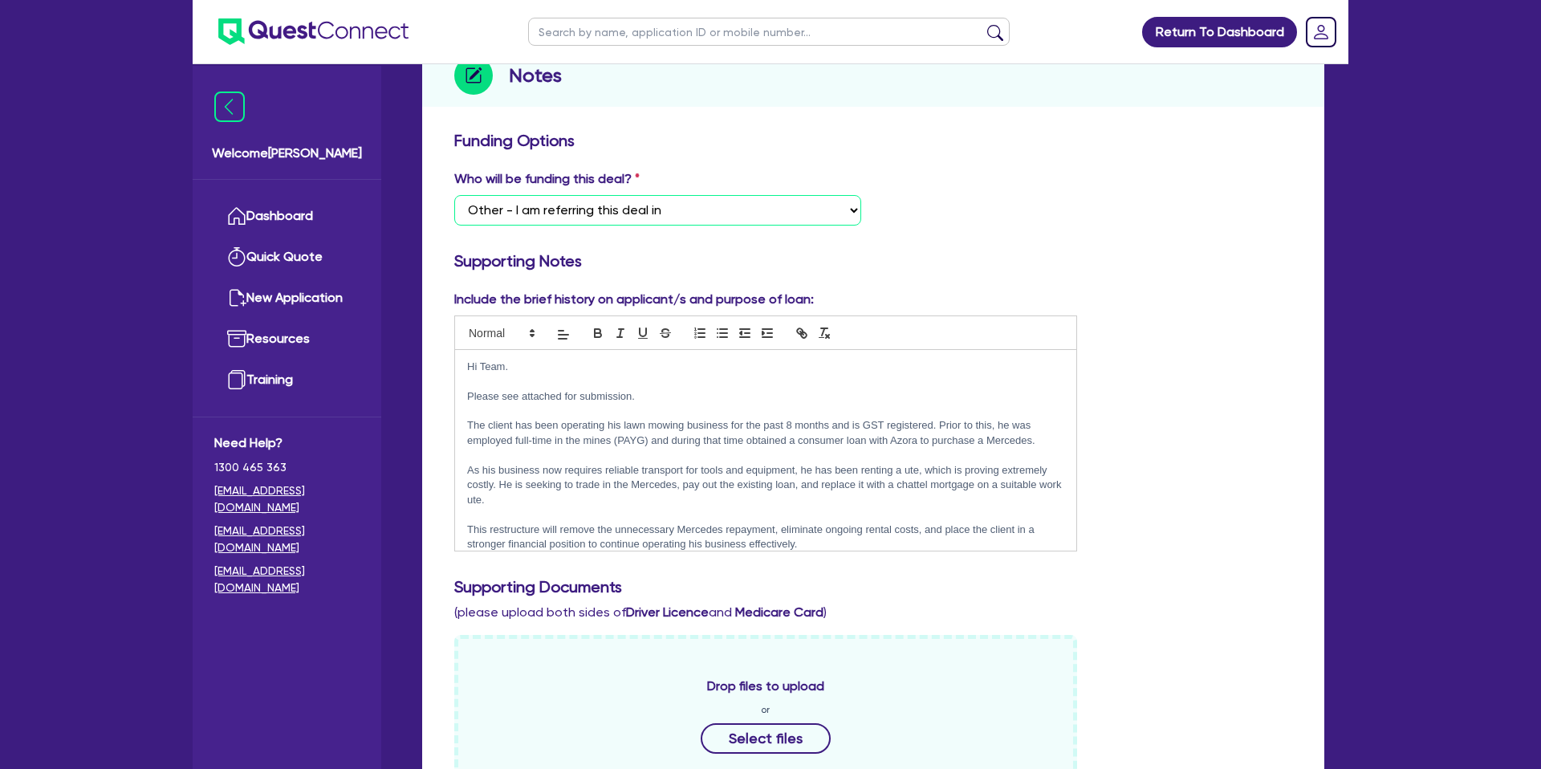
scroll to position [0, 0]
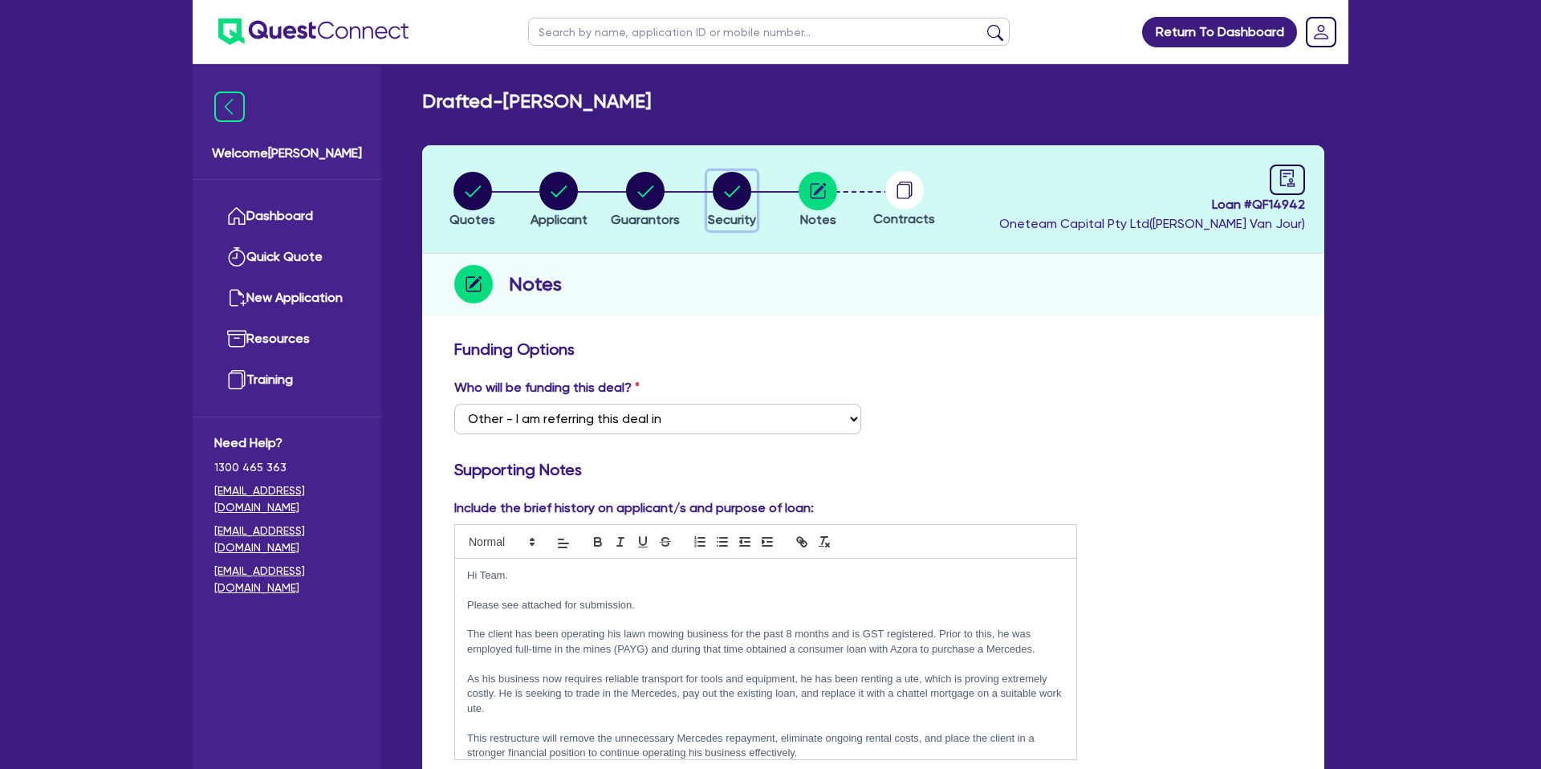
click at [747, 195] on circle "button" at bounding box center [732, 191] width 39 height 39
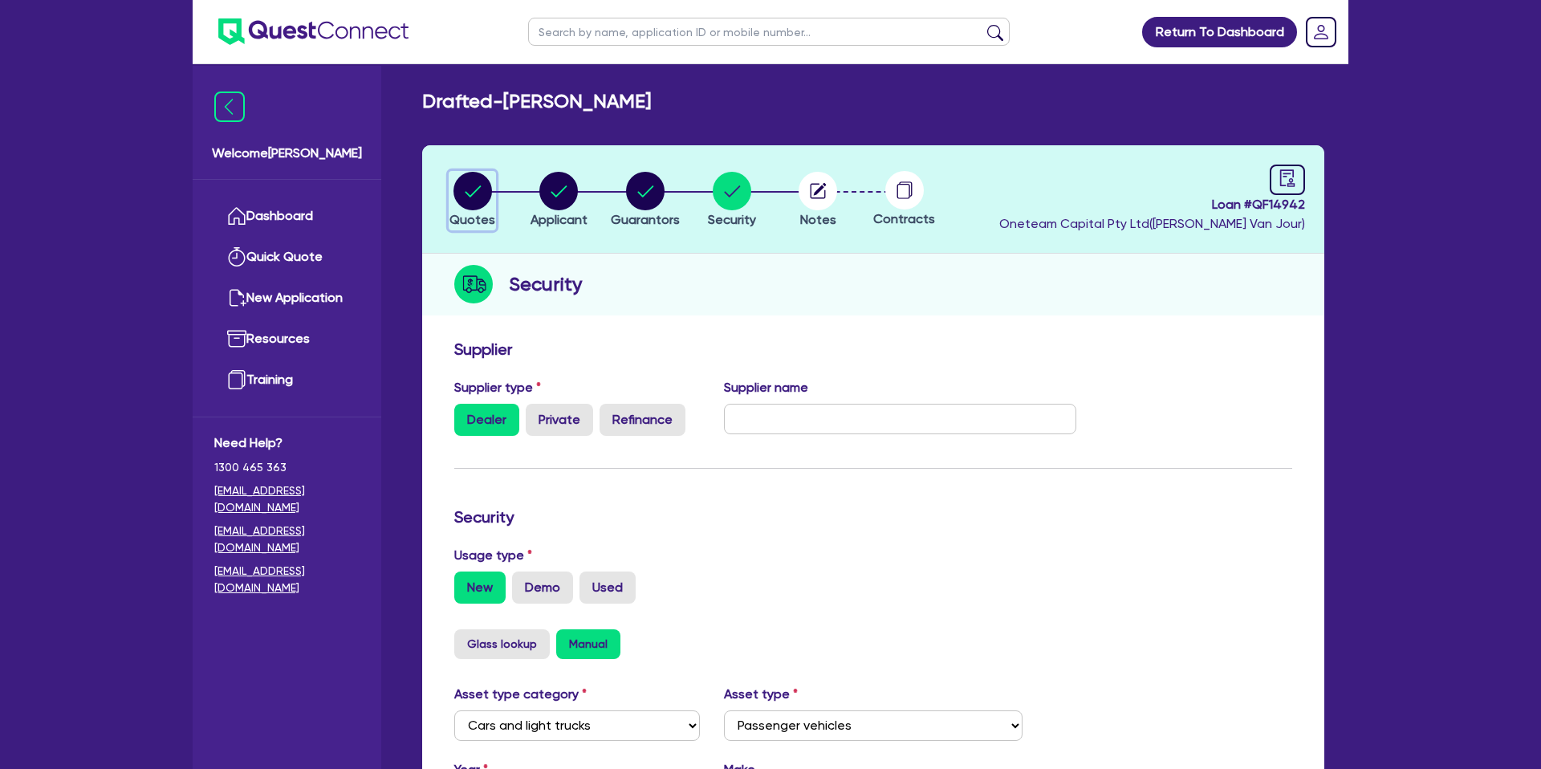
click at [475, 188] on circle "button" at bounding box center [472, 191] width 39 height 39
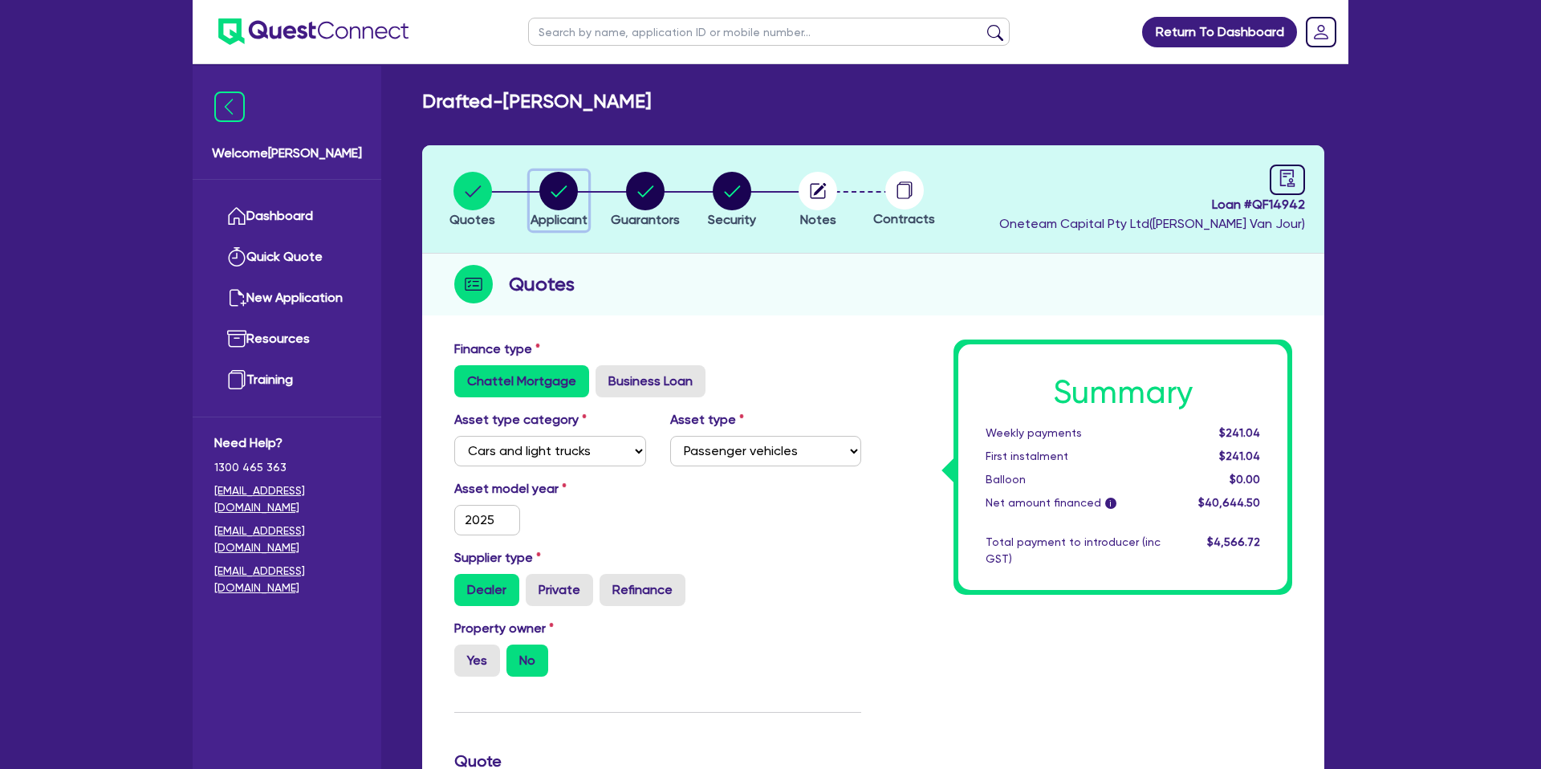
click at [567, 193] on circle "button" at bounding box center [558, 191] width 39 height 39
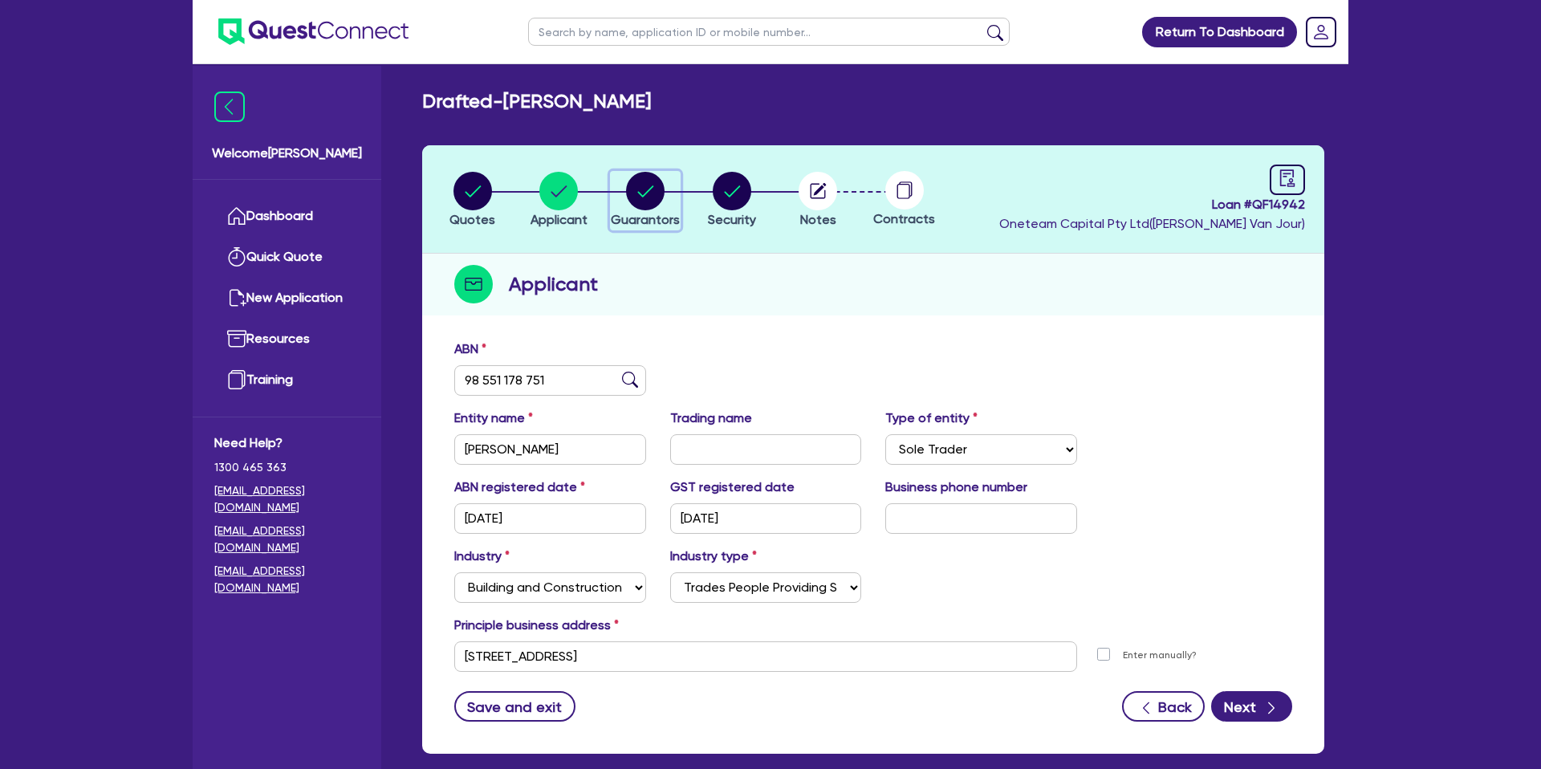
click at [636, 188] on circle "button" at bounding box center [645, 191] width 39 height 39
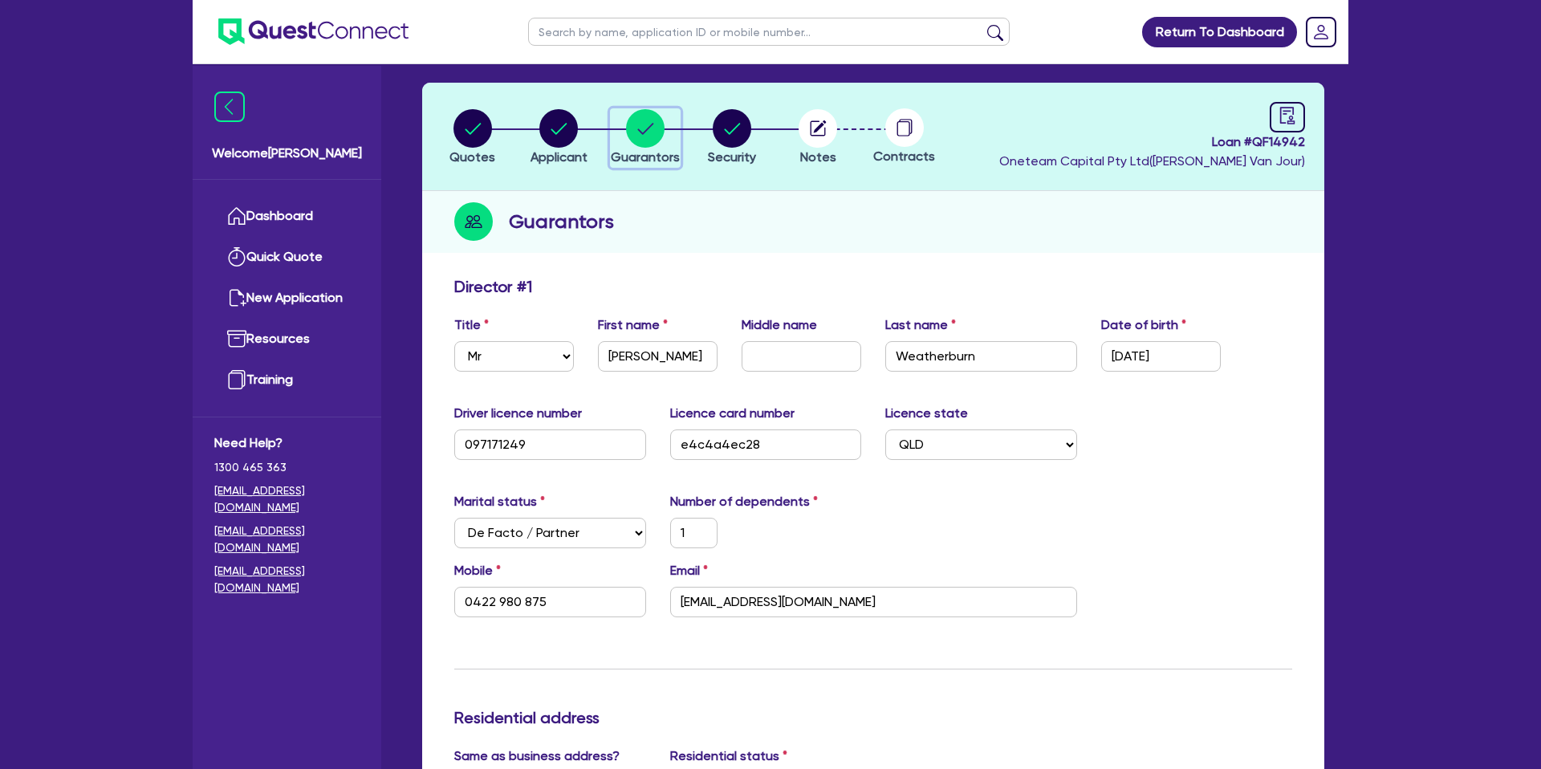
scroll to position [61, 0]
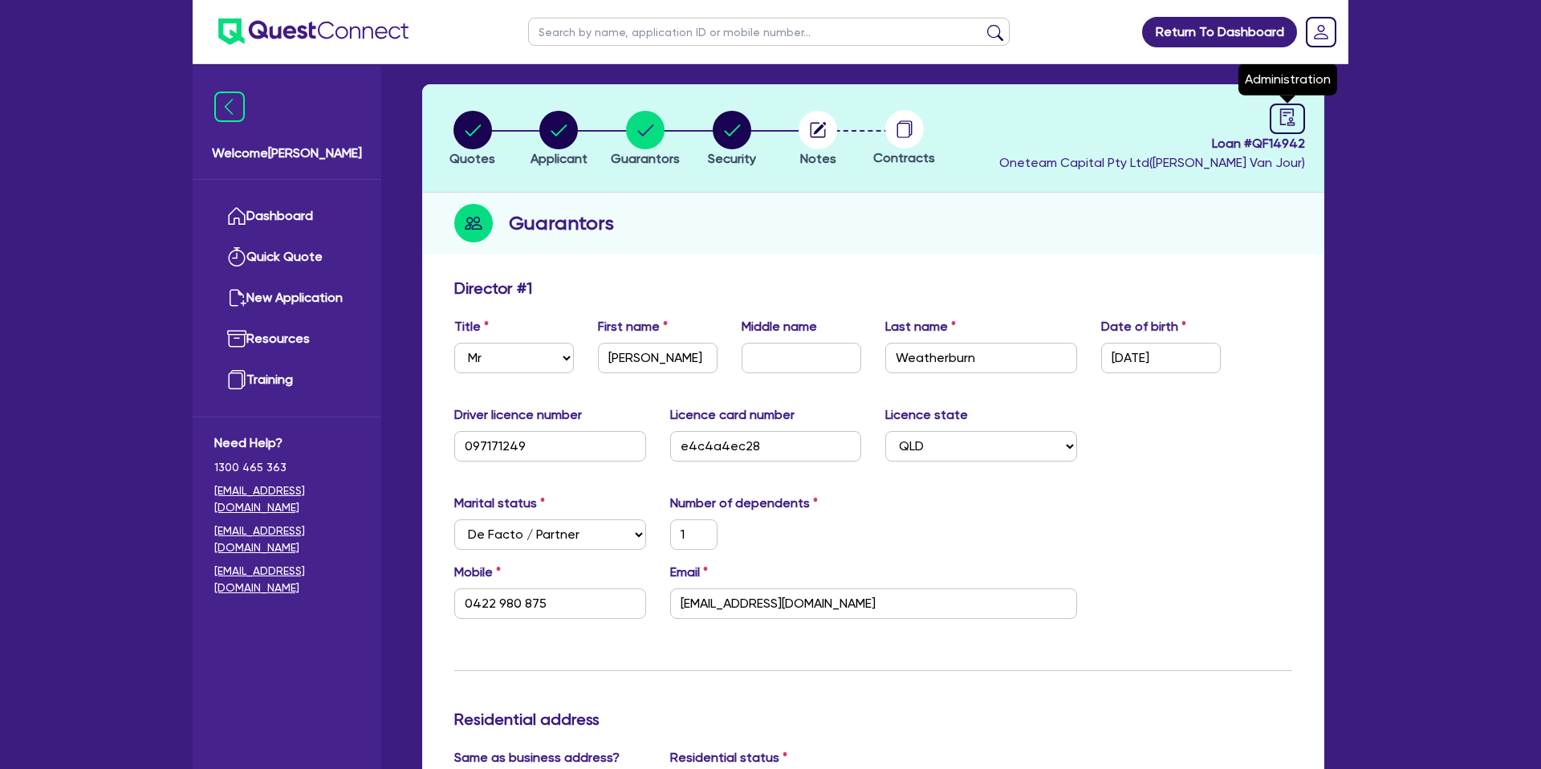
click at [1264, 119] on div "Loan # QF14942 Oneteam Capital Pty Ltd ( [PERSON_NAME] ) Administration" at bounding box center [1152, 138] width 306 height 69
click at [1291, 118] on icon "audit" at bounding box center [1287, 116] width 14 height 17
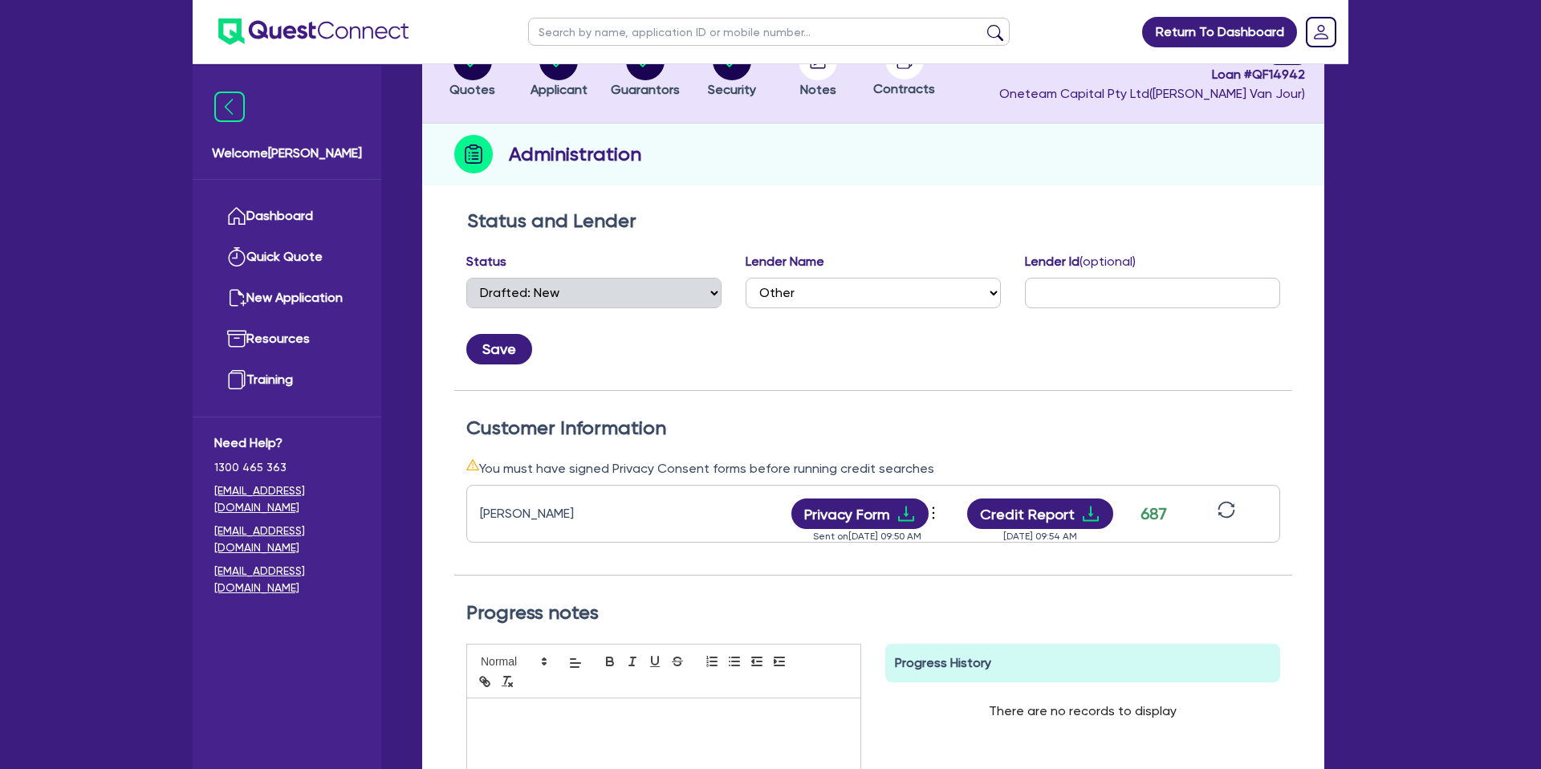
scroll to position [133, 0]
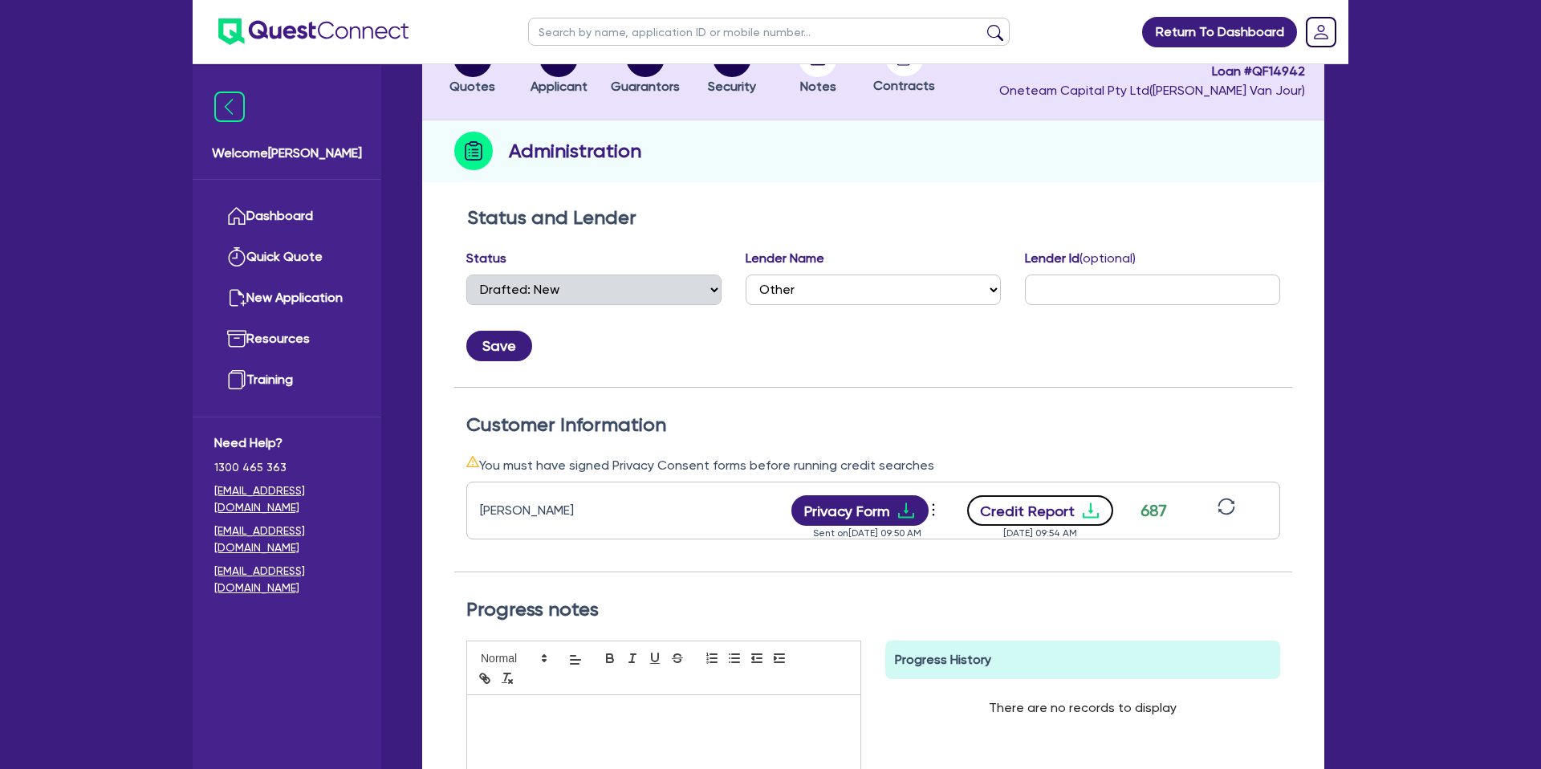
click at [1085, 505] on icon "download" at bounding box center [1090, 510] width 19 height 19
click at [735, 413] on h2 "Customer Information" at bounding box center [873, 424] width 814 height 23
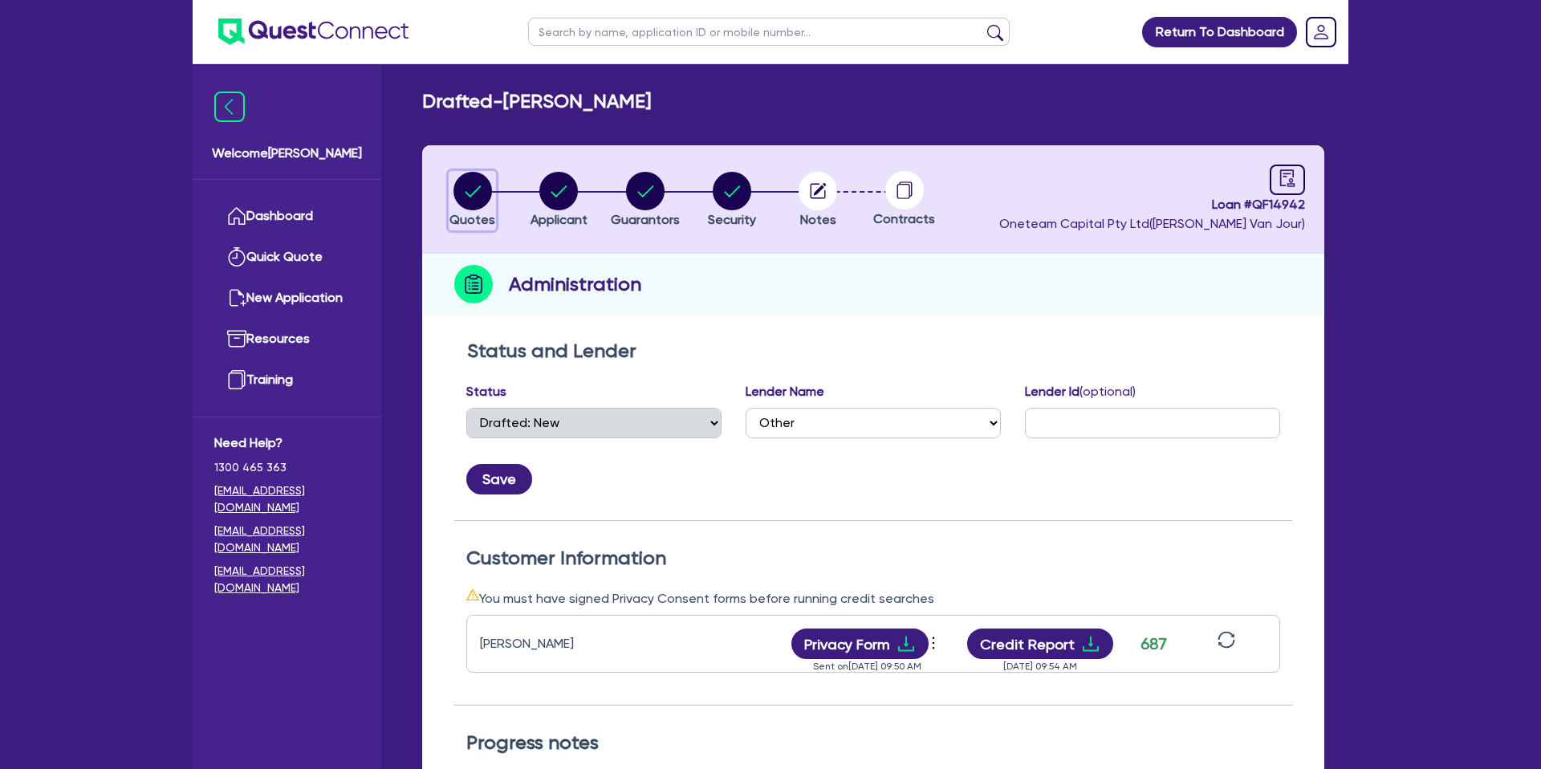
click at [486, 191] on circle "button" at bounding box center [472, 191] width 39 height 39
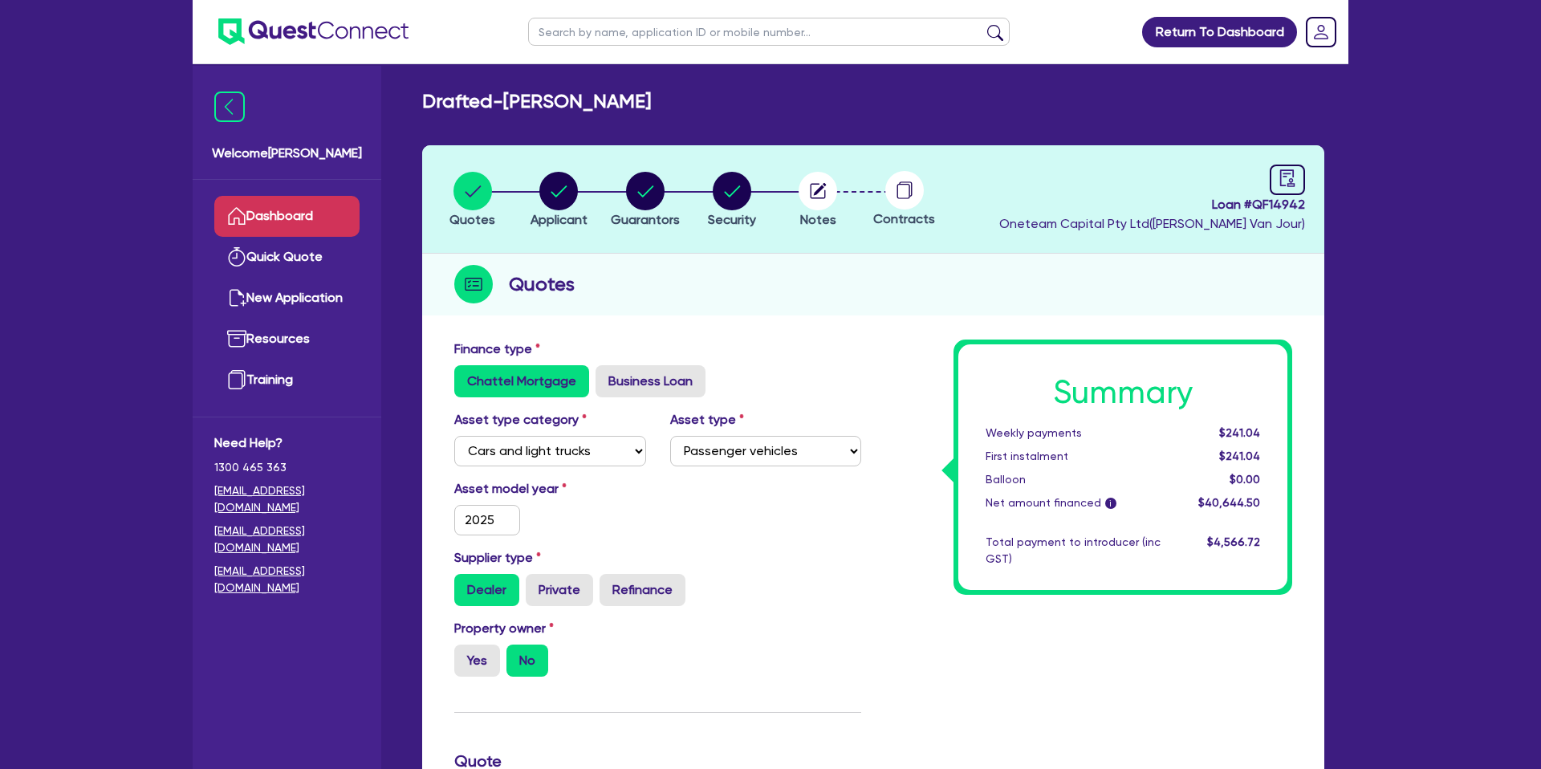
click at [329, 209] on link "Dashboard" at bounding box center [286, 216] width 145 height 41
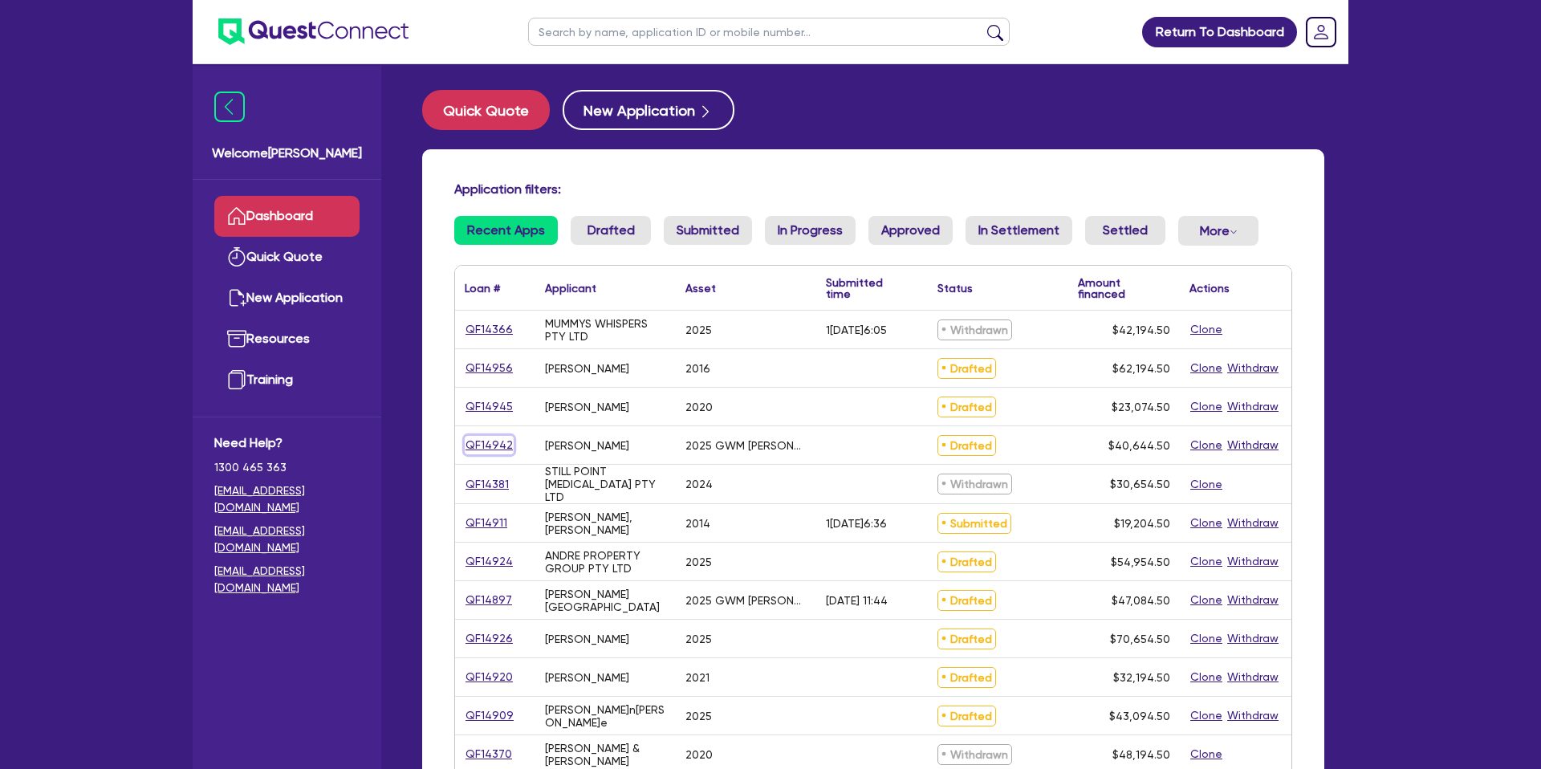
click at [497, 444] on link "QF14942" at bounding box center [489, 445] width 49 height 18
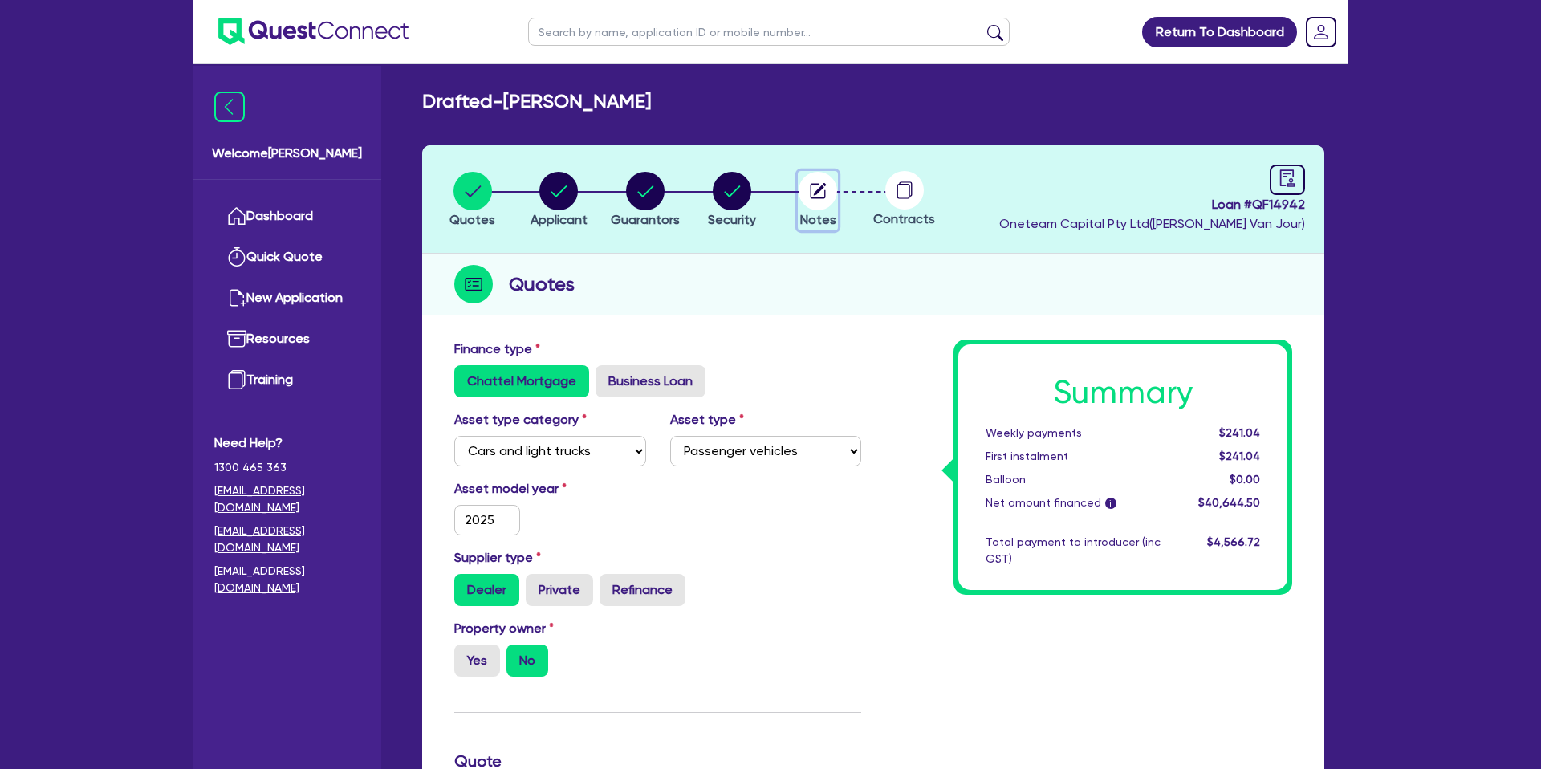
click at [820, 192] on circle "button" at bounding box center [817, 191] width 39 height 39
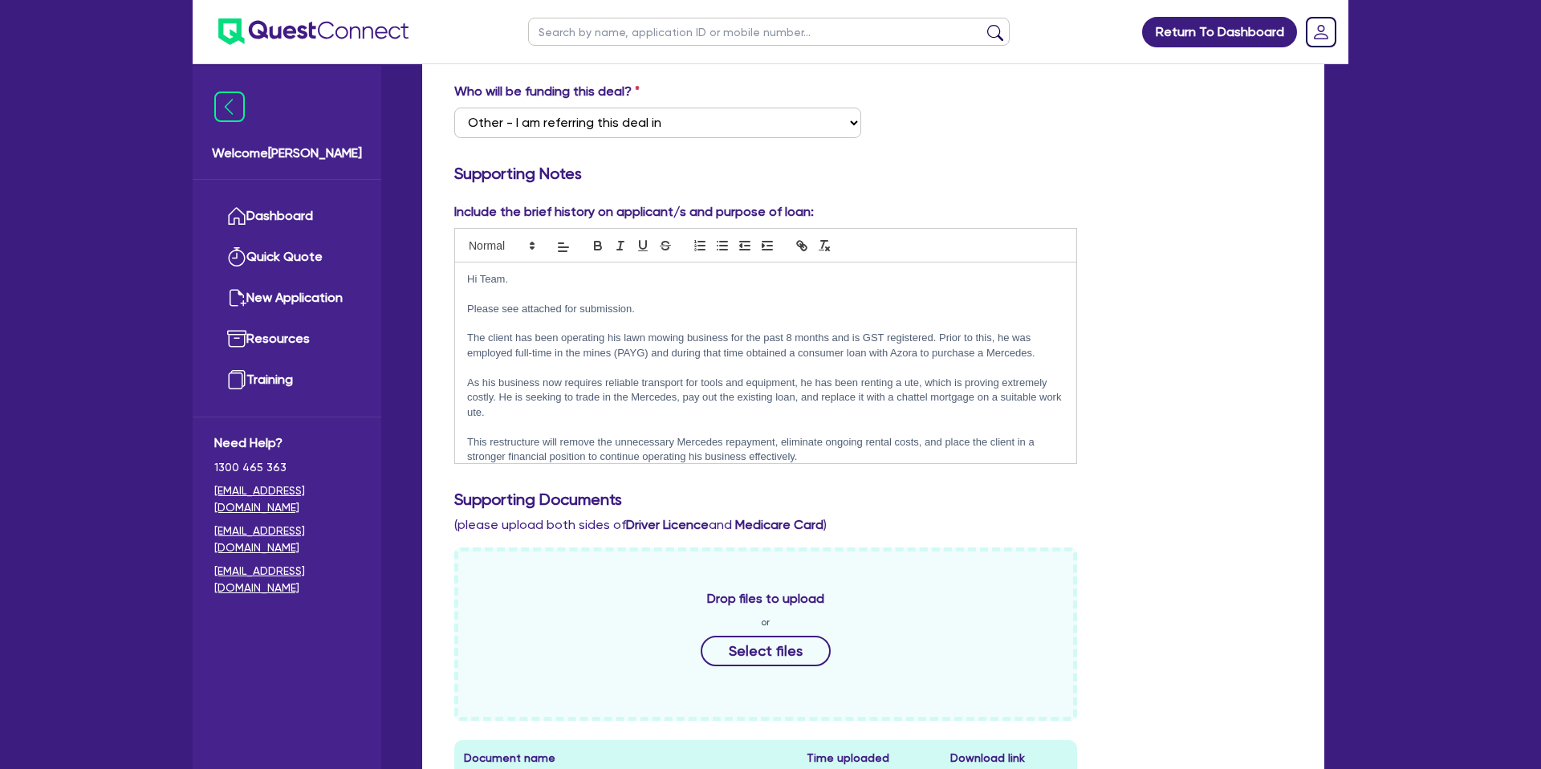
click at [465, 280] on div "Hi Team. Please see attached for submission. The client has been operating his …" at bounding box center [765, 362] width 621 height 201
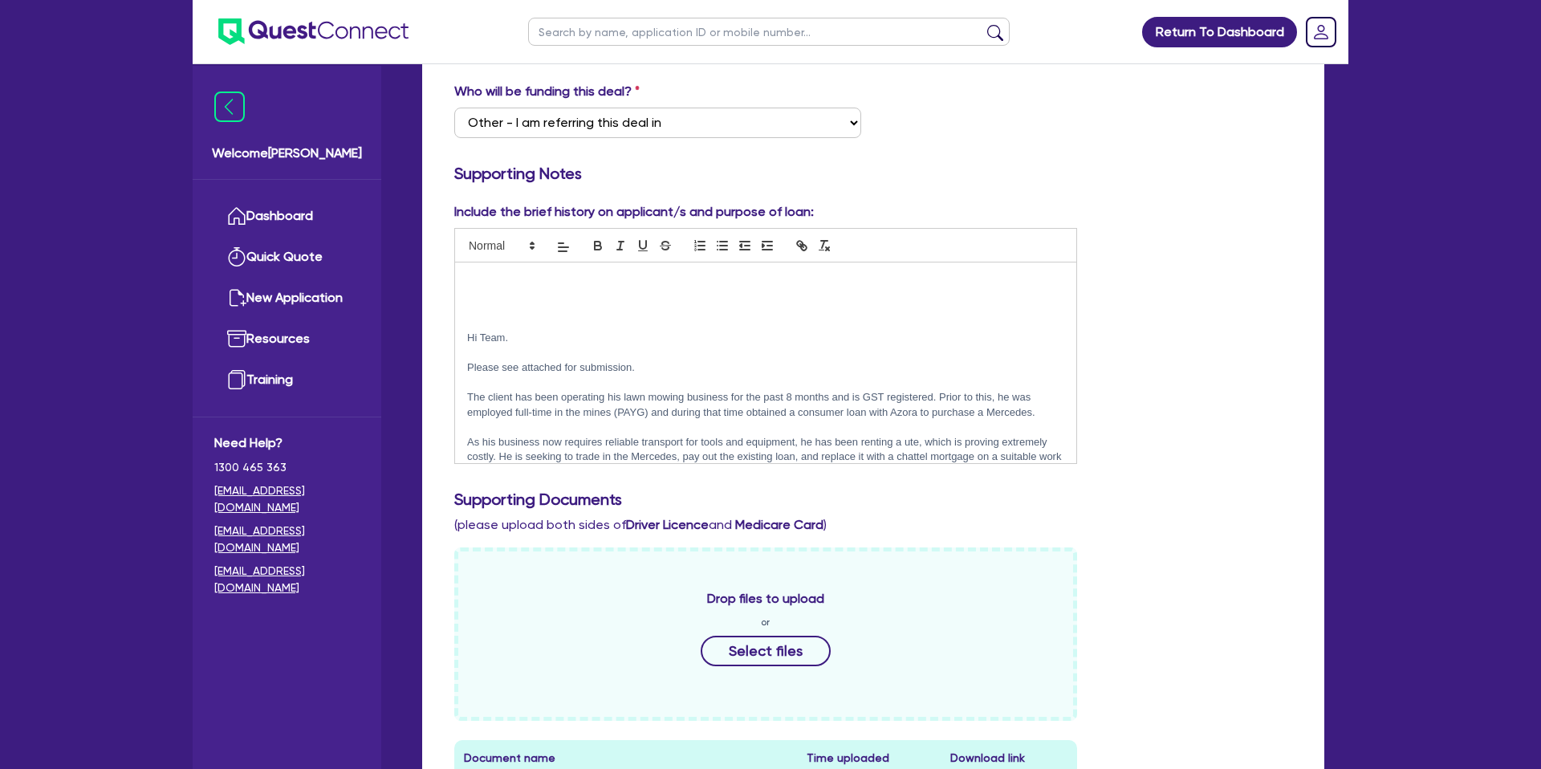
click at [489, 280] on p at bounding box center [765, 279] width 597 height 14
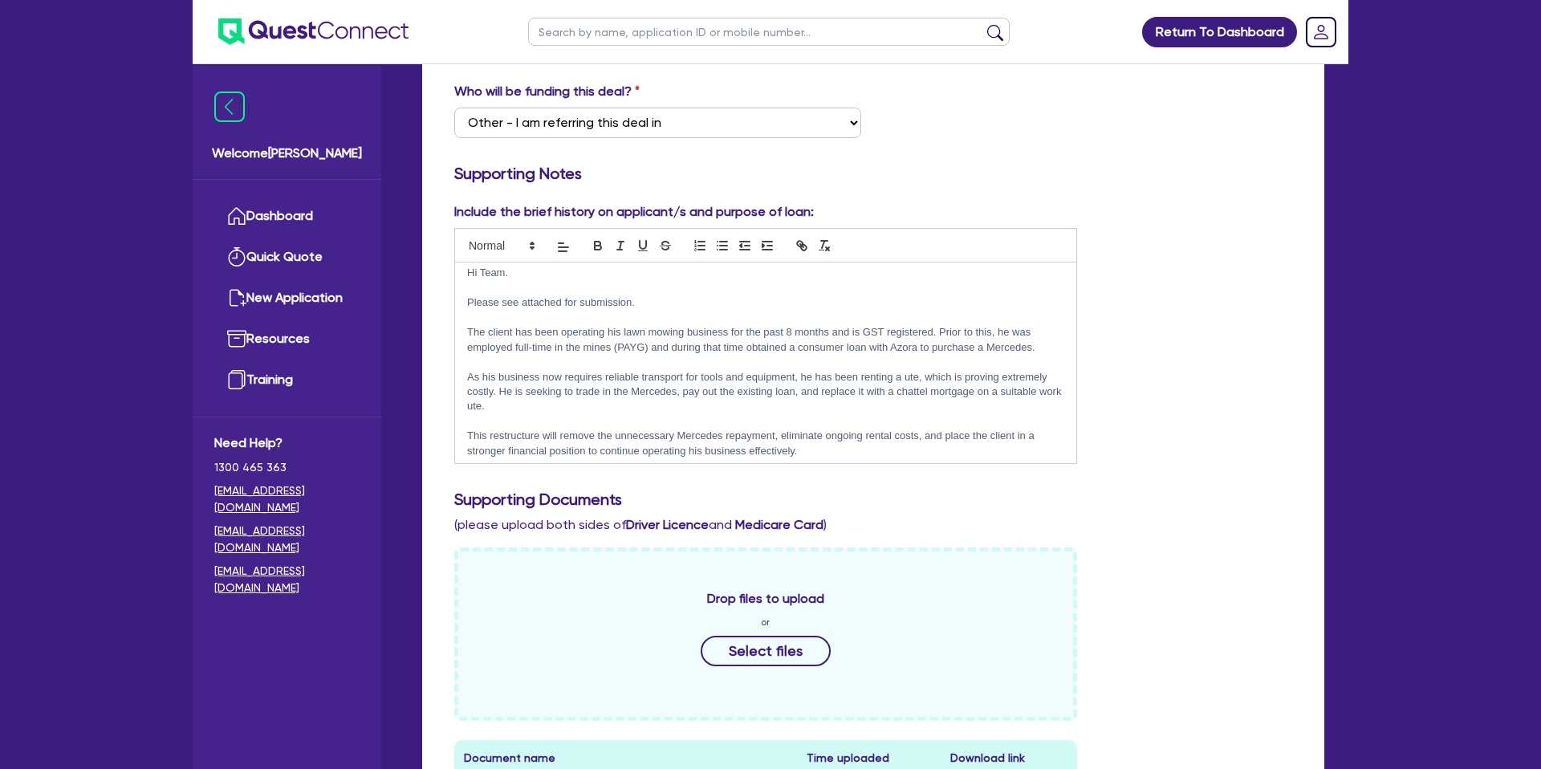
scroll to position [100, 0]
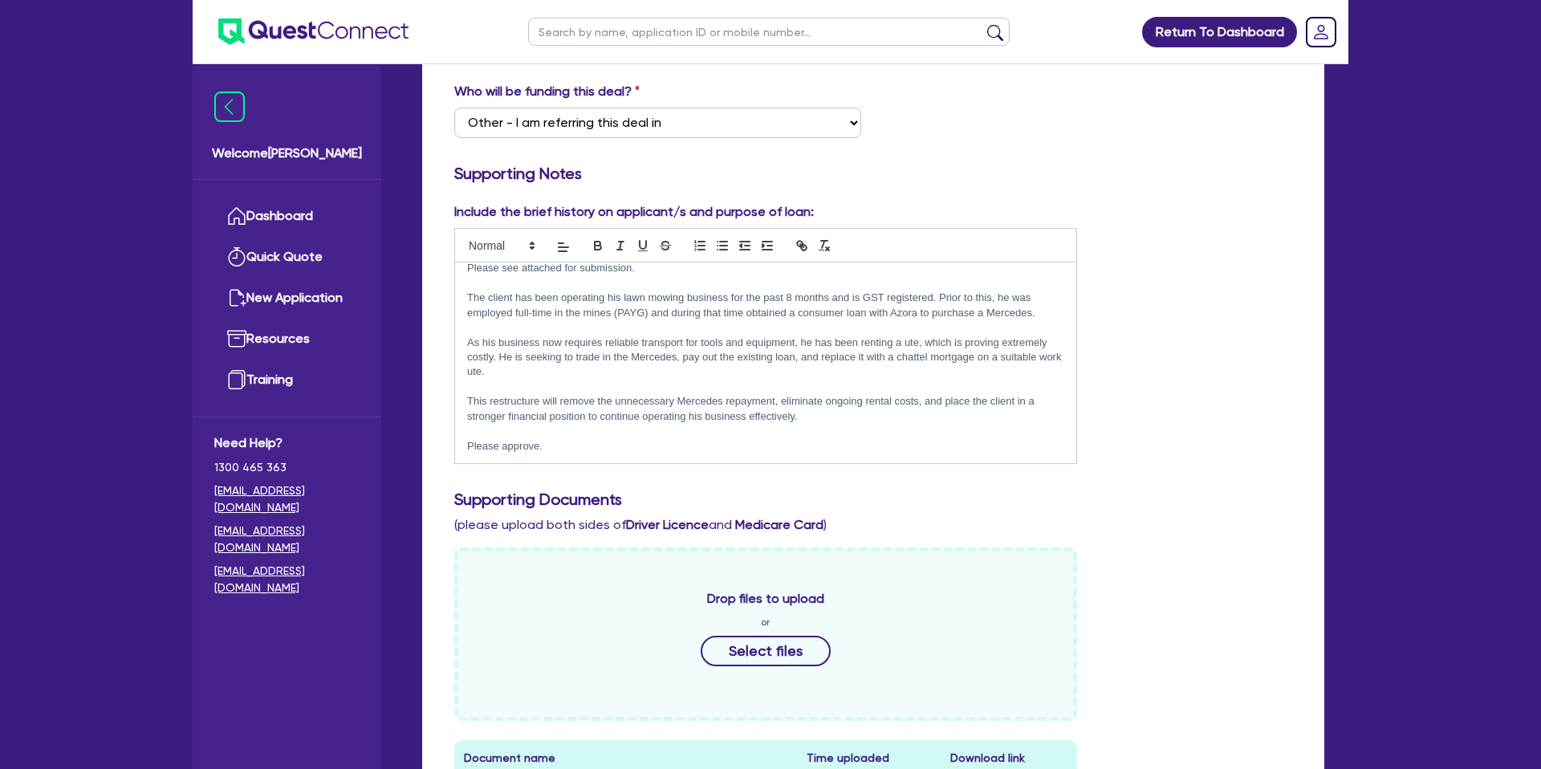
click at [1144, 204] on div "Include the brief history on applicant/s and purpose of loan: Sub to azora unde…" at bounding box center [873, 339] width 862 height 274
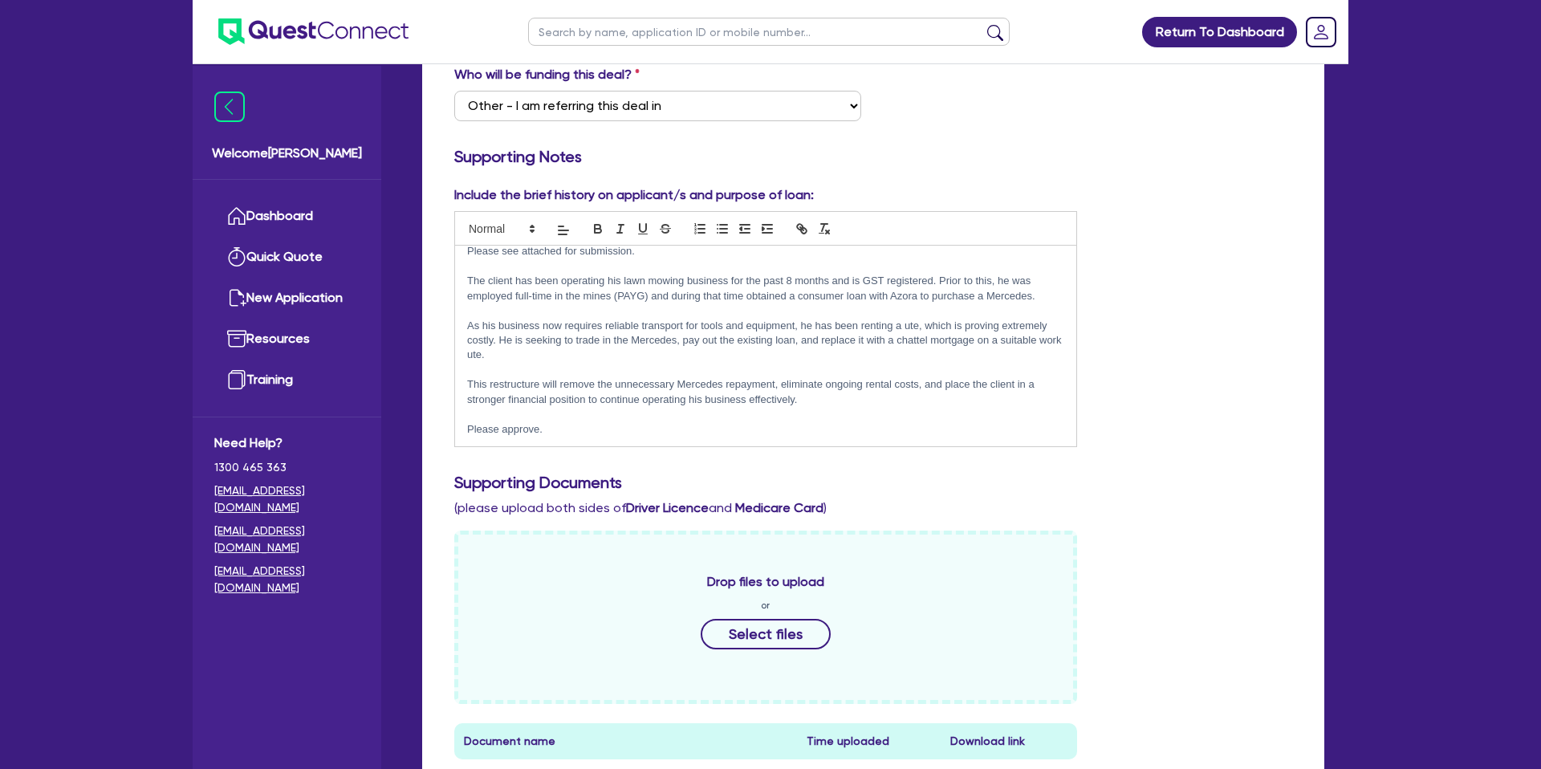
click at [1363, 293] on div "Return To Dashboard Edit Profile Logout Welcome [PERSON_NAME] Quick Quote New A…" at bounding box center [770, 526] width 1541 height 1678
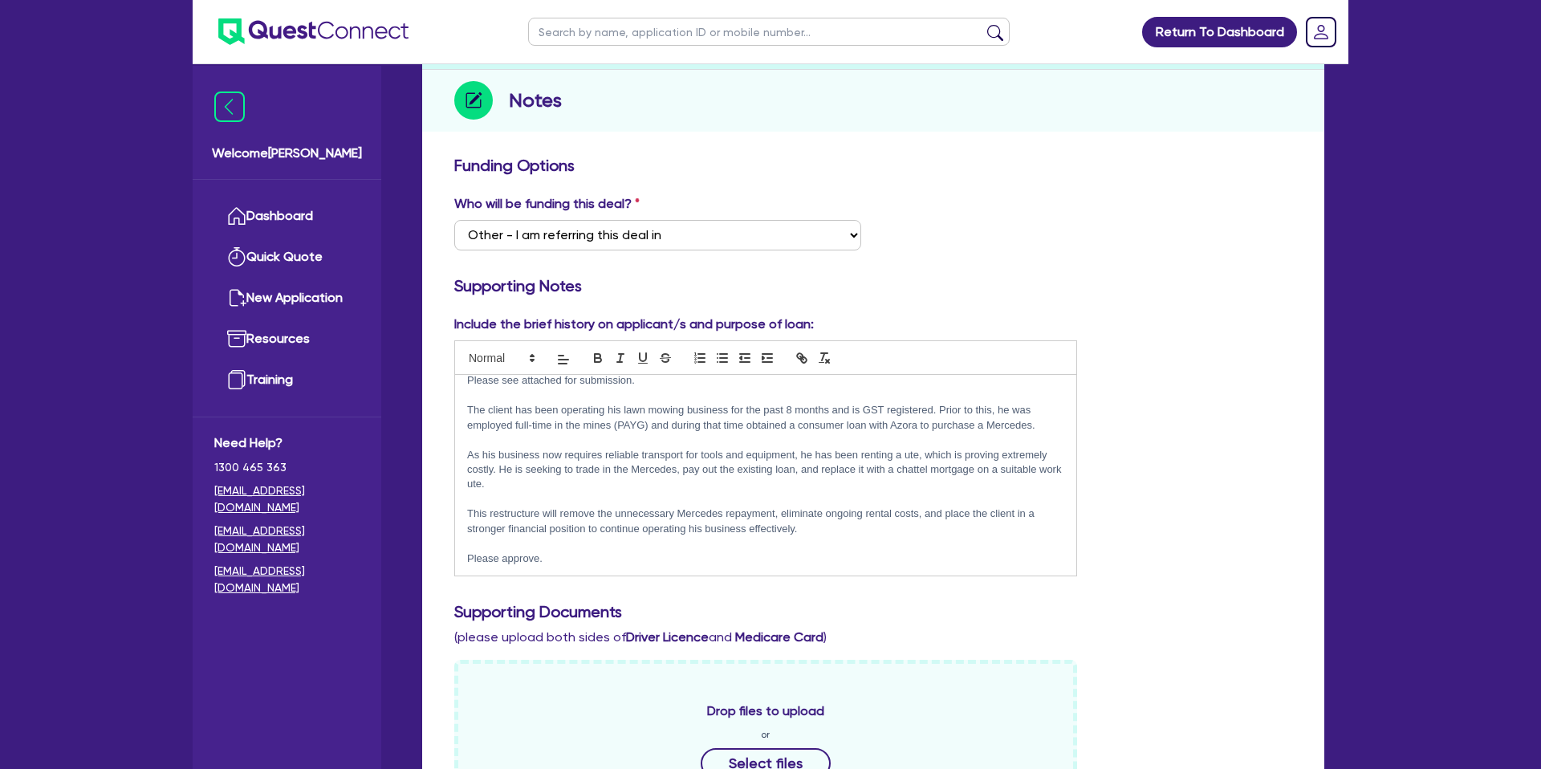
scroll to position [0, 0]
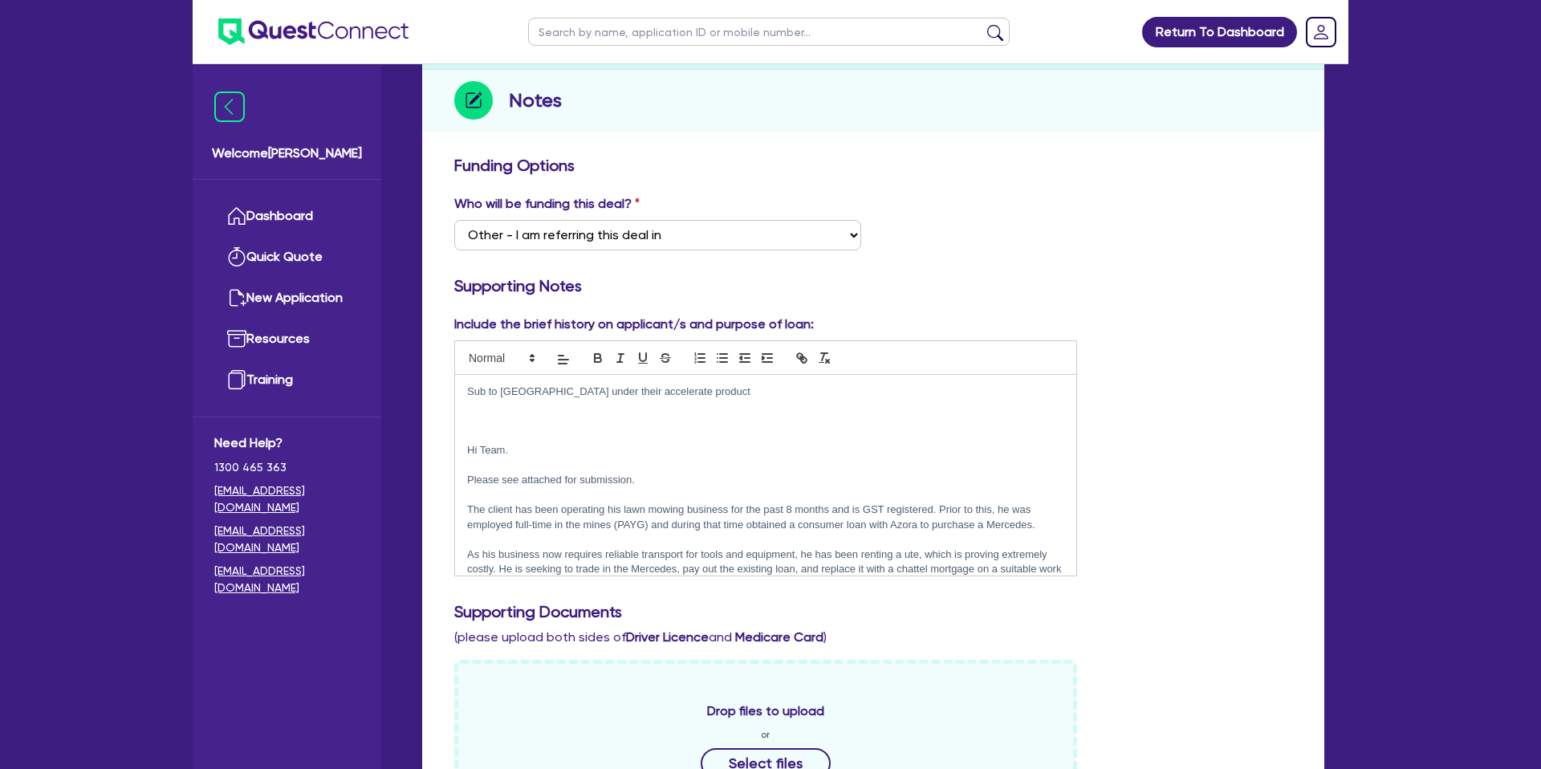
click at [684, 392] on p "Sub to [GEOGRAPHIC_DATA] under their accelerate product" at bounding box center [765, 391] width 597 height 14
drag, startPoint x: 468, startPoint y: 388, endPoint x: 785, endPoint y: 384, distance: 317.0
click at [813, 388] on p "Sub to [GEOGRAPHIC_DATA] under their accelerate product DONT SEND BANKS" at bounding box center [765, 391] width 597 height 14
drag, startPoint x: 603, startPoint y: 359, endPoint x: 618, endPoint y: 356, distance: 15.4
click at [606, 358] on button "button" at bounding box center [598, 357] width 22 height 19
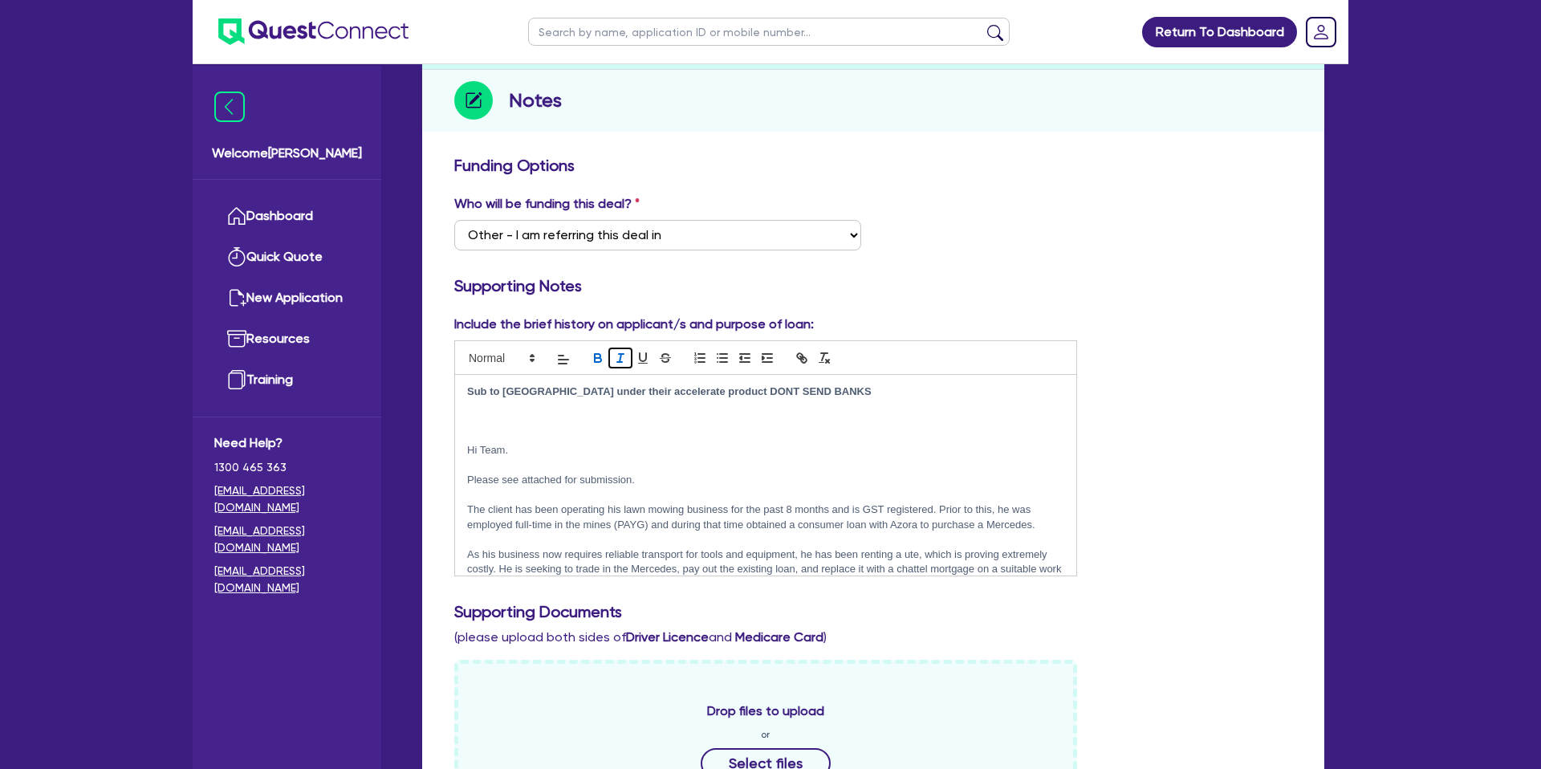
click at [619, 355] on icon "button" at bounding box center [620, 358] width 14 height 14
click at [642, 355] on icon "button" at bounding box center [643, 358] width 14 height 14
click at [619, 360] on line "button" at bounding box center [620, 358] width 2 height 8
click at [605, 359] on button "button" at bounding box center [598, 357] width 22 height 19
click at [599, 355] on icon "button" at bounding box center [598, 356] width 6 height 4
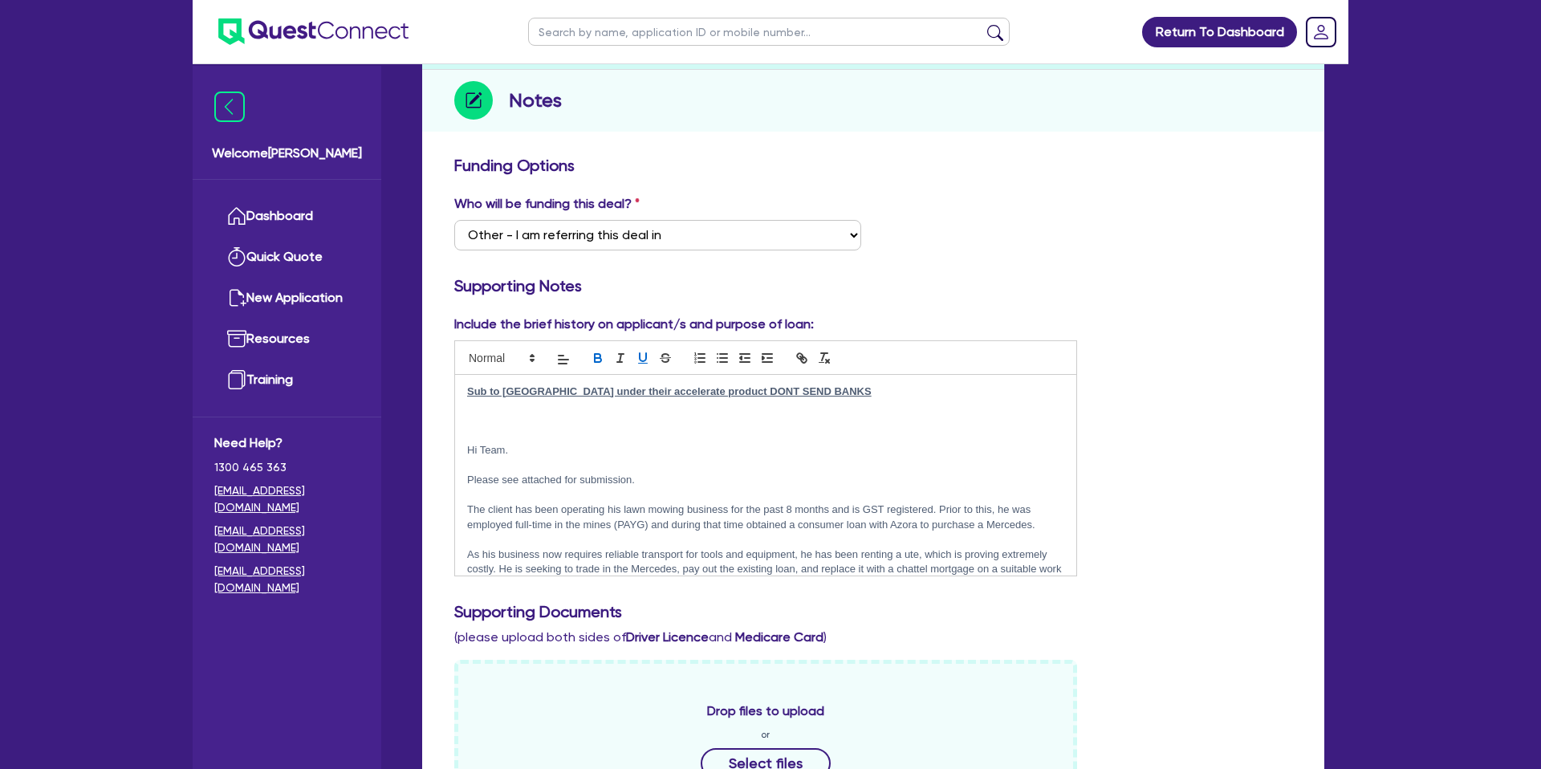
click at [819, 384] on p "Sub to [GEOGRAPHIC_DATA] under their accelerate product DONT SEND BANKS" at bounding box center [765, 391] width 597 height 14
click at [1159, 274] on div "Funding Options Who will be funding this deal? Select I want Quest to fund 100%…" at bounding box center [873, 760] width 838 height 1209
click at [468, 449] on p "Hi Team." at bounding box center [765, 450] width 597 height 14
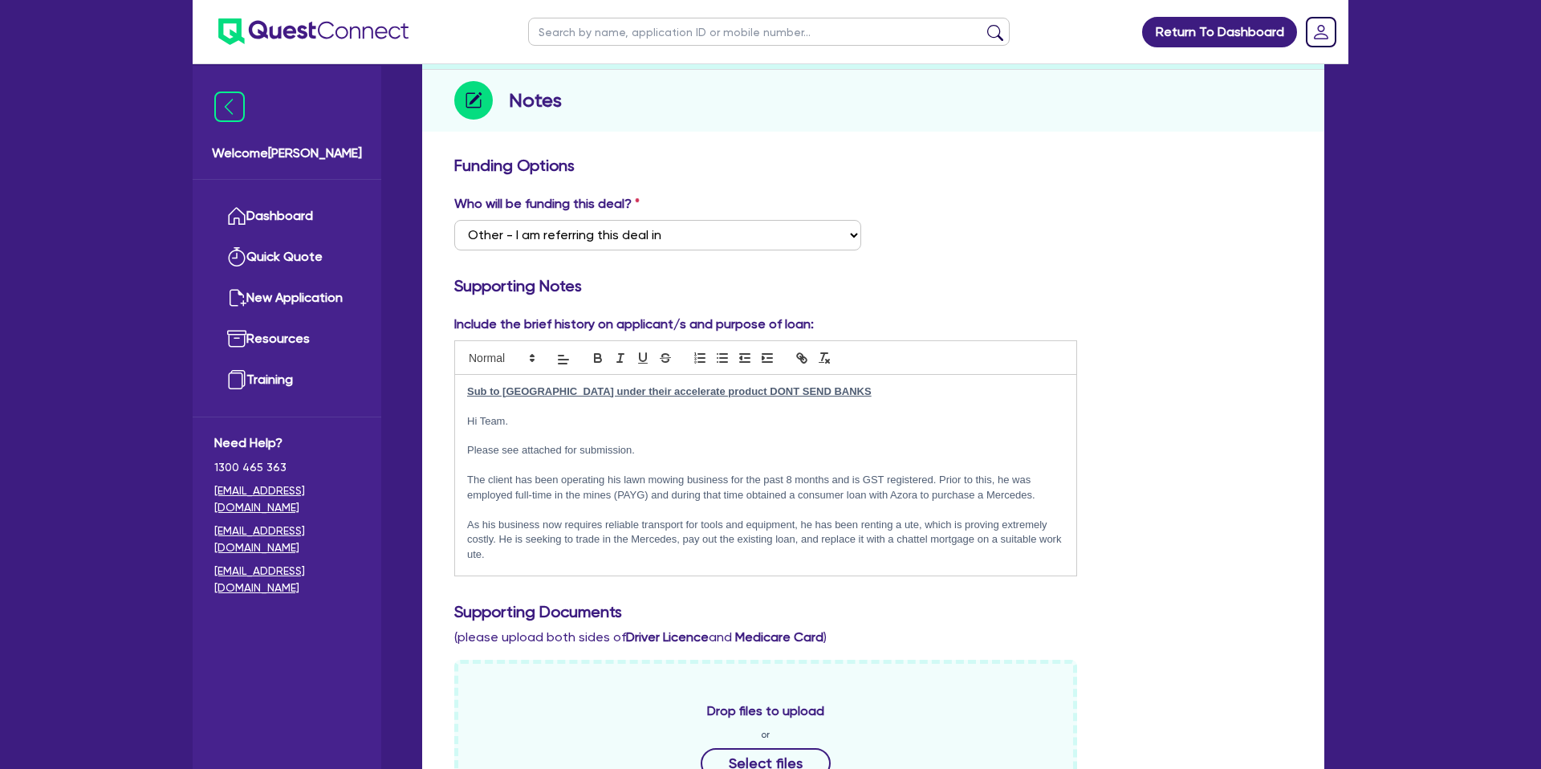
click at [1148, 271] on div "Funding Options Who will be funding this deal? Select I want Quest to fund 100%…" at bounding box center [873, 760] width 838 height 1209
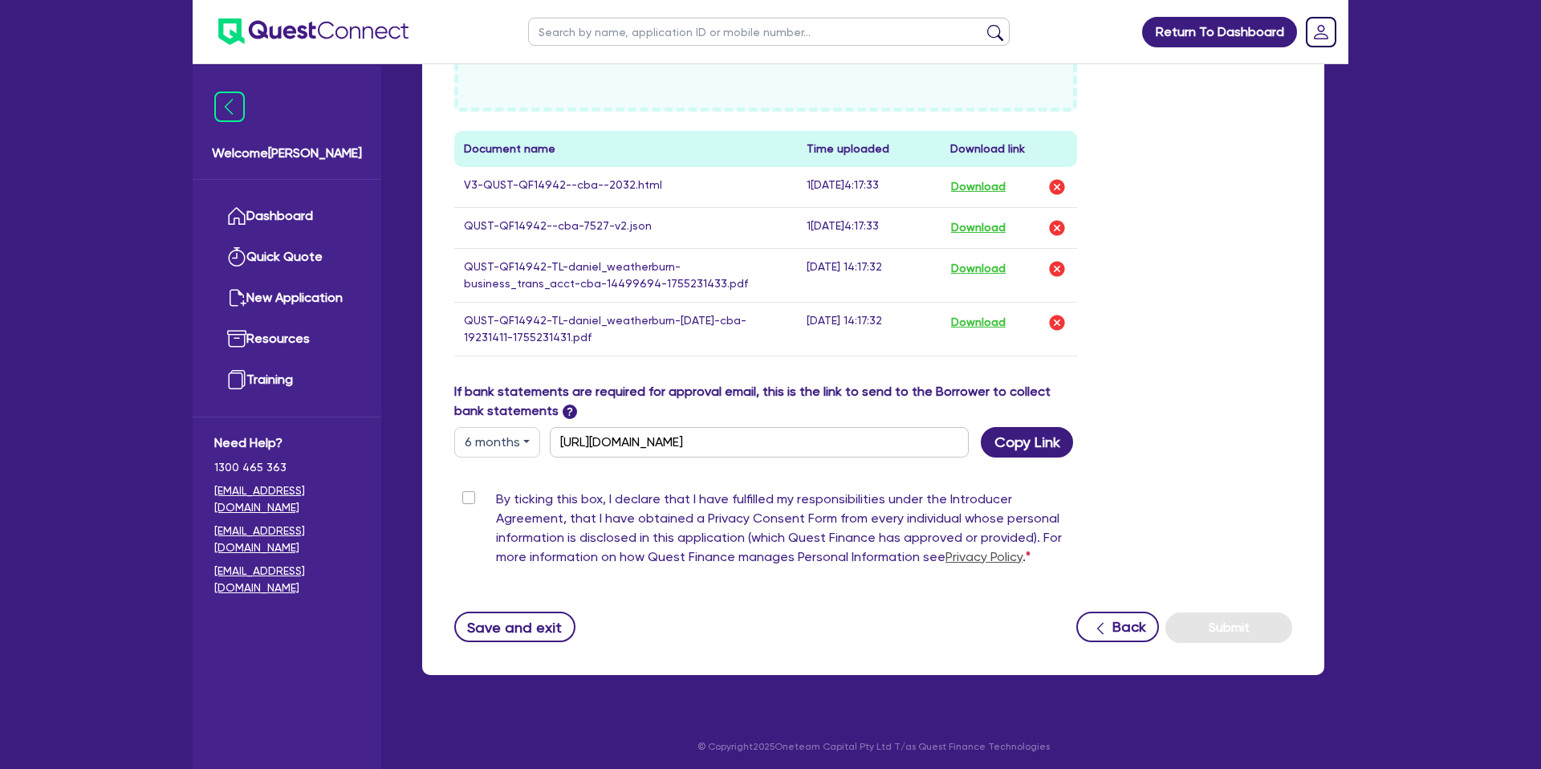
scroll to position [910, 0]
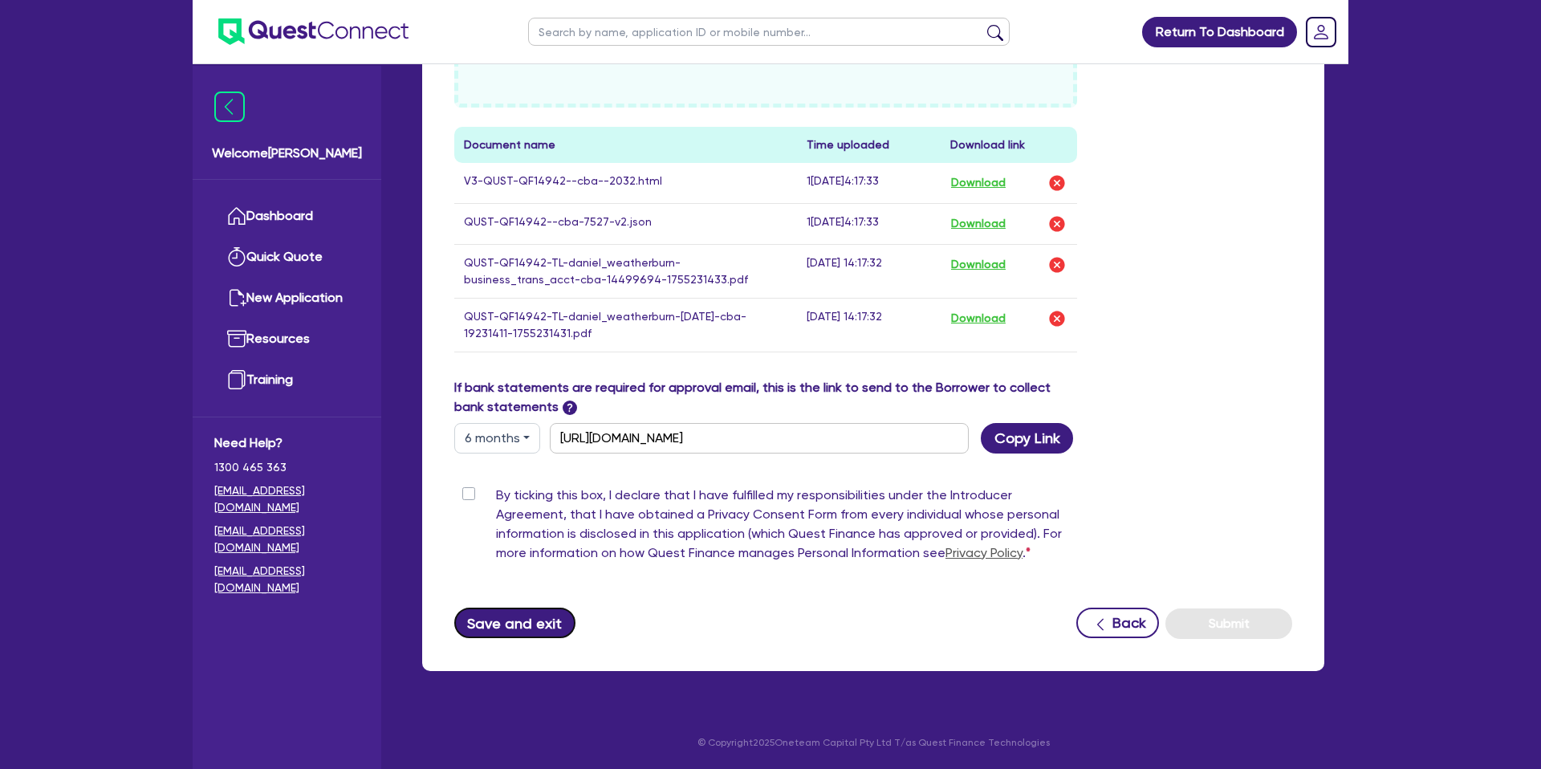
click at [464, 629] on button "Save and exit" at bounding box center [514, 622] width 121 height 30
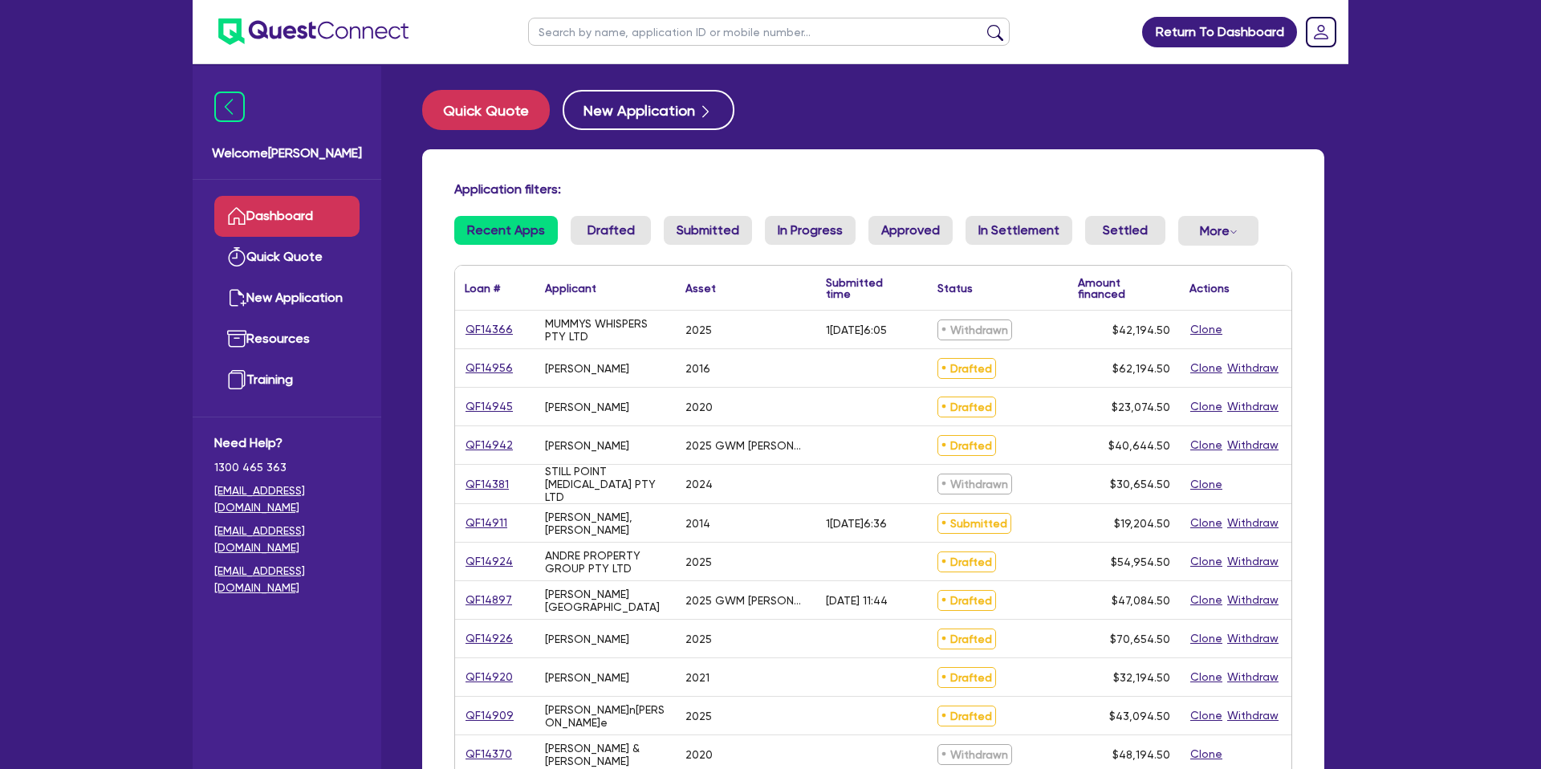
scroll to position [23, 0]
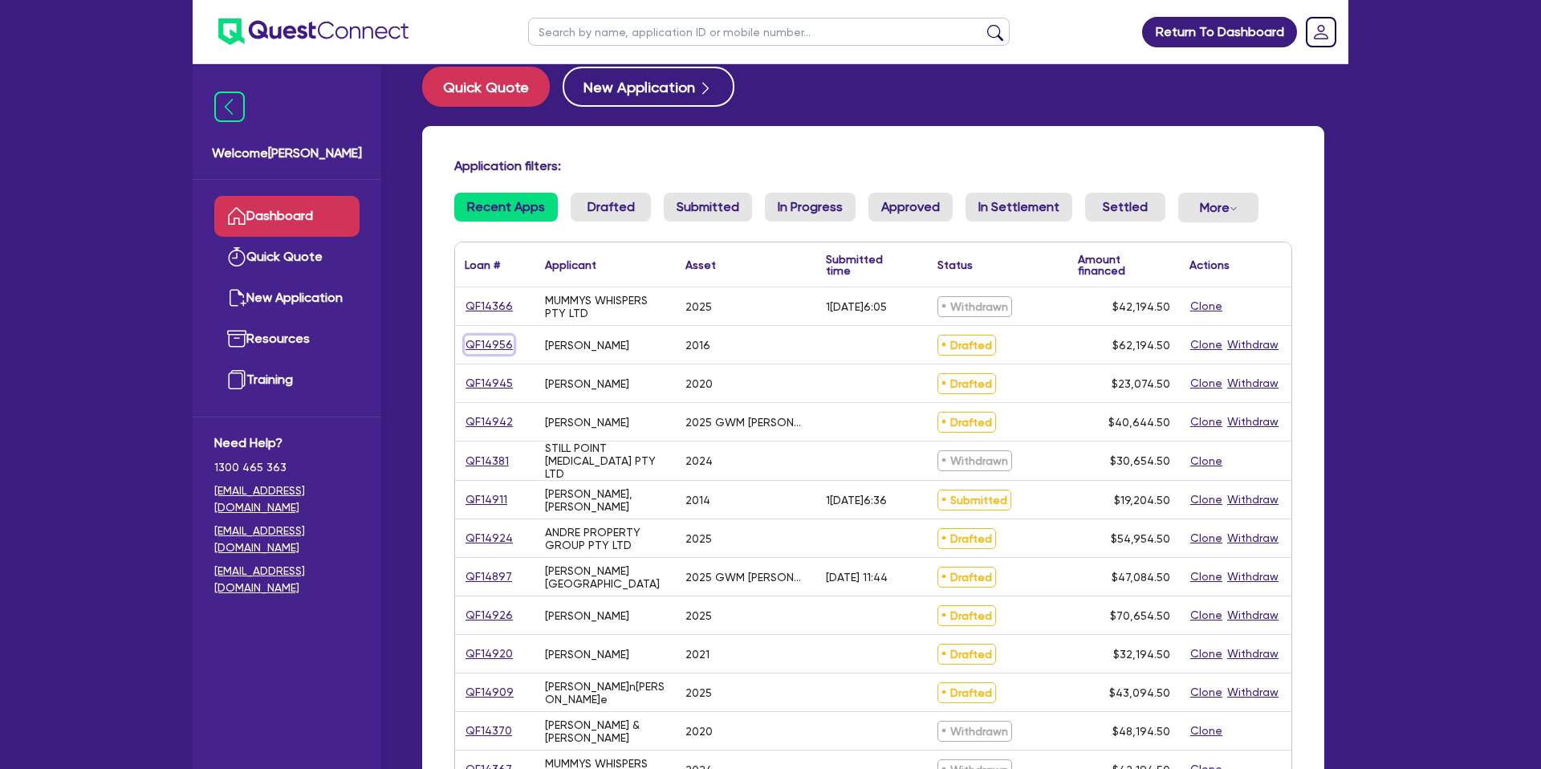
click at [495, 346] on link "QF14956" at bounding box center [489, 344] width 49 height 18
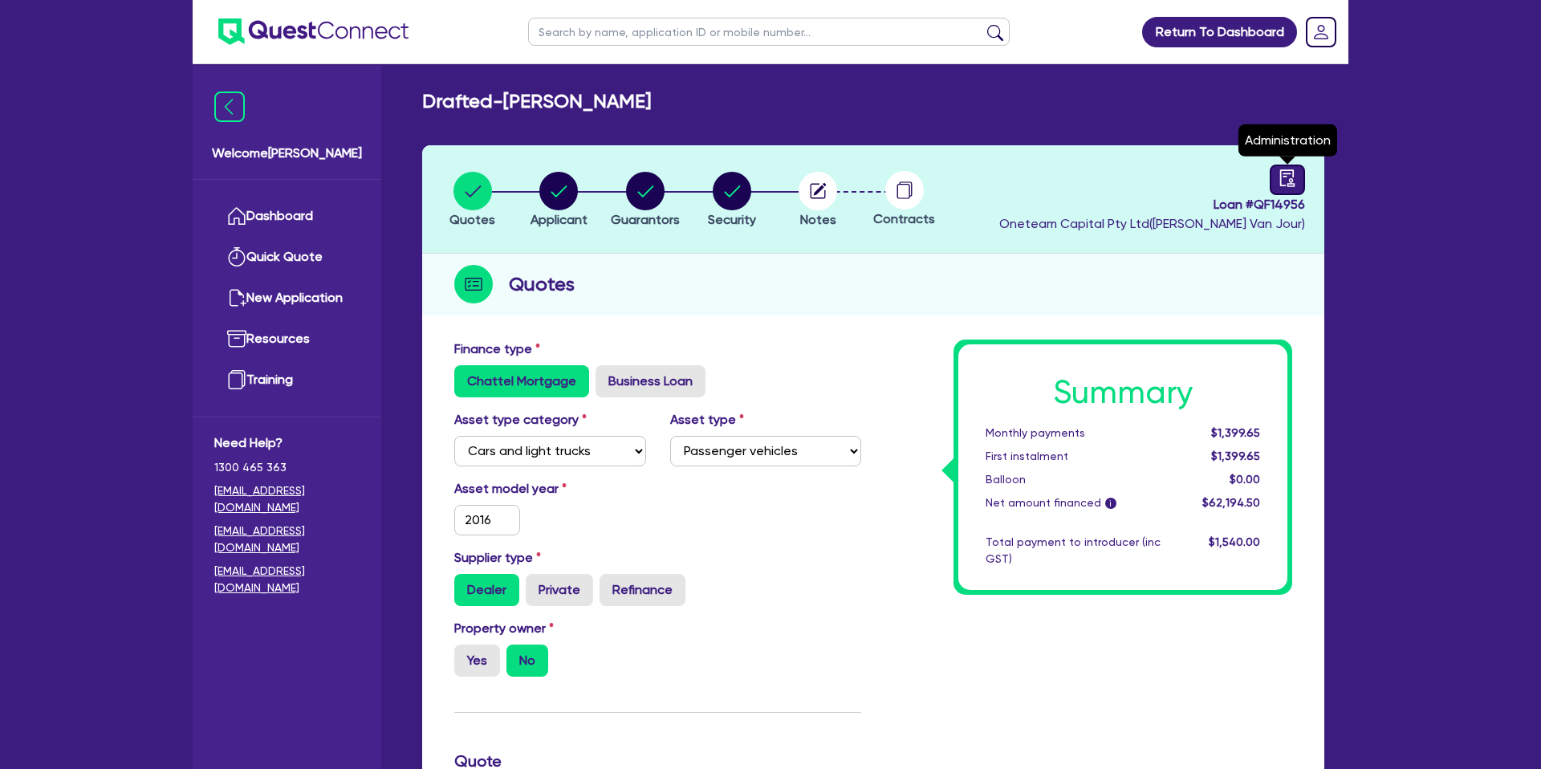
click at [1284, 165] on link at bounding box center [1286, 180] width 35 height 30
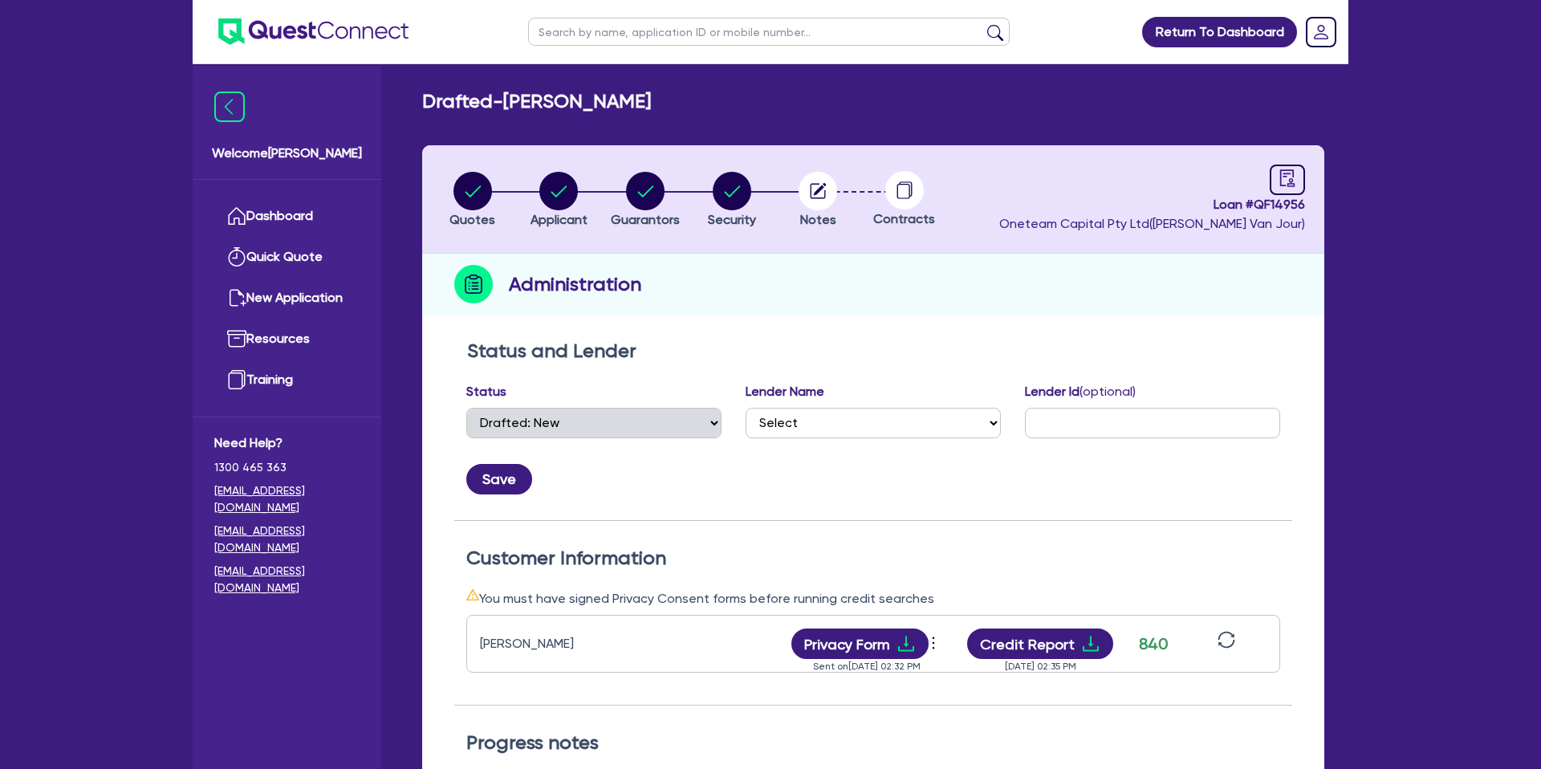
scroll to position [1, 0]
click at [819, 186] on circle "button" at bounding box center [817, 190] width 39 height 39
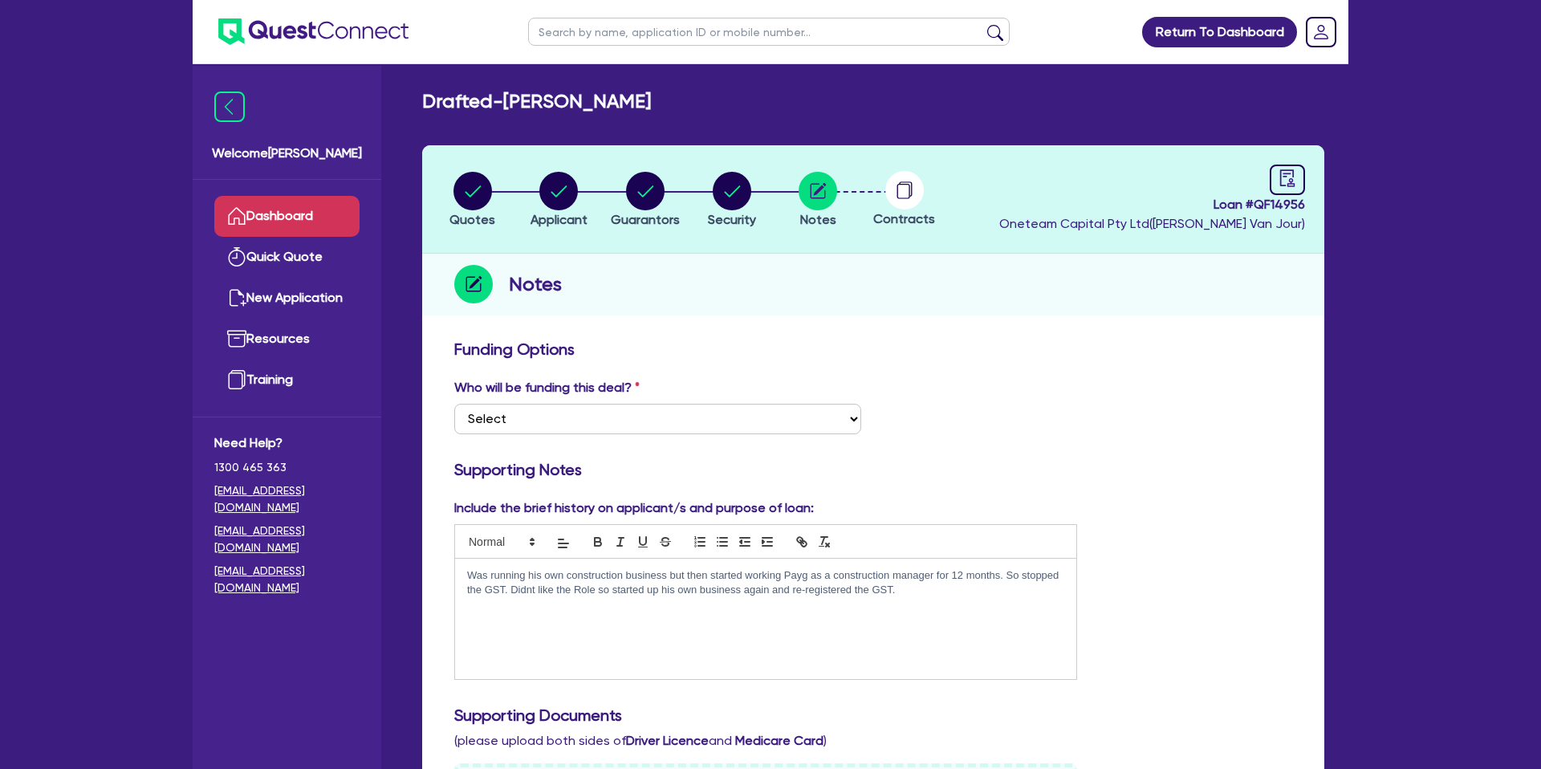
click at [258, 219] on link "Dashboard" at bounding box center [286, 216] width 145 height 41
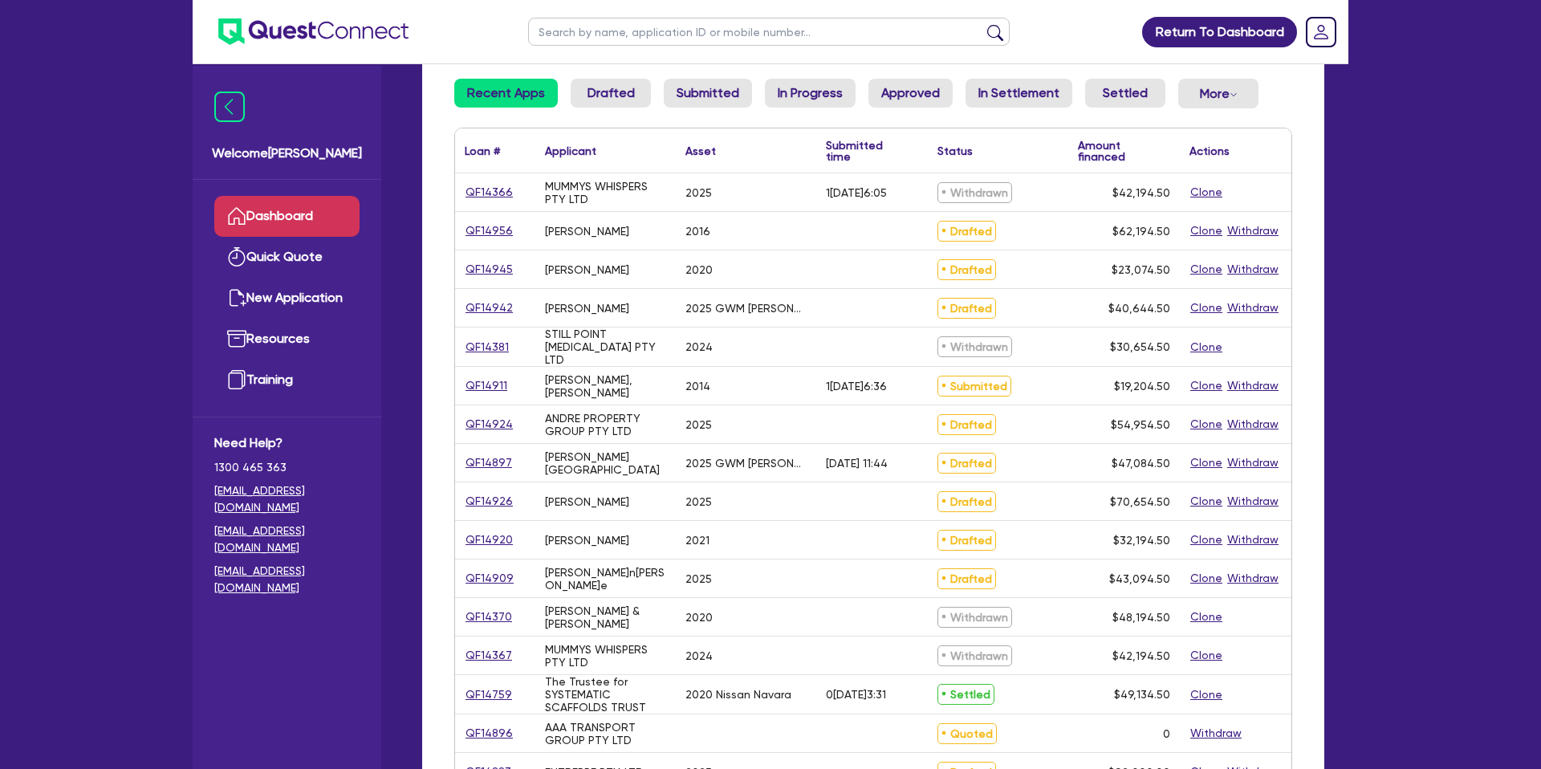
scroll to position [140, 0]
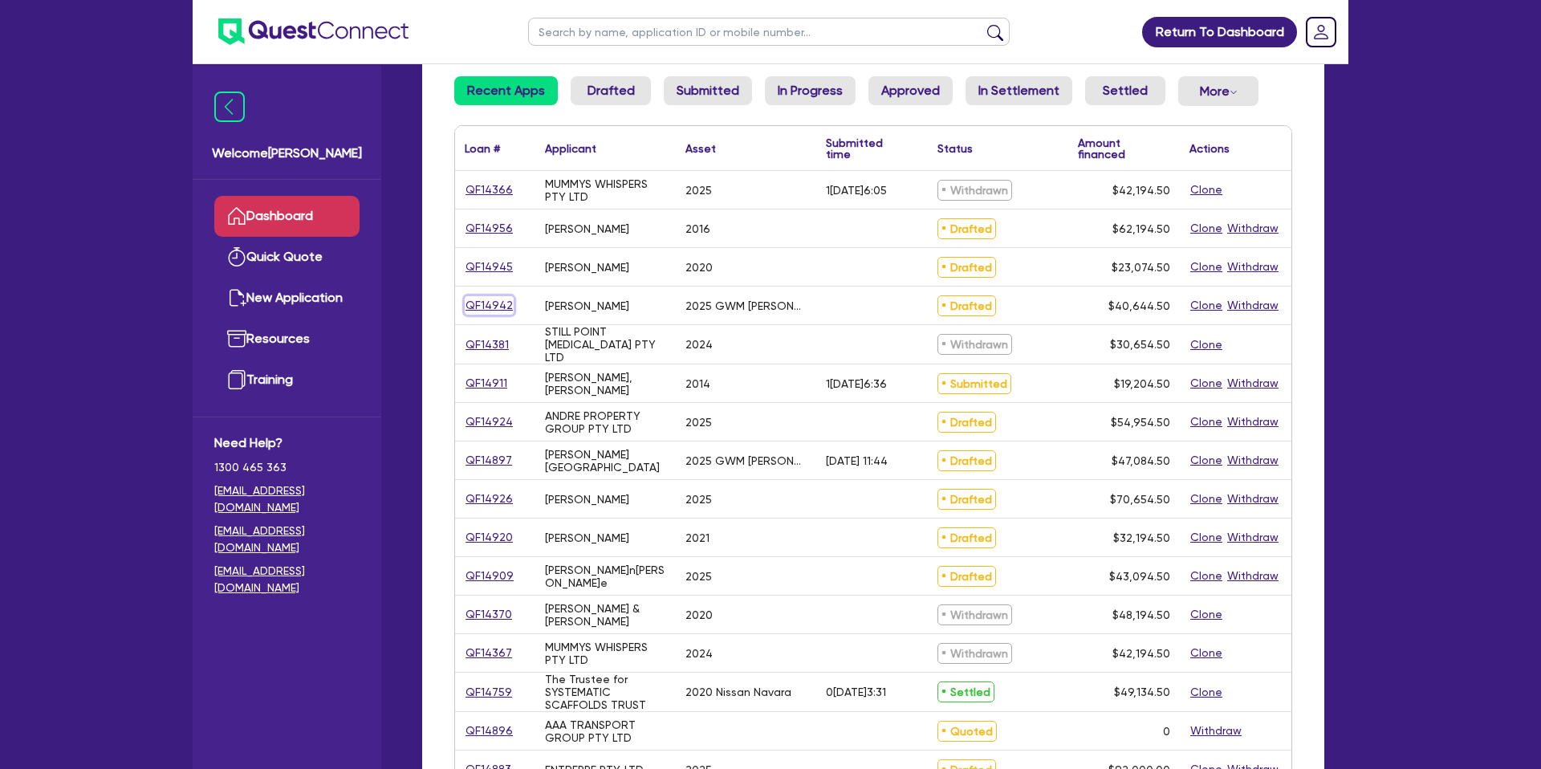
click at [494, 306] on link "QF14942" at bounding box center [489, 305] width 49 height 18
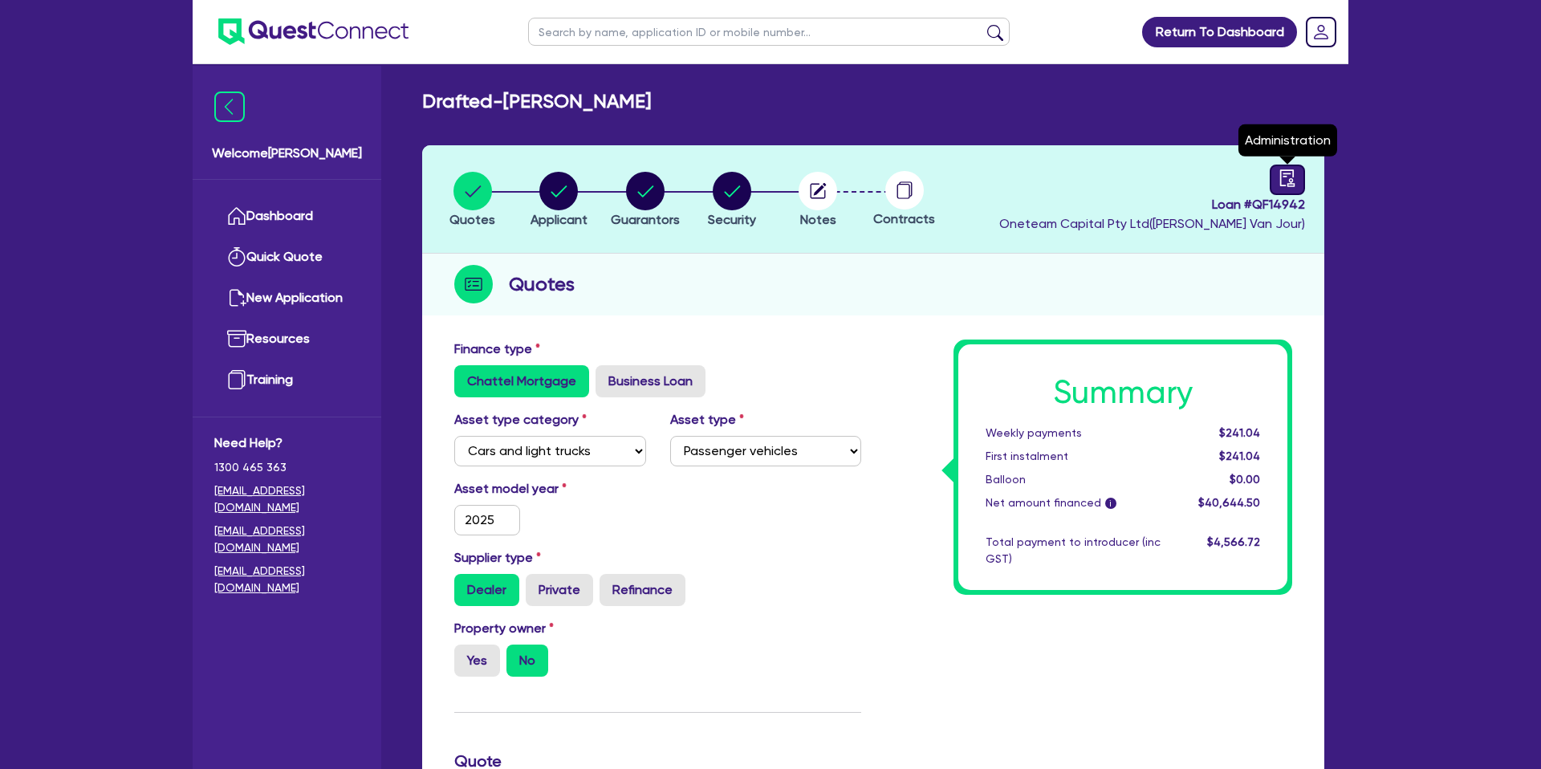
click at [1294, 184] on icon "audit" at bounding box center [1287, 178] width 18 height 18
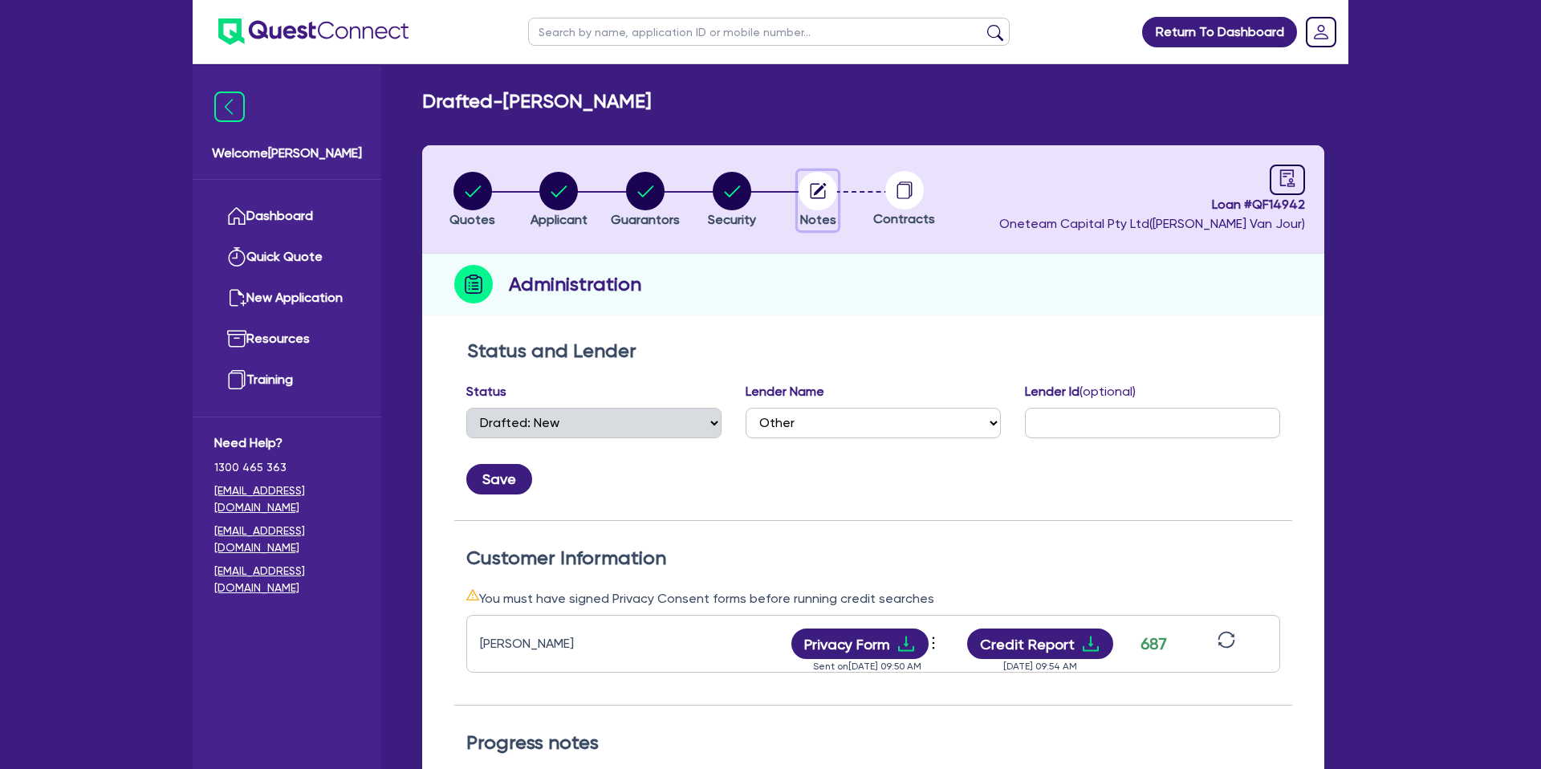
click at [805, 185] on circle "button" at bounding box center [817, 191] width 39 height 39
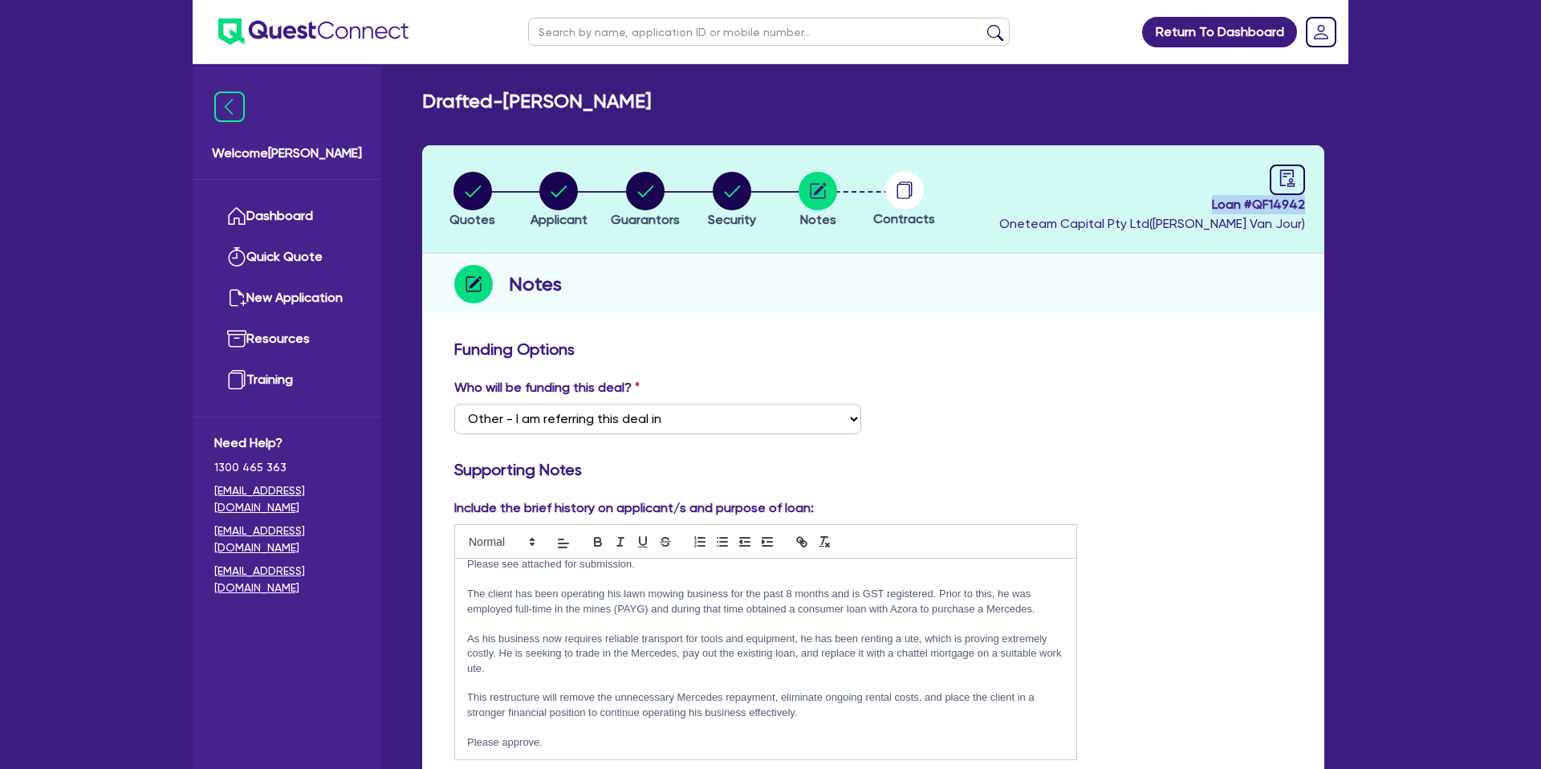
drag, startPoint x: 1209, startPoint y: 201, endPoint x: 1331, endPoint y: 199, distance: 122.8
copy span "Loan # QF14942"
click at [319, 210] on link "Dashboard" at bounding box center [286, 216] width 145 height 41
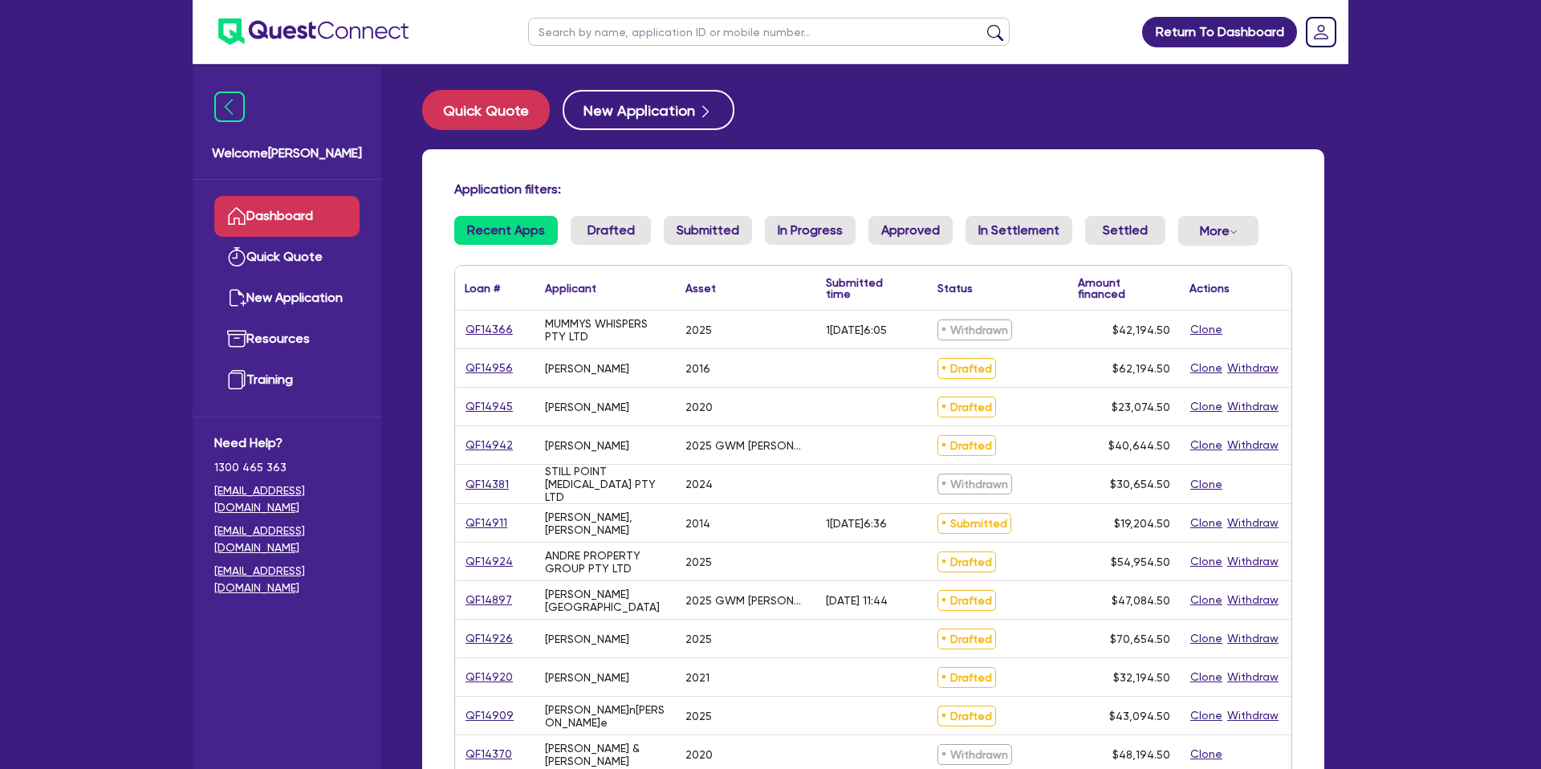
click at [623, 32] on input "text" at bounding box center [768, 32] width 481 height 28
click at [982, 24] on button "submit" at bounding box center [995, 35] width 26 height 22
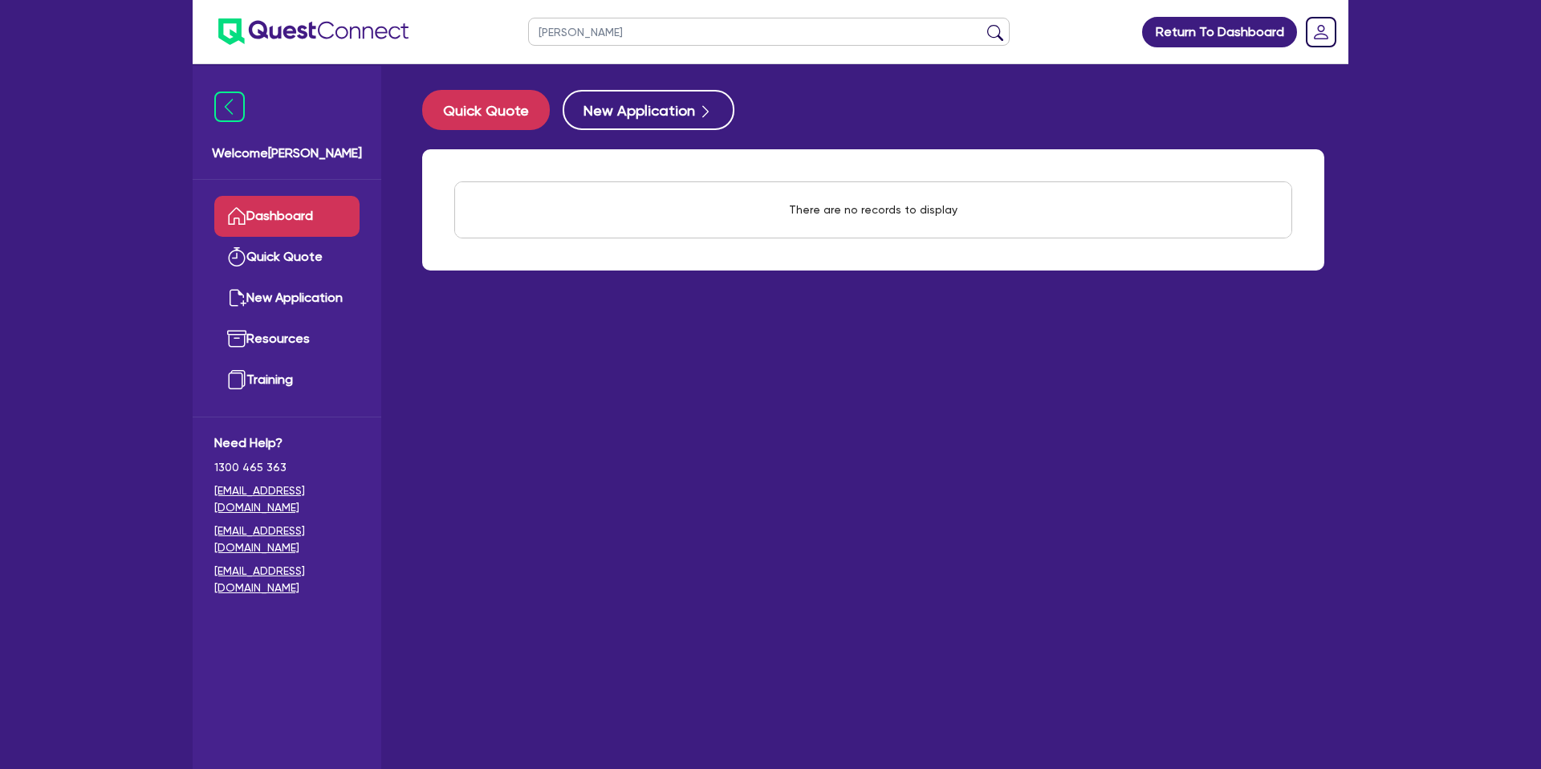
click at [982, 24] on button "submit" at bounding box center [995, 35] width 26 height 22
click at [575, 36] on input "[PERSON_NAME]" at bounding box center [768, 32] width 481 height 28
click at [578, 30] on input "[PERSON_NAME]" at bounding box center [768, 32] width 481 height 28
click at [982, 24] on button "submit" at bounding box center [995, 35] width 26 height 22
click at [559, 32] on input "[PERSON_NAME]" at bounding box center [768, 32] width 481 height 28
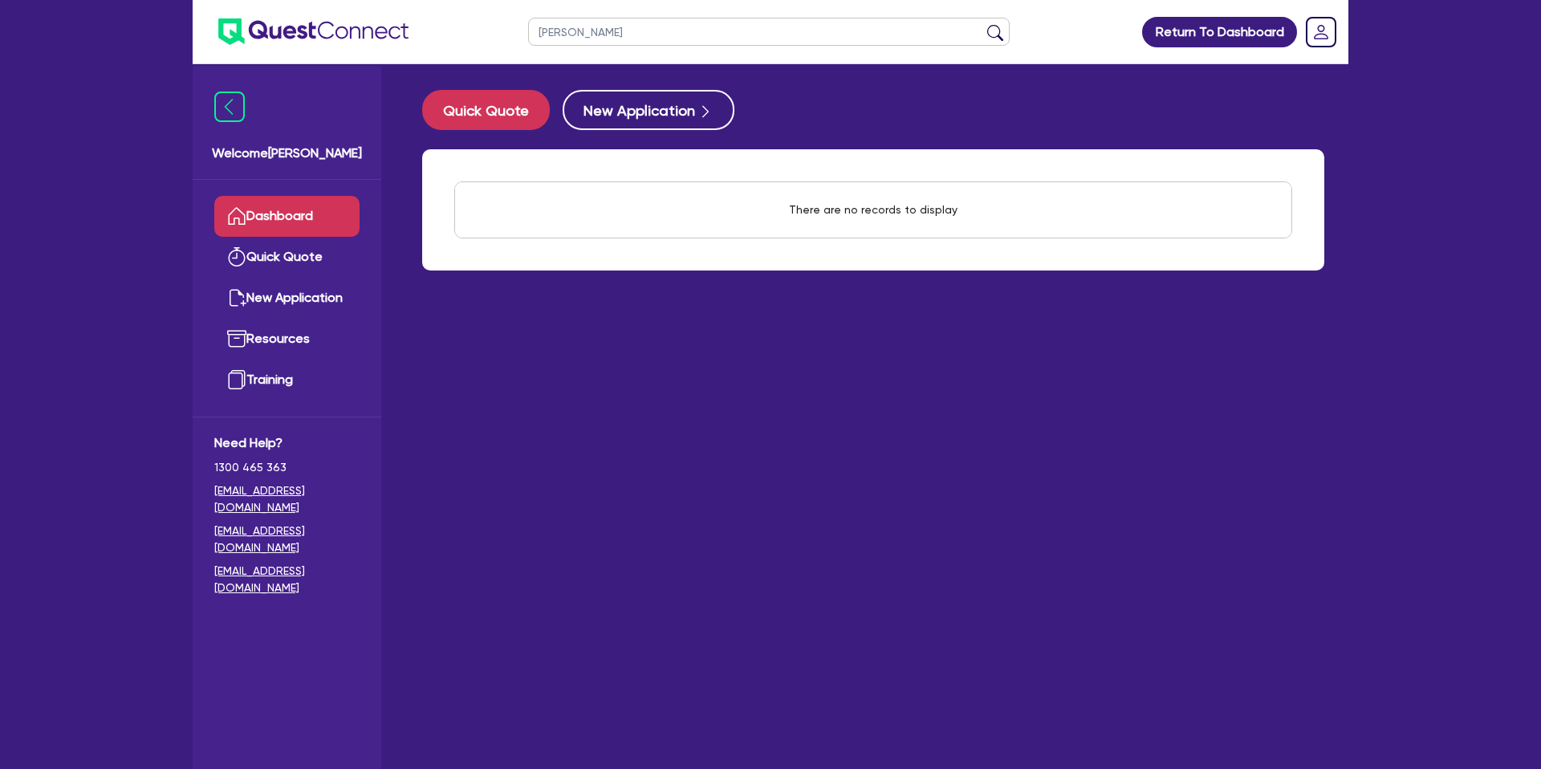
click at [559, 32] on input "[PERSON_NAME]" at bounding box center [768, 32] width 481 height 28
drag, startPoint x: 916, startPoint y: 429, endPoint x: 863, endPoint y: 405, distance: 57.8
click at [916, 431] on main "Quick Quote New Application There are no records to display Withdraw applicatio…" at bounding box center [873, 428] width 950 height 729
click at [267, 217] on link "Dashboard" at bounding box center [286, 216] width 145 height 41
